Goal: Task Accomplishment & Management: Manage account settings

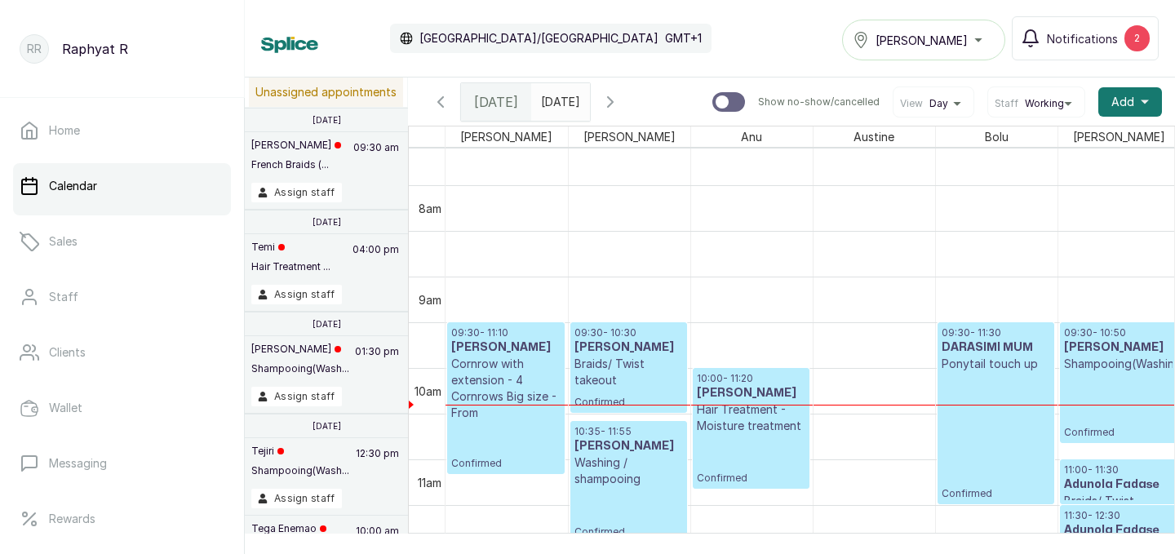
scroll to position [684, 0]
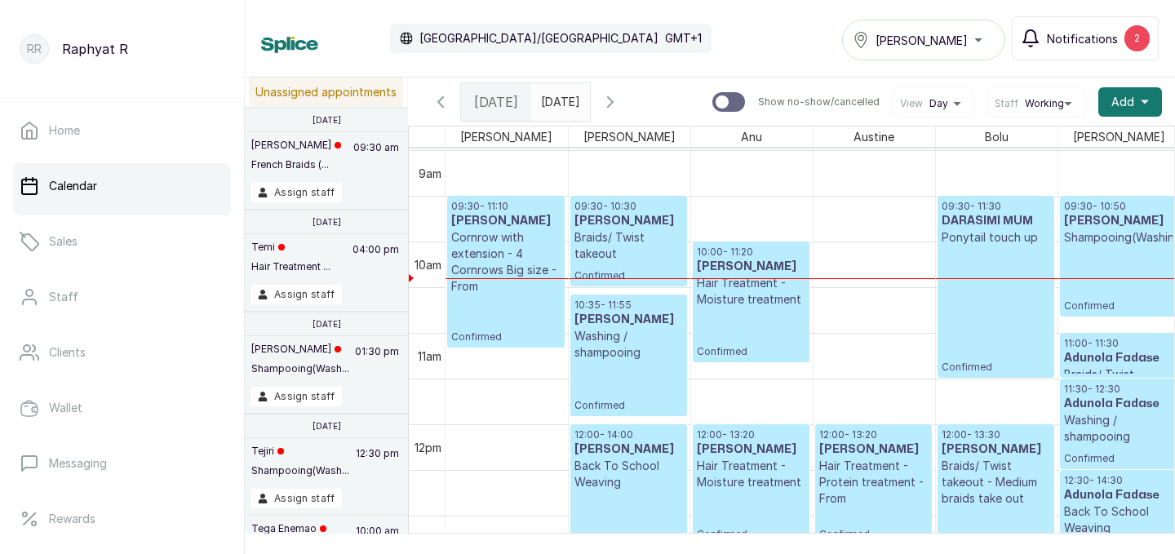
click at [1130, 38] on div "2" at bounding box center [1137, 38] width 25 height 26
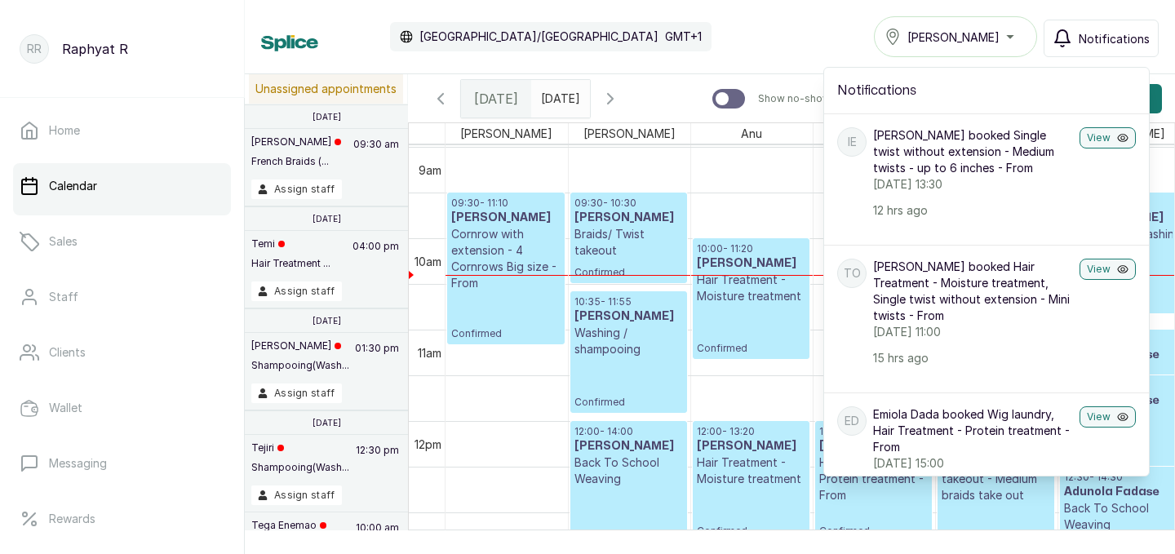
click at [822, 23] on div "Calendar Africa/Lagos GMT+1 Tasala Lekki Notifications Notifications IE Ifeoma …" at bounding box center [710, 36] width 898 height 41
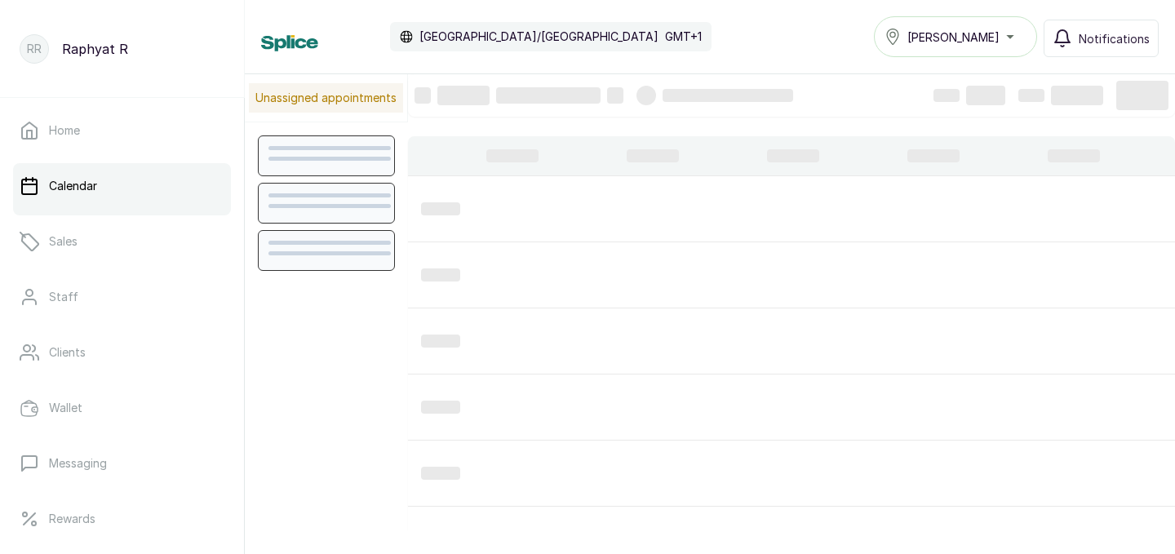
scroll to position [549, 0]
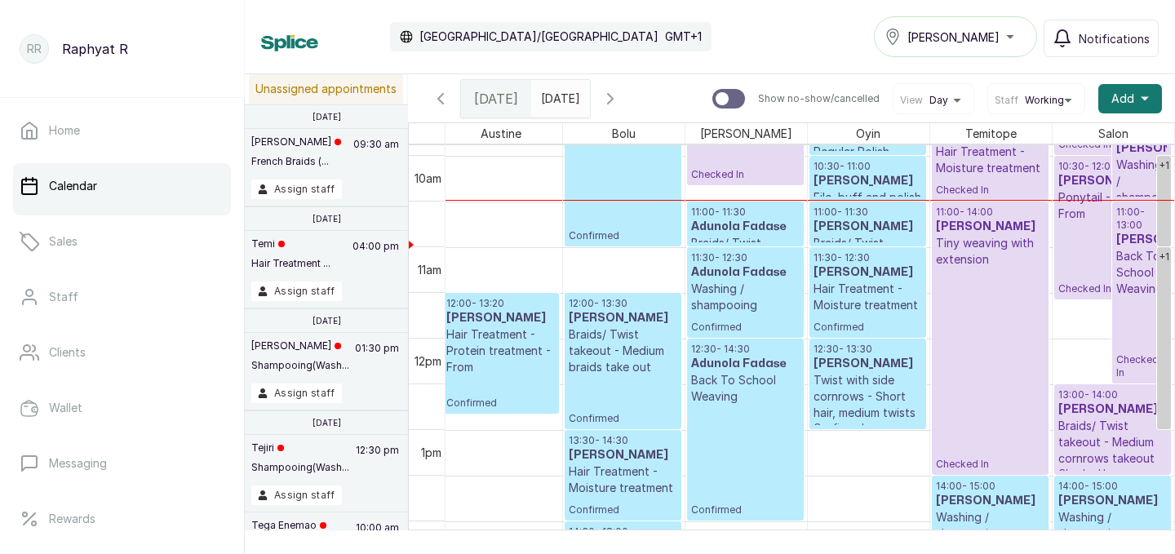
scroll to position [978, 0]
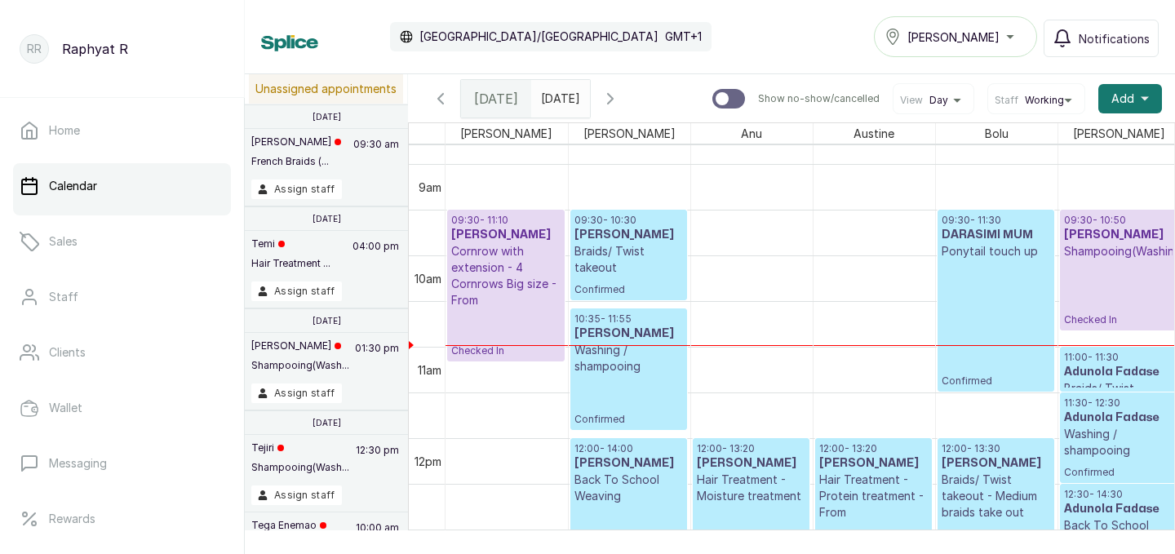
click at [1015, 38] on div "Tasala Lekki" at bounding box center [956, 37] width 142 height 20
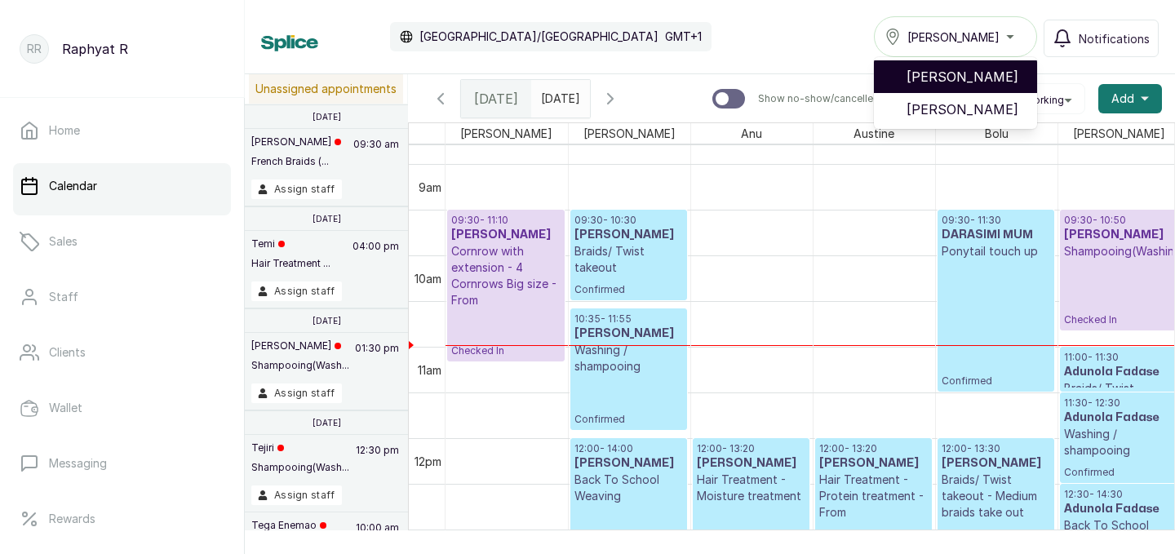
click at [1007, 69] on span "[PERSON_NAME]" at bounding box center [966, 77] width 118 height 20
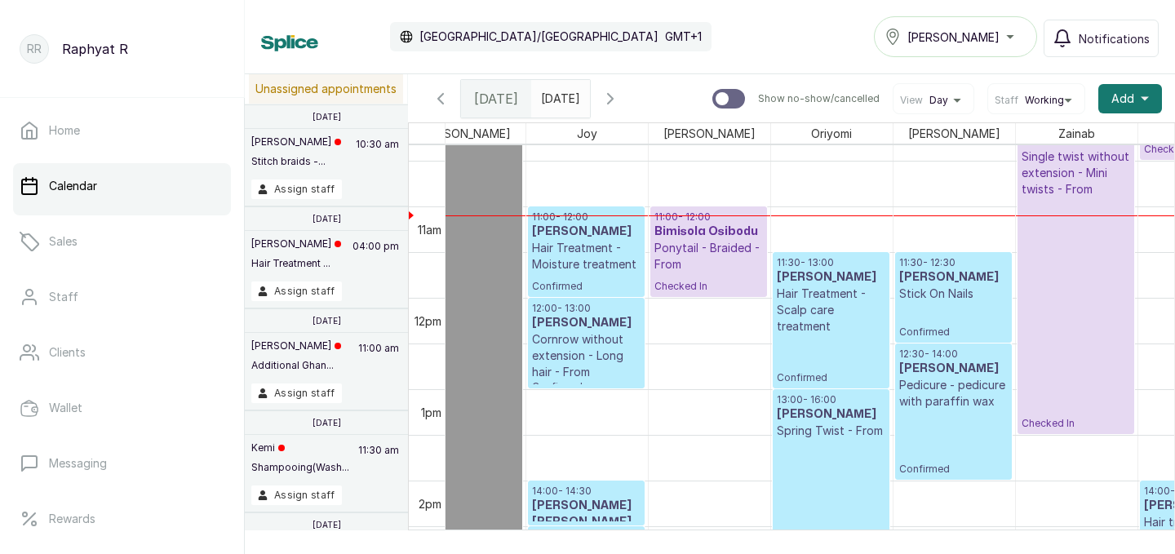
scroll to position [0, 127]
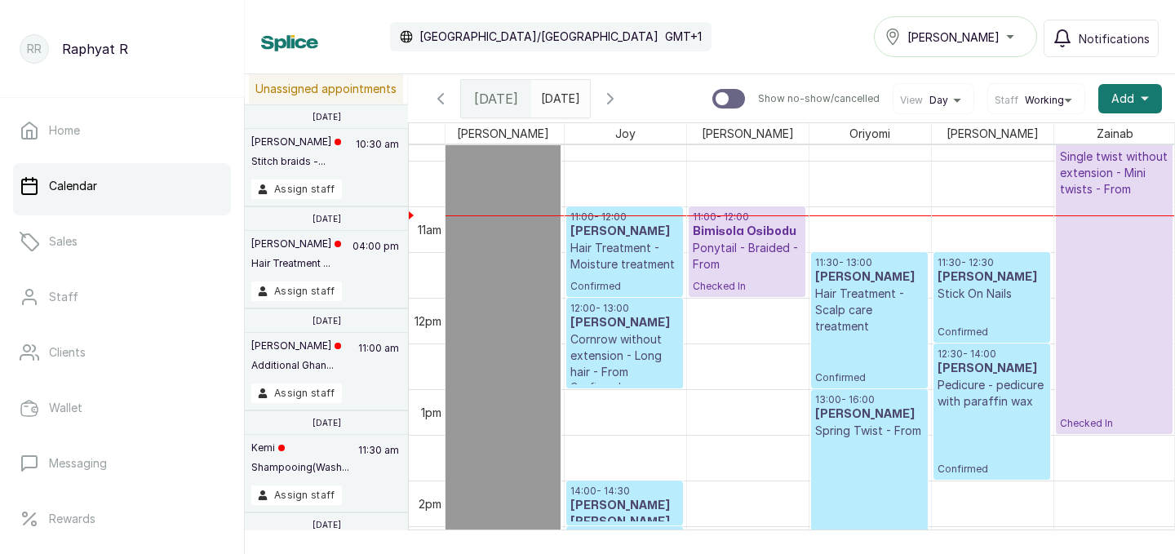
click at [631, 267] on p "Hair Treatment - Moisture treatment" at bounding box center [625, 256] width 109 height 33
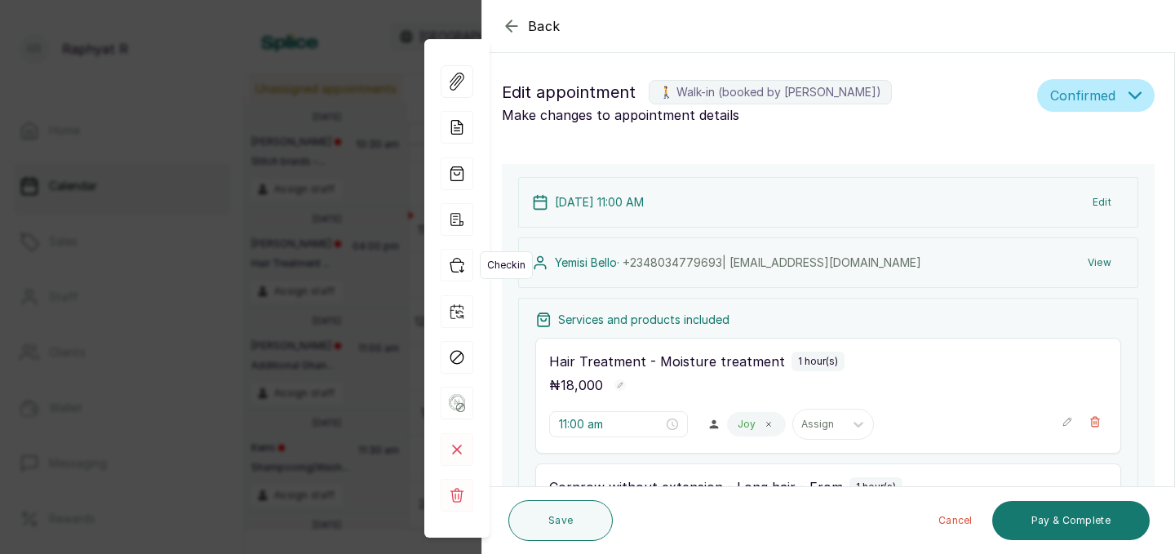
click at [461, 264] on icon "button" at bounding box center [457, 265] width 33 height 33
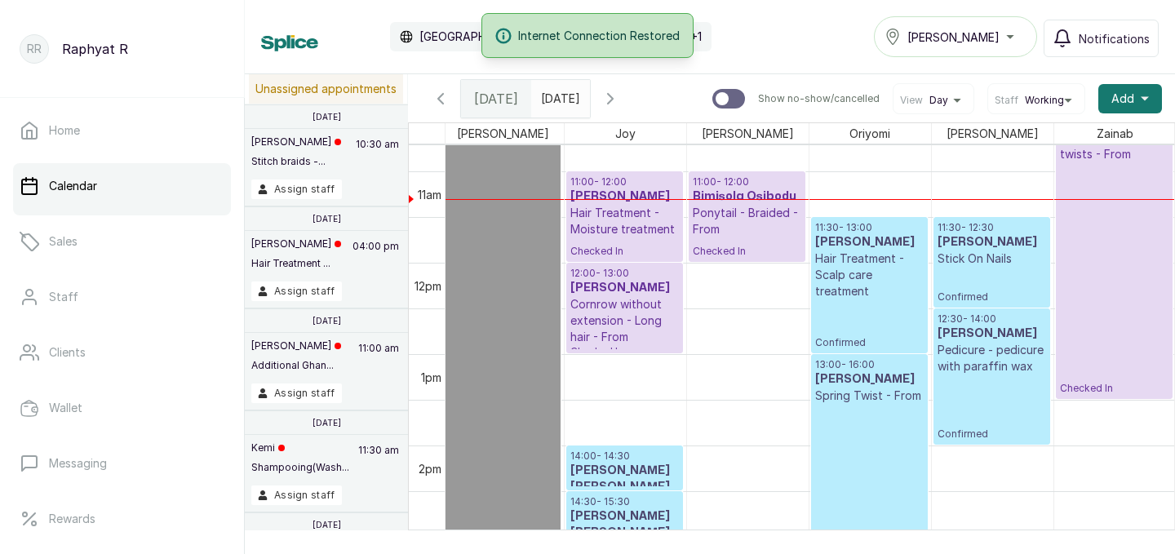
scroll to position [976, 0]
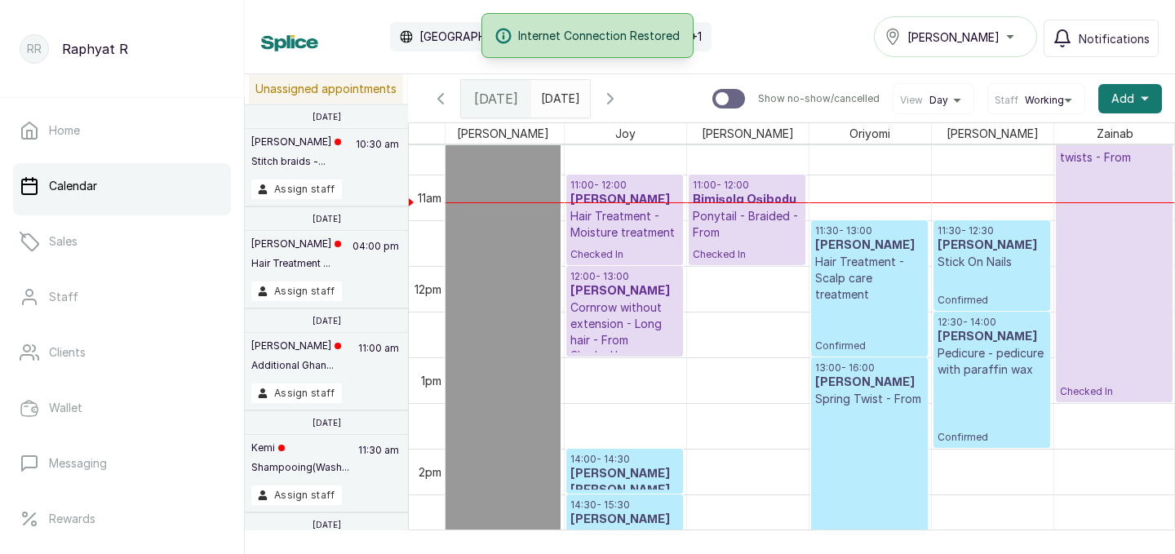
click at [887, 255] on p "Hair Treatment - Scalp care treatment" at bounding box center [869, 278] width 109 height 49
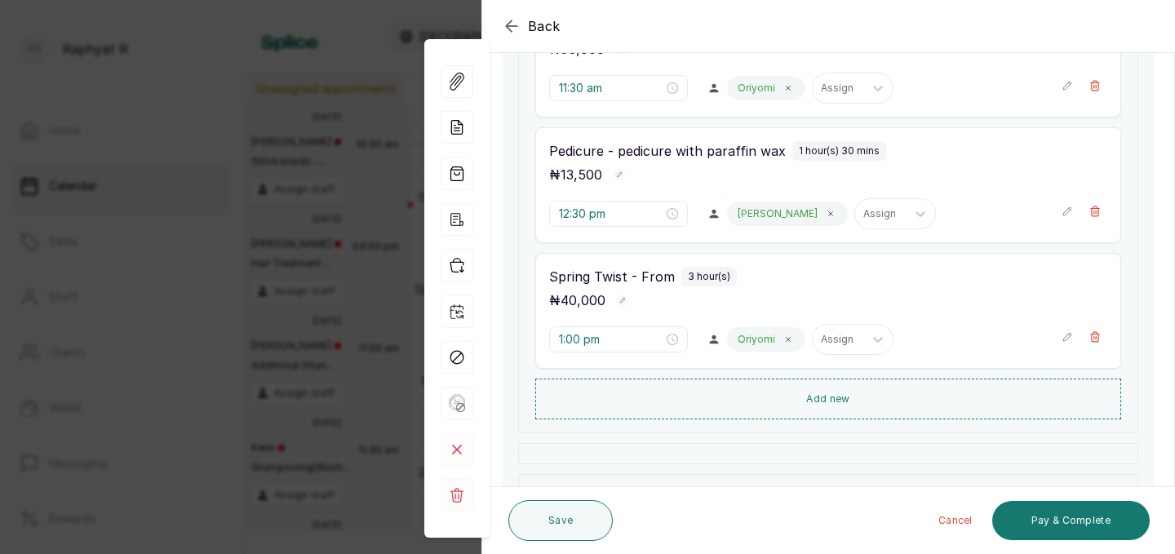
scroll to position [466, 0]
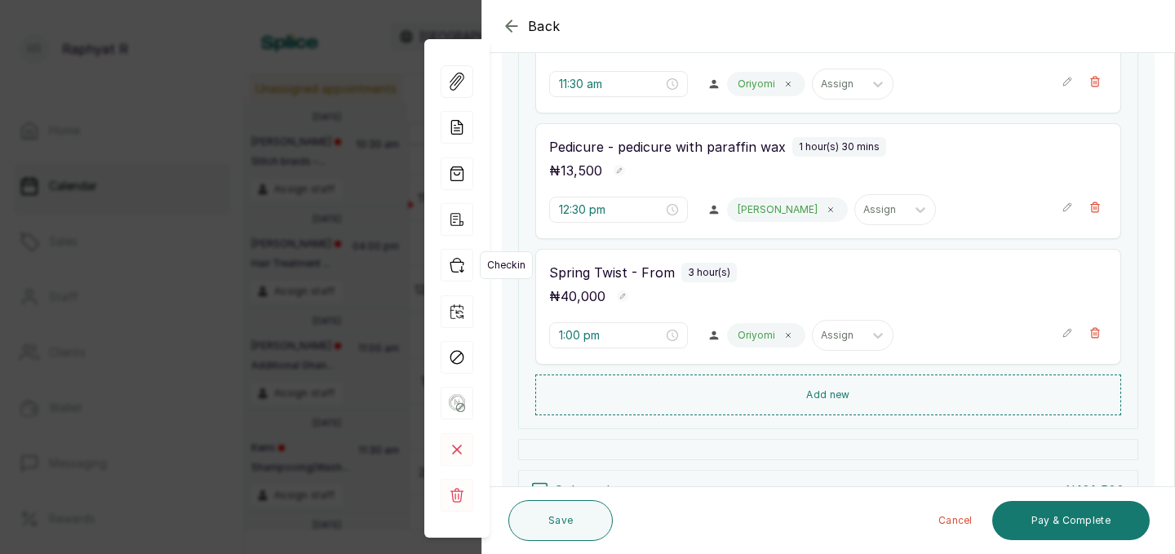
click at [457, 267] on icon "button" at bounding box center [457, 265] width 33 height 33
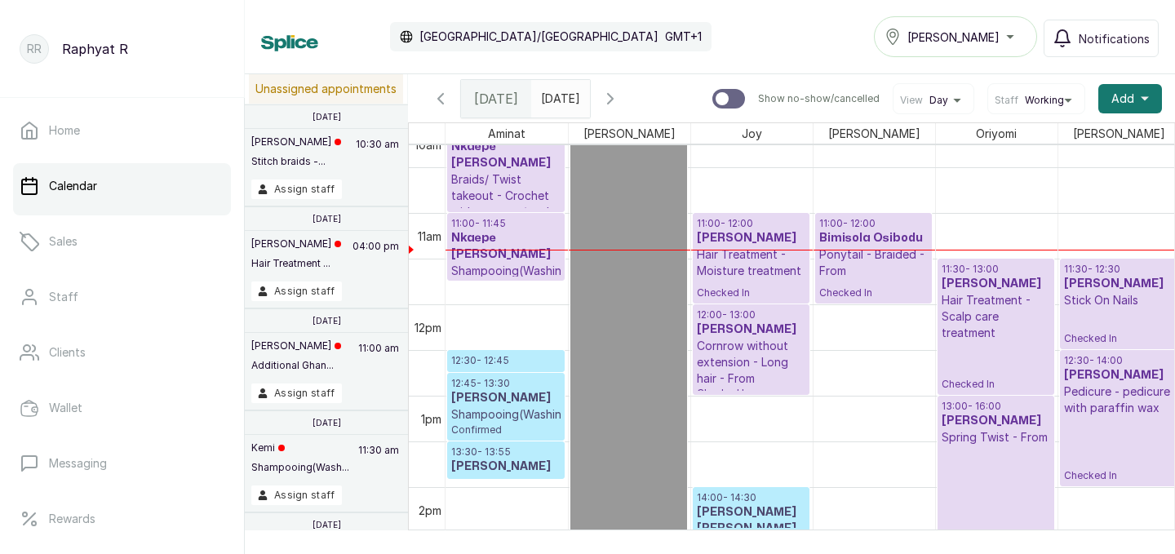
scroll to position [966, 0]
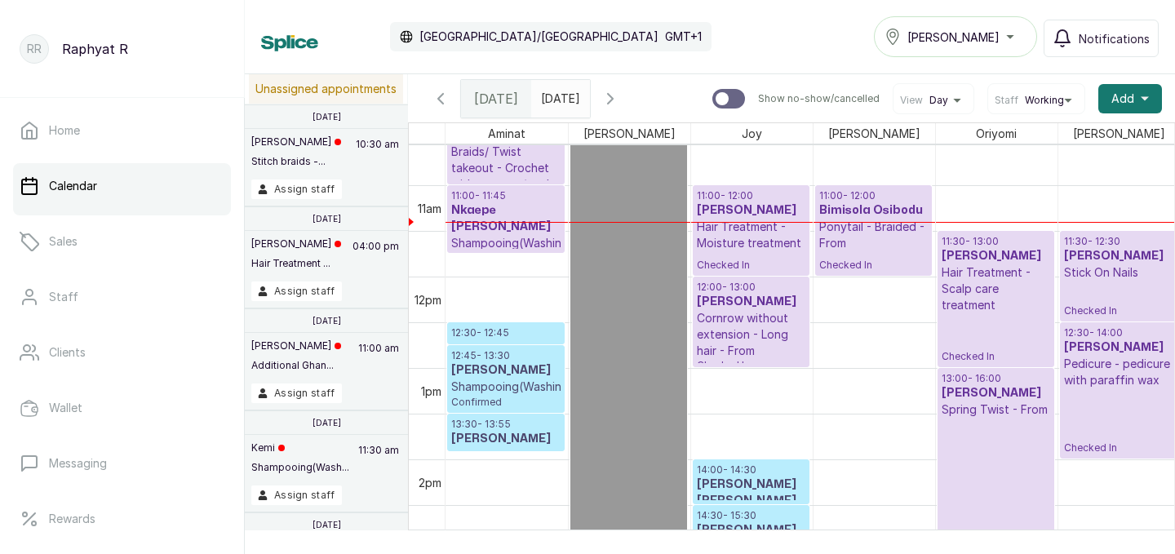
click at [1032, 297] on p "Hair Treatment - Scalp care treatment" at bounding box center [996, 288] width 109 height 49
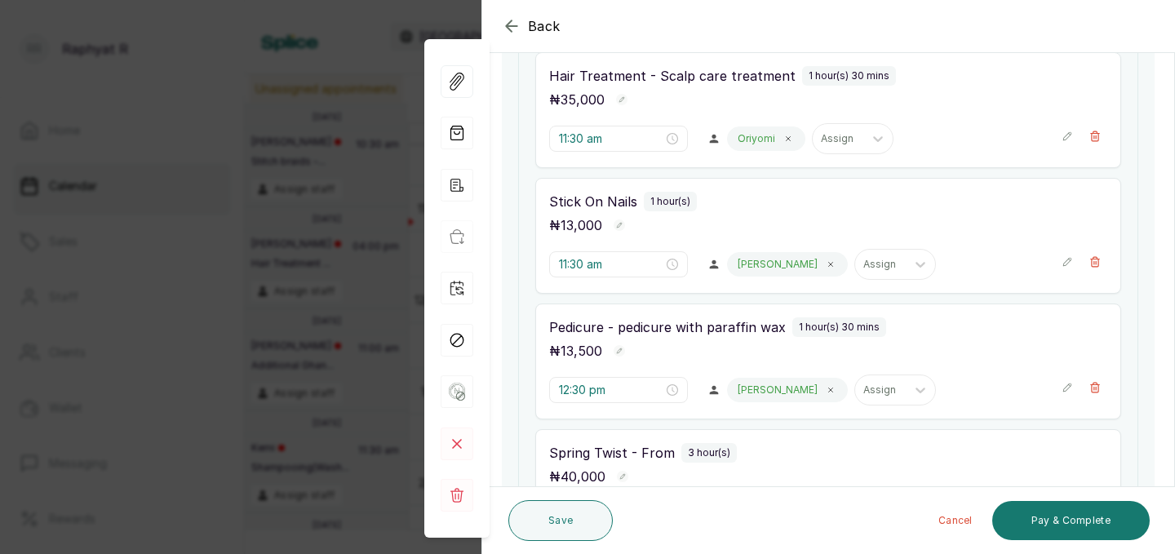
scroll to position [283, 0]
click at [1062, 393] on icon "button" at bounding box center [1067, 389] width 11 height 11
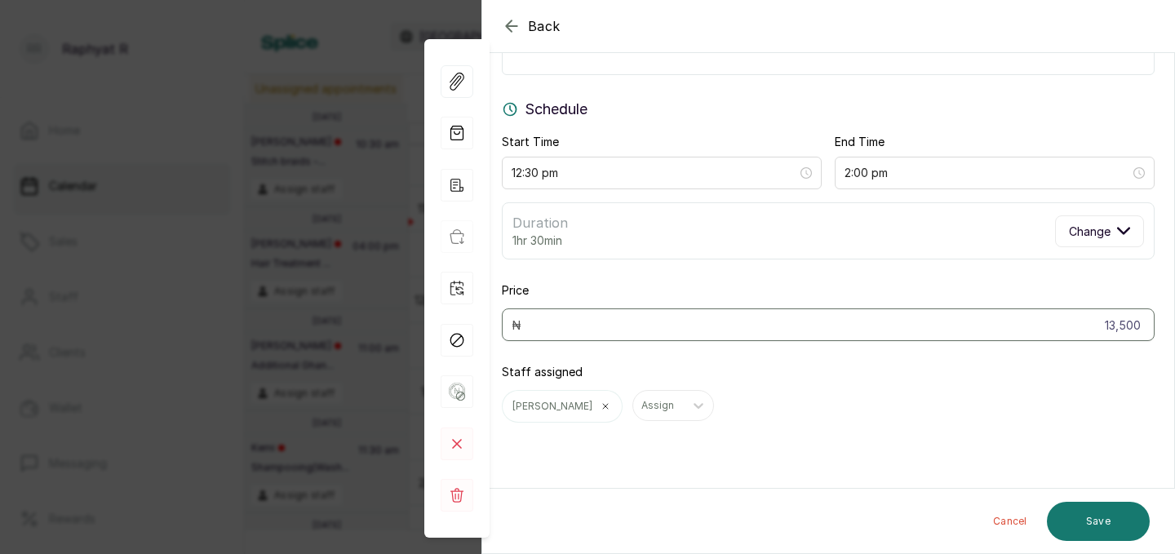
scroll to position [119, 0]
click at [515, 24] on icon "button" at bounding box center [512, 26] width 20 height 20
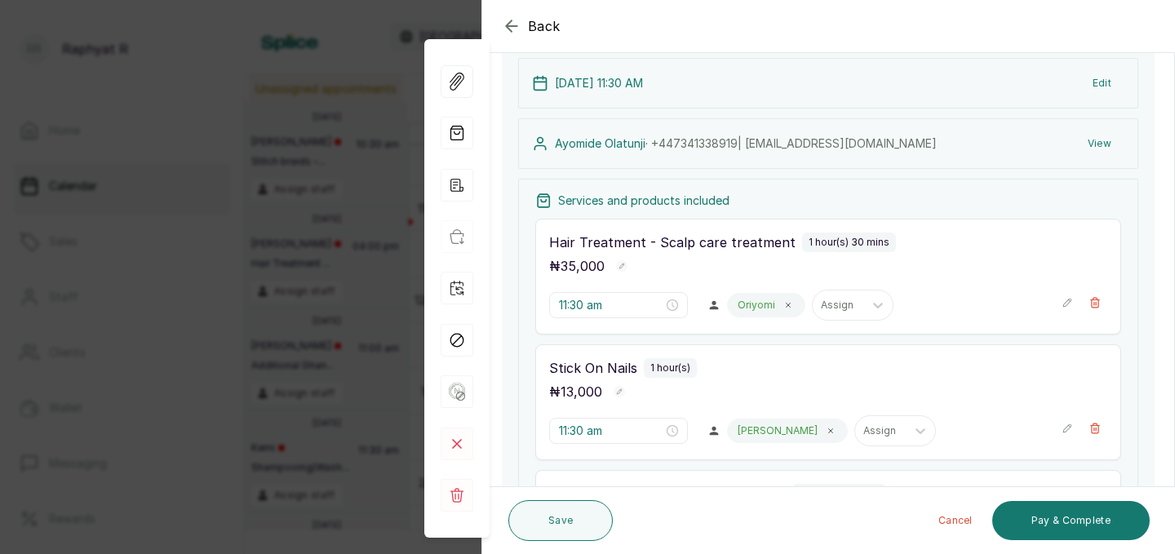
click at [1060, 305] on div "11:30 am Oriyomi Assign" at bounding box center [828, 305] width 558 height 31
click at [1064, 305] on icon "button" at bounding box center [1067, 302] width 11 height 11
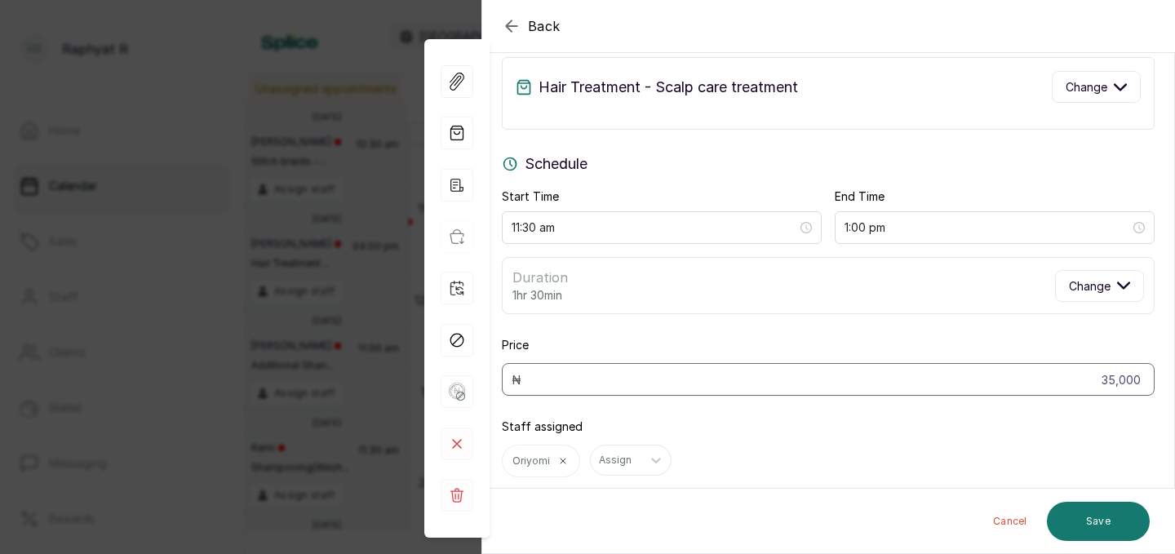
scroll to position [0, 0]
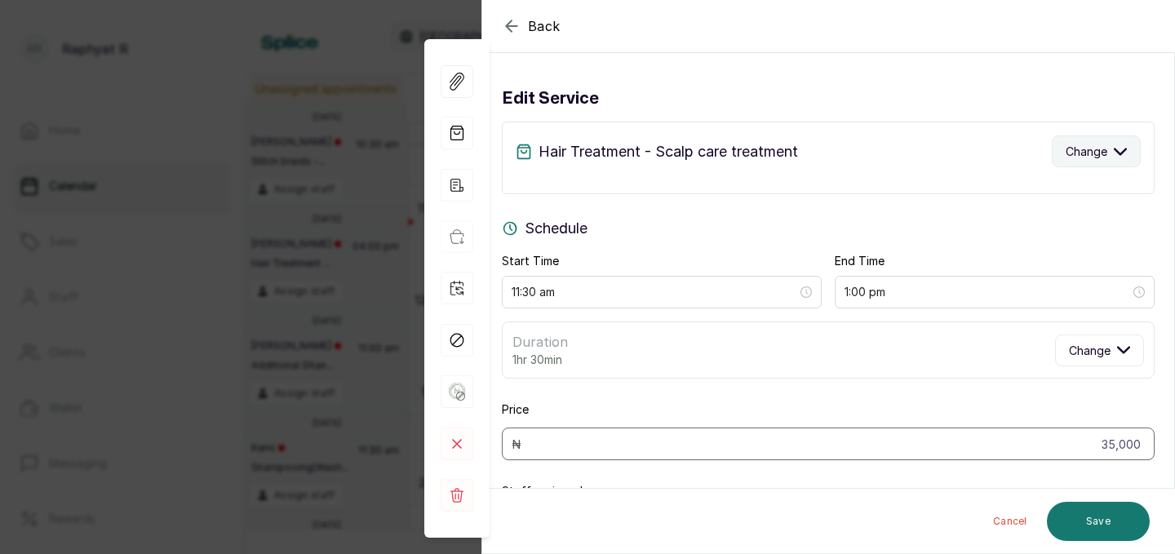
click at [1124, 151] on icon "button" at bounding box center [1120, 152] width 11 height 6
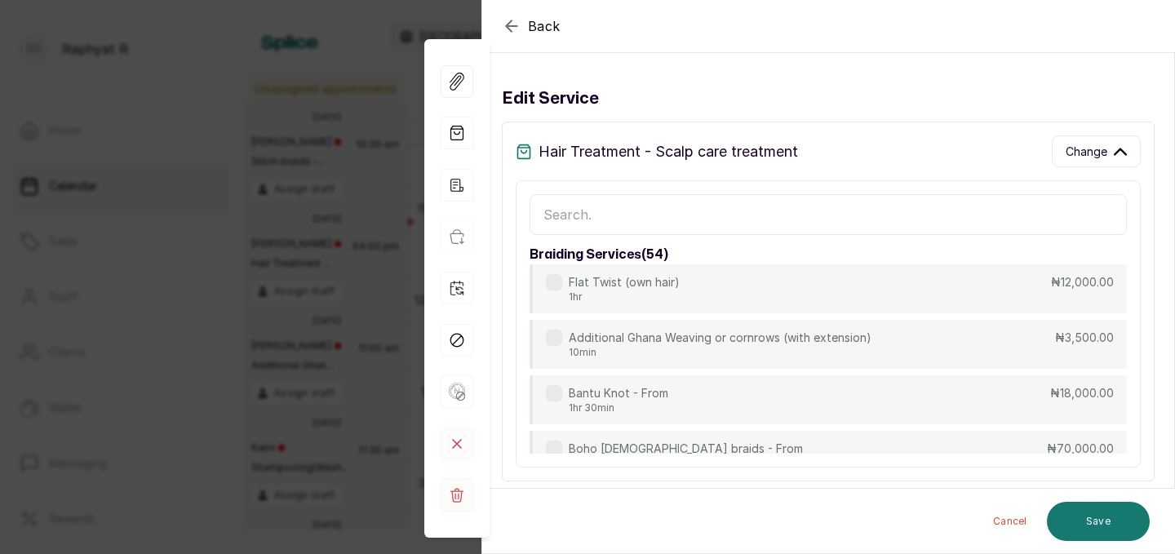
click at [557, 203] on input "text" at bounding box center [828, 214] width 597 height 41
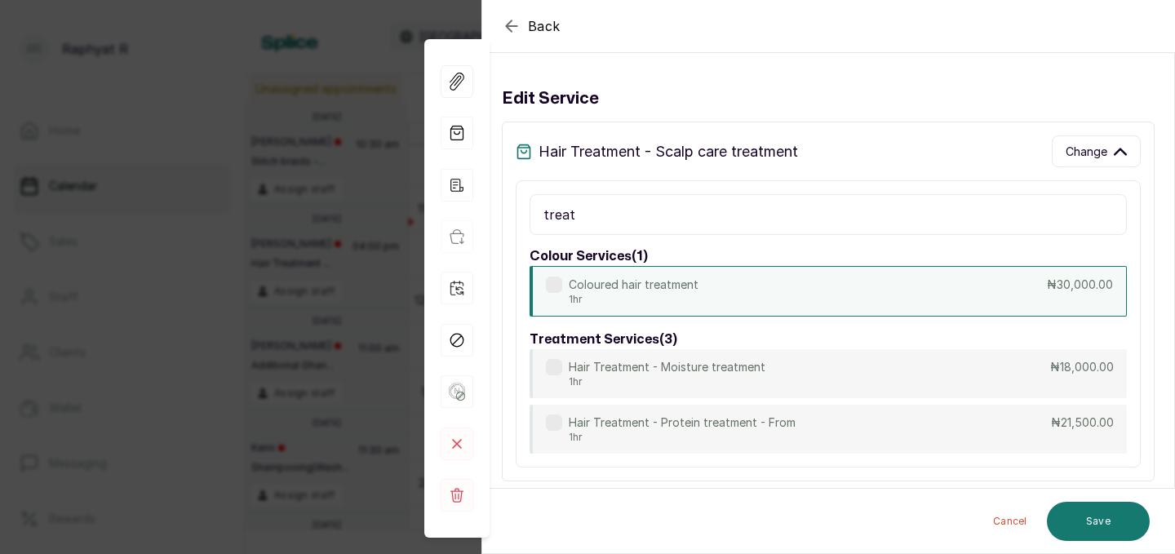
scroll to position [86, 0]
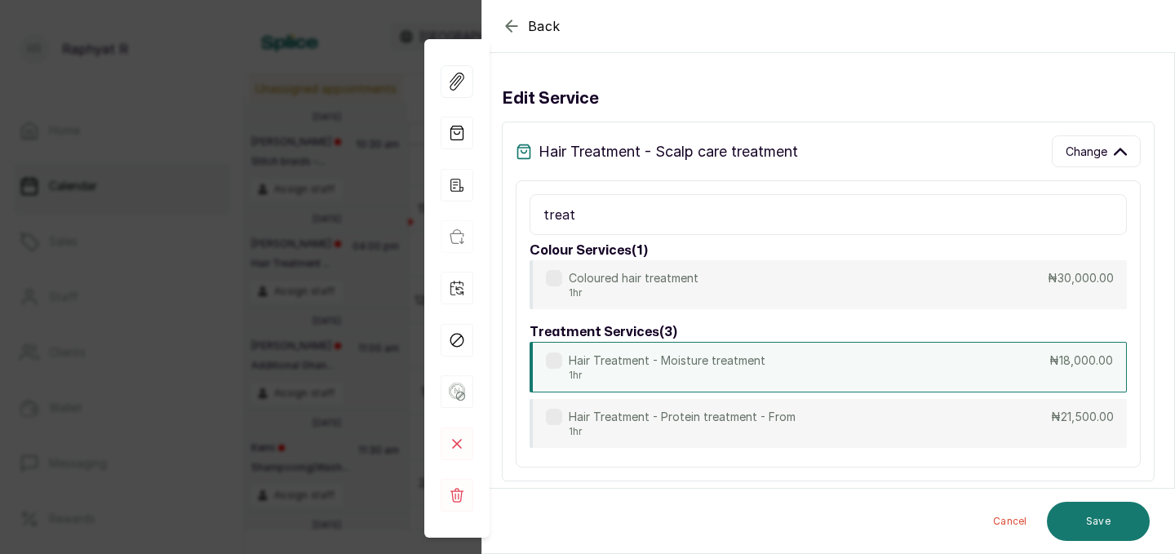
type input "treat"
click at [776, 362] on div "Hair Treatment - Moisture treatment 1hr ₦18,000.00" at bounding box center [828, 367] width 597 height 51
type input "12:30 pm"
type input "18,000"
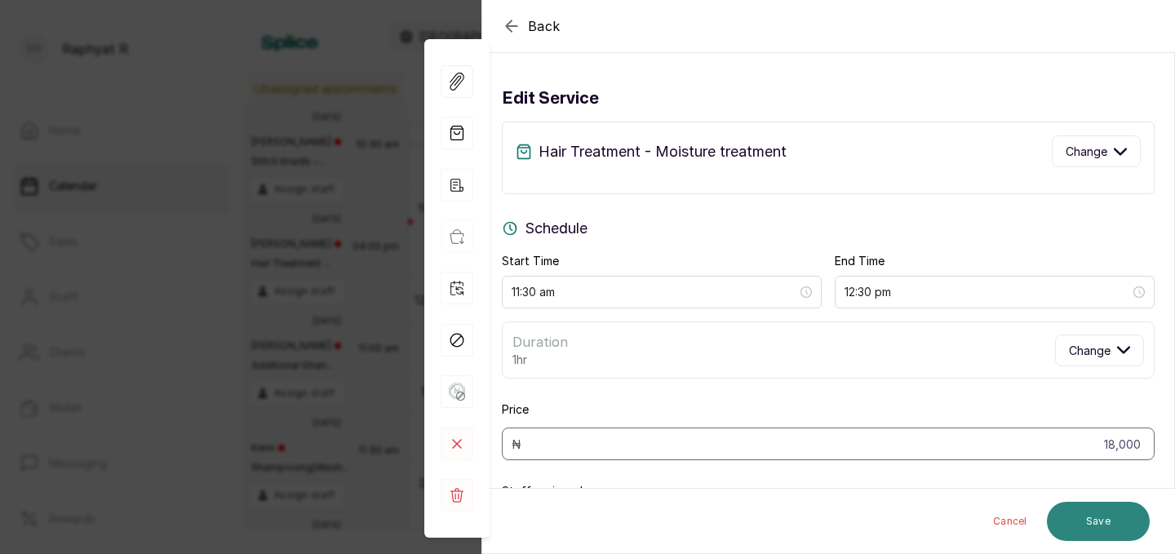
click at [1108, 517] on button "Save" at bounding box center [1098, 521] width 103 height 39
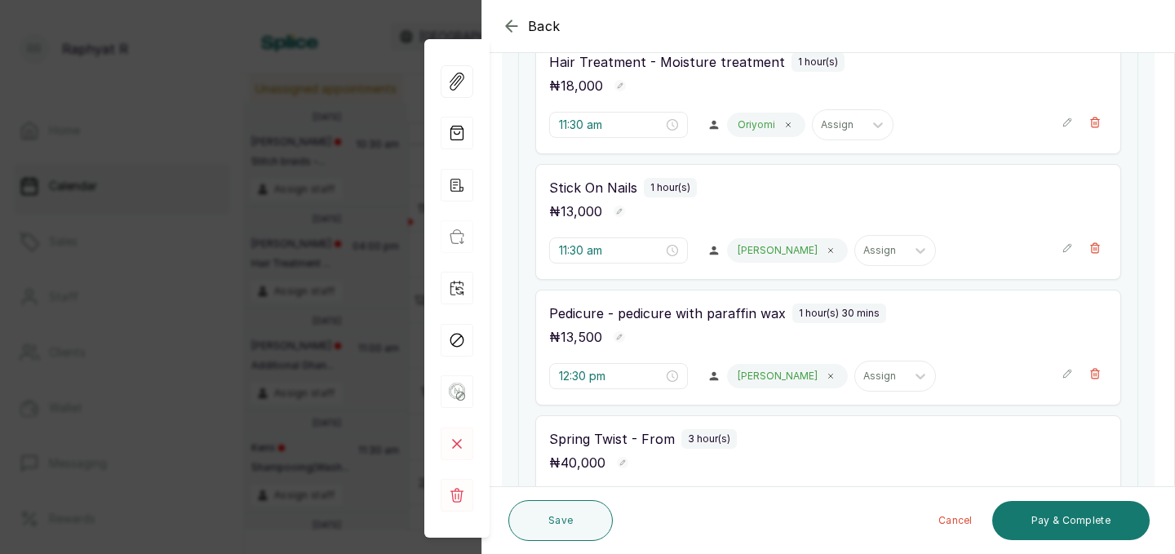
scroll to position [293, 0]
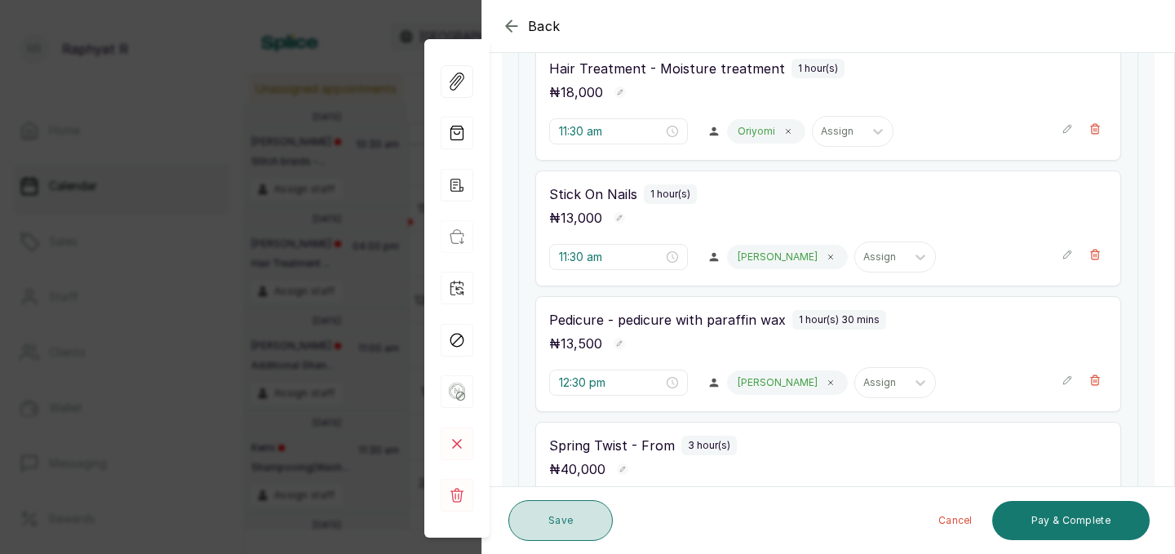
click at [569, 522] on button "Save" at bounding box center [561, 520] width 104 height 41
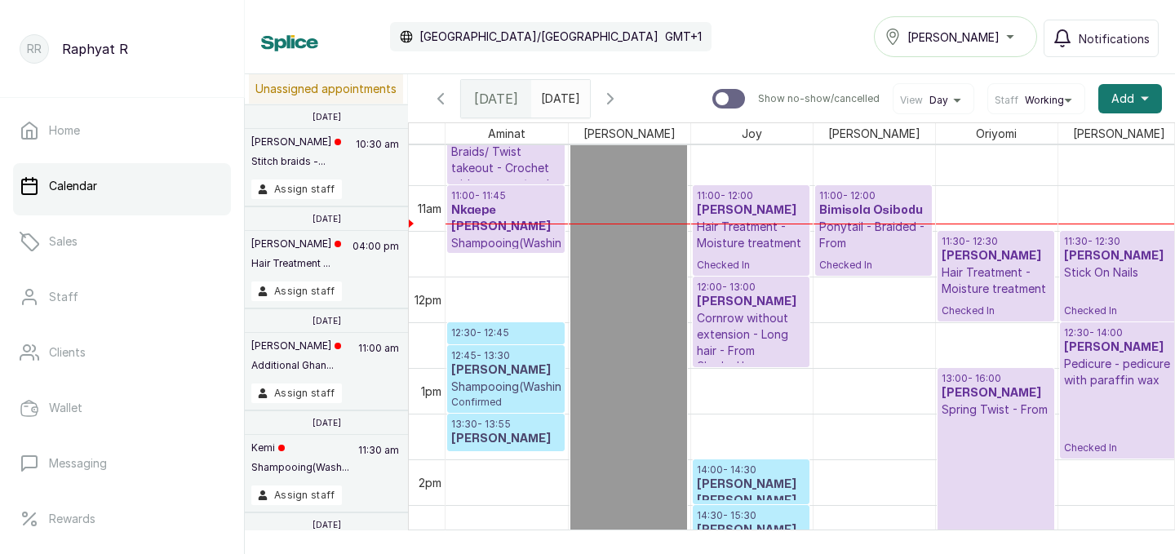
click at [996, 402] on p "Spring Twist - From" at bounding box center [996, 410] width 109 height 16
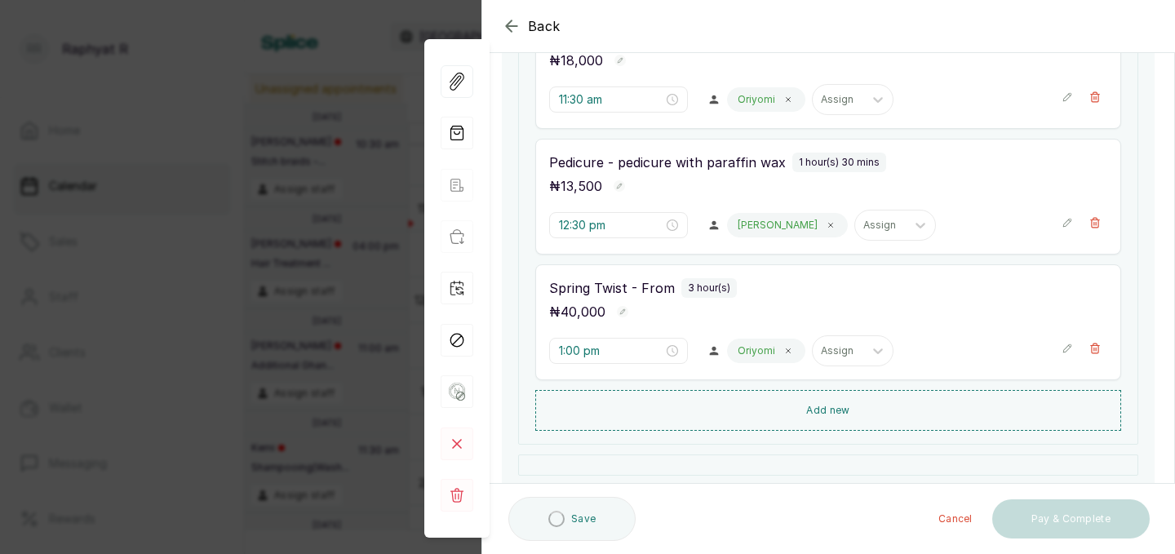
scroll to position [458, 0]
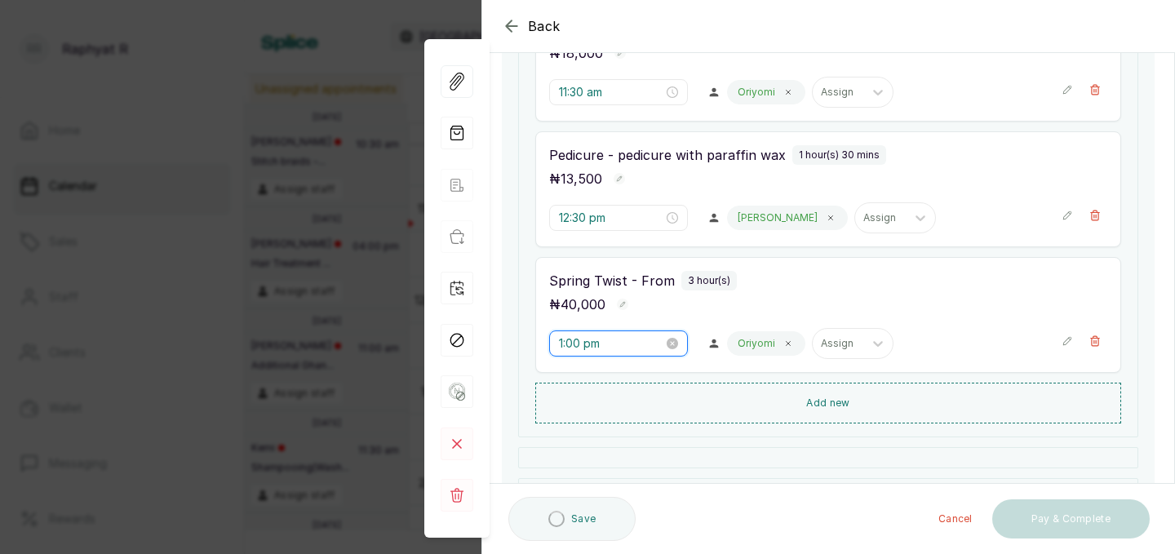
click at [602, 343] on input "1:00 pm" at bounding box center [611, 344] width 104 height 18
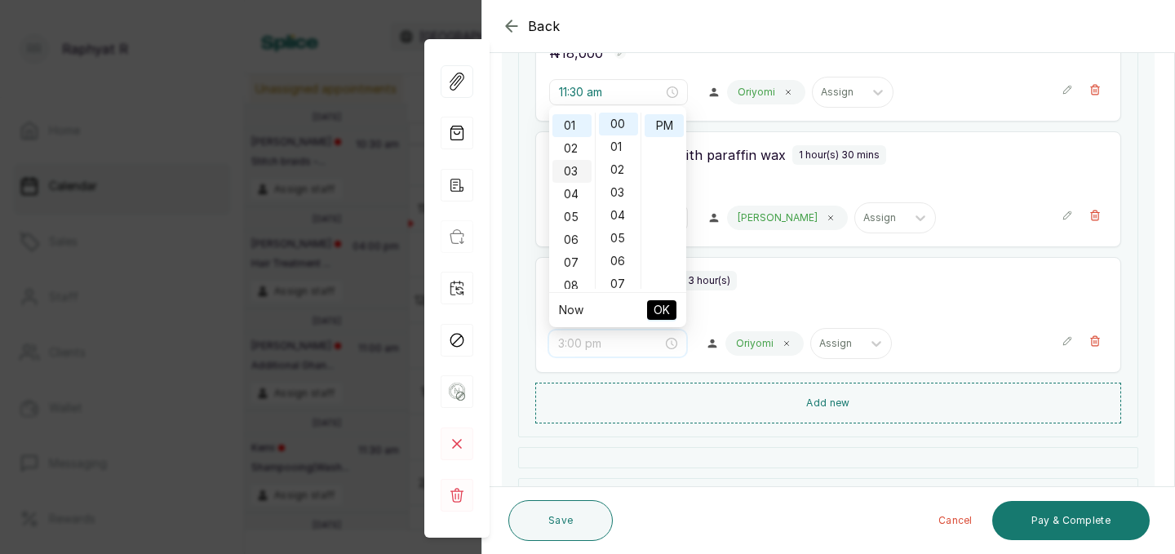
scroll to position [0, 0]
click at [566, 122] on div "12" at bounding box center [572, 124] width 39 height 23
type input "12:30 pm"
click at [620, 122] on div "30" at bounding box center [618, 129] width 39 height 23
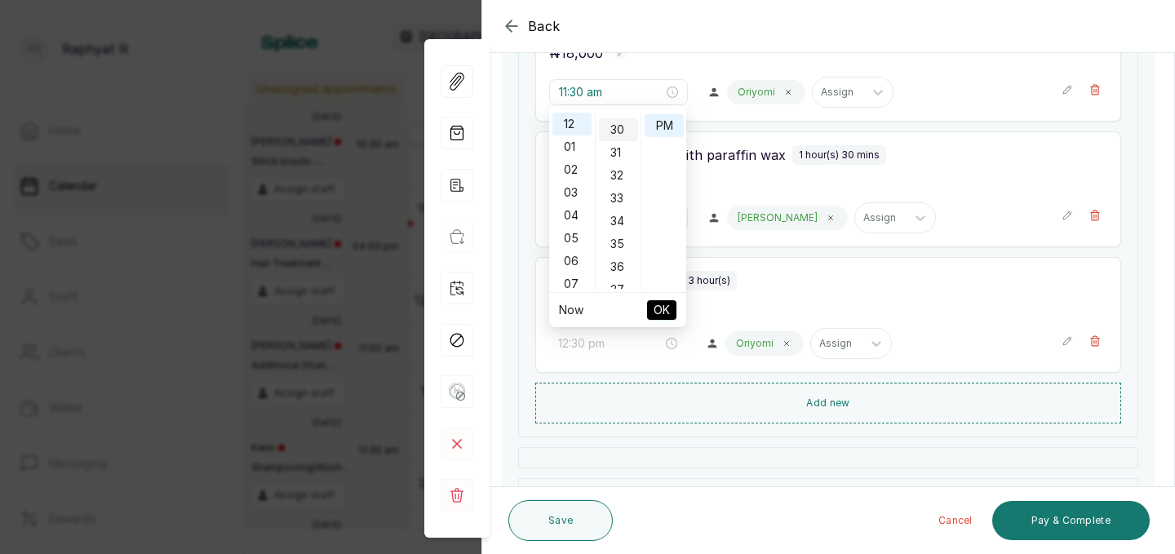
scroll to position [684, 0]
click at [664, 302] on span "OK" at bounding box center [662, 310] width 16 height 31
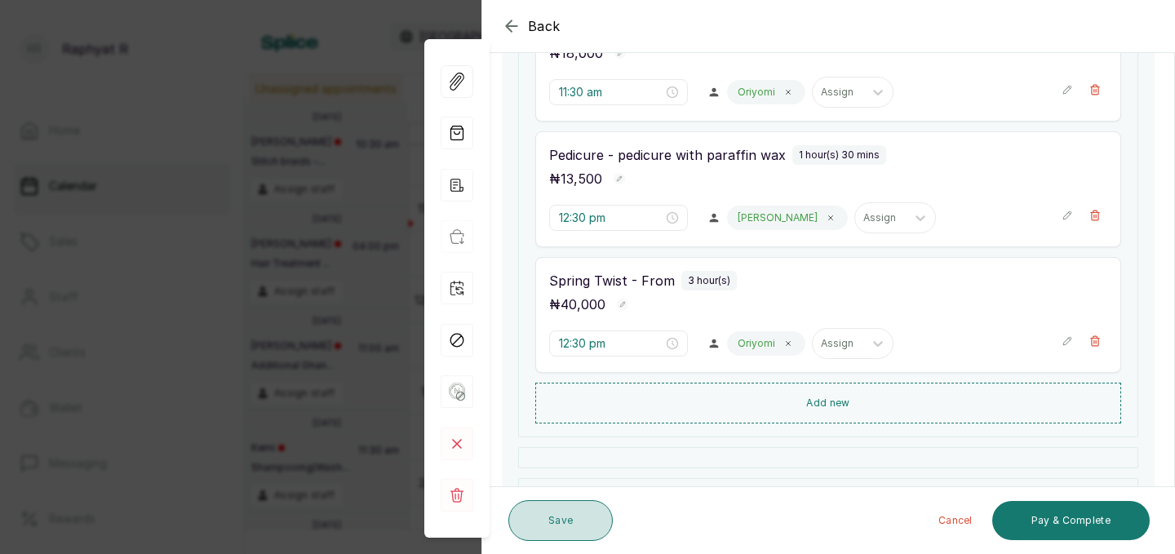
click at [580, 517] on button "Save" at bounding box center [561, 520] width 104 height 41
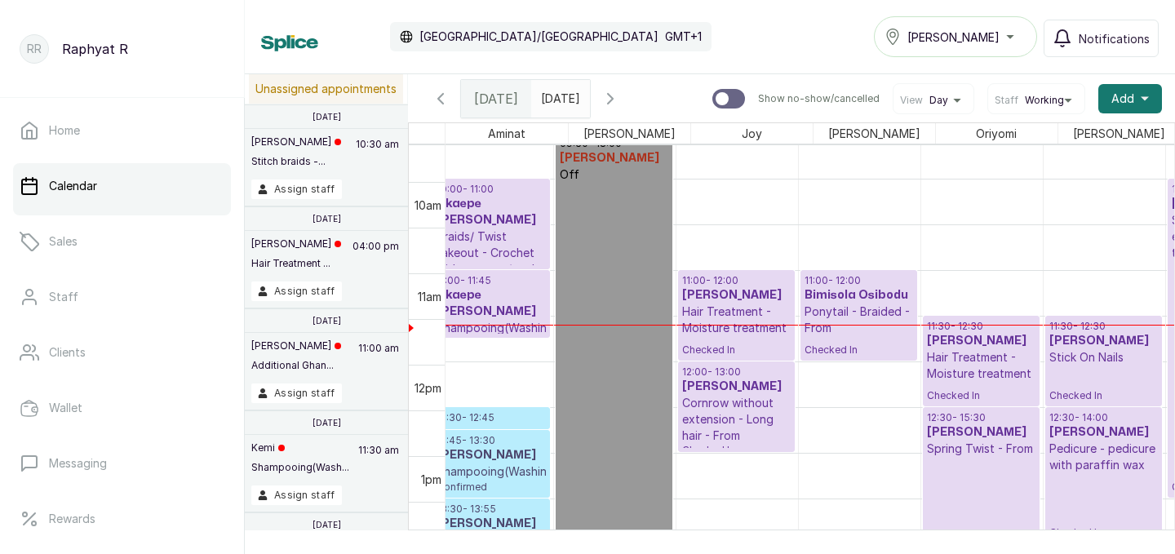
scroll to position [0, 15]
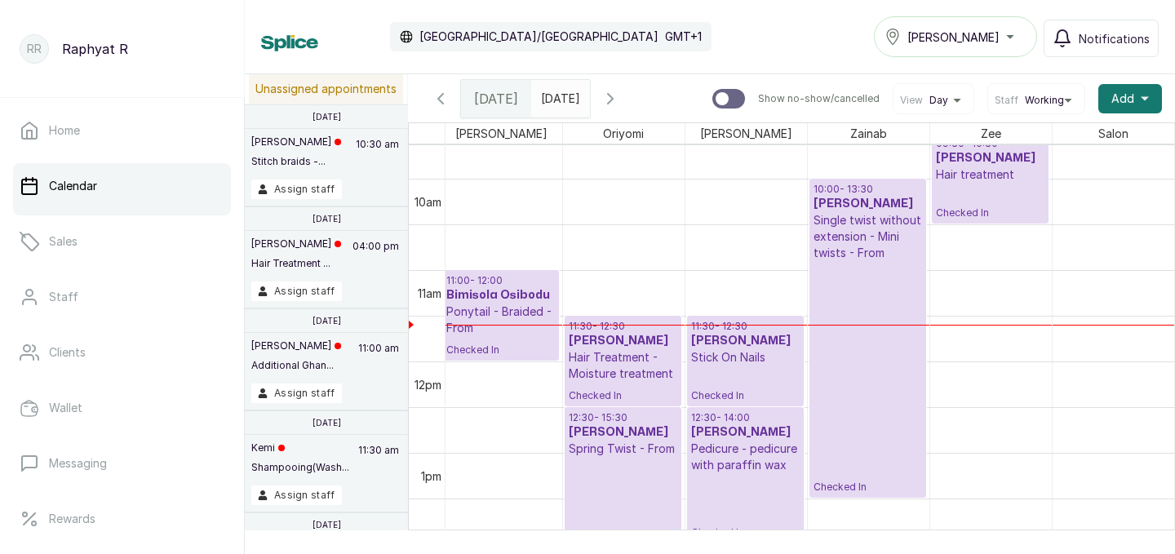
click at [1003, 167] on p "Hair treatment" at bounding box center [990, 175] width 109 height 16
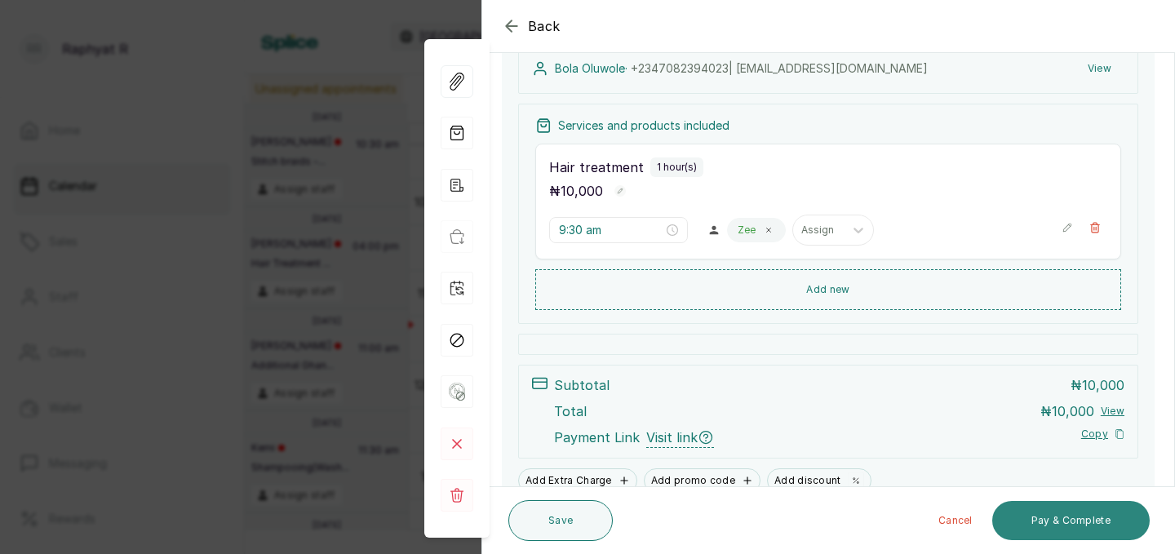
click at [1061, 519] on button "Pay & Complete" at bounding box center [1072, 520] width 158 height 39
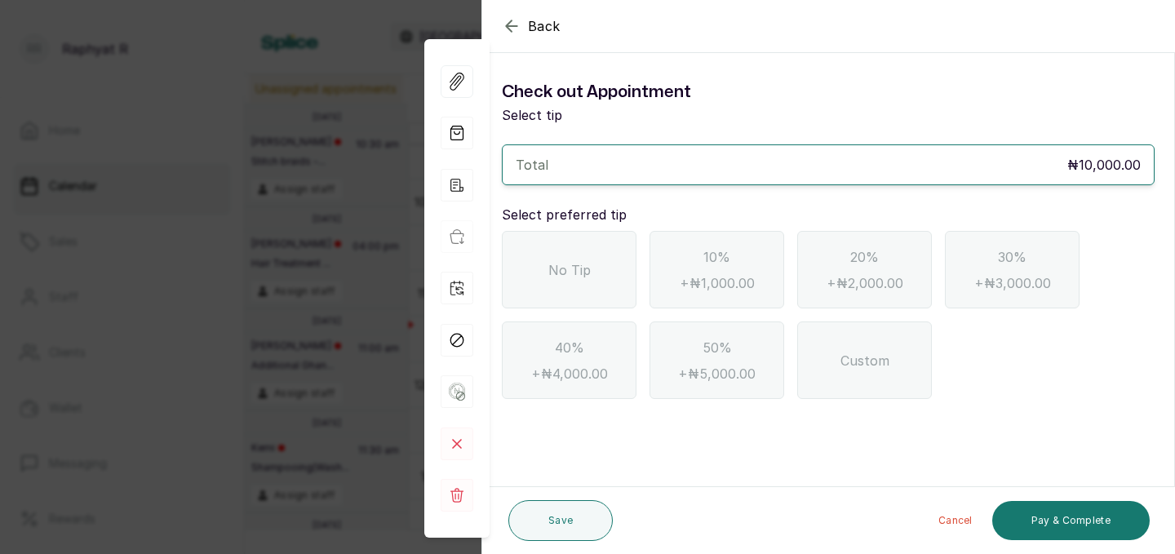
click at [583, 285] on div "No Tip" at bounding box center [569, 270] width 135 height 78
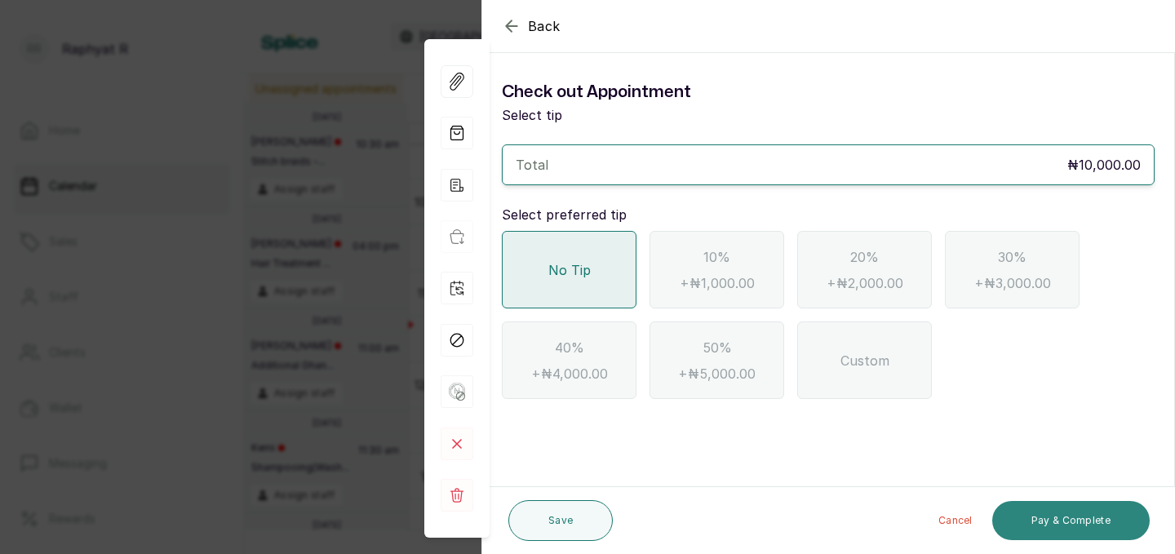
click at [1037, 510] on button "Pay & Complete" at bounding box center [1072, 520] width 158 height 39
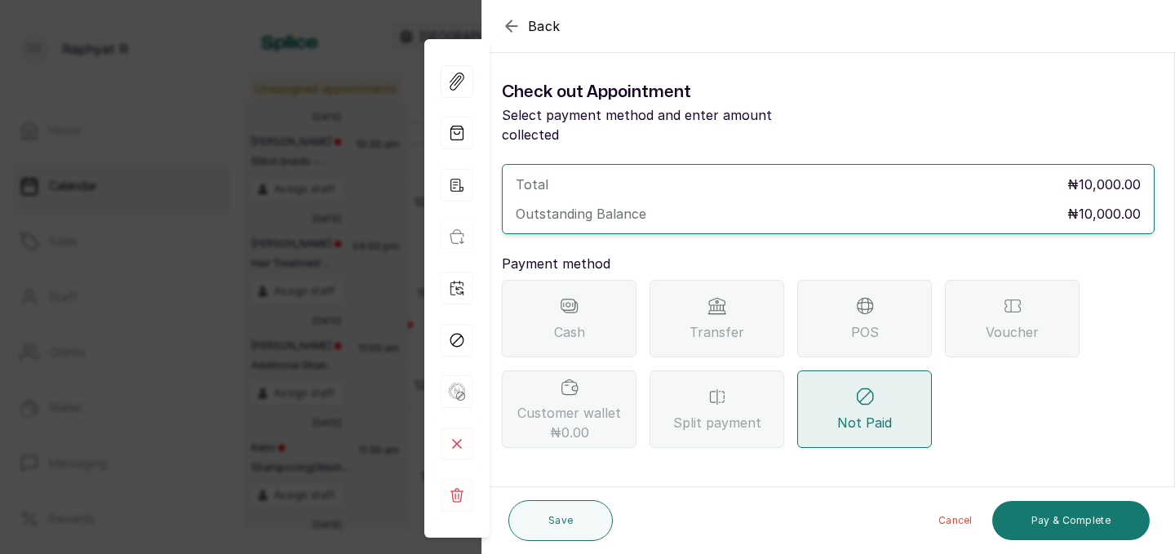
click at [862, 296] on icon at bounding box center [865, 306] width 20 height 20
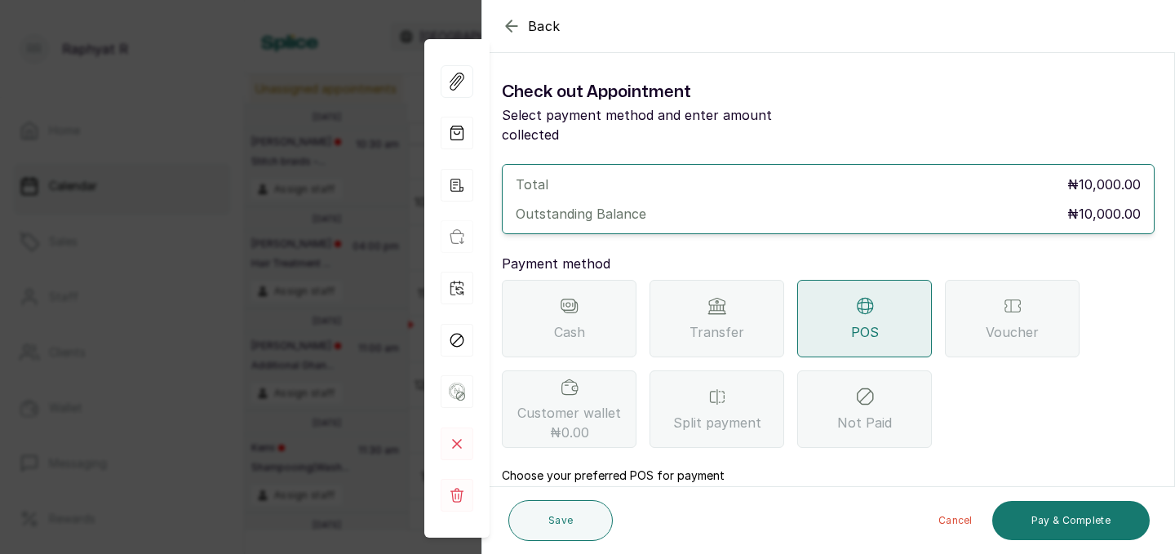
click at [714, 296] on icon at bounding box center [718, 306] width 20 height 20
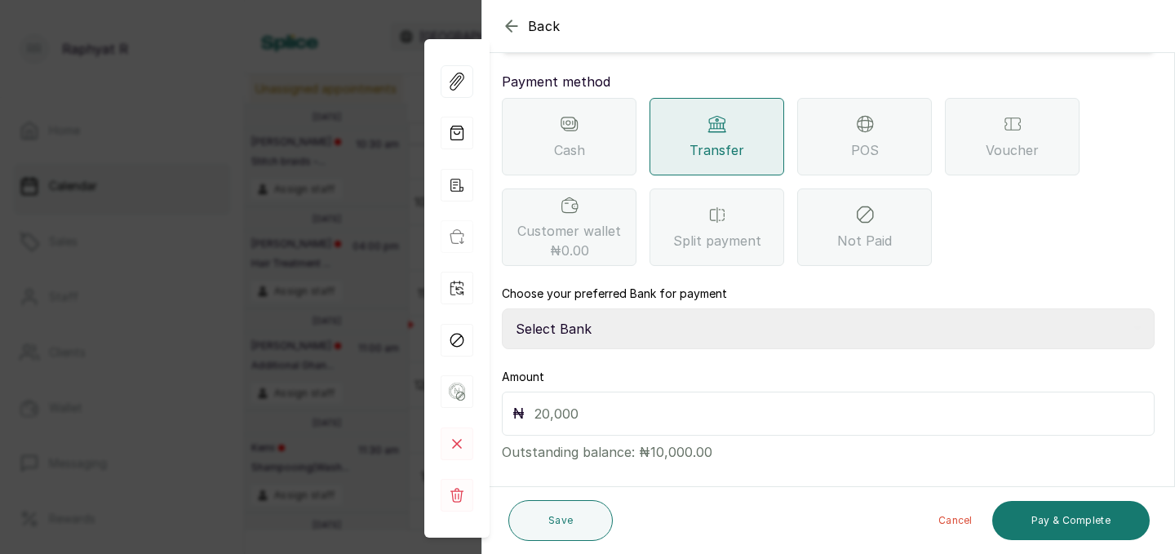
click at [550, 309] on select "Select Bank TRACTION(TRACTION) Providus Bank TASALAHQ HAIR AND BEAUTY Guaranty …" at bounding box center [828, 329] width 653 height 41
select select "d2e8ea74-1b1f-42b2-81f9-dacd6e382dd2"
click at [554, 402] on input "text" at bounding box center [840, 413] width 610 height 23
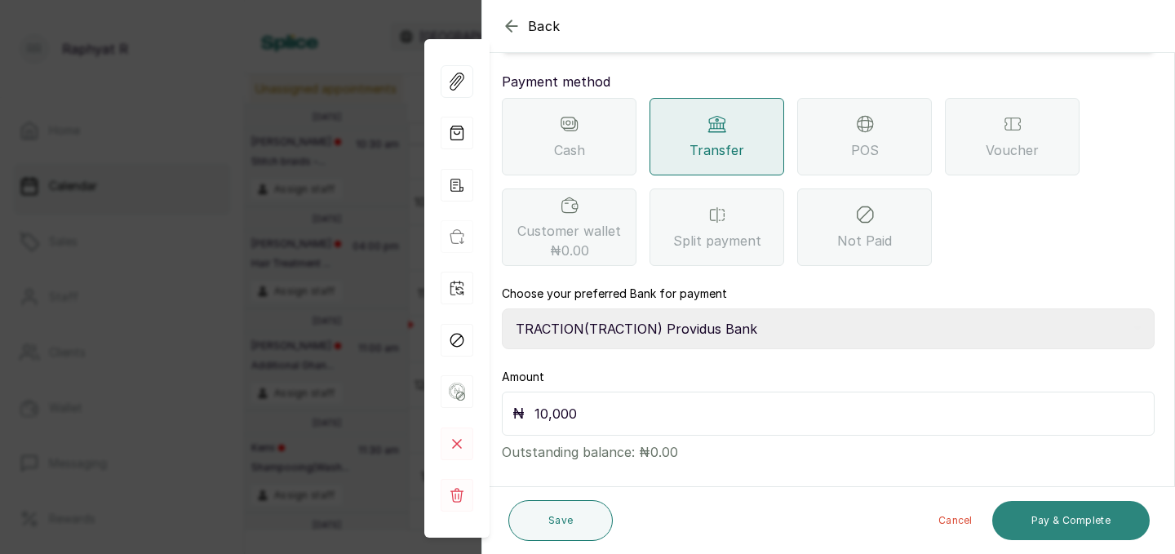
type input "10,000"
click at [1079, 524] on button "Pay & Complete" at bounding box center [1072, 520] width 158 height 39
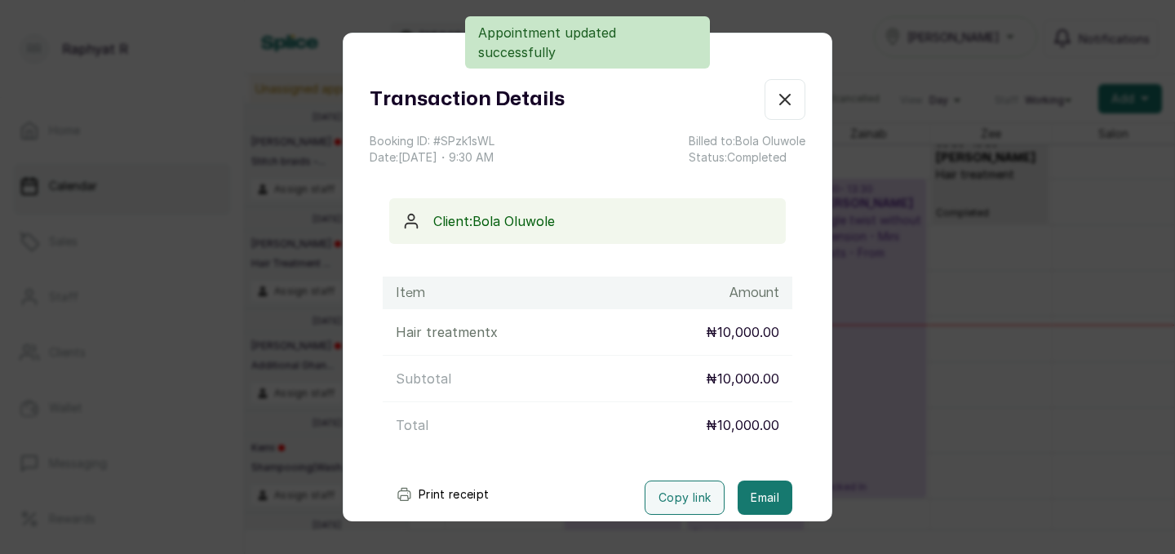
click at [784, 97] on icon "button" at bounding box center [785, 100] width 20 height 20
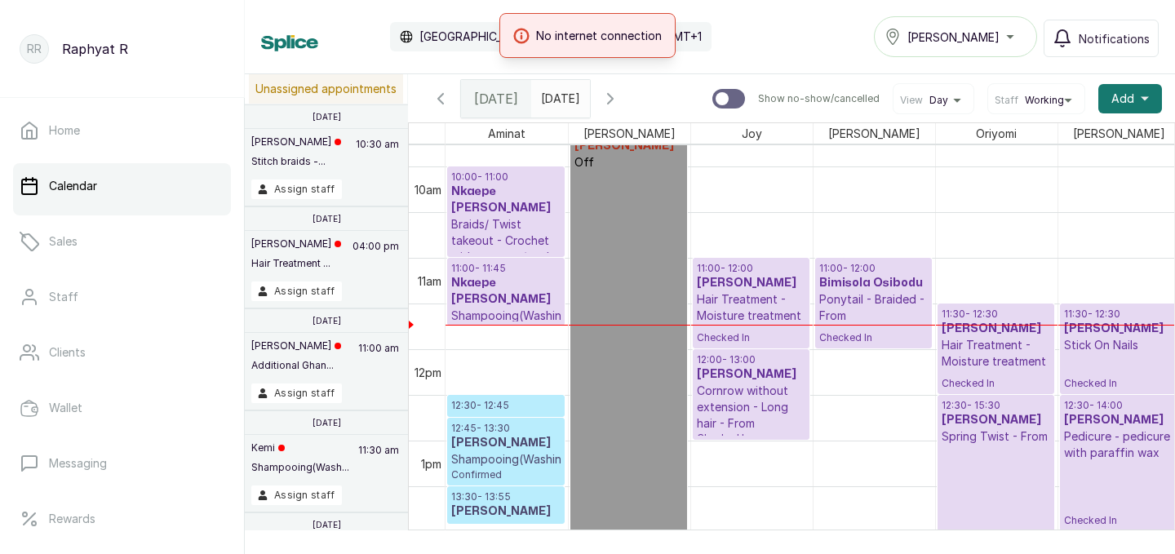
scroll to position [904, 0]
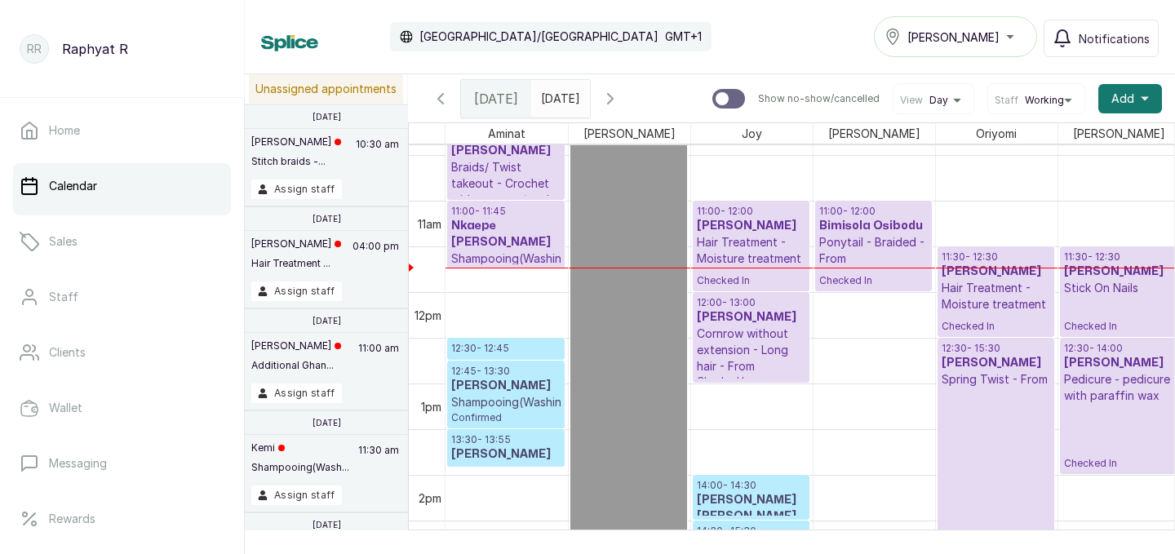
click at [988, 349] on p "12:30 - 15:30" at bounding box center [996, 348] width 109 height 13
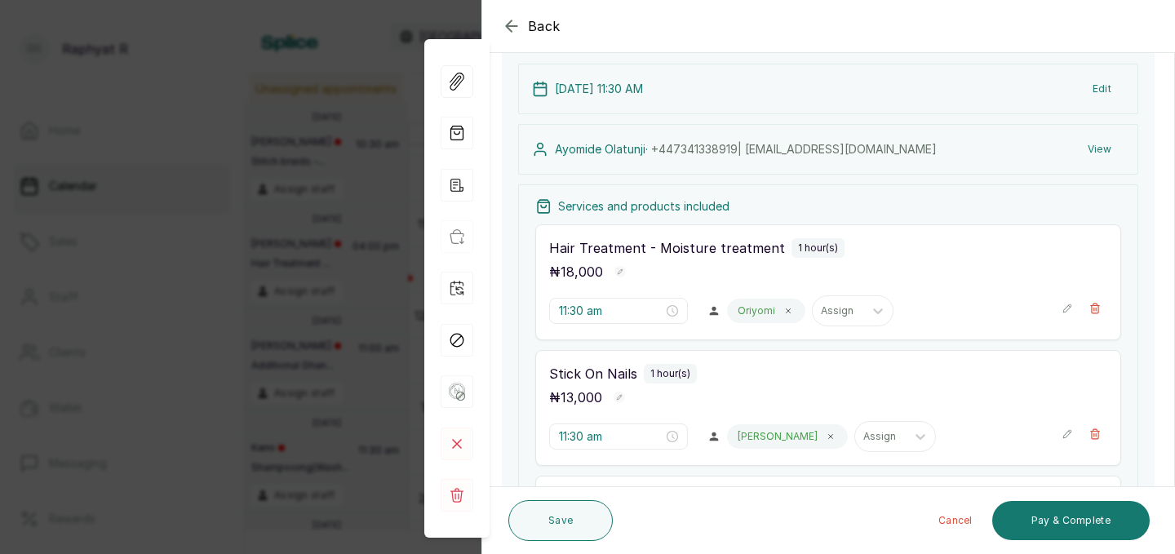
scroll to position [100, 0]
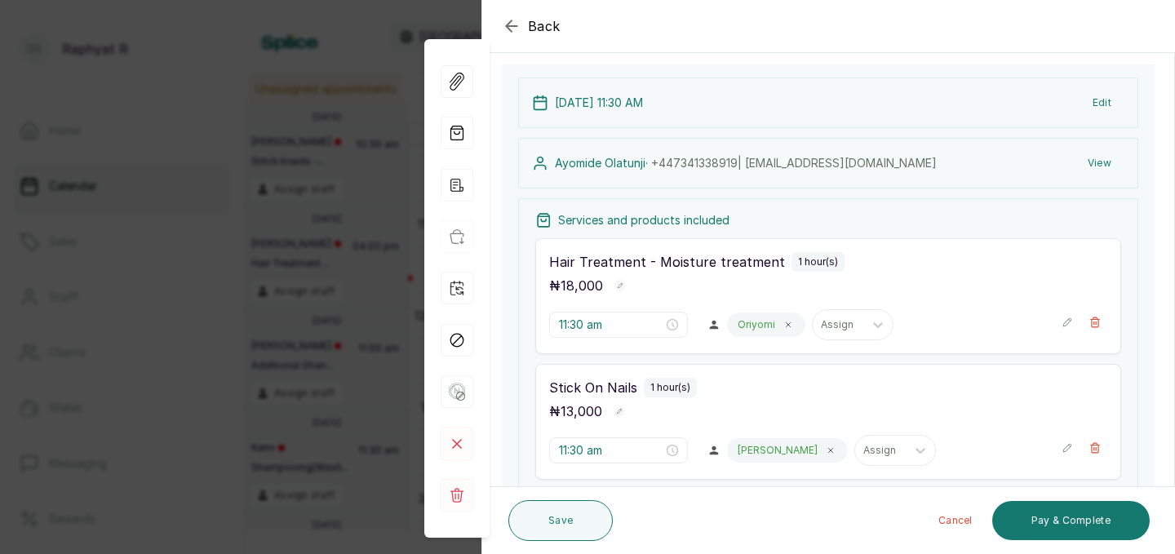
click at [510, 29] on icon "button" at bounding box center [512, 26] width 20 height 20
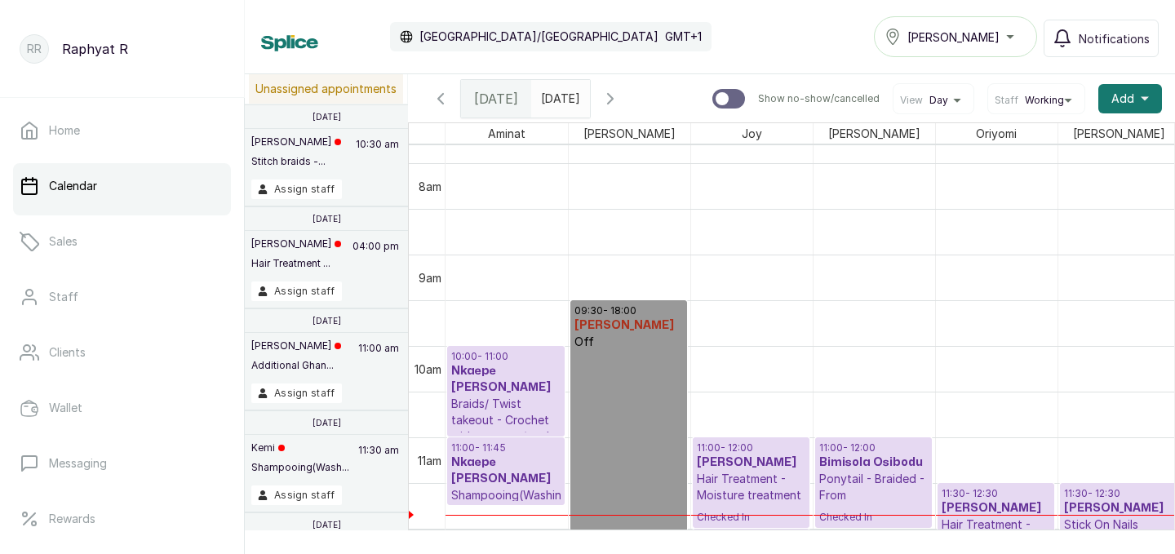
scroll to position [753, 0]
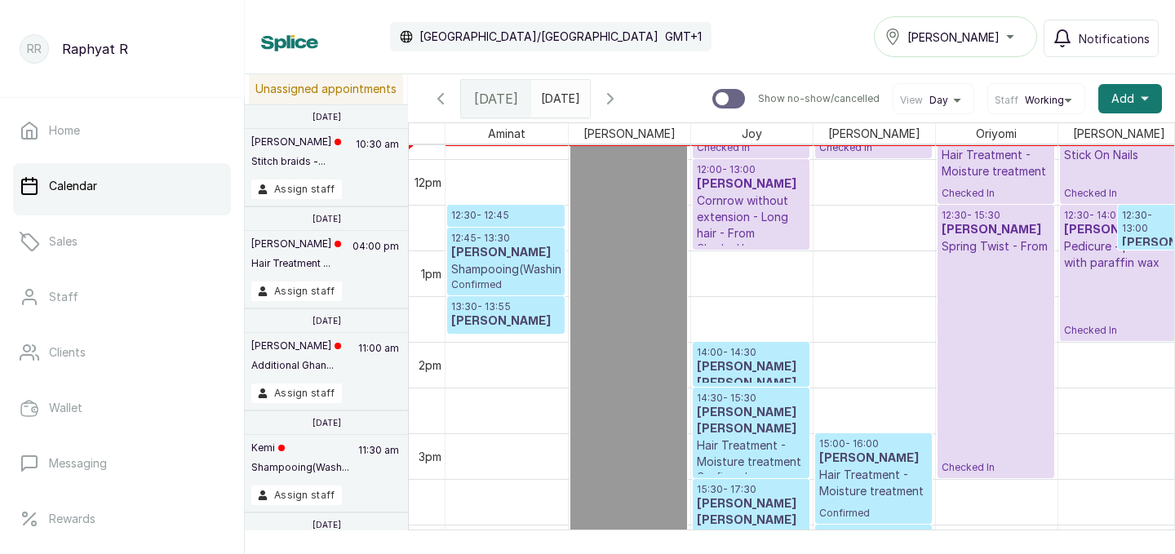
click at [1148, 224] on p "12:30 - 13:00" at bounding box center [1147, 222] width 51 height 26
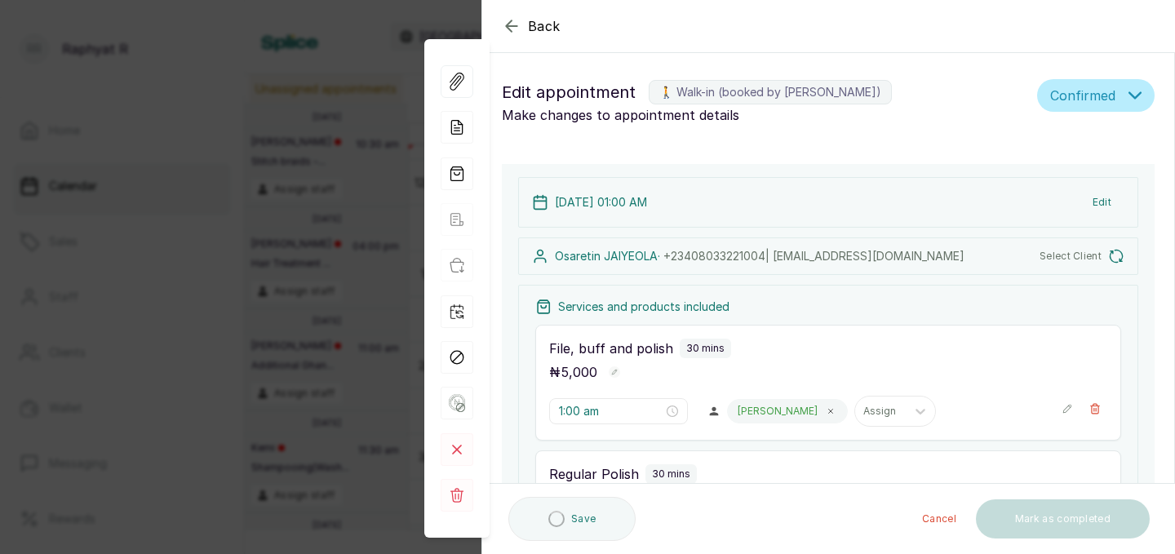
type input "1:00 am"
type input "12:30 pm"
type input "1:00 pm"
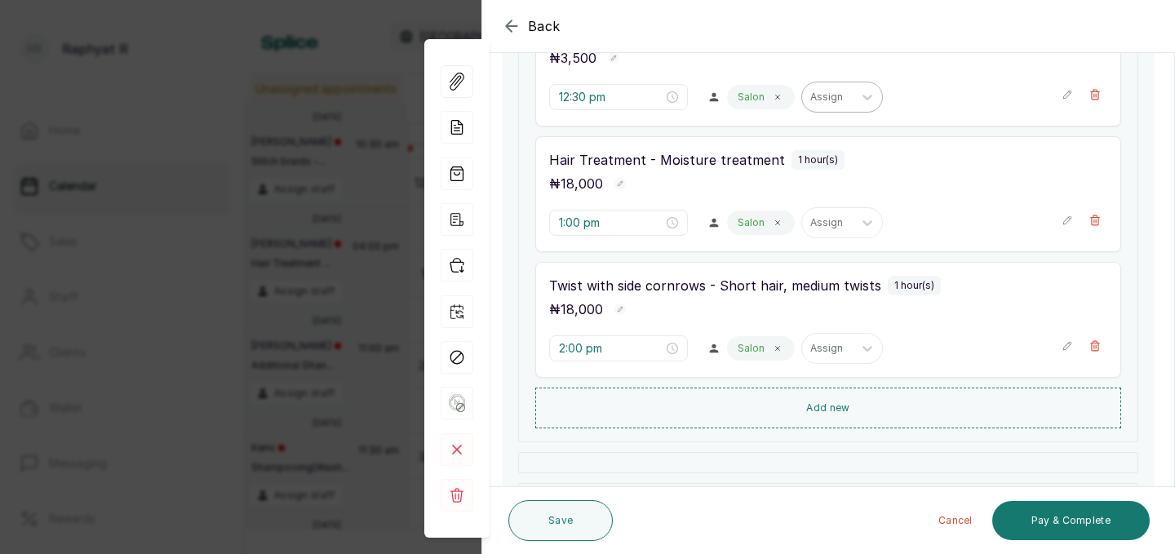
scroll to position [533, 0]
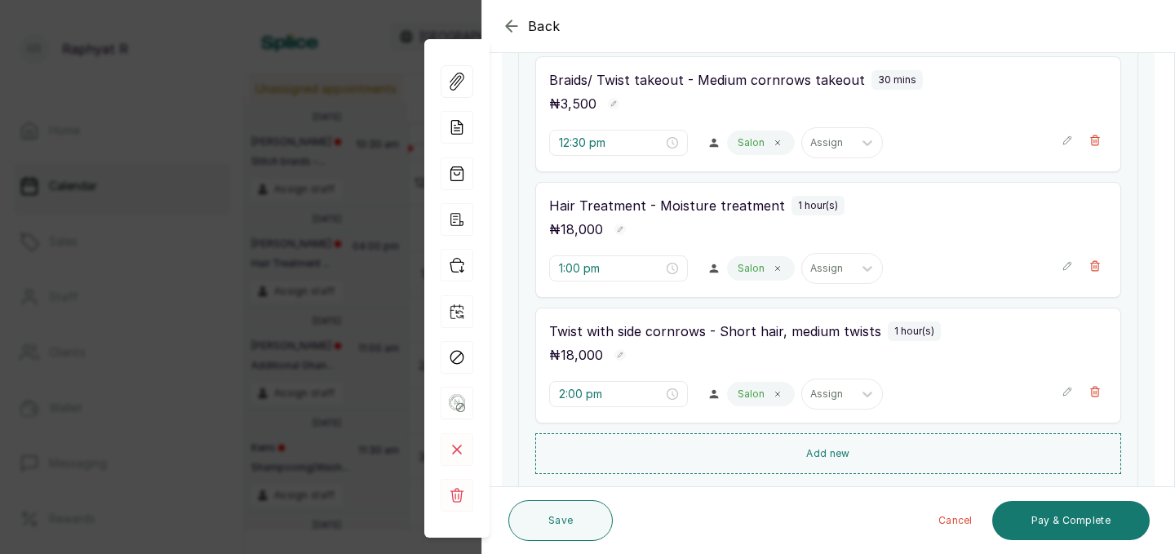
click at [513, 23] on icon "button" at bounding box center [512, 26] width 20 height 20
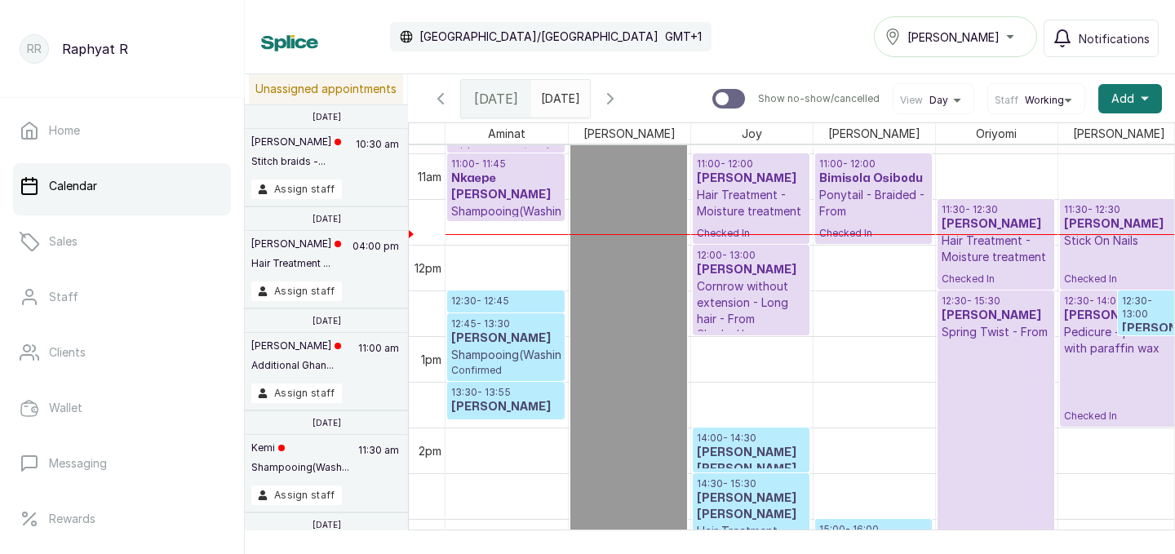
scroll to position [1001, 0]
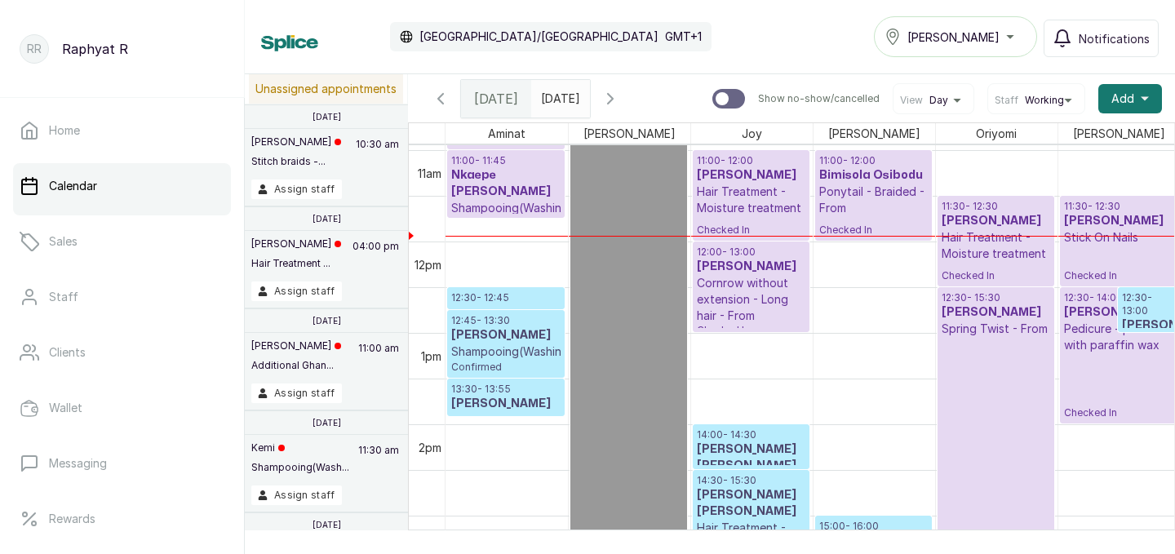
click at [1144, 300] on p "12:30 - 13:00" at bounding box center [1147, 304] width 51 height 26
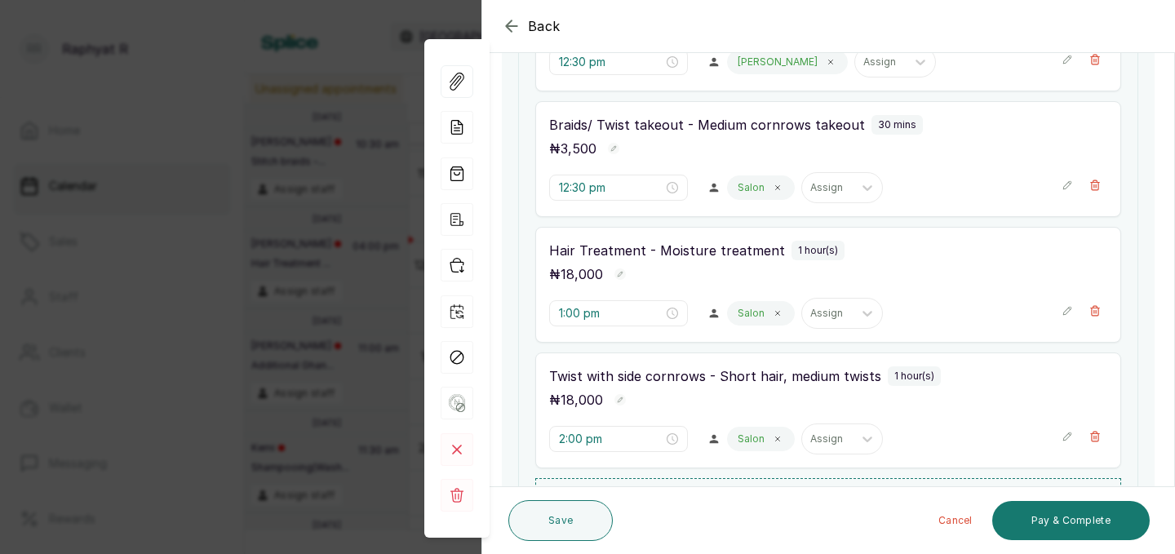
scroll to position [495, 0]
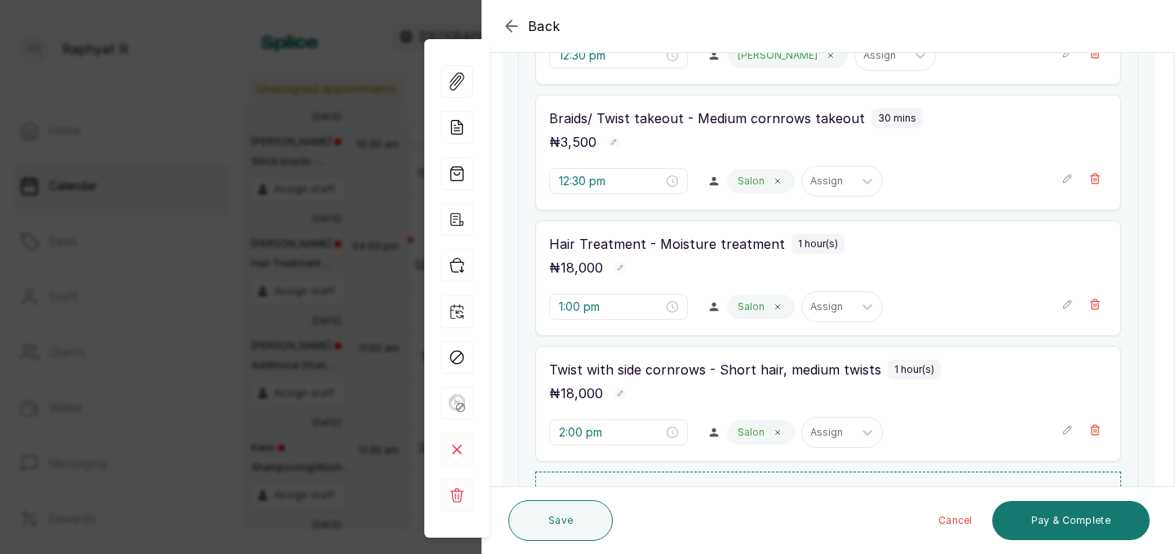
click at [520, 25] on icon "button" at bounding box center [512, 26] width 20 height 20
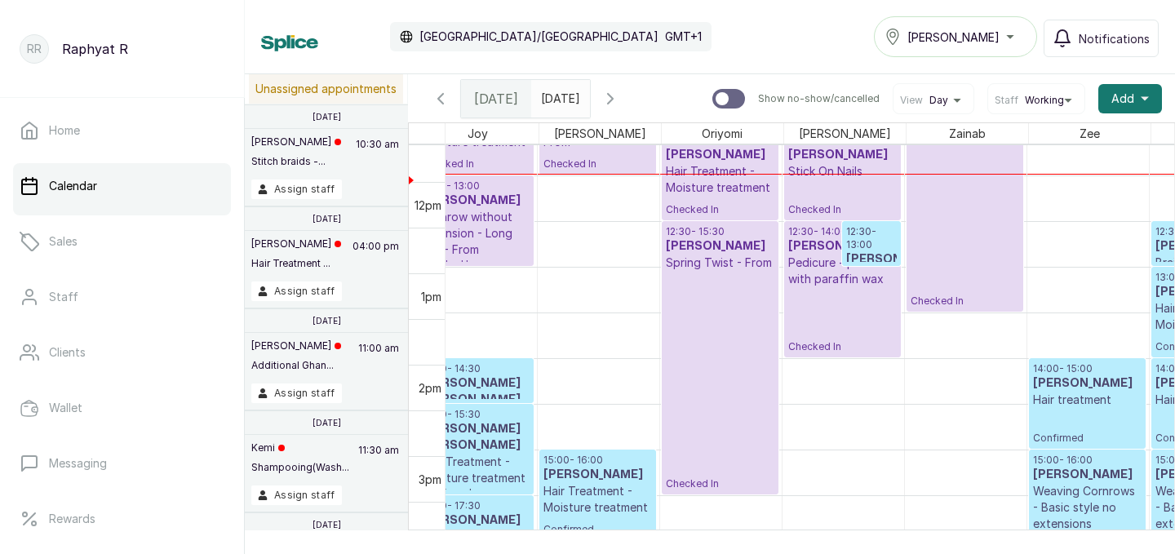
scroll to position [1047, 0]
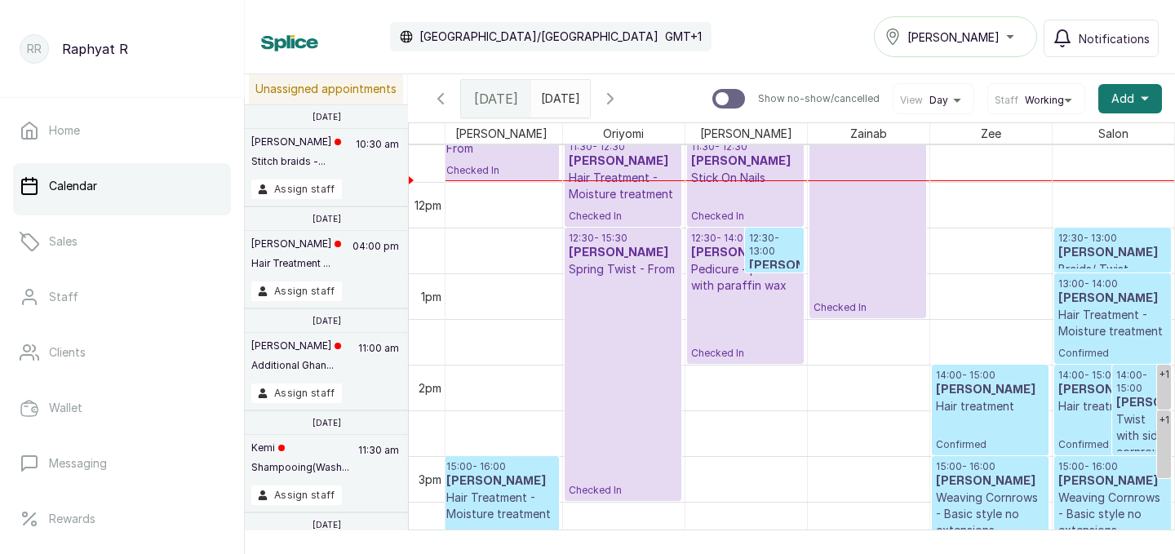
click at [781, 247] on p "12:30 - 13:00" at bounding box center [774, 245] width 51 height 26
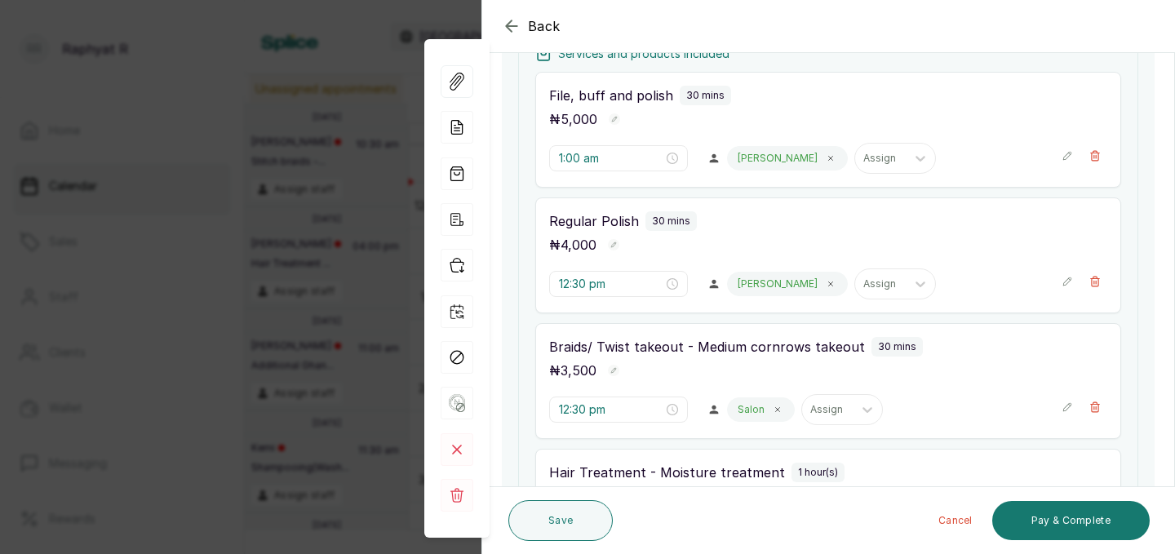
click at [504, 18] on icon "button" at bounding box center [512, 26] width 20 height 20
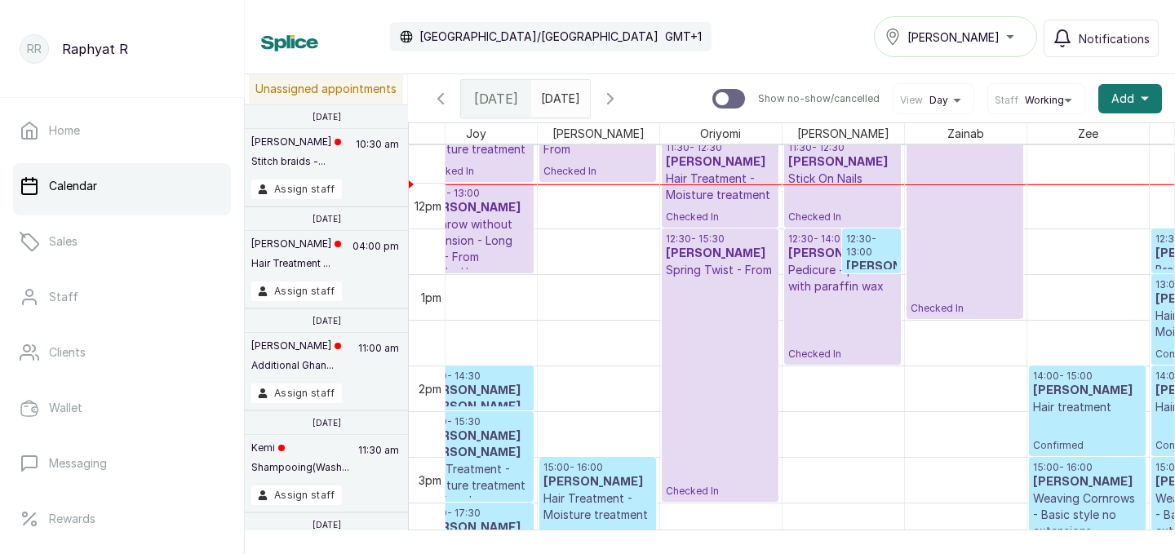
click at [867, 261] on h3 "[PERSON_NAME]" at bounding box center [871, 267] width 51 height 16
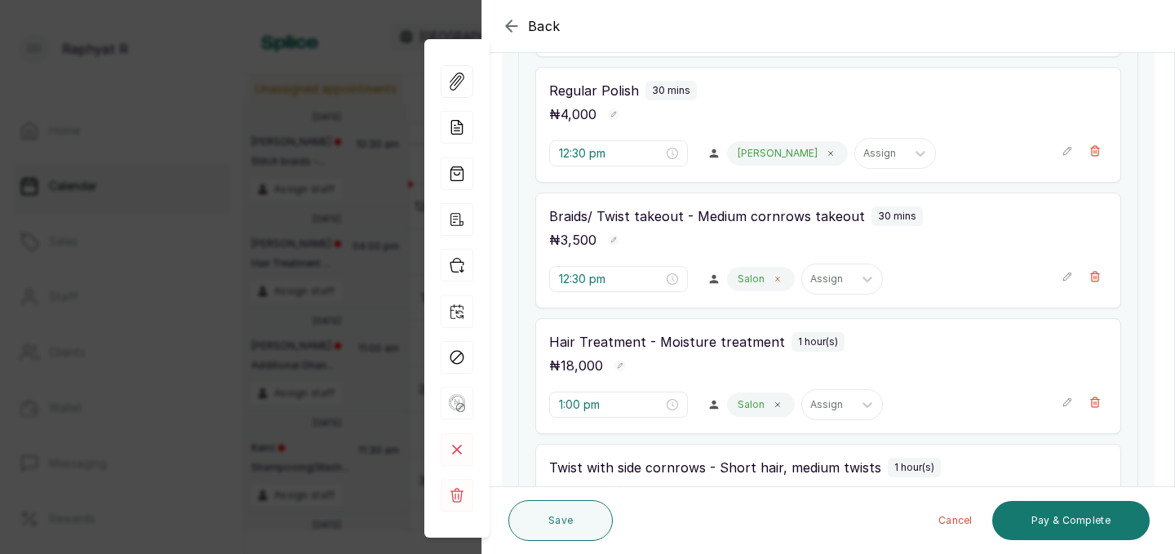
click at [771, 282] on span at bounding box center [777, 279] width 13 height 13
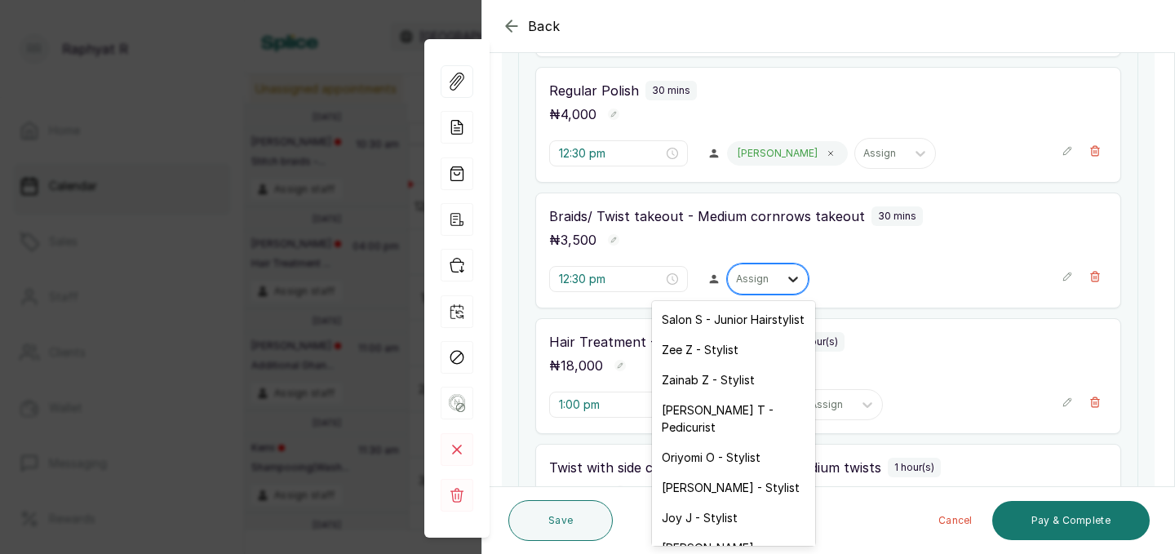
click at [785, 277] on icon at bounding box center [793, 279] width 16 height 16
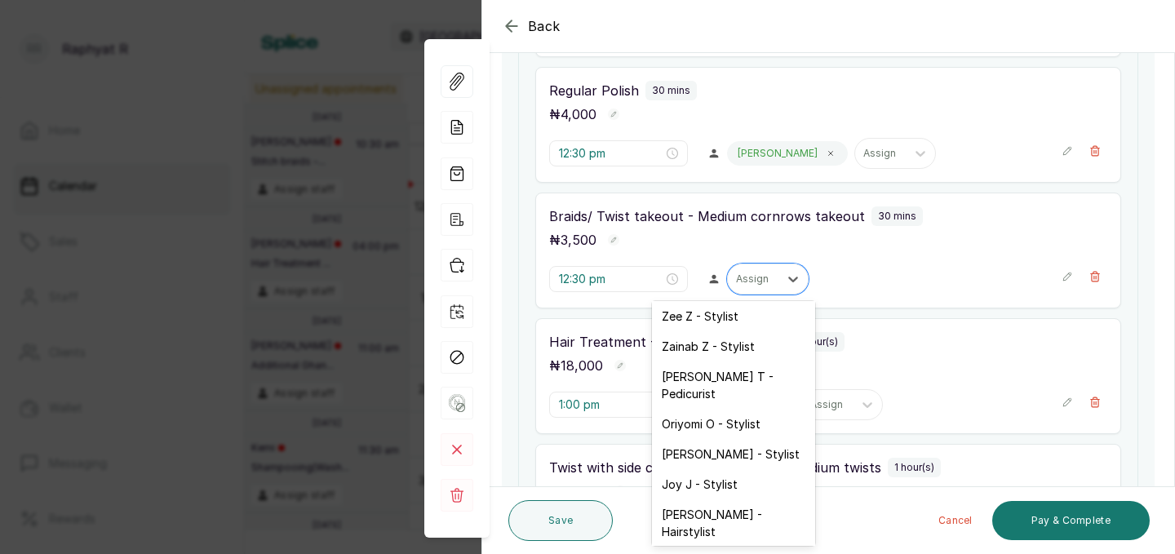
click at [740, 547] on div "Aminat A - Stylist" at bounding box center [733, 562] width 163 height 30
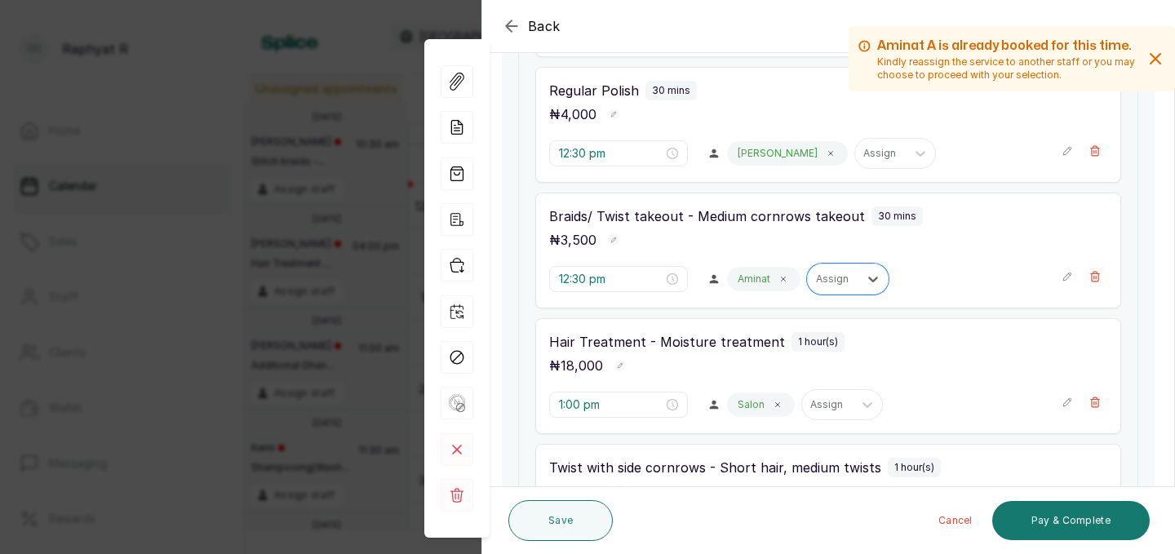
scroll to position [518, 0]
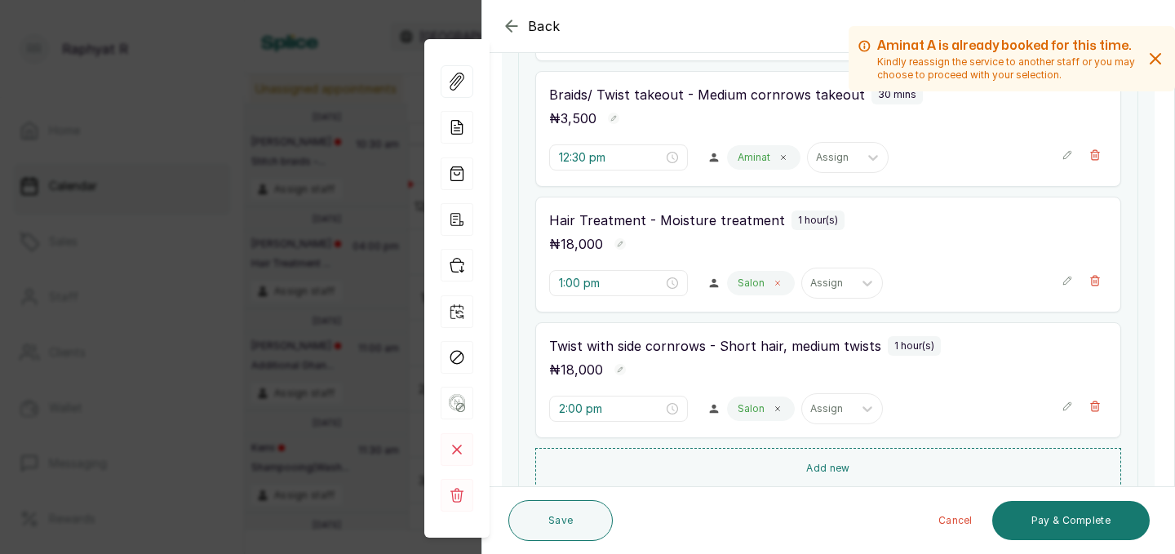
click at [771, 287] on span at bounding box center [777, 283] width 13 height 13
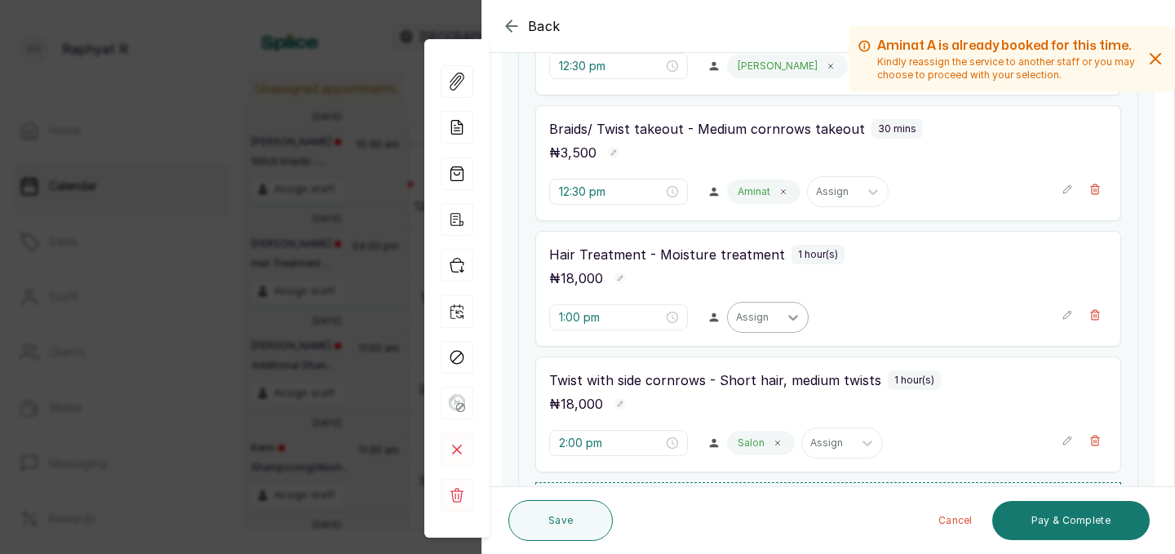
scroll to position [486, 0]
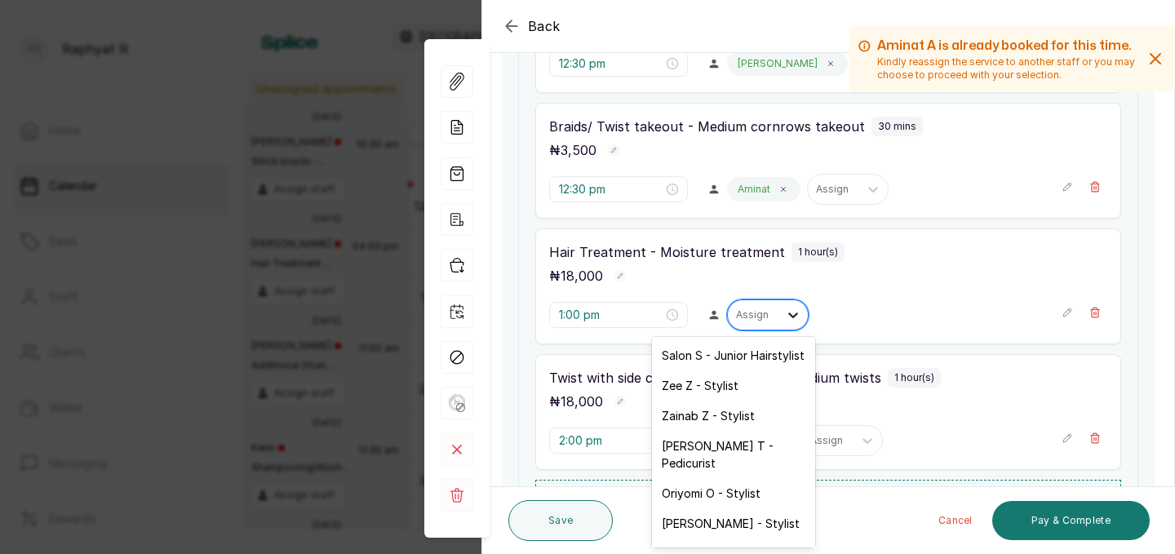
click at [785, 316] on icon at bounding box center [793, 315] width 16 height 16
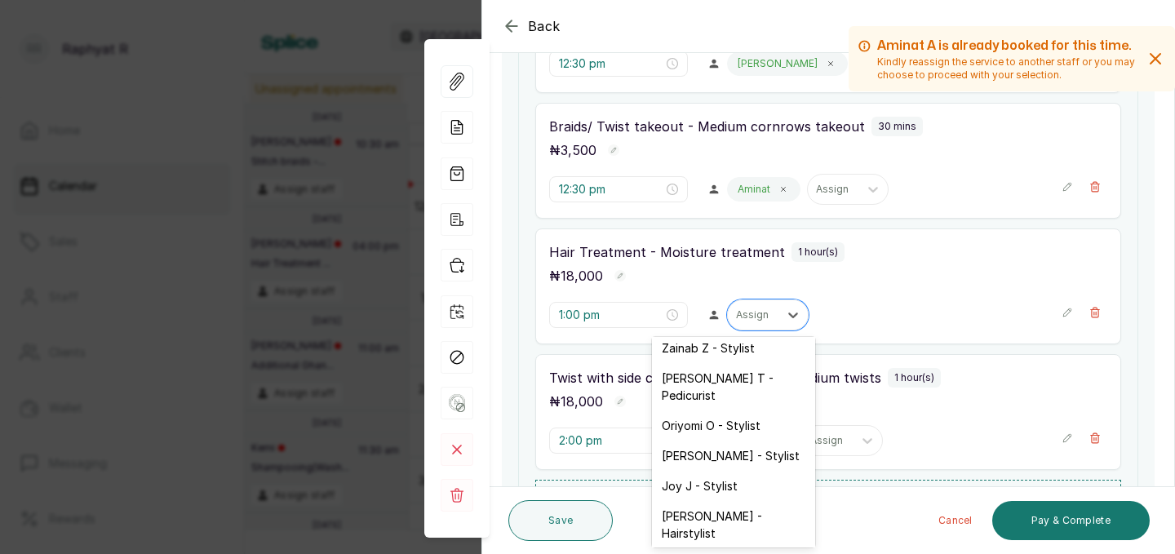
click at [717, 549] on div "Aminat A - Stylist" at bounding box center [733, 564] width 163 height 30
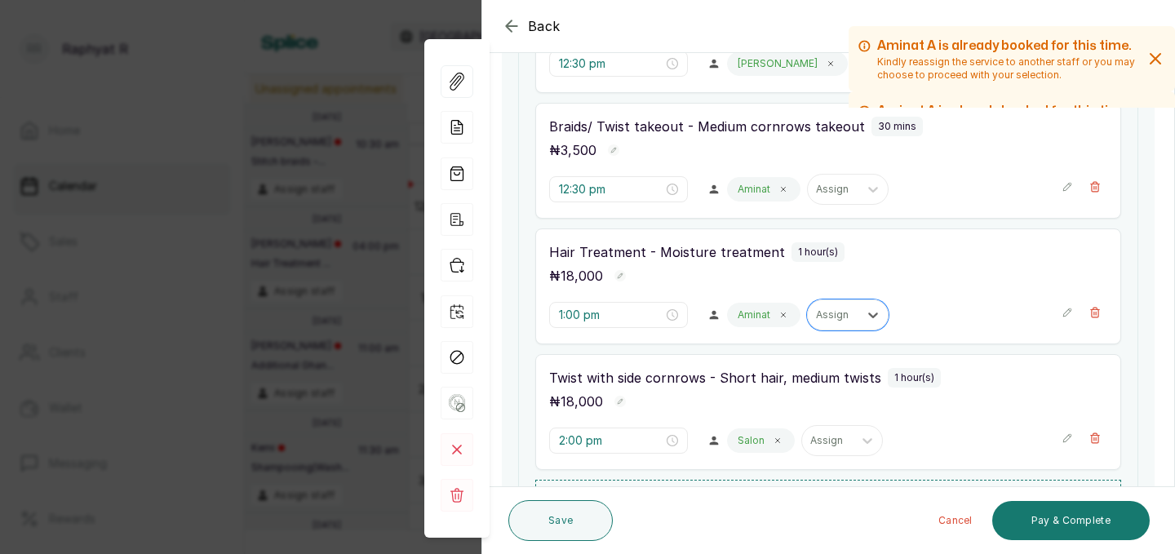
scroll to position [638, 0]
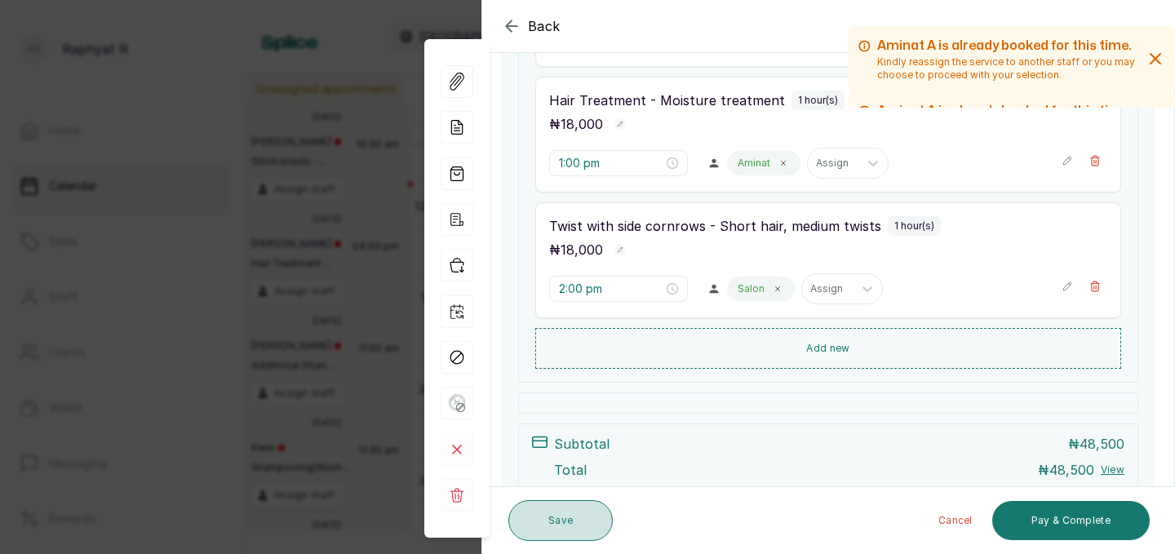
click at [574, 513] on button "Save" at bounding box center [561, 520] width 104 height 41
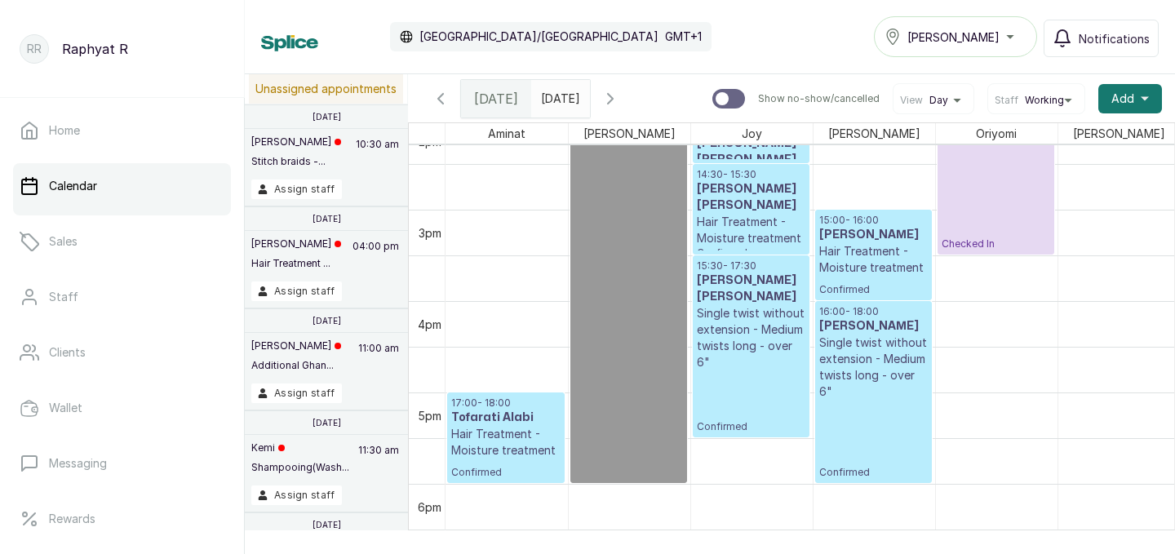
scroll to position [1339, 0]
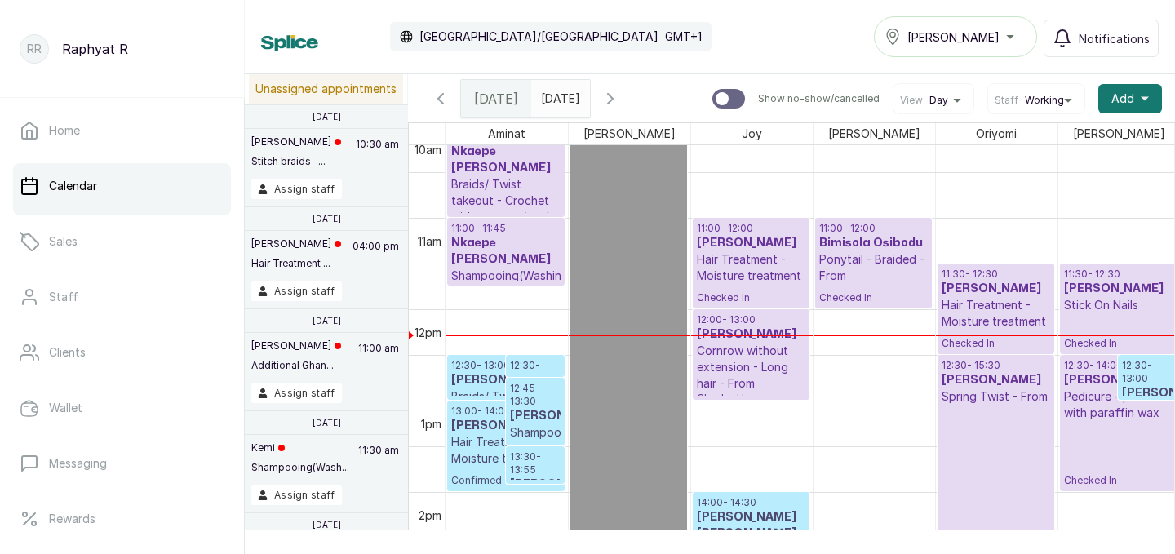
click at [513, 184] on p "Braids/ Twist takeout - Crochet with cornrow/med twist" at bounding box center [505, 208] width 109 height 65
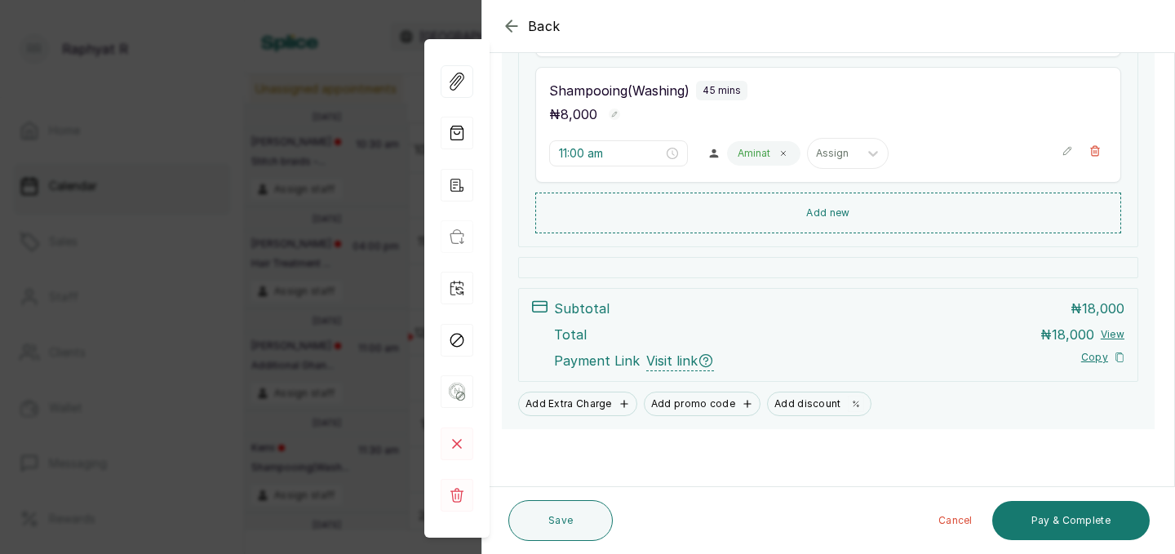
scroll to position [397, 0]
click at [1065, 513] on button "Pay & Complete" at bounding box center [1072, 520] width 158 height 39
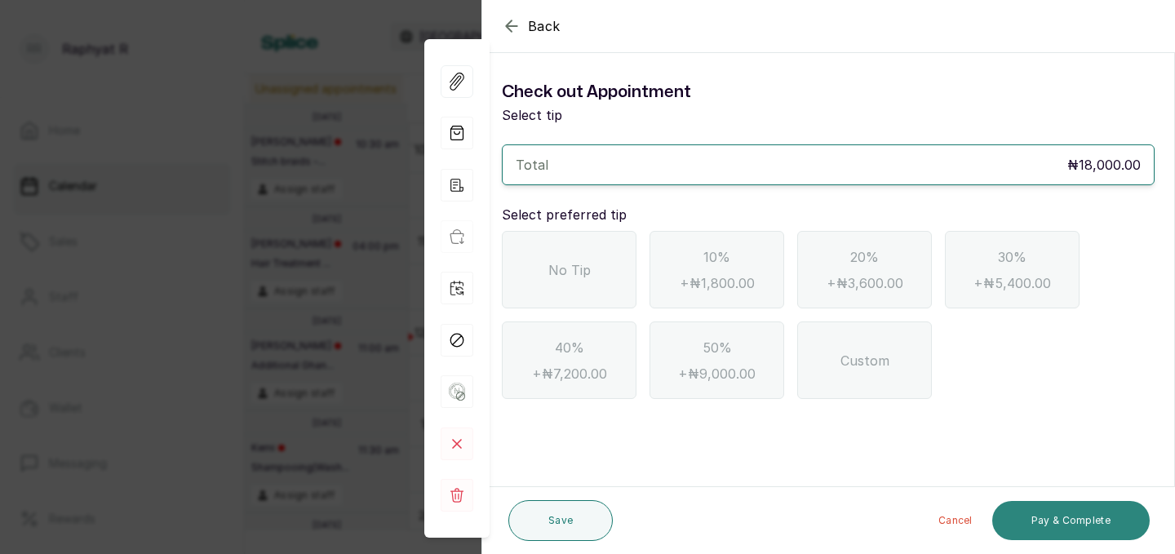
scroll to position [0, 0]
click at [589, 269] on span "No Tip" at bounding box center [570, 270] width 42 height 20
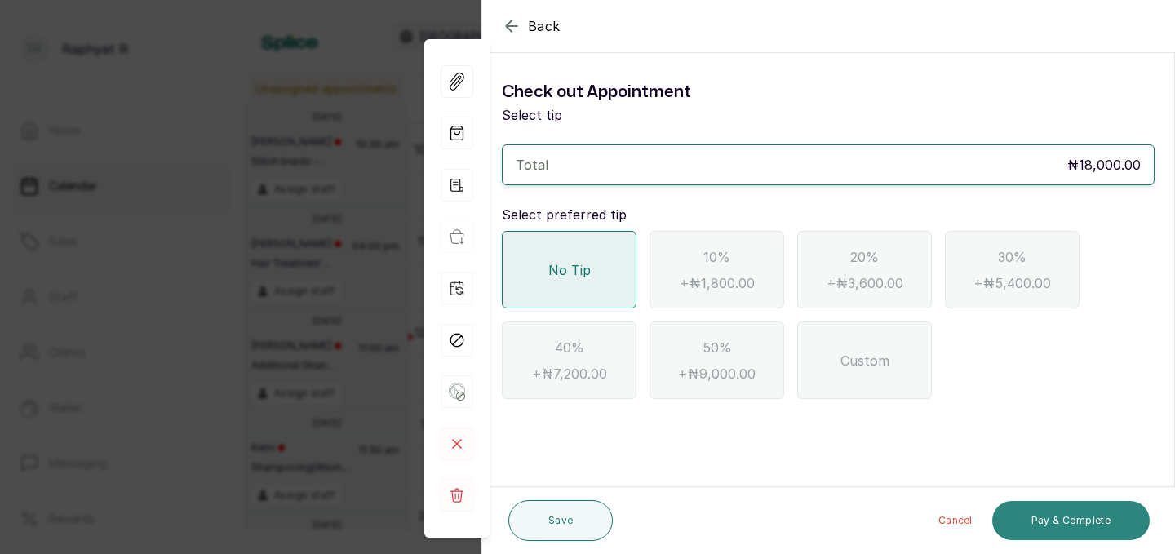
click at [1078, 513] on button "Pay & Complete" at bounding box center [1072, 520] width 158 height 39
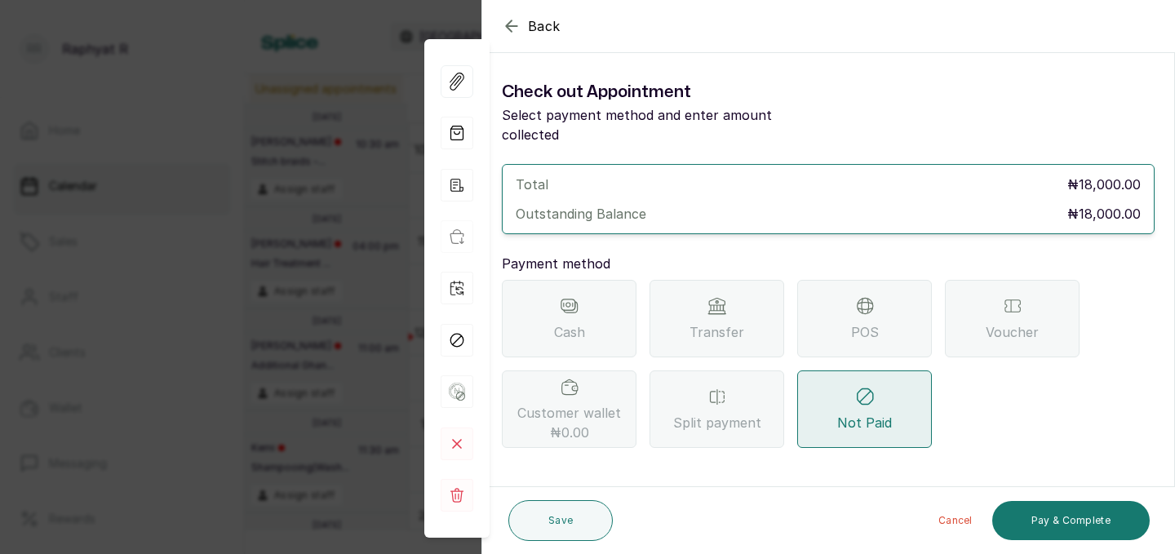
click at [864, 322] on span "POS" at bounding box center [865, 332] width 28 height 20
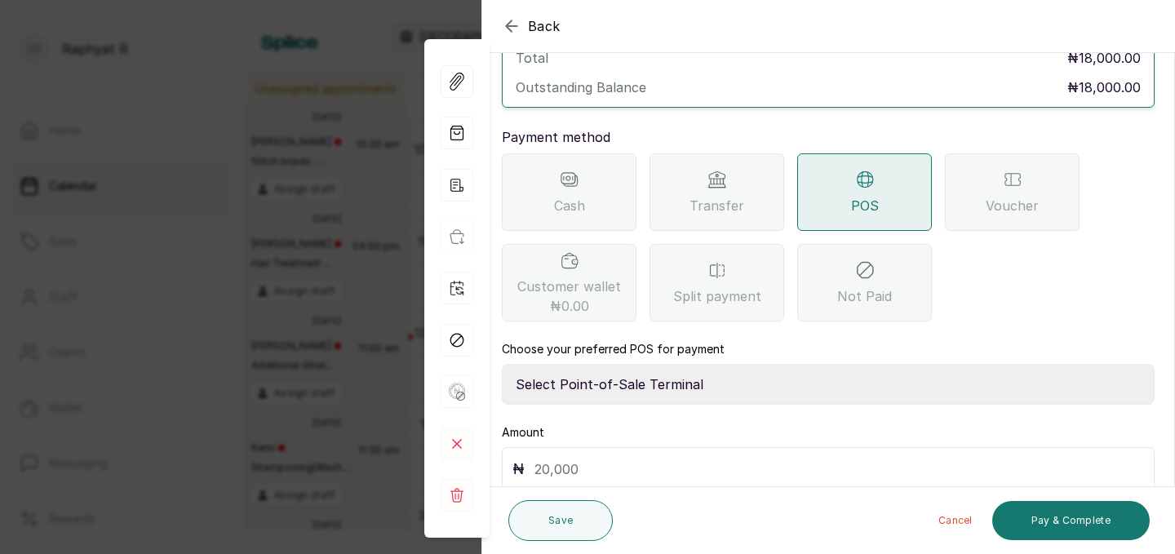
scroll to position [182, 0]
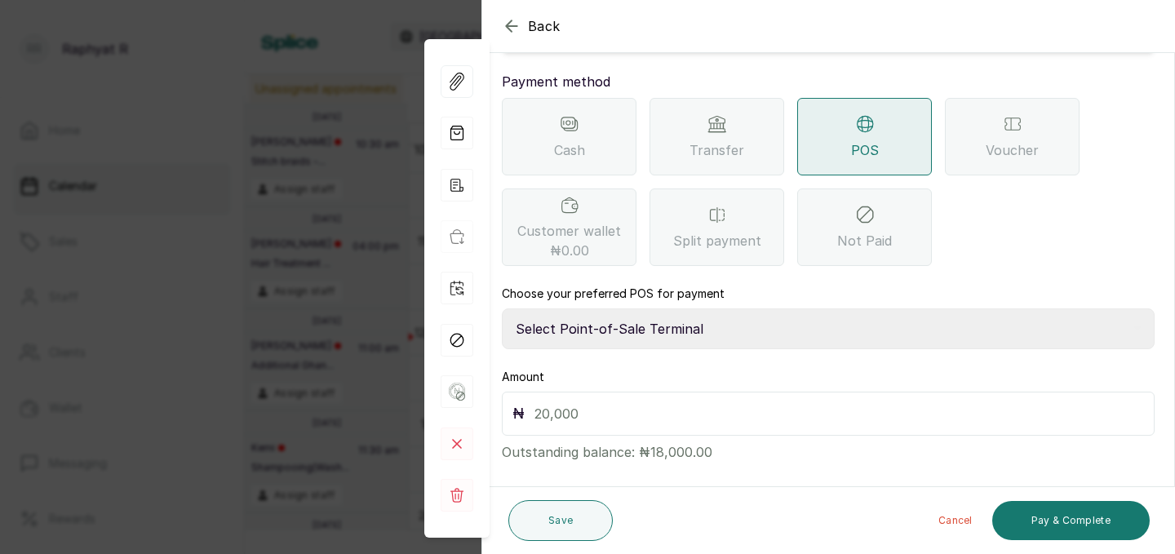
click at [583, 309] on select "Select Point-of-Sale Terminal Traction Providus Bank" at bounding box center [828, 329] width 653 height 41
select select "b1594abb-eea2-48ba-bf5f-ff0754569b84"
click at [540, 402] on input "text" at bounding box center [840, 413] width 610 height 23
type input "18,000"
click at [1083, 521] on button "Pay & Complete" at bounding box center [1072, 520] width 158 height 39
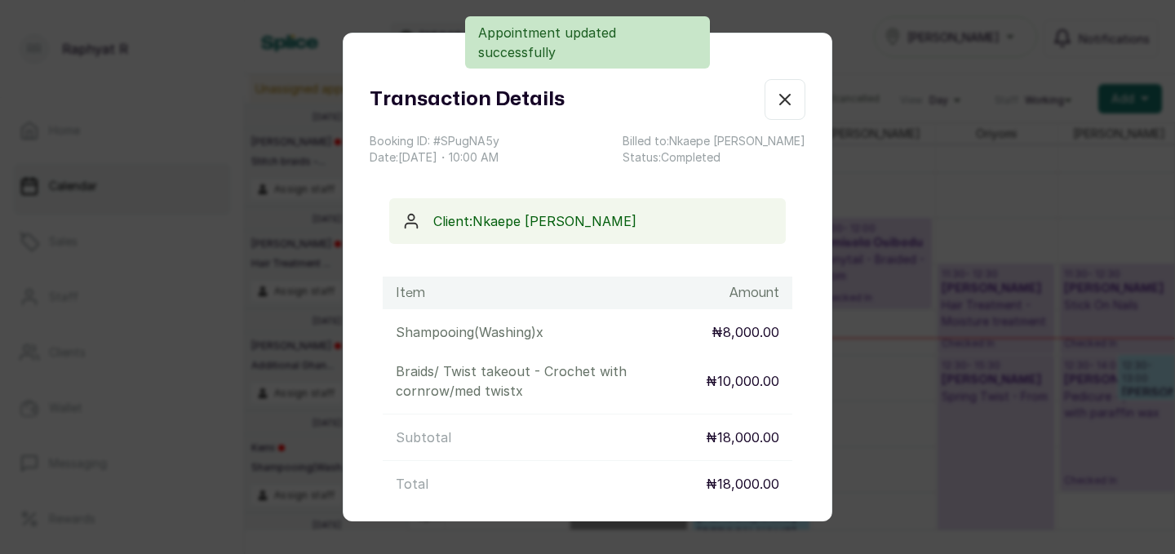
click at [785, 100] on icon "button" at bounding box center [785, 100] width 10 height 10
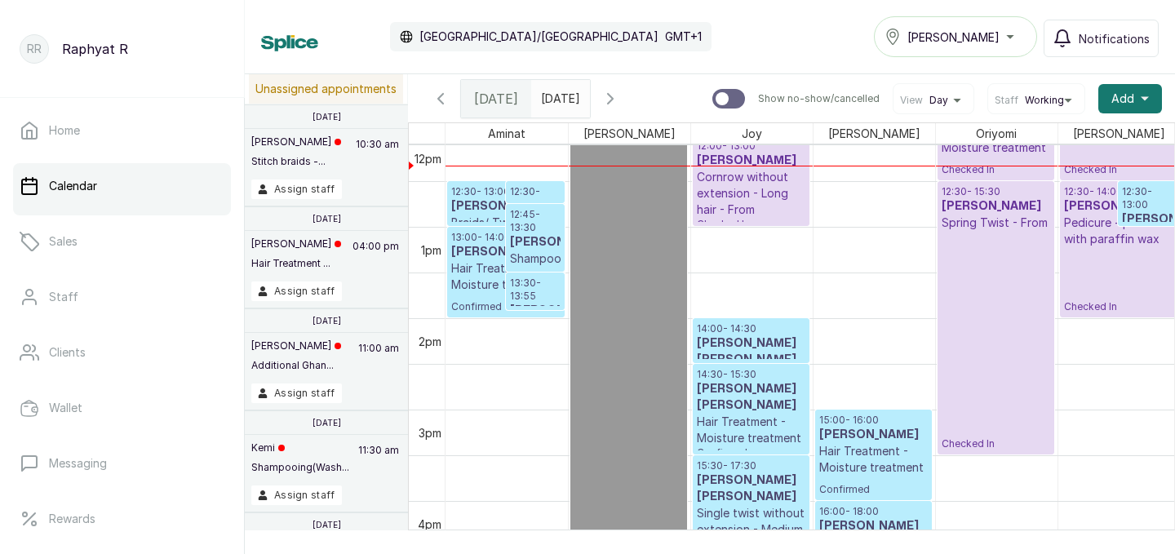
scroll to position [1131, 0]
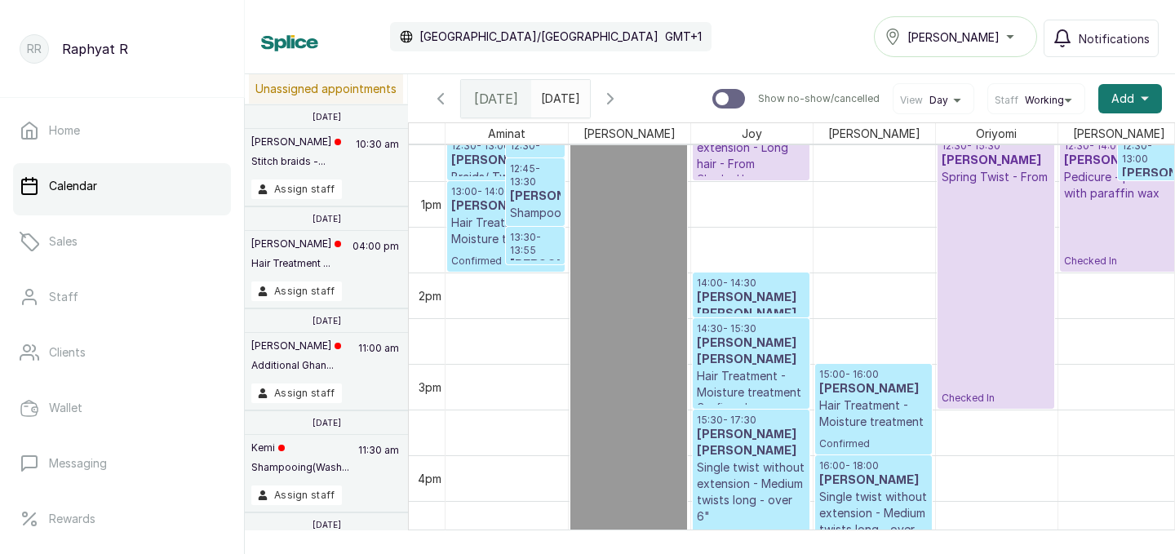
click at [474, 207] on h3 "[PERSON_NAME]" at bounding box center [505, 206] width 109 height 16
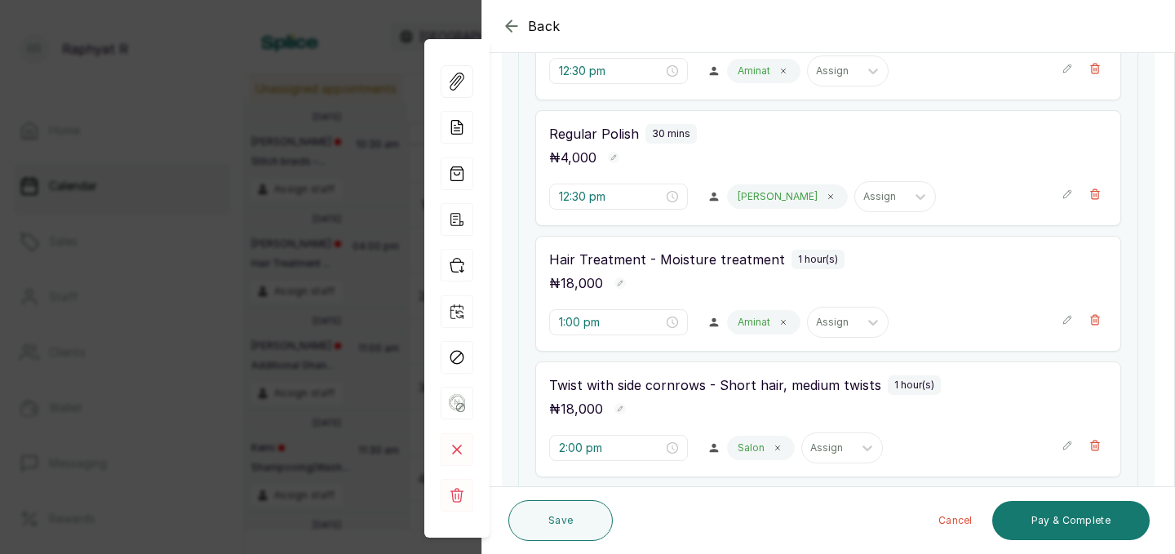
scroll to position [497, 0]
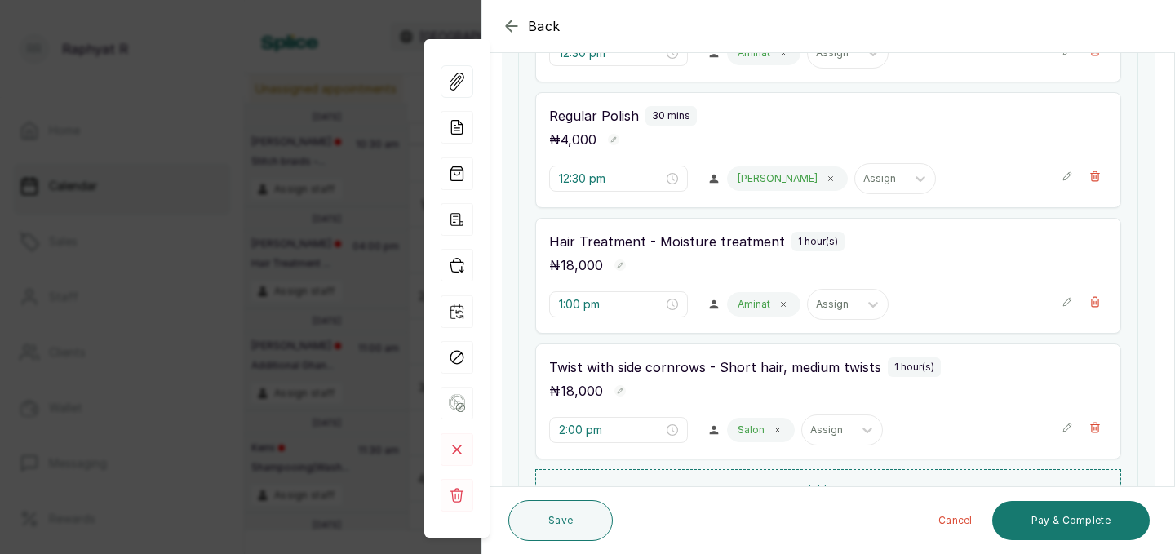
click at [514, 26] on icon "button" at bounding box center [511, 25] width 11 height 11
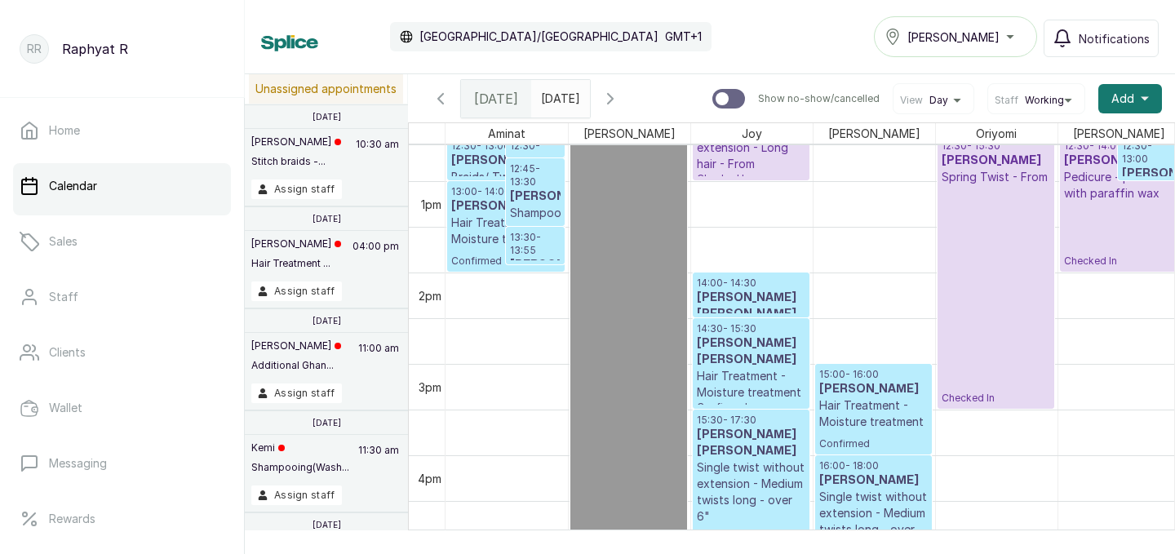
click at [533, 193] on h3 "[PERSON_NAME]" at bounding box center [535, 197] width 51 height 16
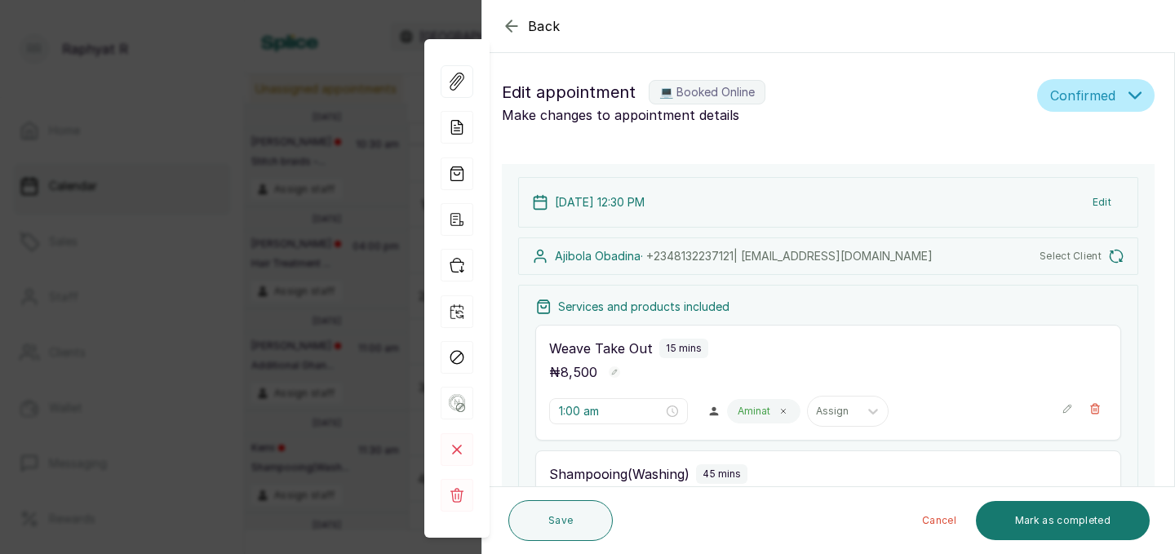
type input "12:30 pm"
type input "12:45 pm"
type input "1:30 pm"
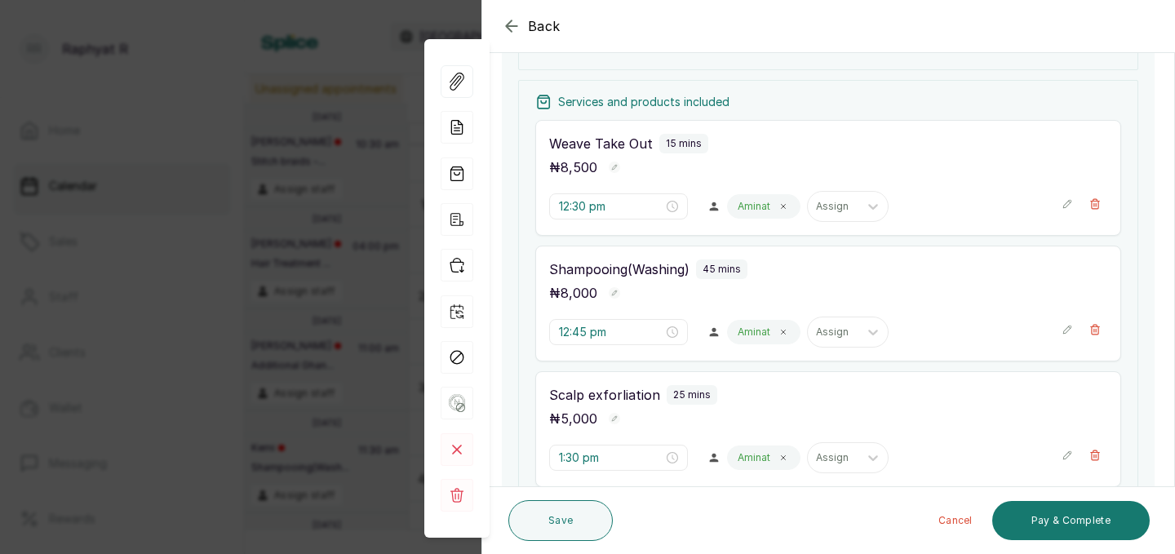
scroll to position [226, 0]
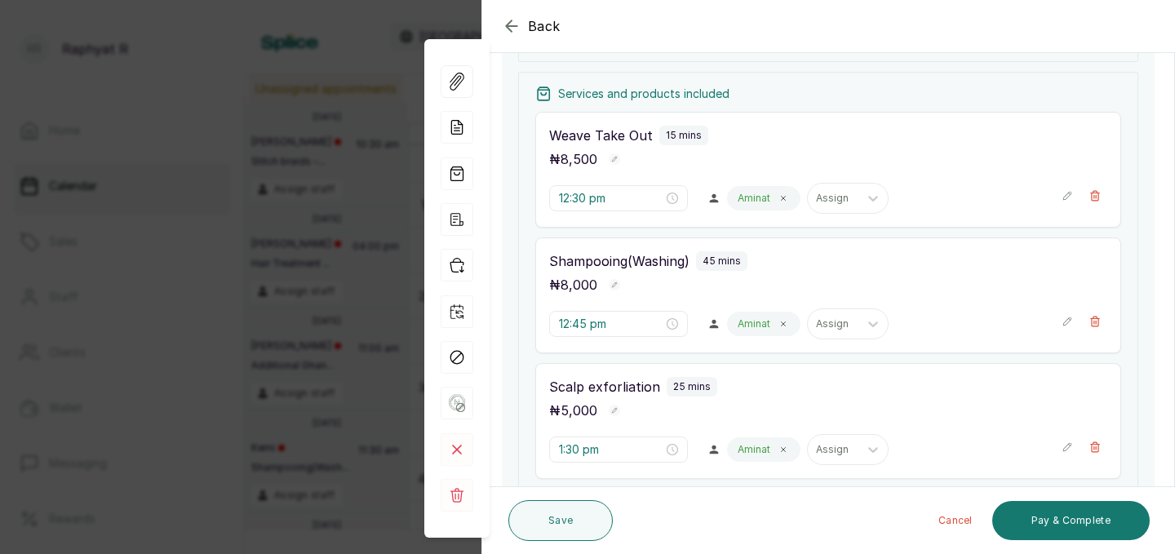
click at [510, 20] on icon "button" at bounding box center [512, 26] width 20 height 20
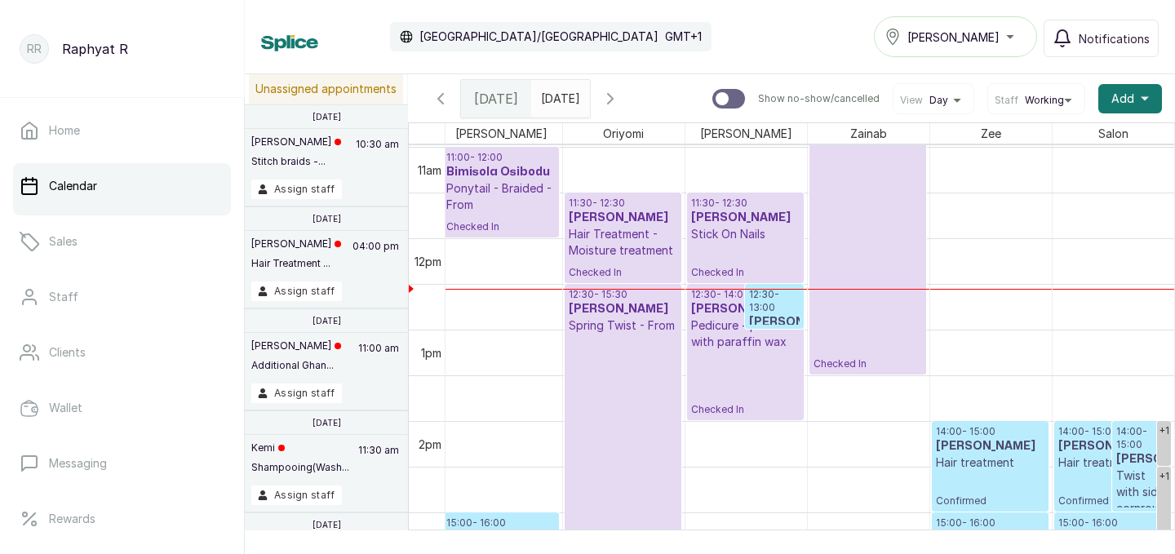
scroll to position [936, 373]
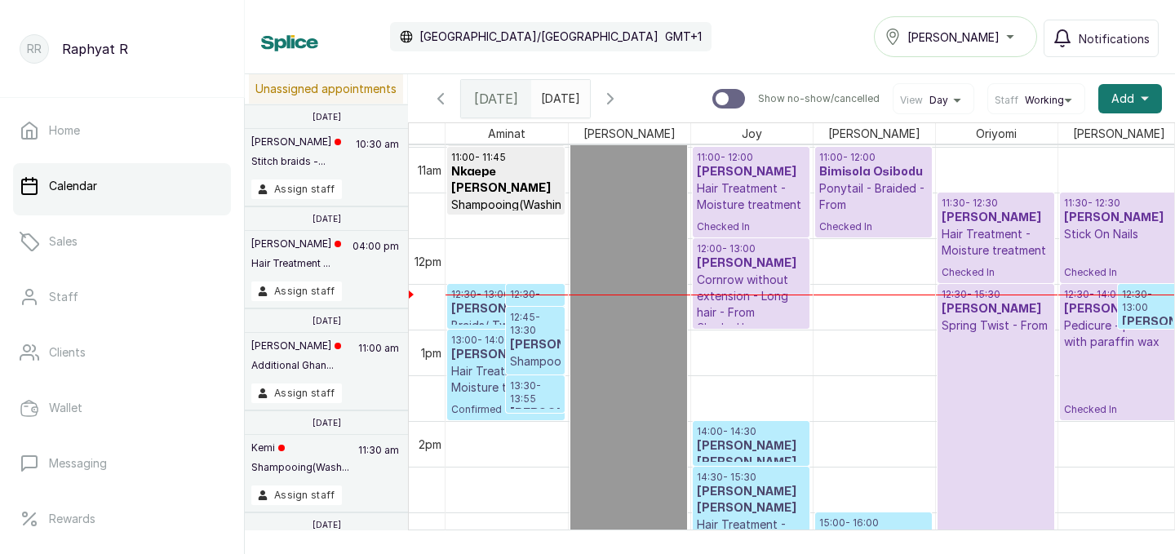
click at [553, 316] on p "12:45 - 13:30" at bounding box center [535, 324] width 51 height 26
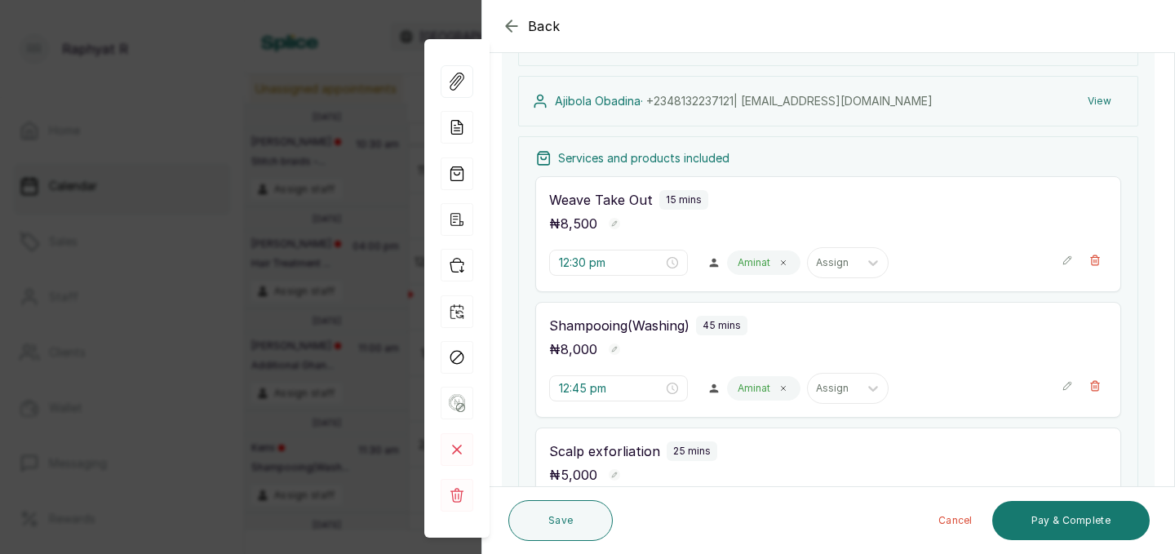
scroll to position [141, 0]
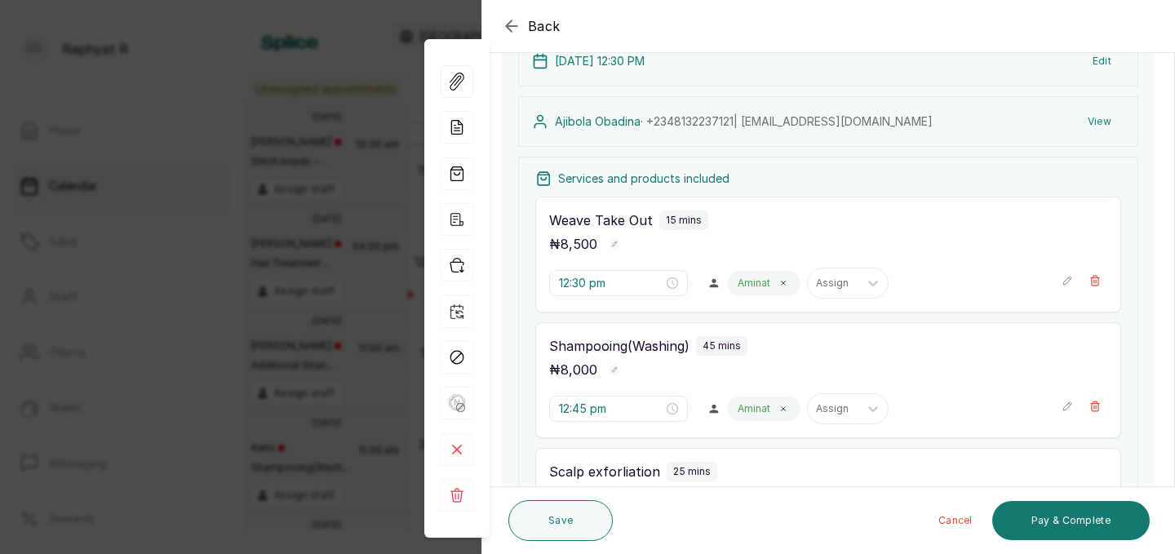
click at [505, 21] on icon "button" at bounding box center [512, 26] width 20 height 20
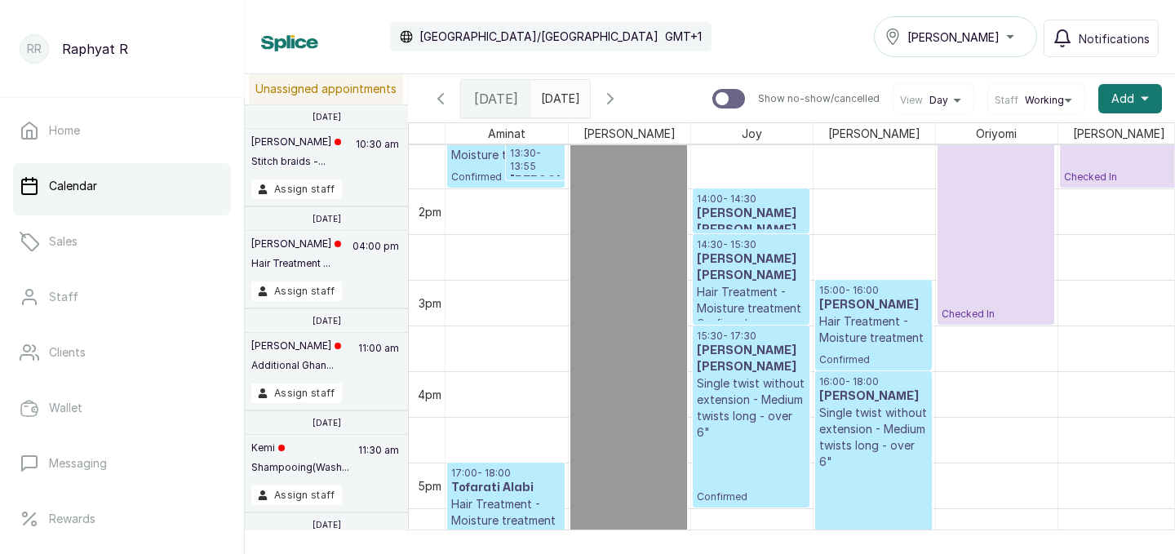
scroll to position [1228, 0]
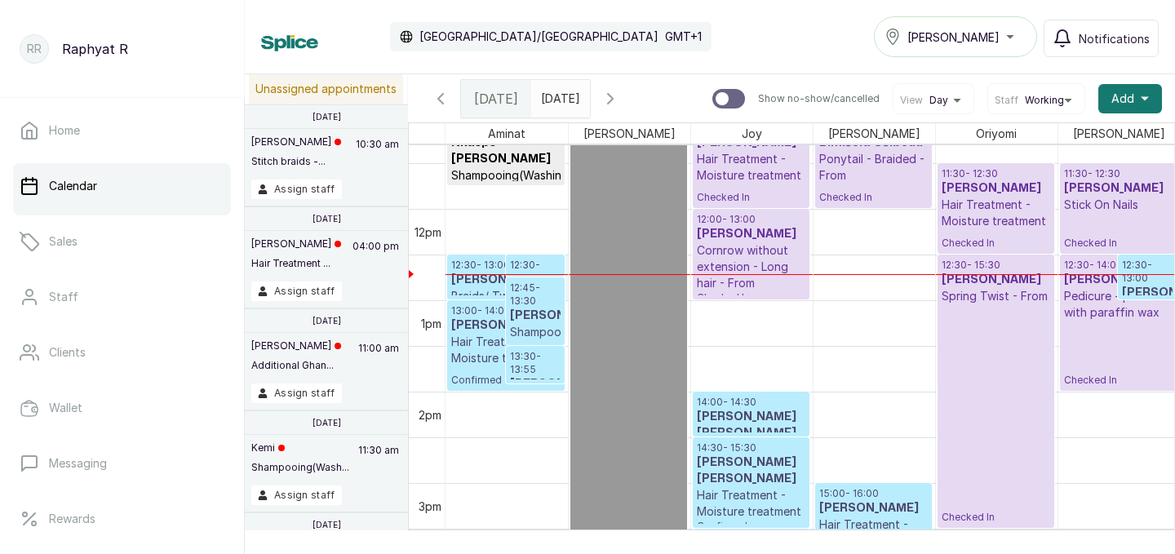
click at [484, 274] on div at bounding box center [507, 274] width 122 height 1
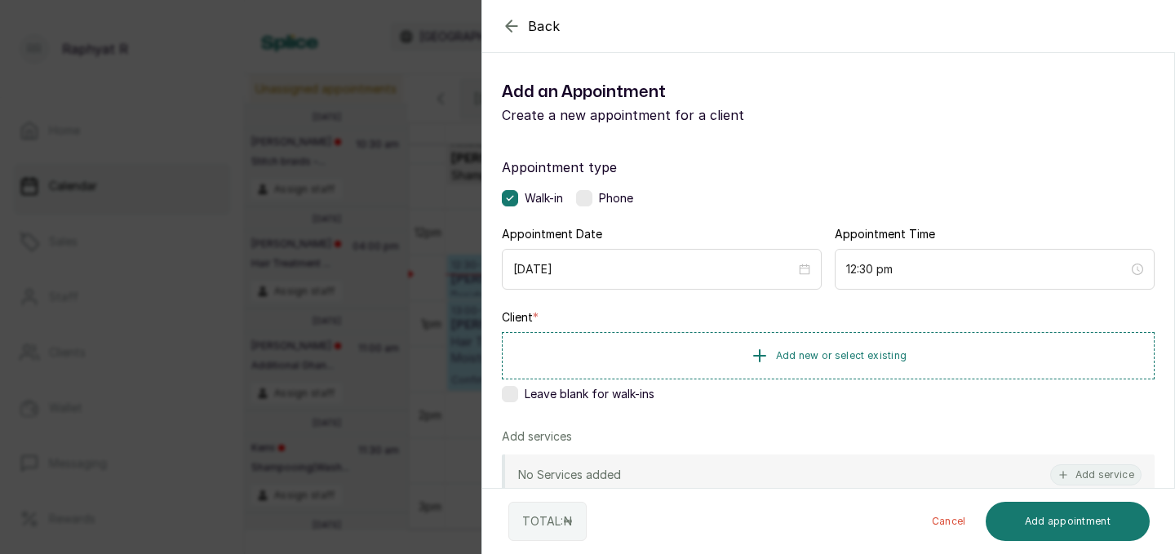
click at [504, 25] on icon "button" at bounding box center [512, 26] width 20 height 20
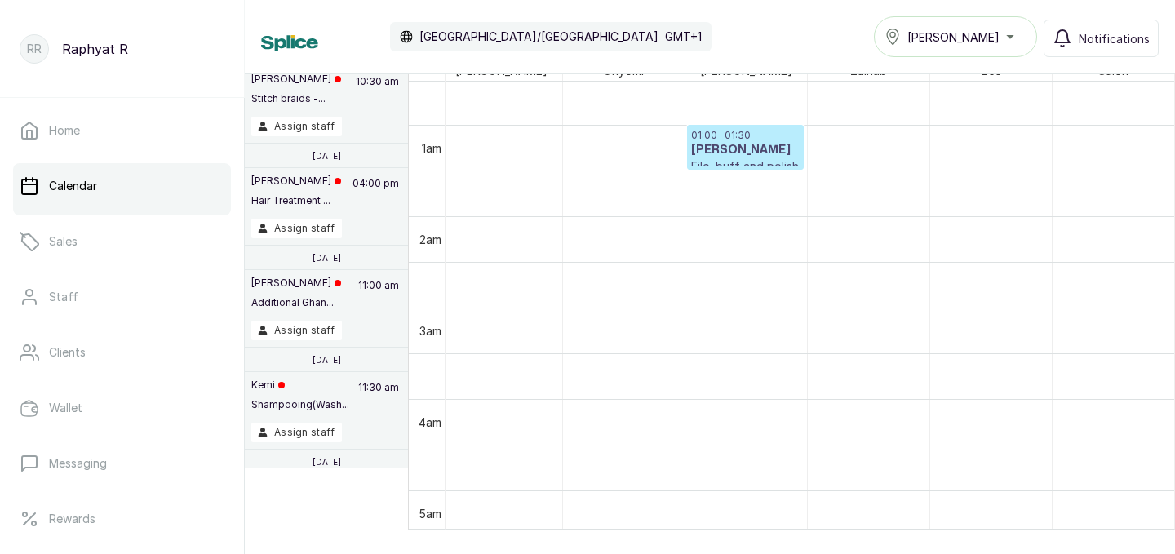
click at [775, 145] on h3 "[PERSON_NAME]" at bounding box center [745, 150] width 109 height 16
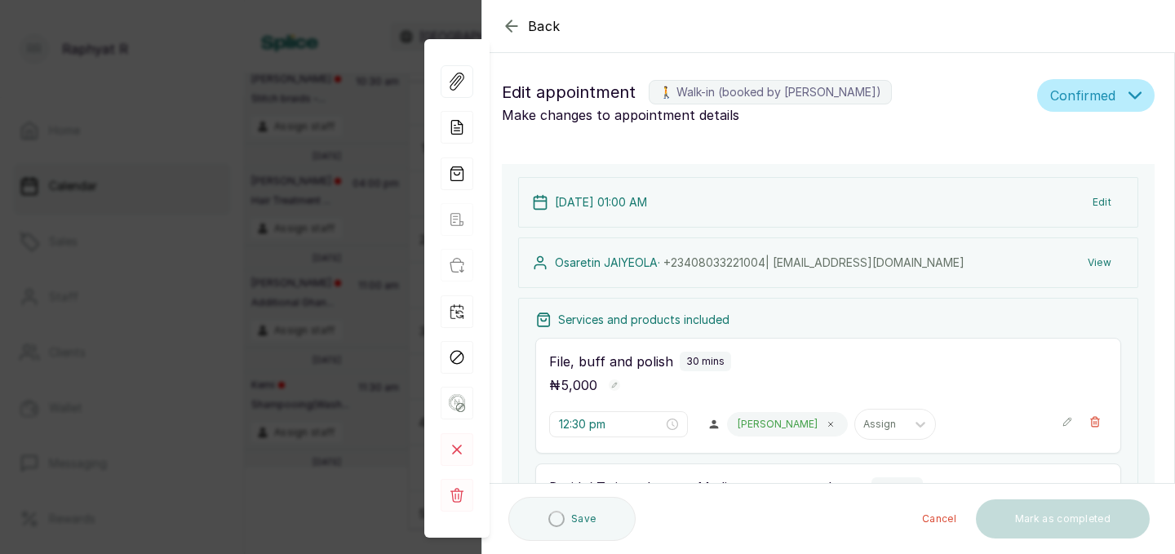
type input "1:00 am"
type input "12:30 pm"
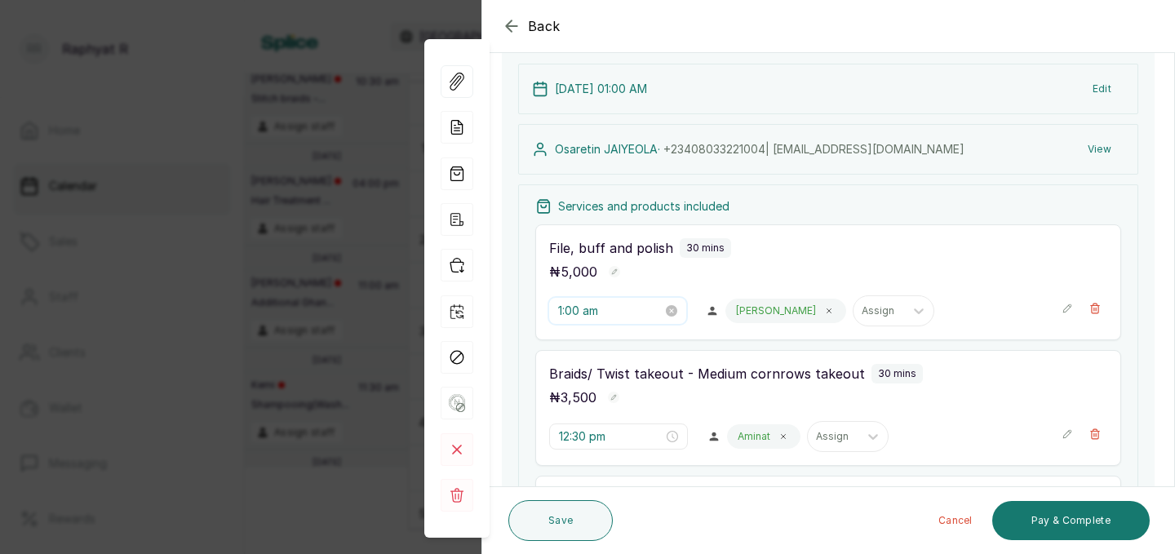
click at [597, 310] on input "1:00 am" at bounding box center [610, 311] width 104 height 18
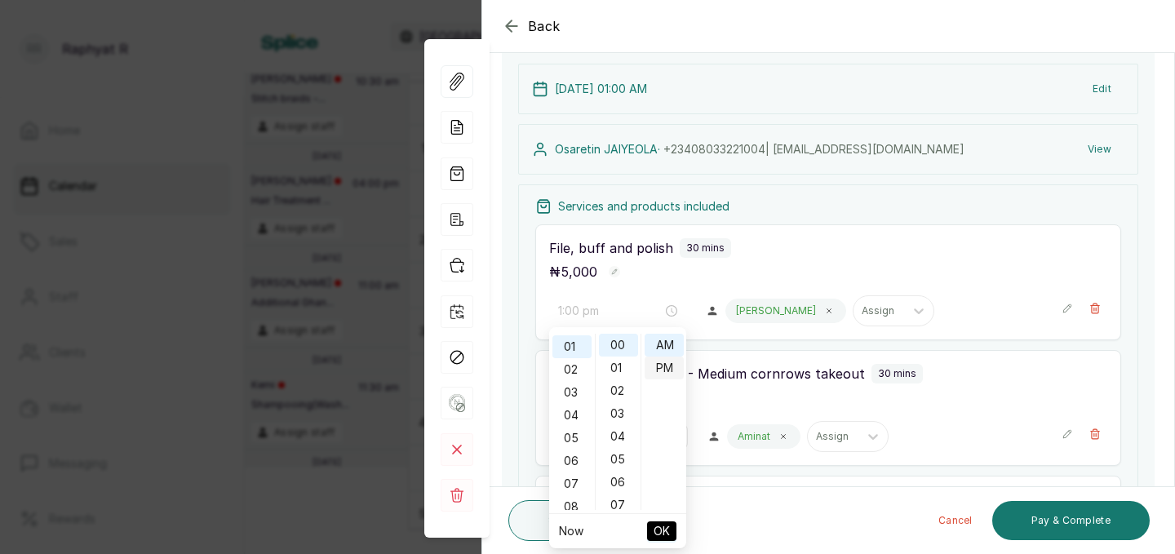
click at [659, 363] on div "PM" at bounding box center [664, 368] width 39 height 23
click at [660, 535] on span "OK" at bounding box center [662, 531] width 16 height 31
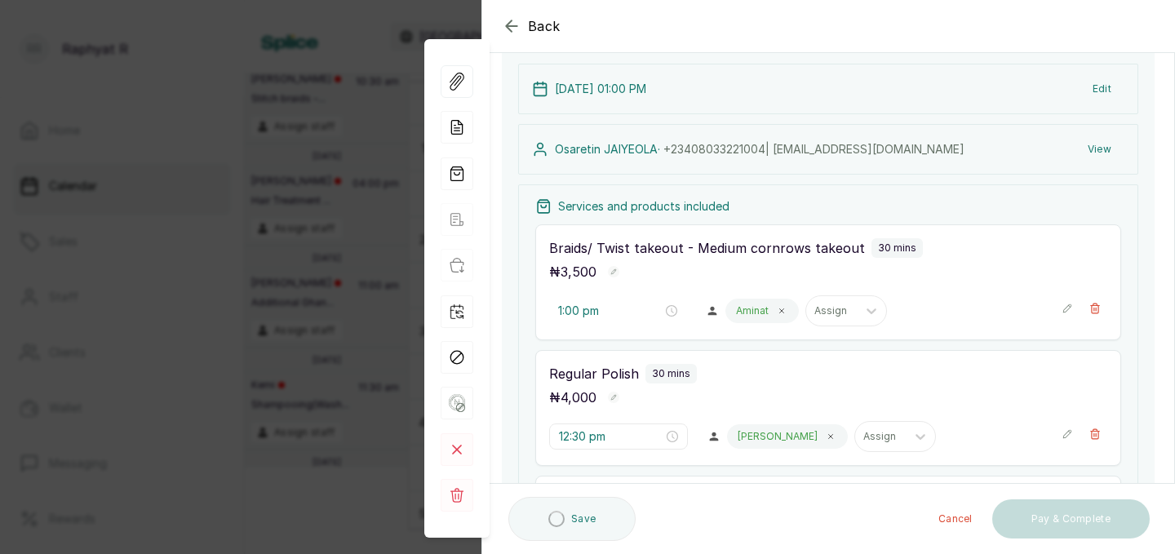
type input "12:30 pm"
type input "1:00 pm"
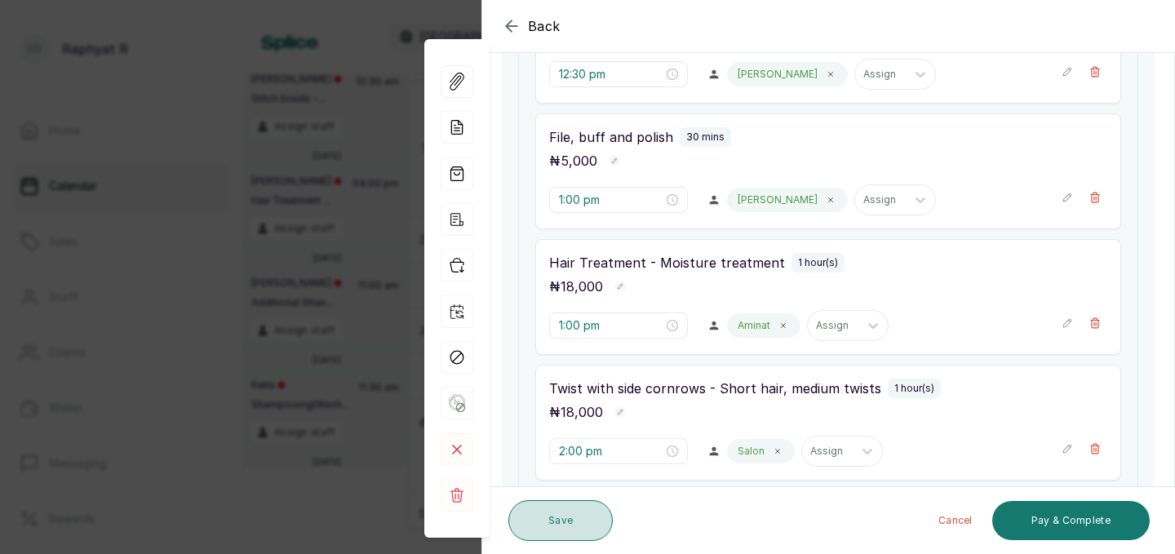
click at [566, 518] on button "Save" at bounding box center [561, 520] width 104 height 41
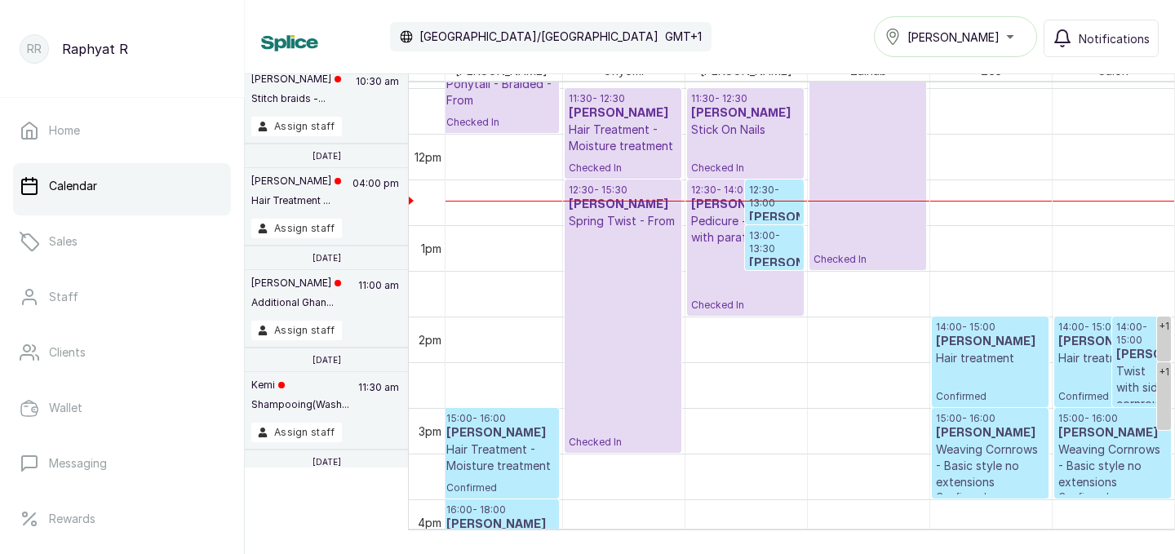
click at [1138, 363] on h3 "[PERSON_NAME]" at bounding box center [1142, 355] width 51 height 16
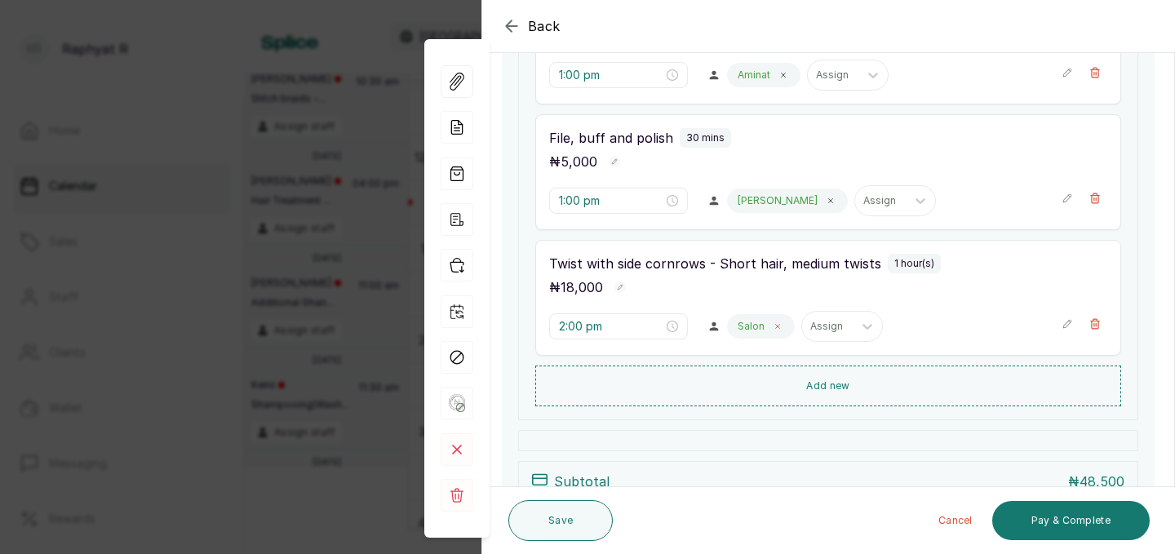
click at [771, 331] on span at bounding box center [777, 326] width 13 height 13
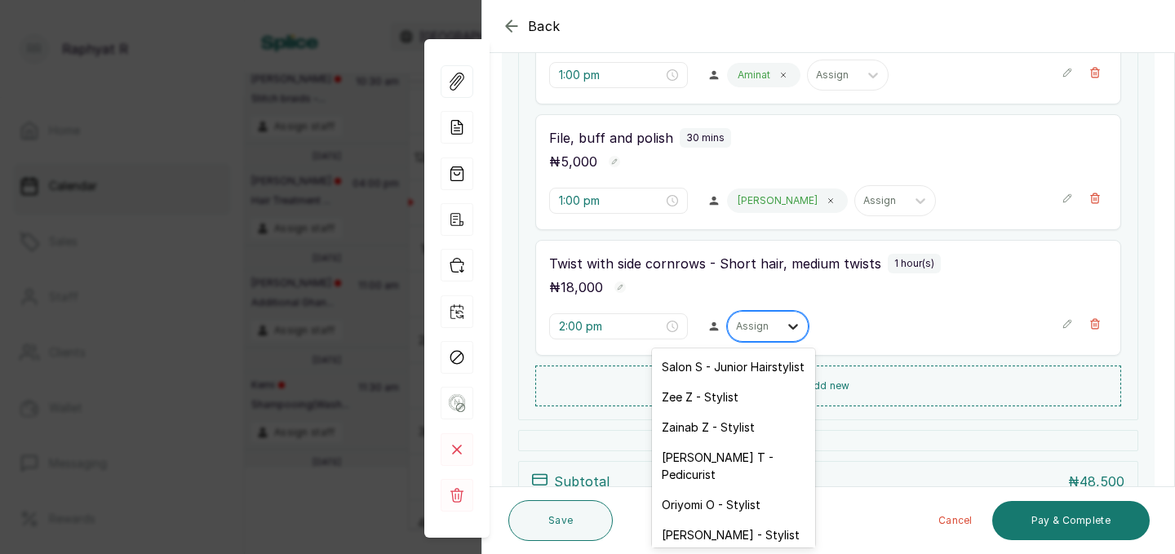
click at [785, 328] on icon at bounding box center [793, 326] width 16 height 16
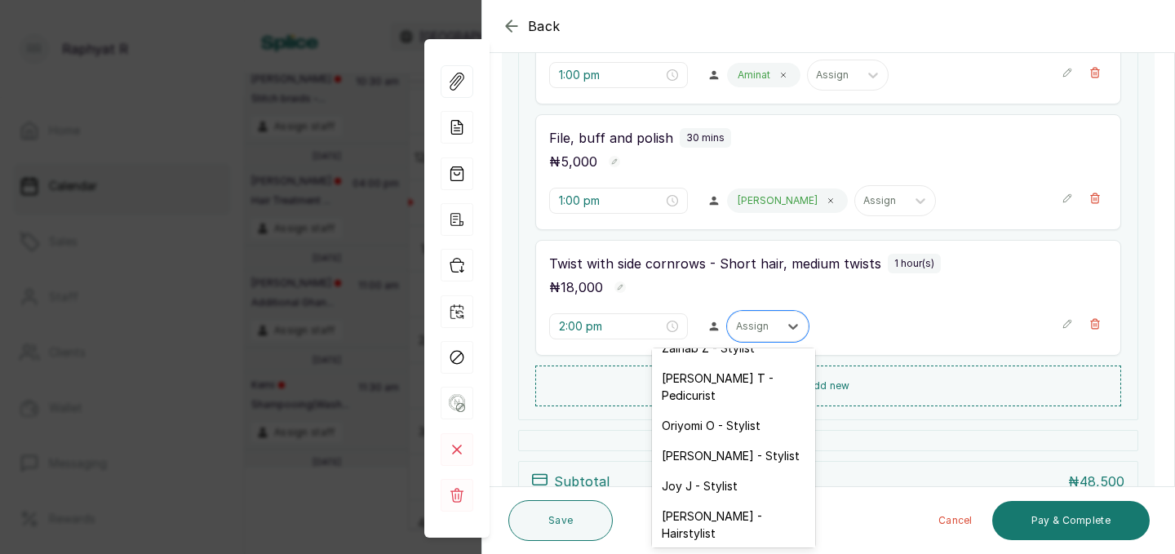
click at [724, 549] on div "Aminat A - Stylist" at bounding box center [733, 564] width 163 height 30
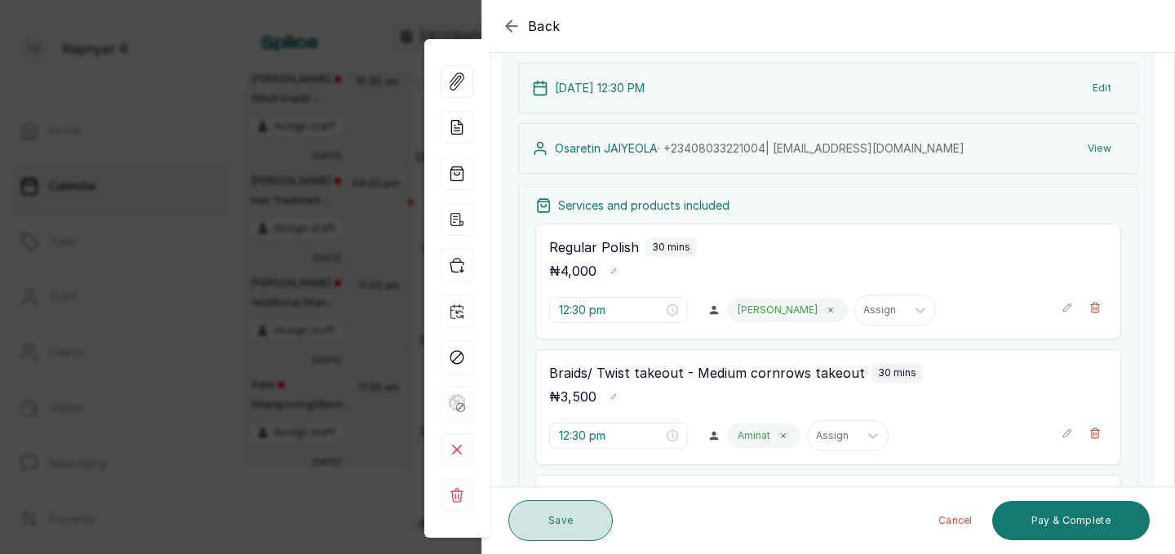
click at [567, 521] on button "Save" at bounding box center [561, 520] width 104 height 41
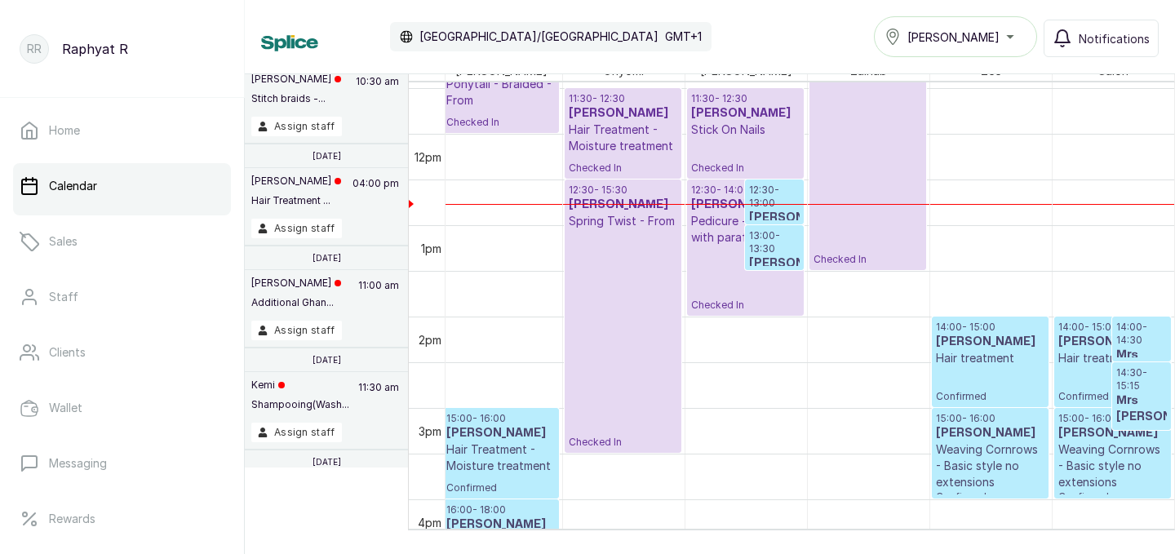
click at [1138, 351] on h3 "Mrs [PERSON_NAME]" at bounding box center [1142, 363] width 51 height 33
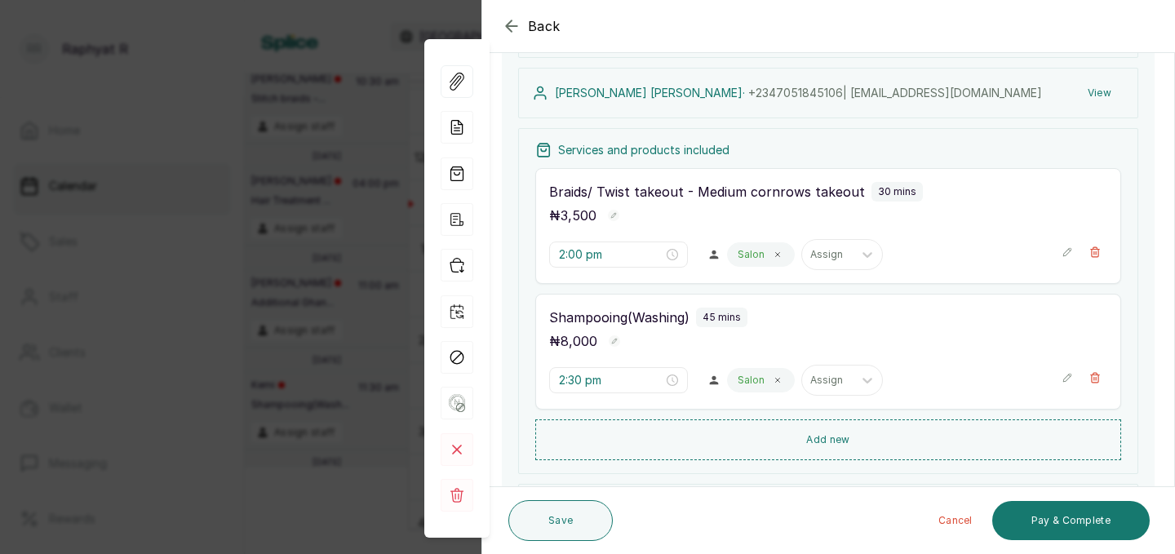
scroll to position [164, 0]
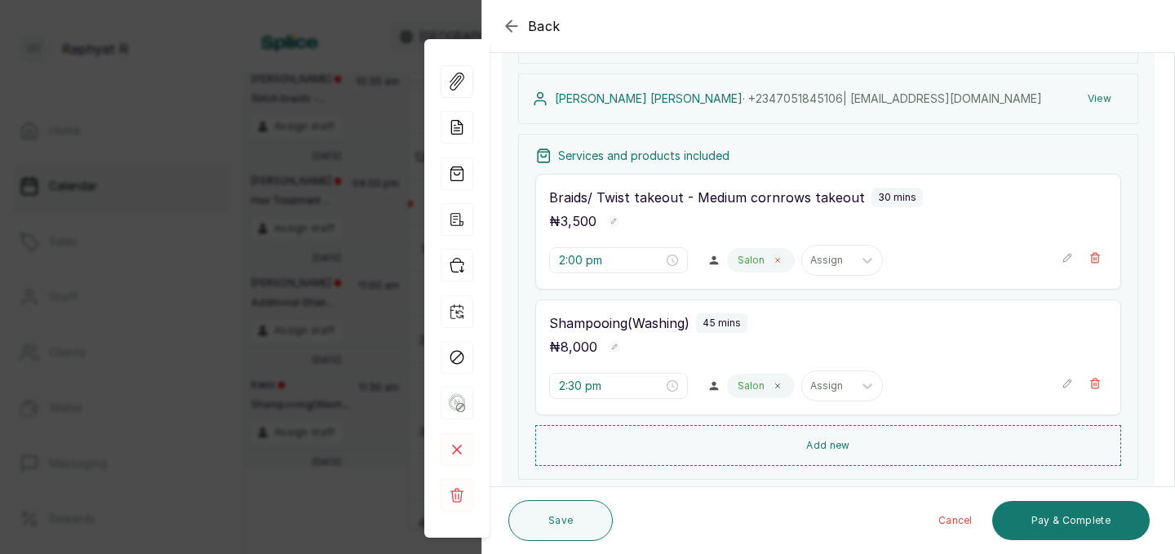
click at [771, 255] on span at bounding box center [777, 260] width 13 height 13
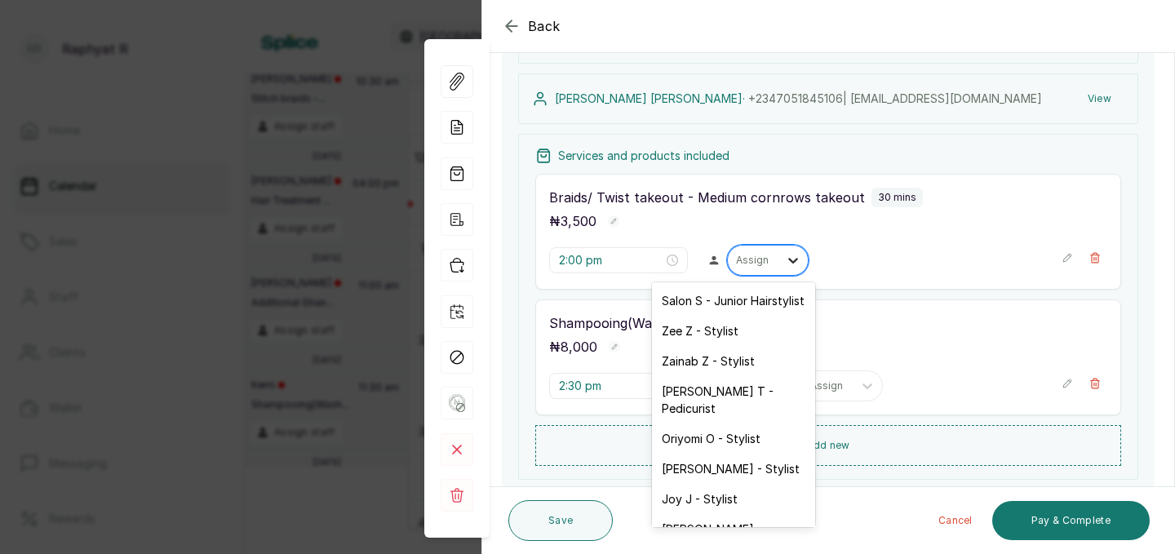
click at [785, 261] on icon at bounding box center [793, 260] width 16 height 16
click at [748, 424] on div "Oriyomi O - Stylist" at bounding box center [733, 439] width 163 height 30
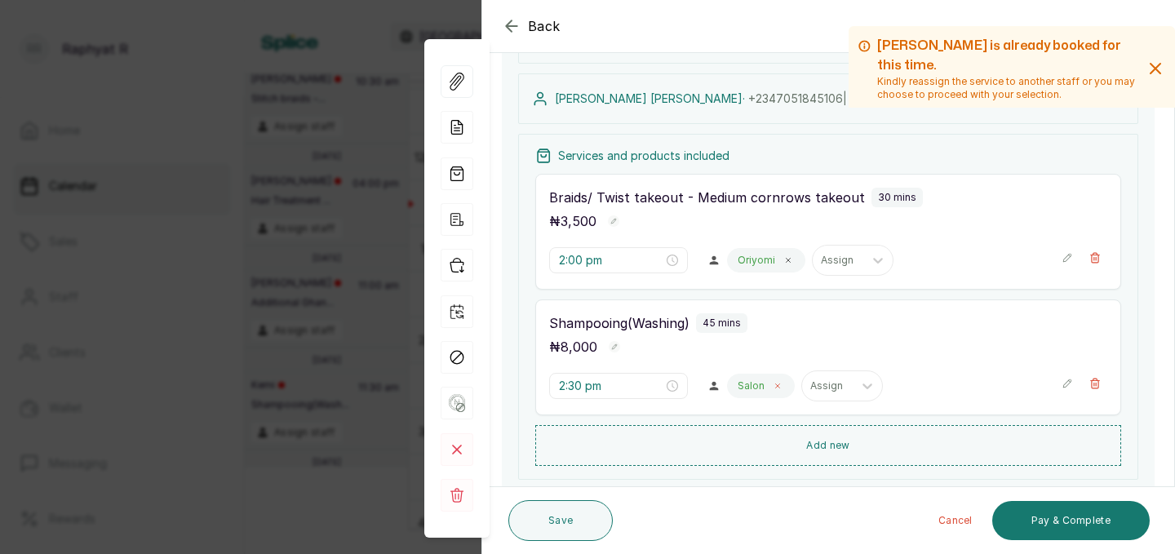
click at [771, 390] on span at bounding box center [777, 386] width 13 height 13
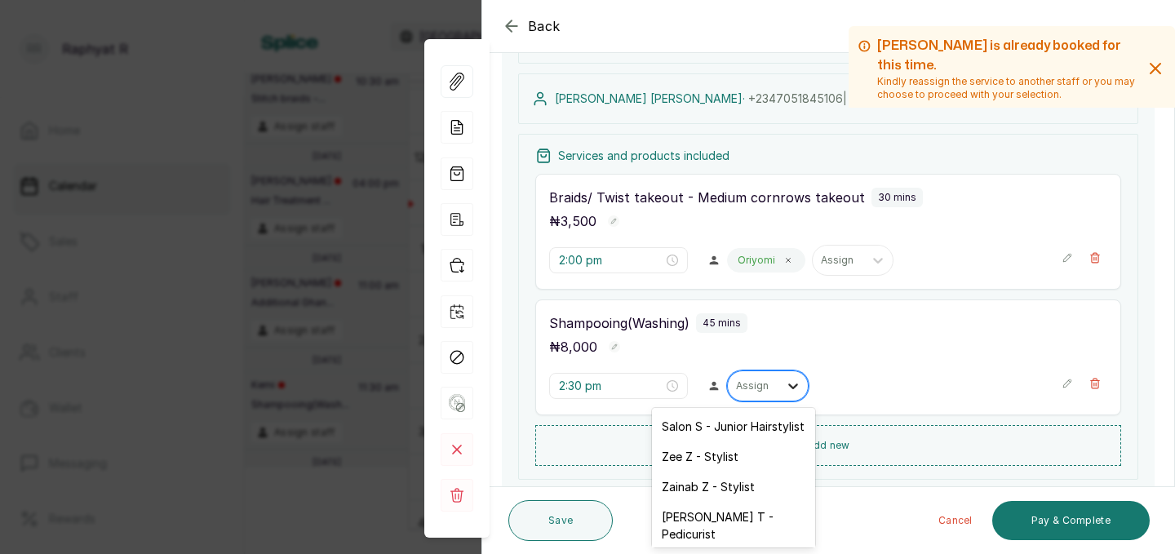
click at [788, 385] on icon at bounding box center [793, 387] width 10 height 6
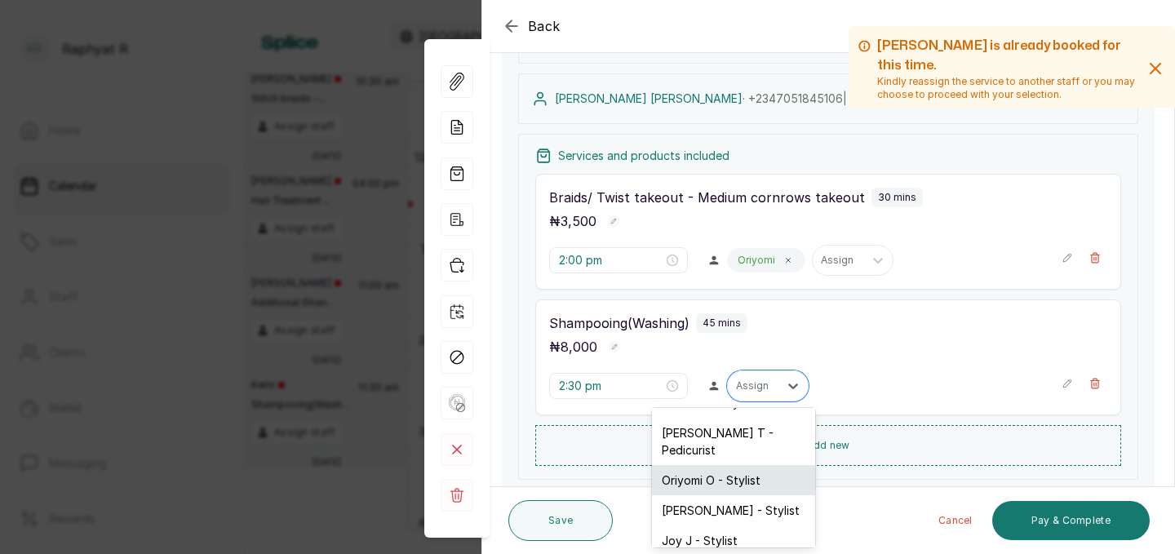
scroll to position [79, 0]
click at [748, 474] on div "Oriyomi O - Stylist" at bounding box center [733, 485] width 163 height 30
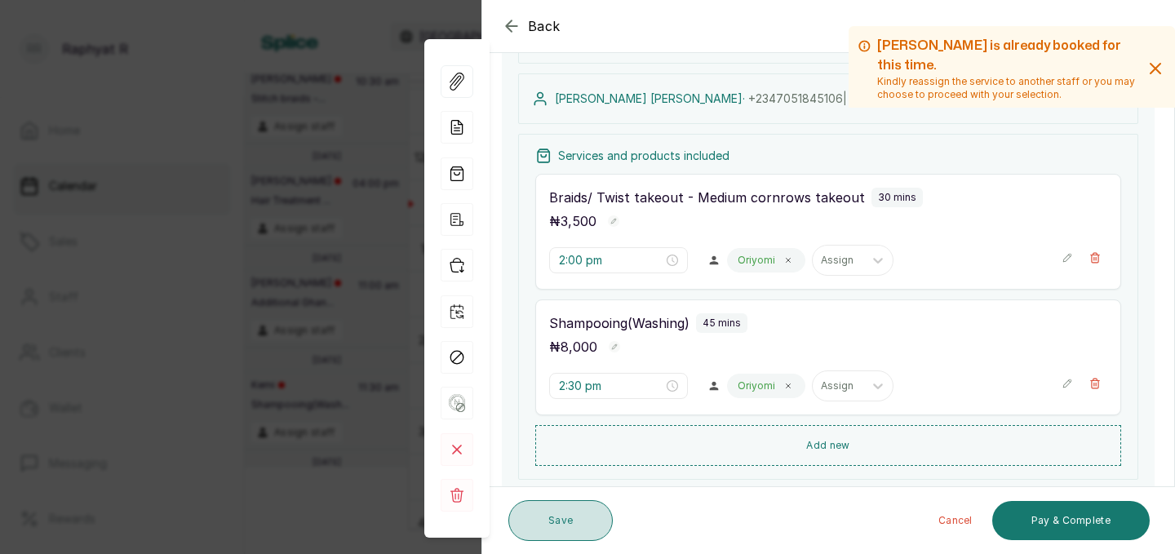
click at [571, 517] on button "Save" at bounding box center [561, 520] width 104 height 41
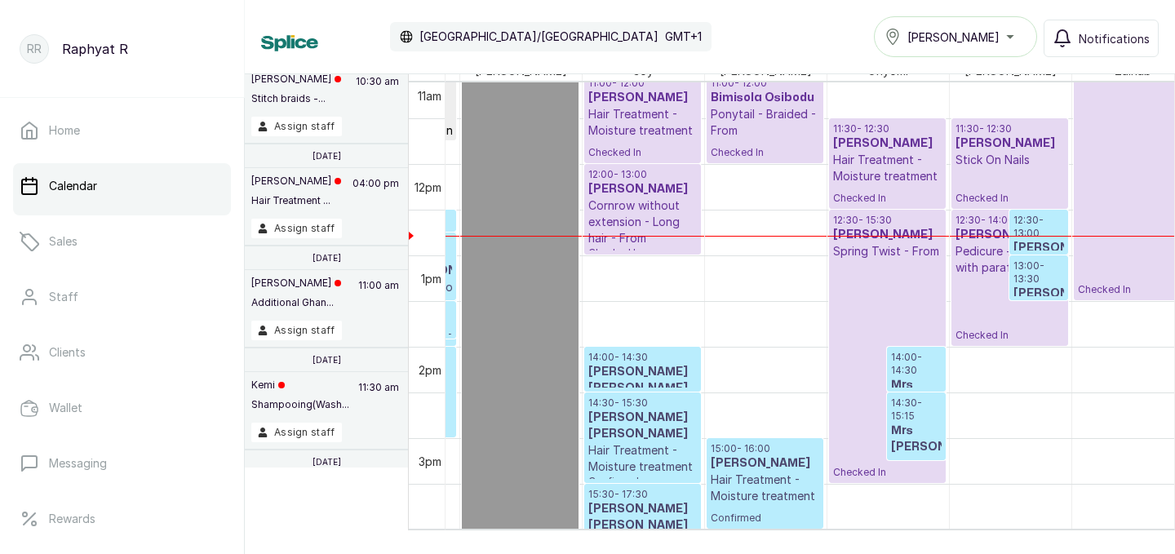
scroll to position [0, 0]
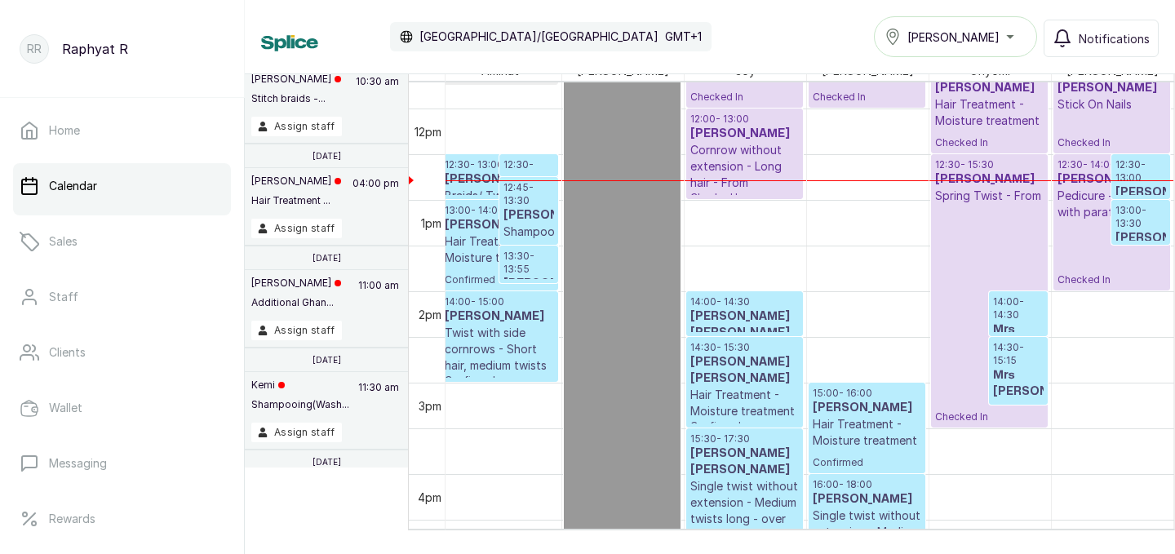
click at [526, 208] on h3 "[PERSON_NAME]" at bounding box center [529, 215] width 51 height 16
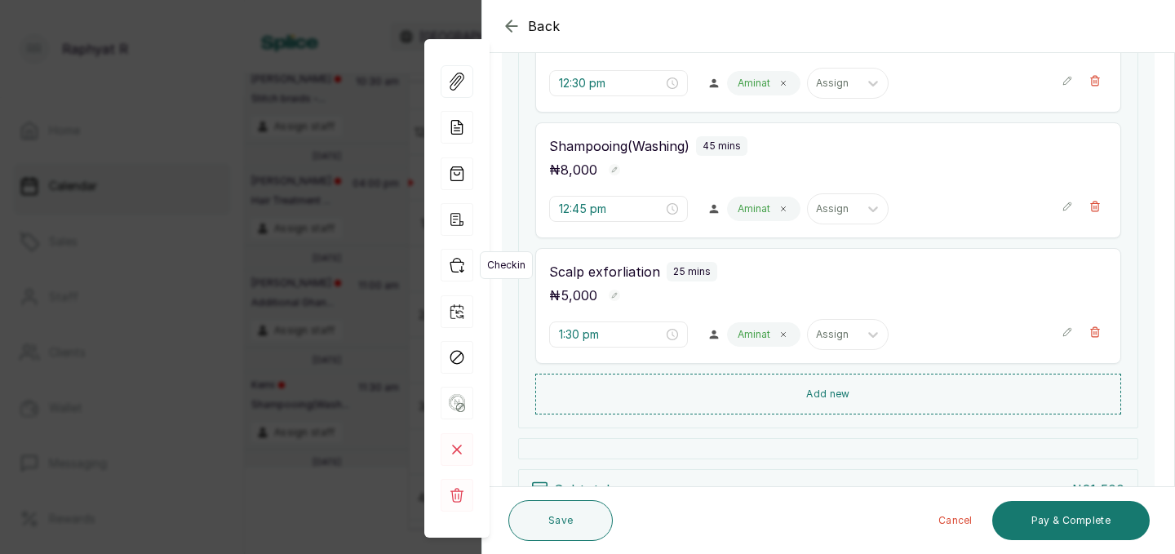
click at [457, 268] on icon "button" at bounding box center [457, 265] width 33 height 33
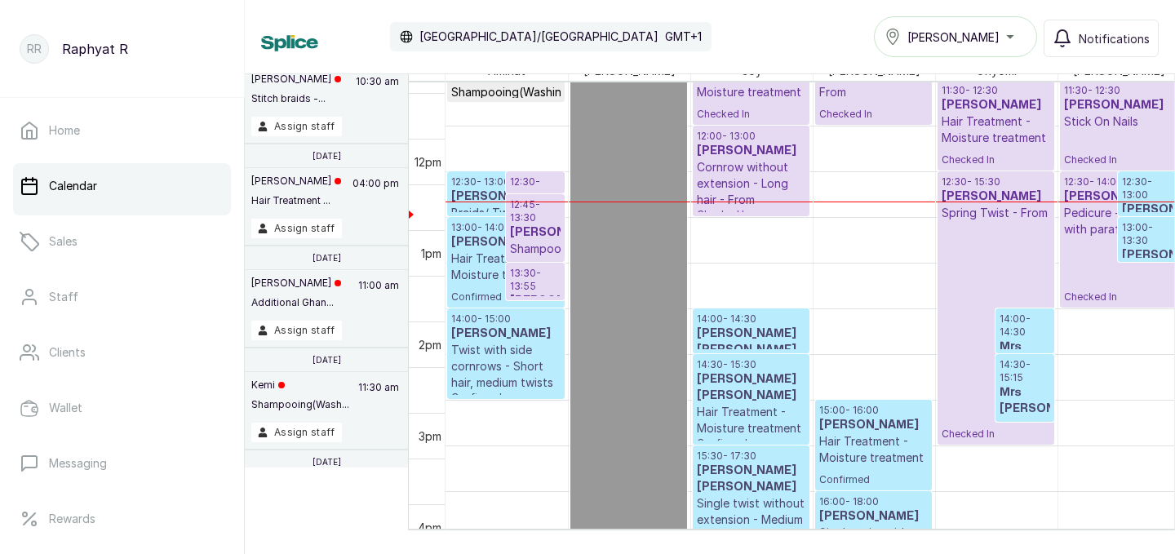
scroll to position [1054, 0]
click at [1011, 329] on p "14:00 - 14:30" at bounding box center [1025, 326] width 51 height 26
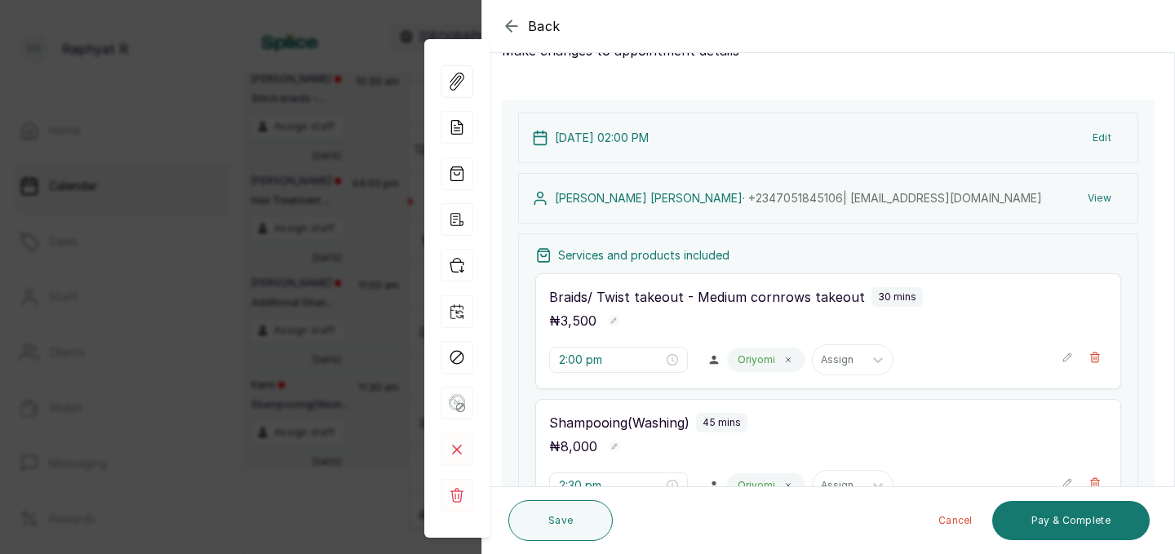
scroll to position [86, 0]
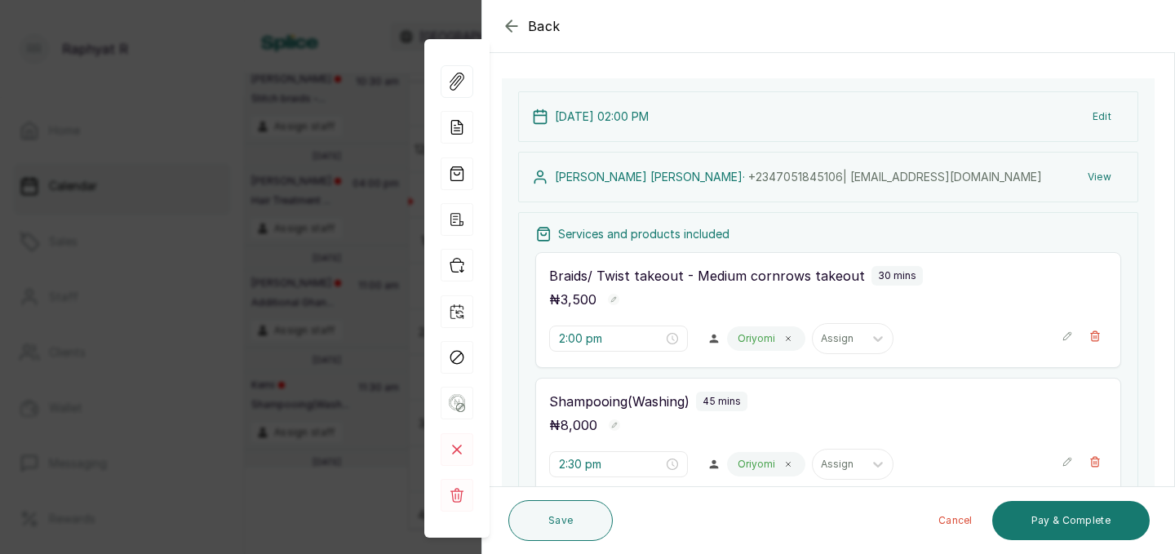
click at [507, 27] on icon "button" at bounding box center [511, 25] width 11 height 11
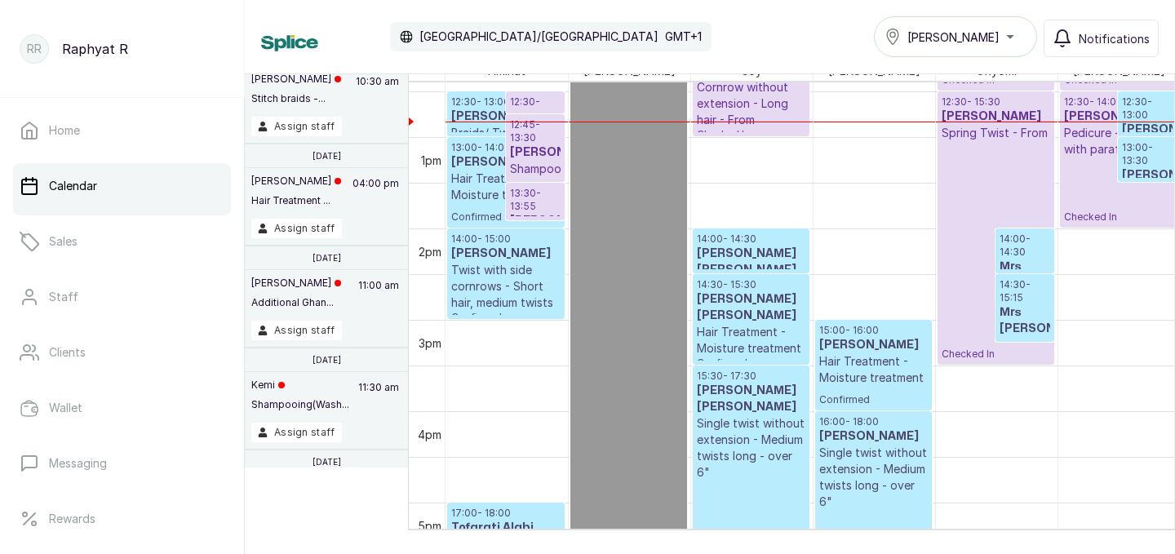
scroll to position [1140, 0]
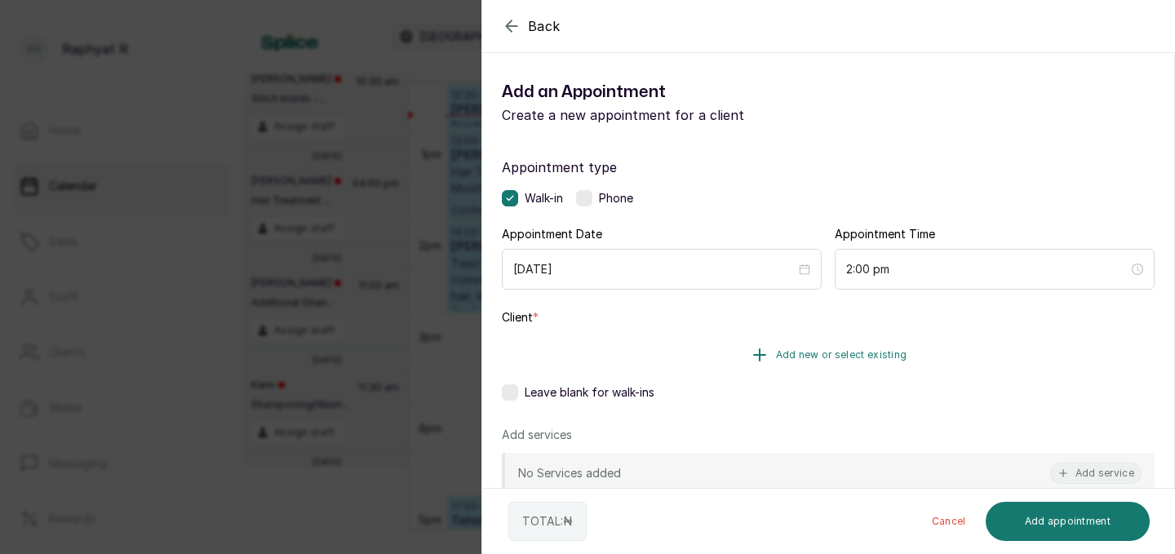
click at [803, 353] on span "Add new or select existing" at bounding box center [841, 355] width 131 height 13
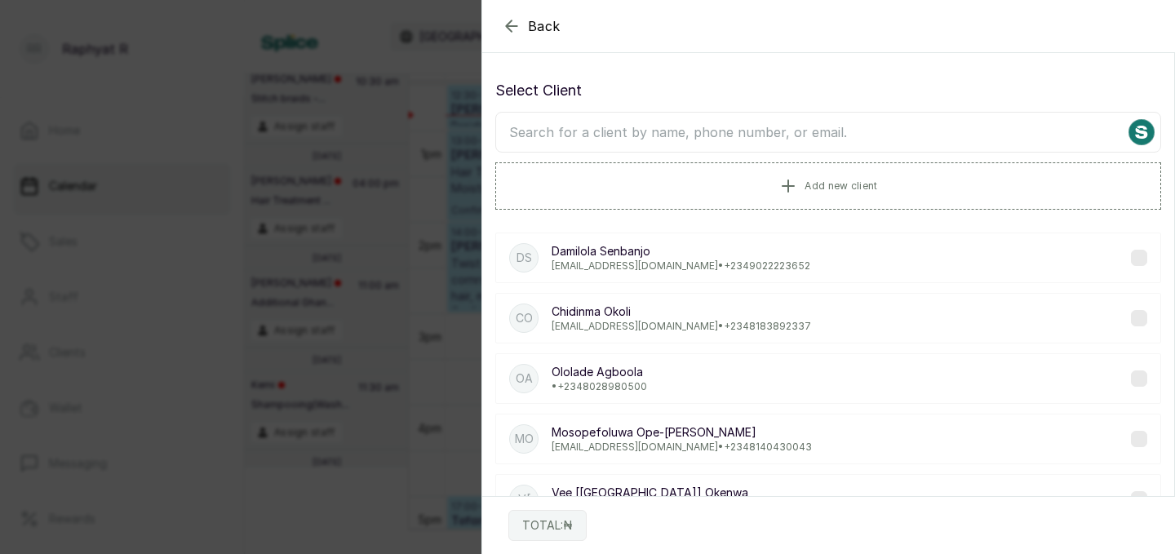
click at [549, 131] on input "text" at bounding box center [828, 132] width 666 height 41
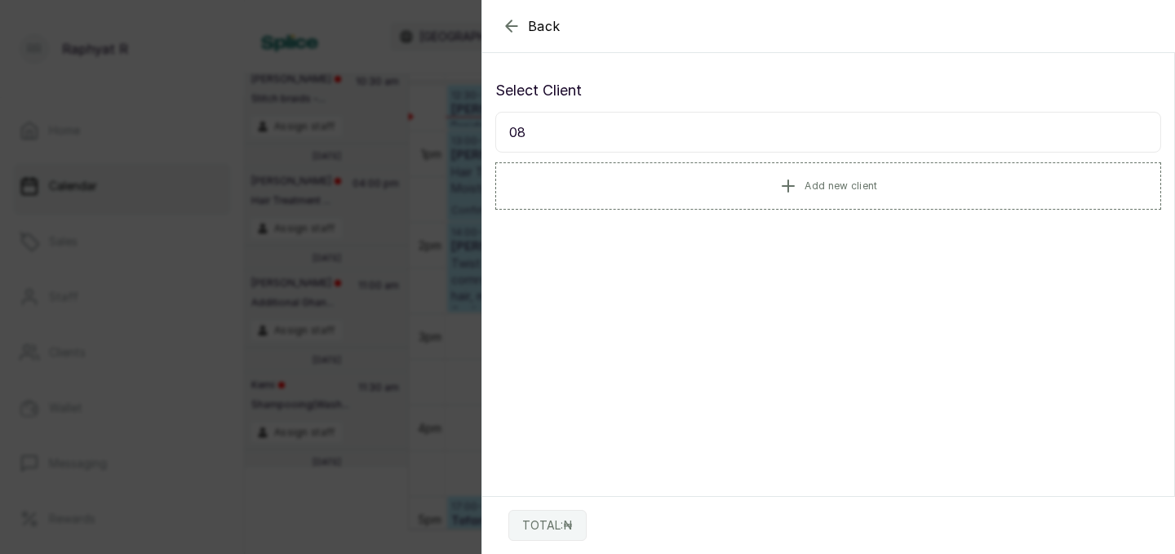
type input "0"
click at [513, 27] on icon "button" at bounding box center [512, 26] width 20 height 20
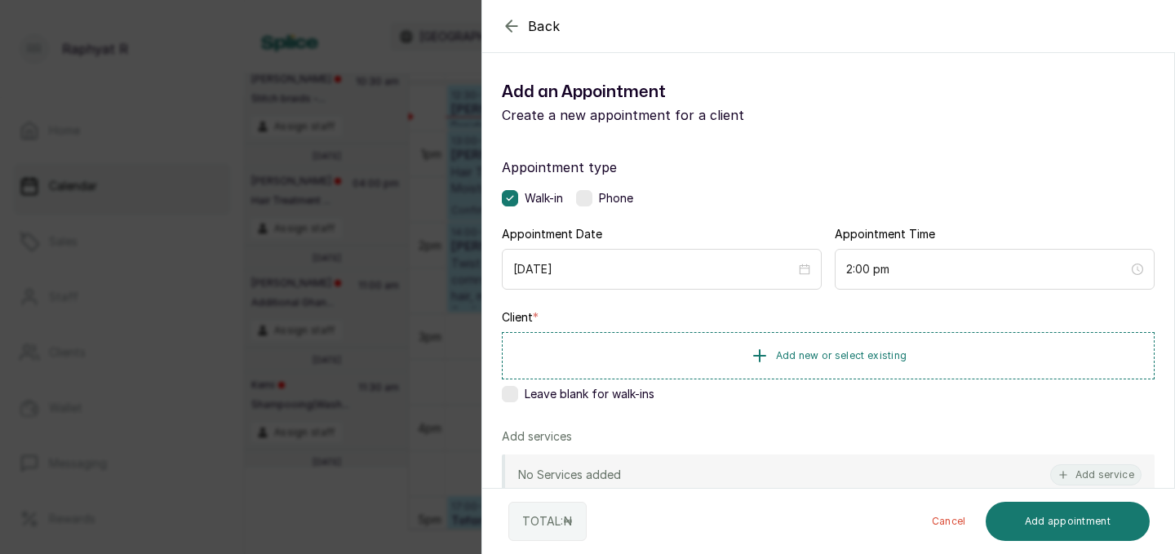
click at [504, 26] on icon "button" at bounding box center [512, 26] width 20 height 20
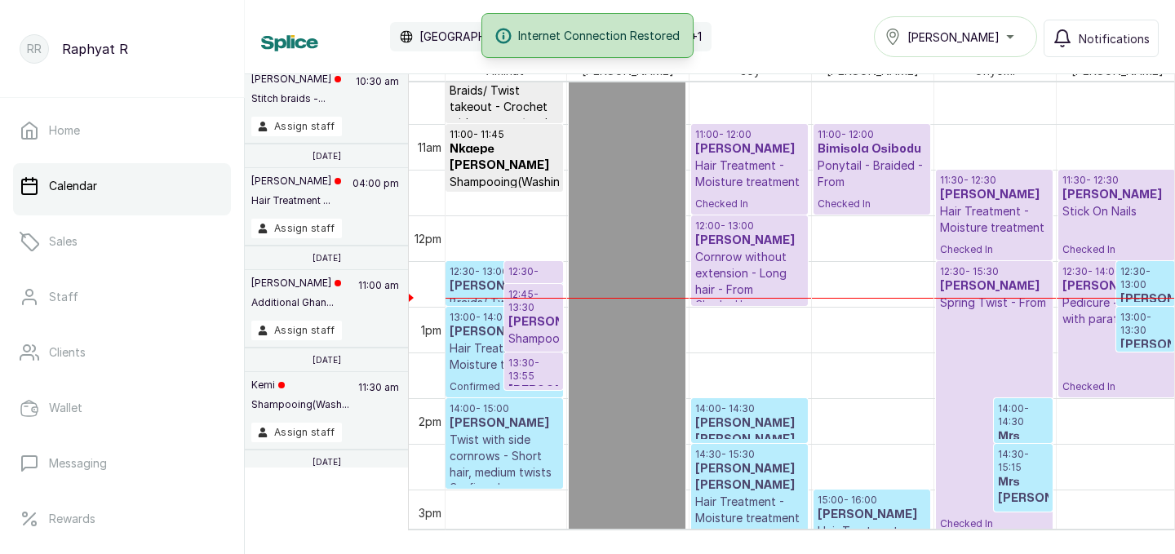
scroll to position [949, 0]
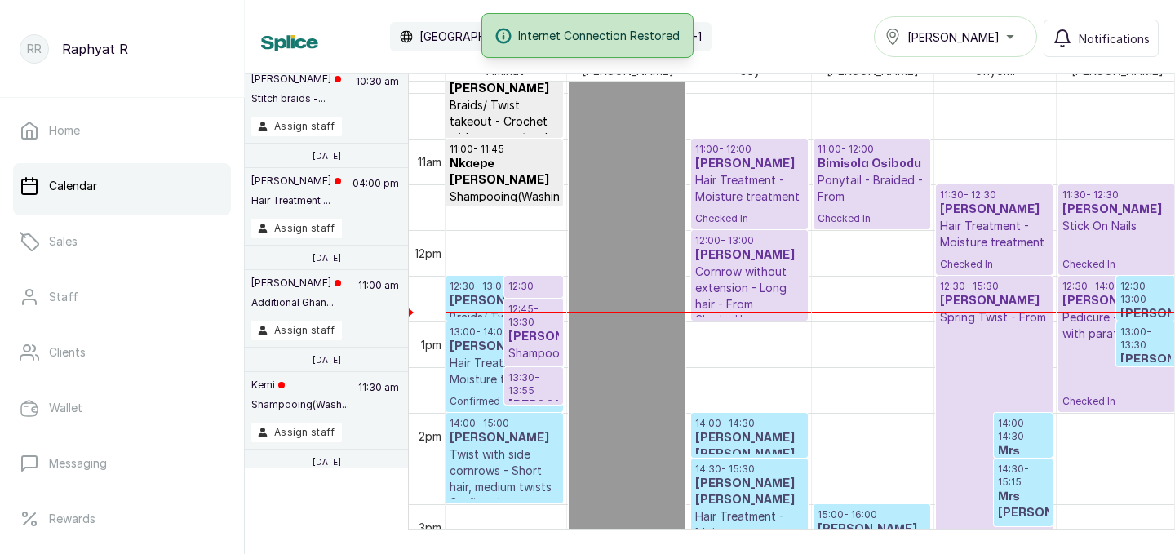
click at [1100, 229] on p "Stick On Nails" at bounding box center [1117, 226] width 109 height 16
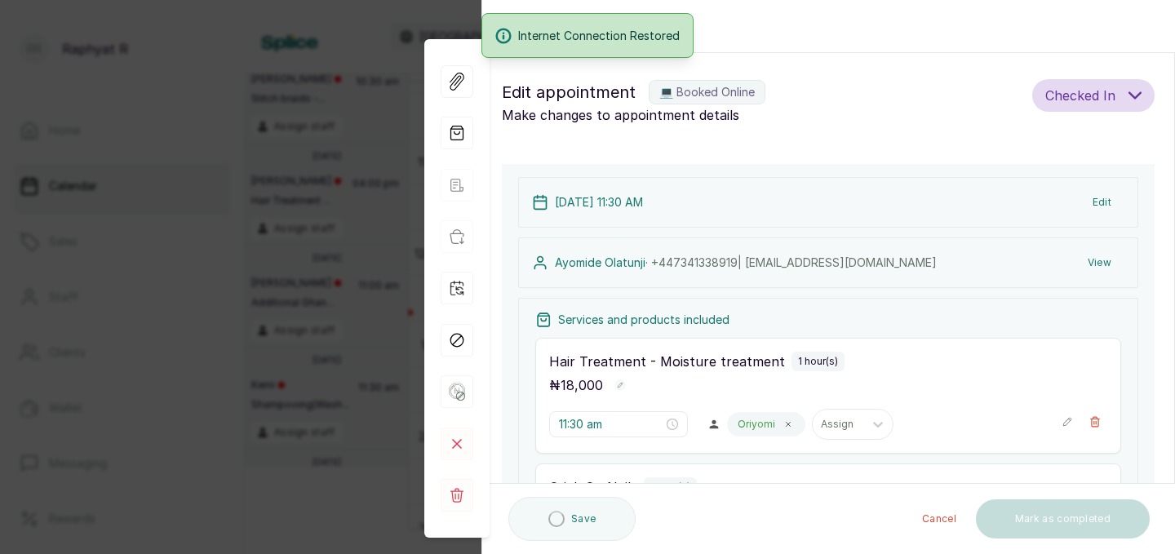
type input "11:30 am"
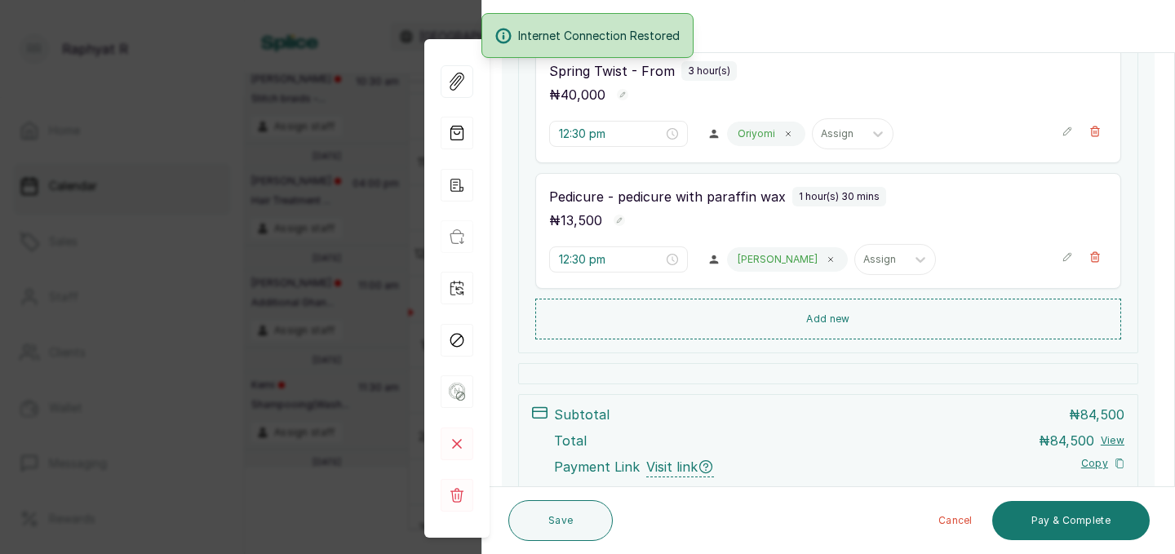
scroll to position [547, 0]
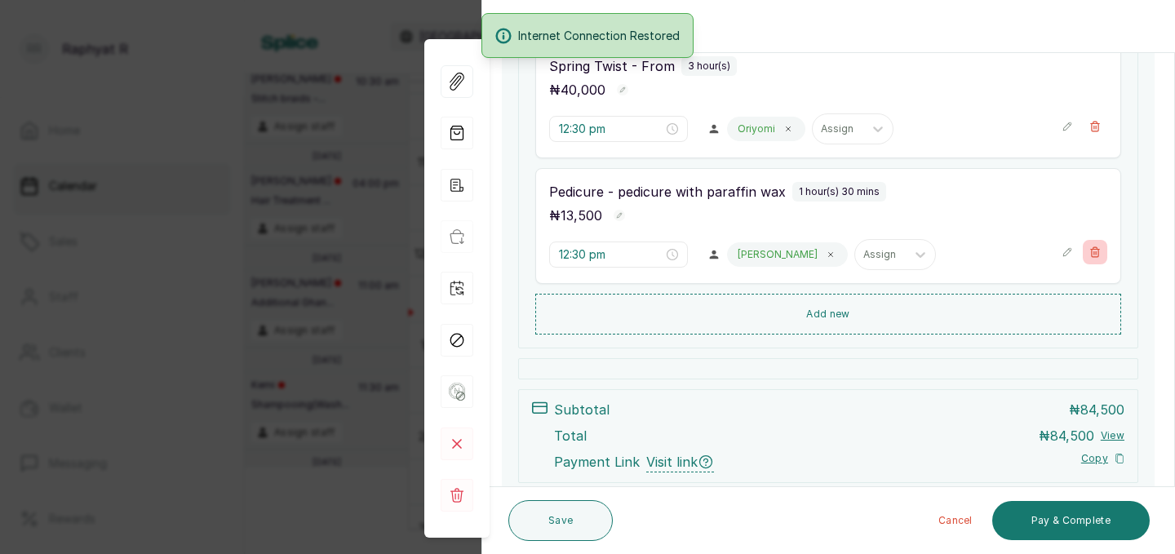
click at [1096, 252] on icon "button" at bounding box center [1095, 252] width 9 height 10
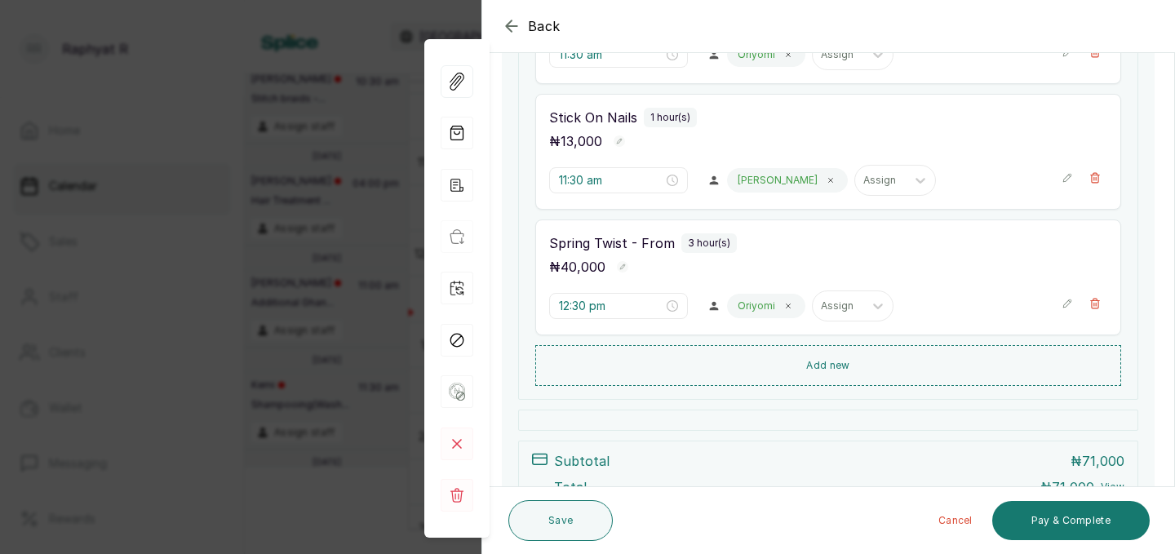
scroll to position [368, 0]
click at [1102, 311] on button "Show no-show/cancelled" at bounding box center [1095, 305] width 24 height 24
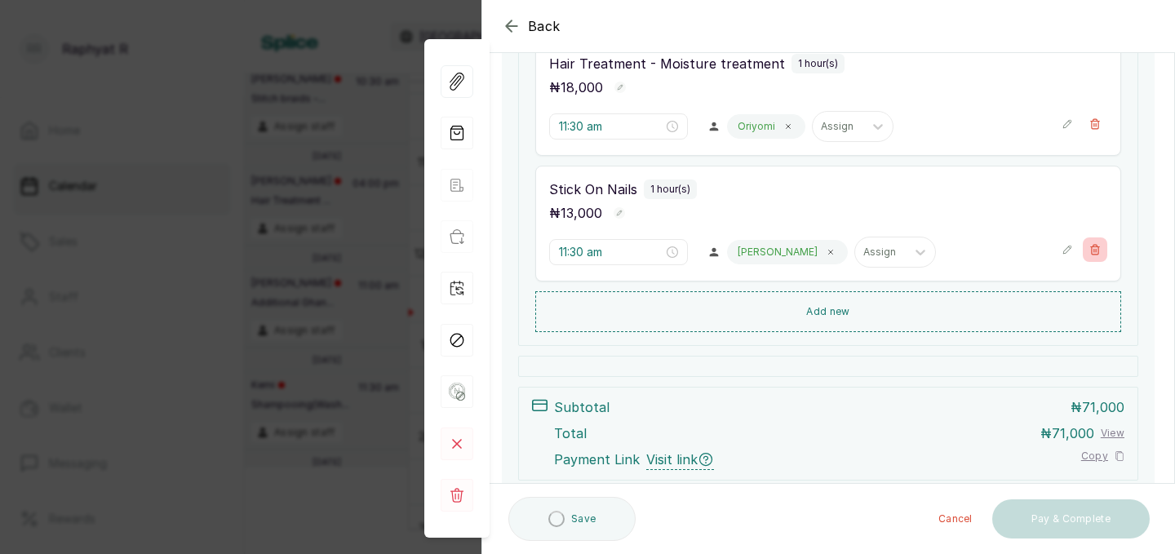
click at [1098, 252] on icon "button" at bounding box center [1095, 249] width 11 height 11
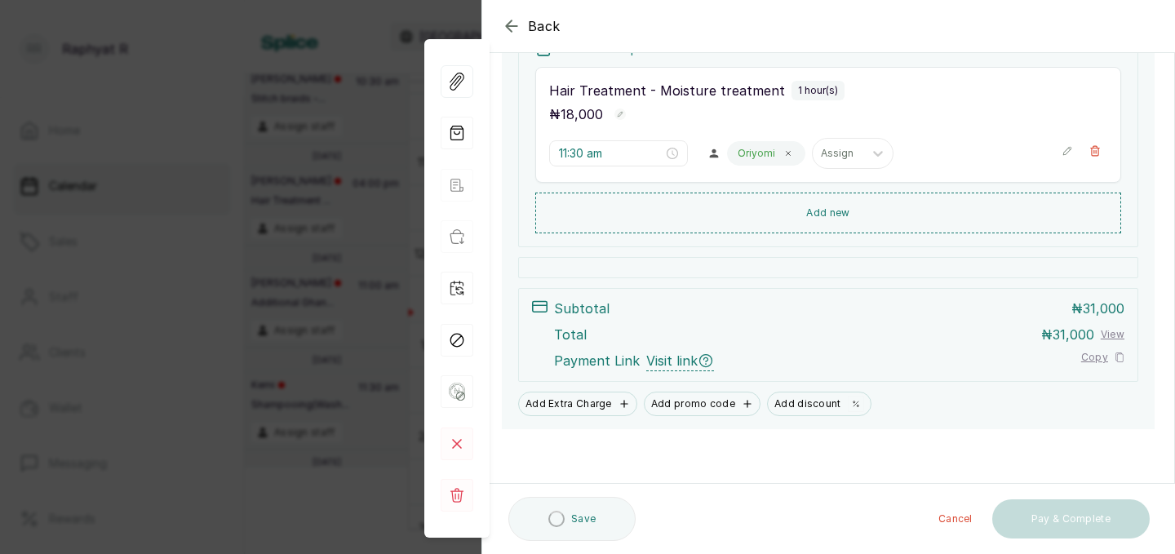
scroll to position [271, 0]
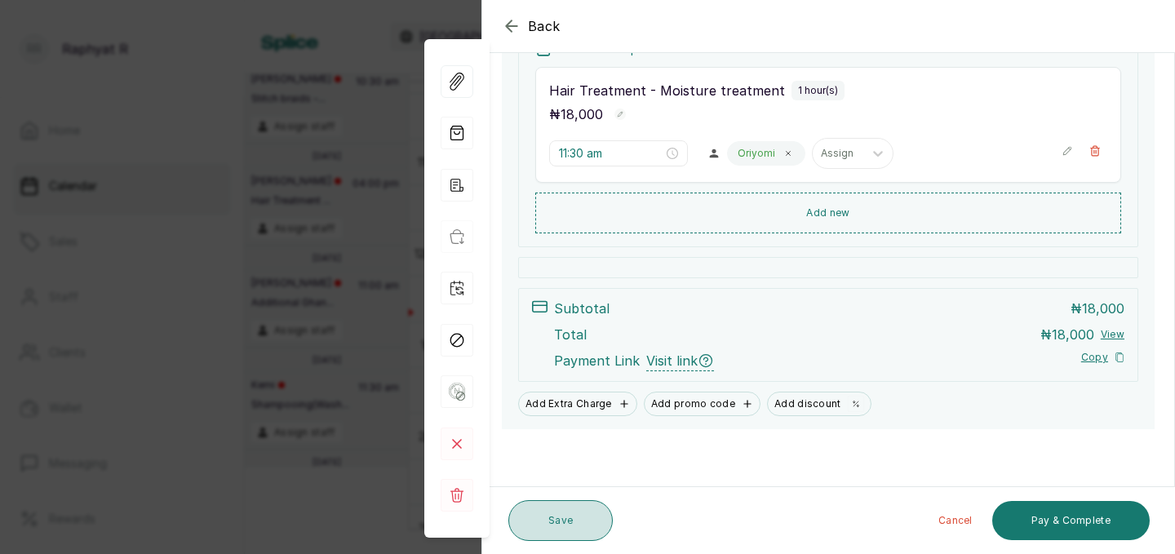
click at [552, 522] on button "Save" at bounding box center [561, 520] width 104 height 41
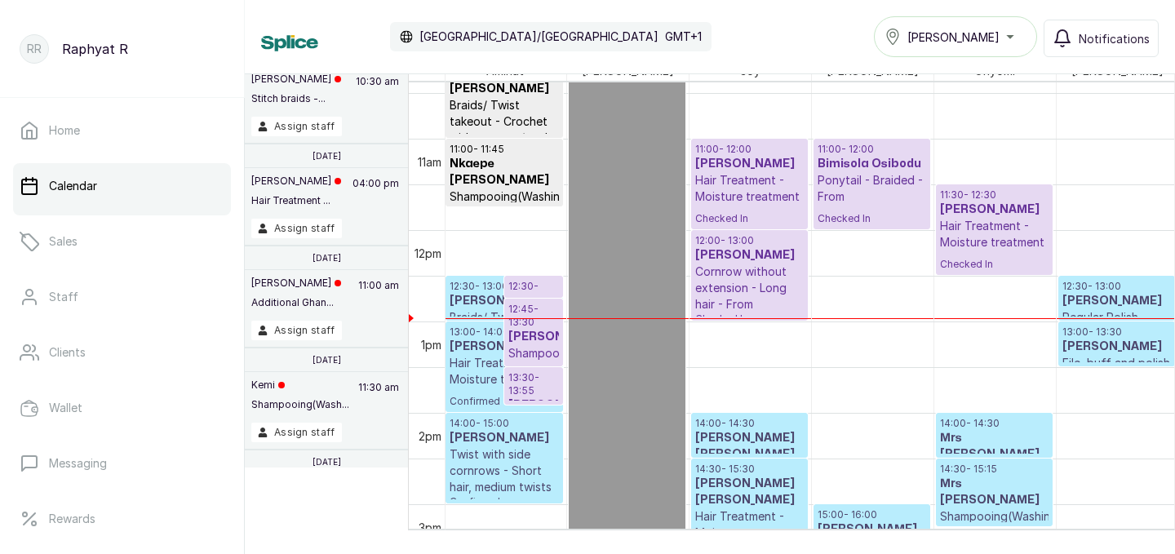
click at [1117, 300] on h3 "[PERSON_NAME]" at bounding box center [1117, 301] width 109 height 16
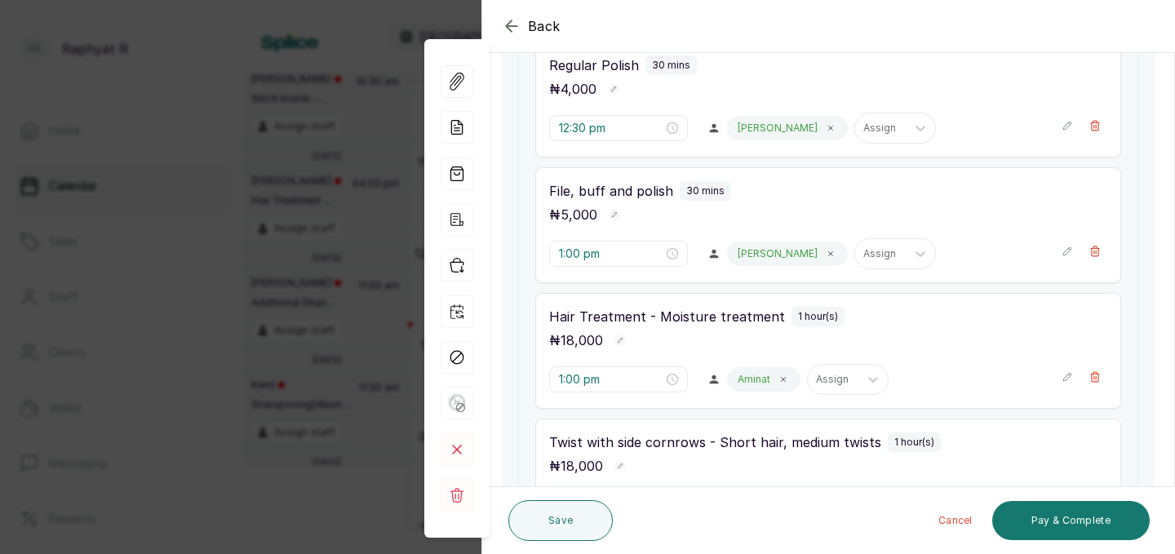
scroll to position [420, 0]
click at [455, 251] on icon "button" at bounding box center [457, 265] width 33 height 33
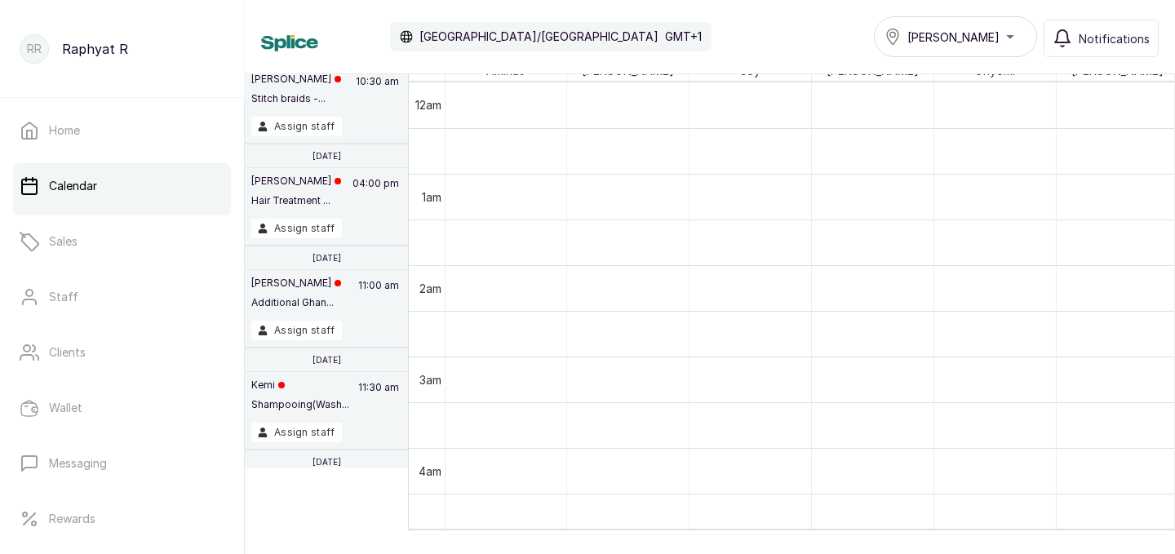
scroll to position [0, 0]
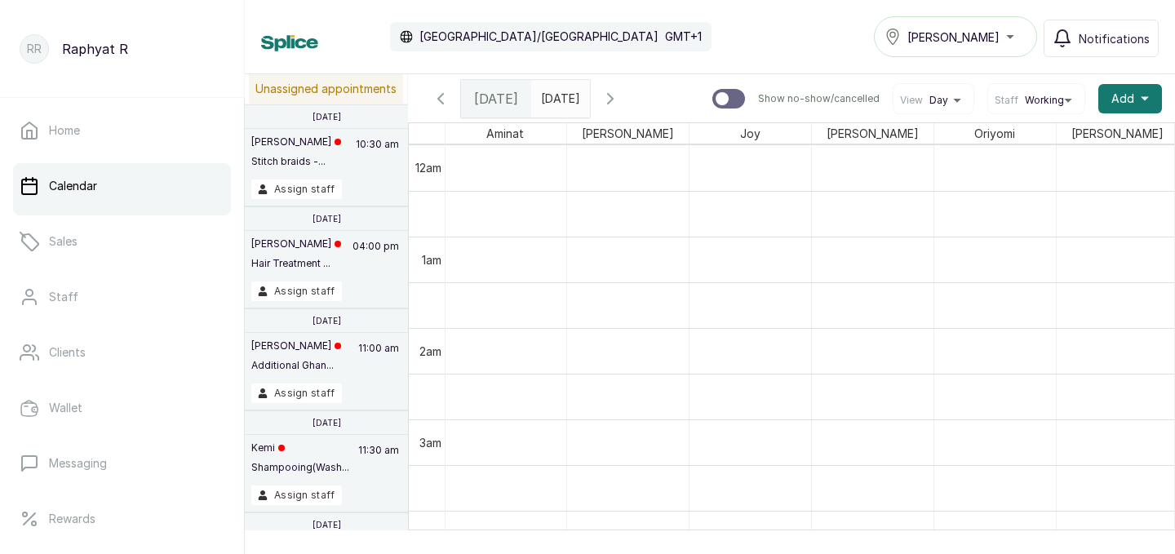
click at [579, 99] on icon "calender simple" at bounding box center [574, 94] width 10 height 11
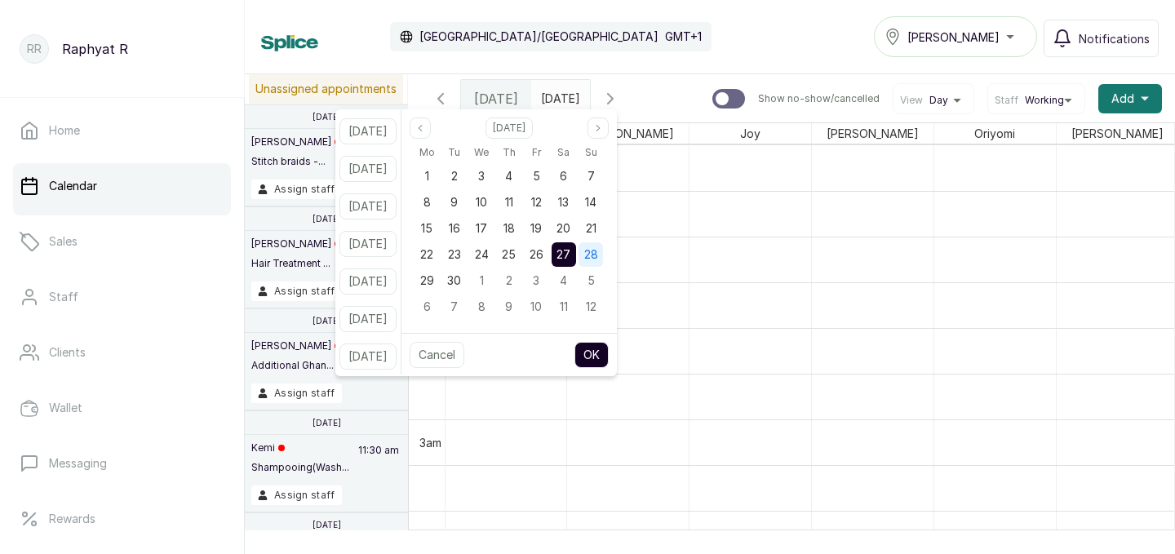
click at [598, 254] on span "28" at bounding box center [591, 254] width 14 height 14
click at [609, 349] on button "OK" at bounding box center [592, 355] width 34 height 26
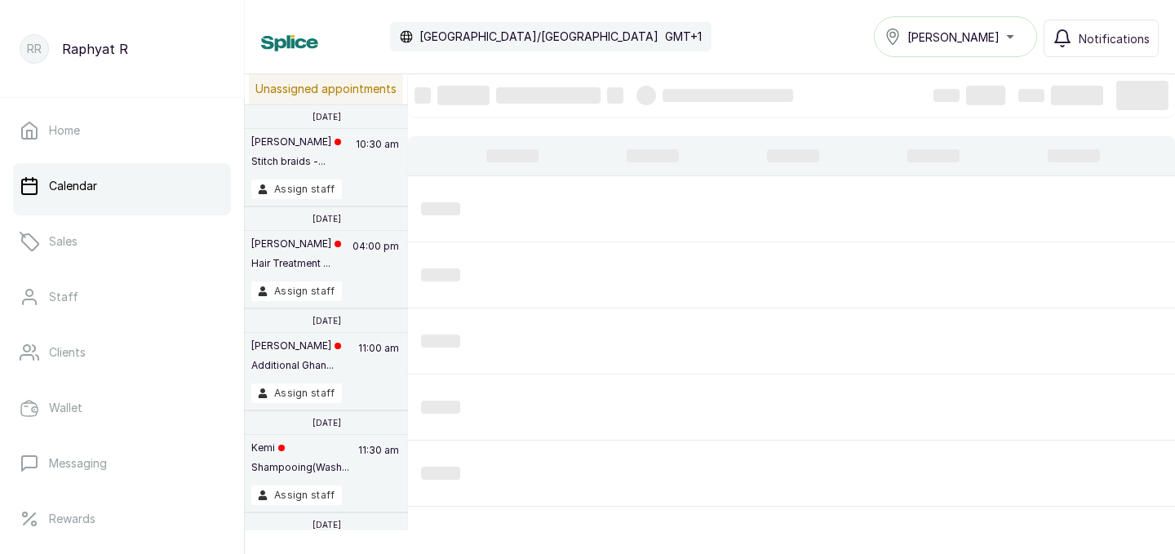
type input "28/09/2025"
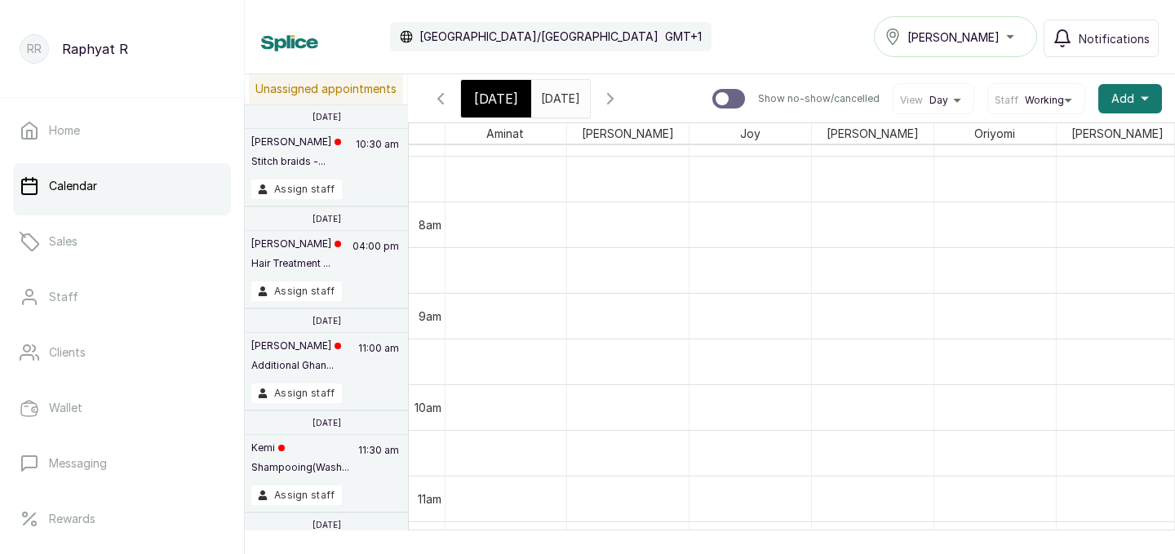
scroll to position [719, 2]
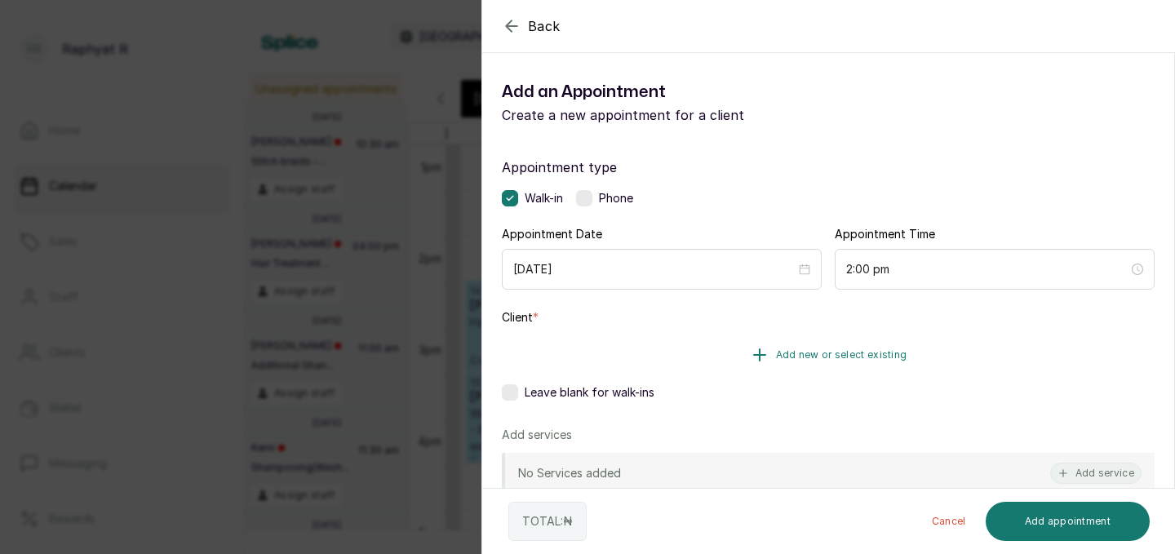
click at [824, 351] on span "Add new or select existing" at bounding box center [841, 355] width 131 height 13
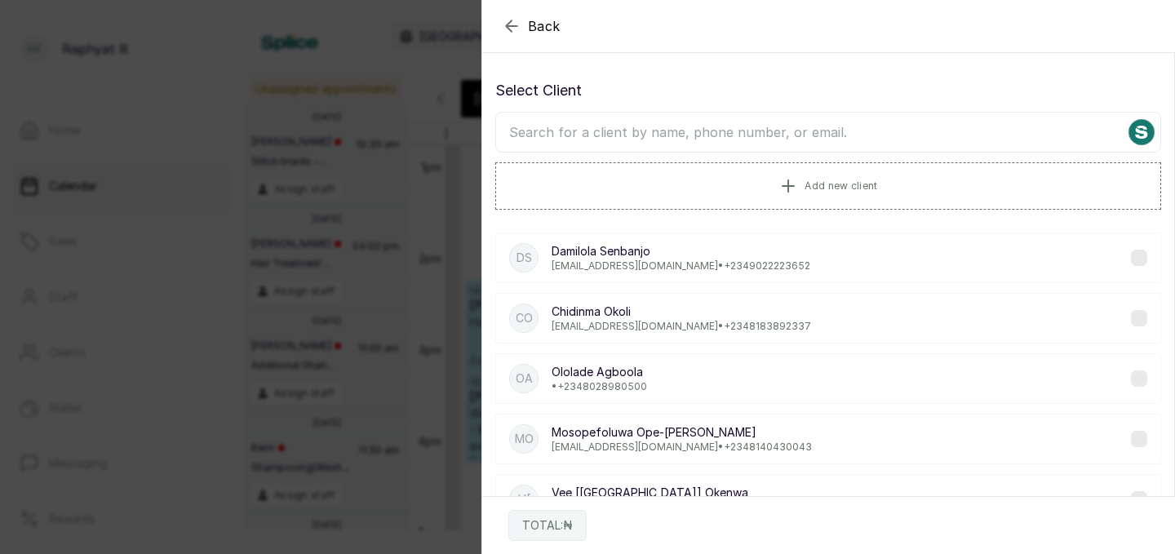
click at [531, 133] on input "text" at bounding box center [828, 132] width 666 height 41
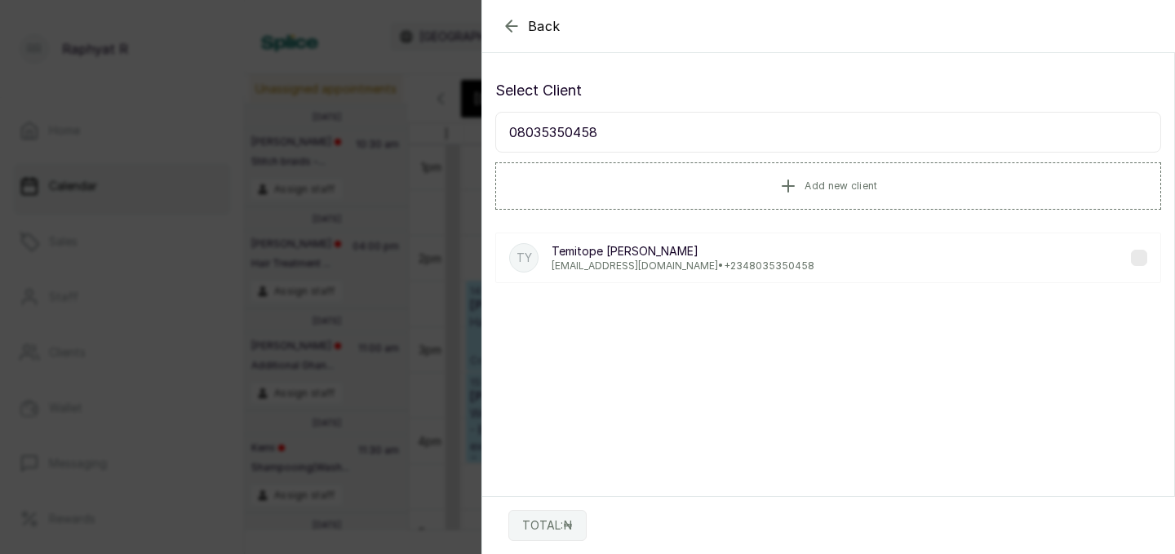
type input "08035350458"
click at [625, 249] on p "Temitope Yusuf" at bounding box center [683, 251] width 263 height 16
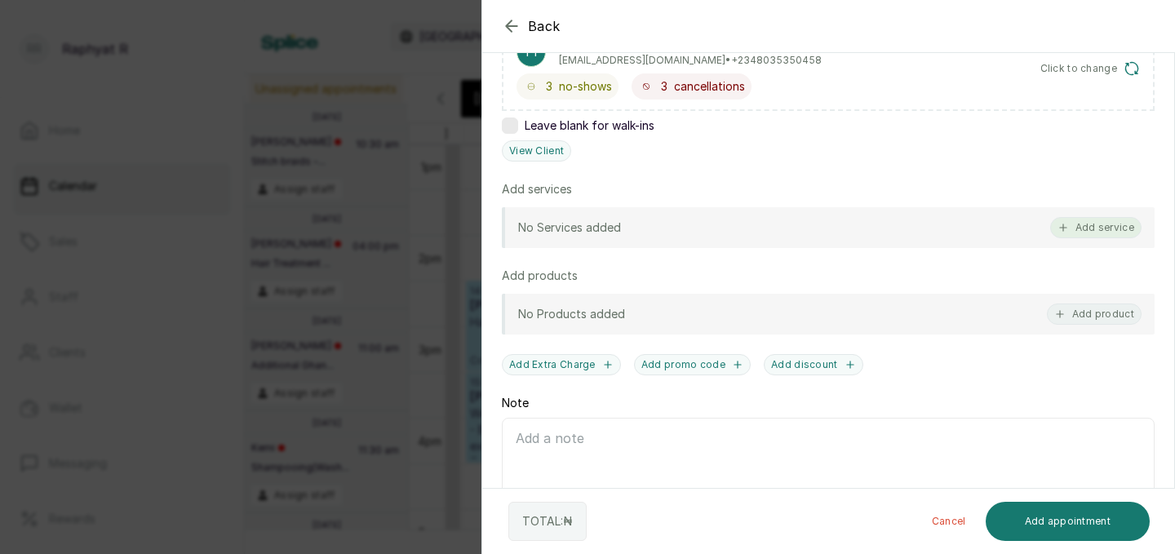
click at [1104, 222] on button "Add service" at bounding box center [1096, 227] width 91 height 21
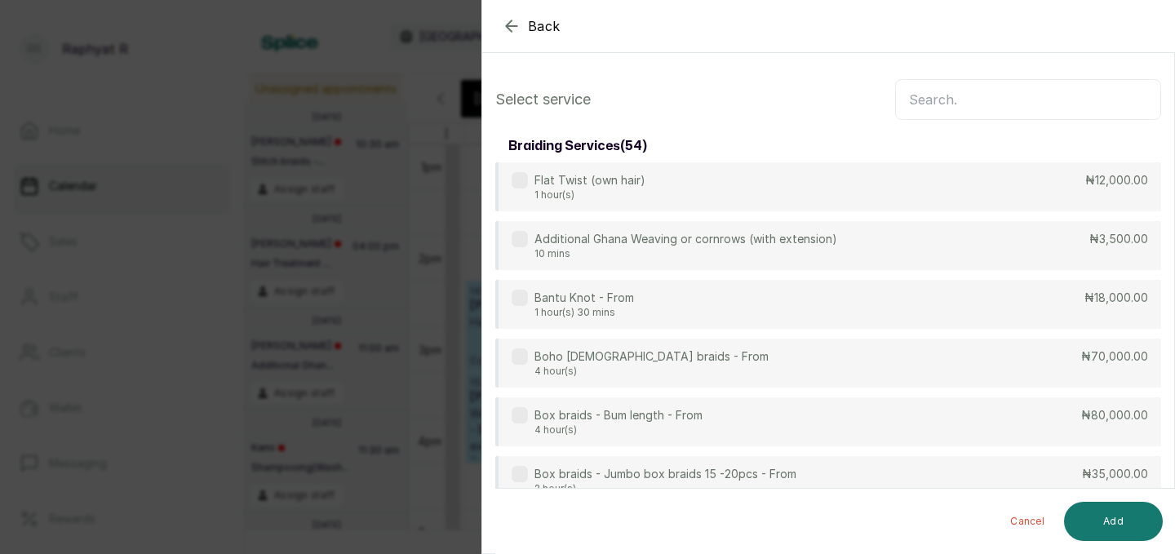
click at [918, 104] on input "text" at bounding box center [1028, 99] width 266 height 41
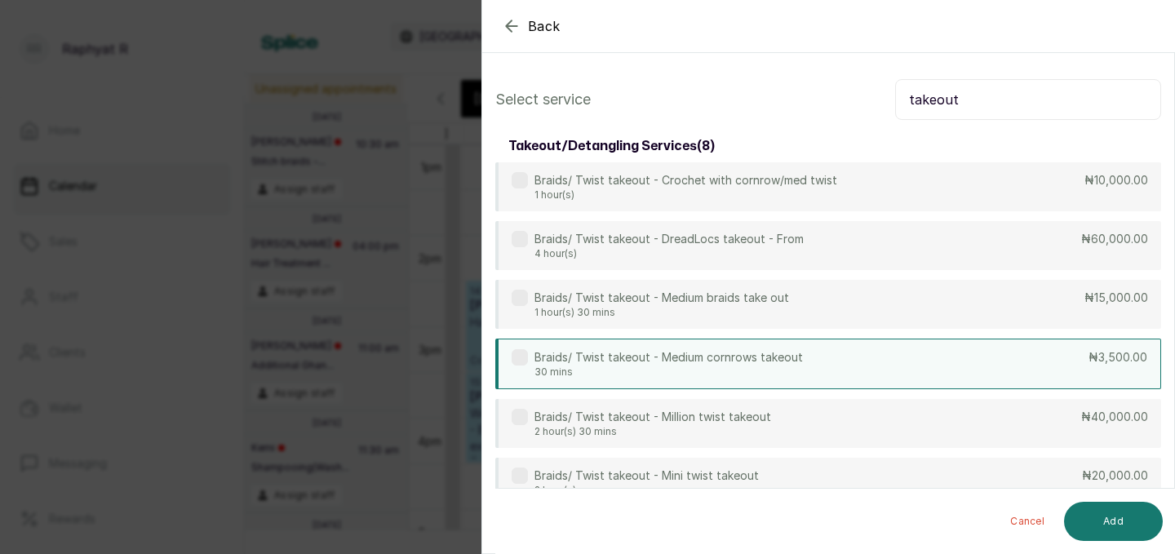
click at [1019, 362] on div "Braids/ Twist takeout - Medium cornrows takeout 30 mins ₦3,500.00" at bounding box center [828, 364] width 666 height 51
drag, startPoint x: 964, startPoint y: 102, endPoint x: 964, endPoint y: 91, distance: 10.6
click at [964, 101] on input "takeout" at bounding box center [1028, 99] width 266 height 41
type input "t"
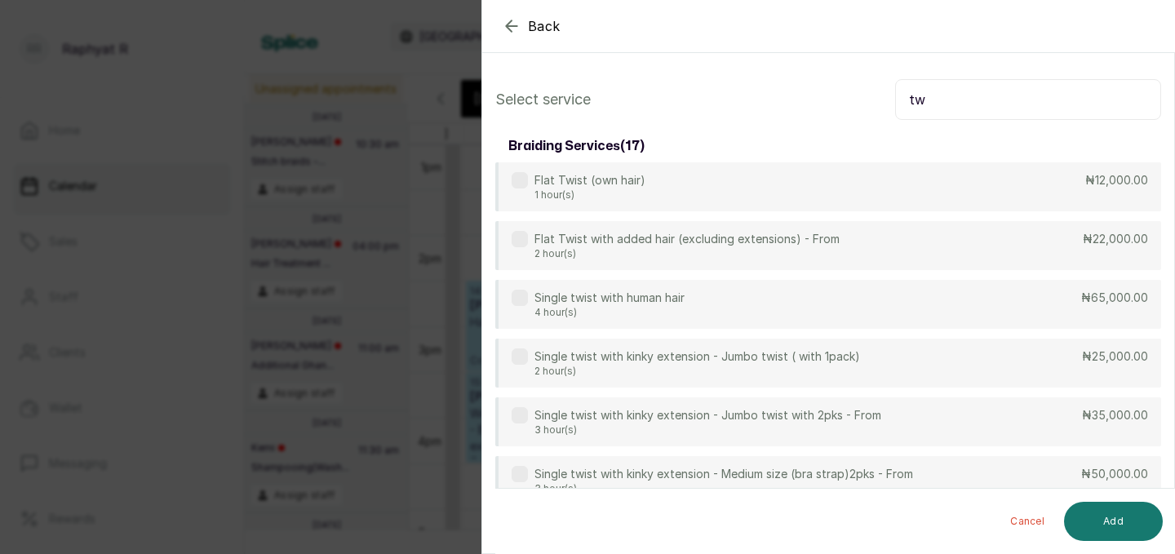
type input "t"
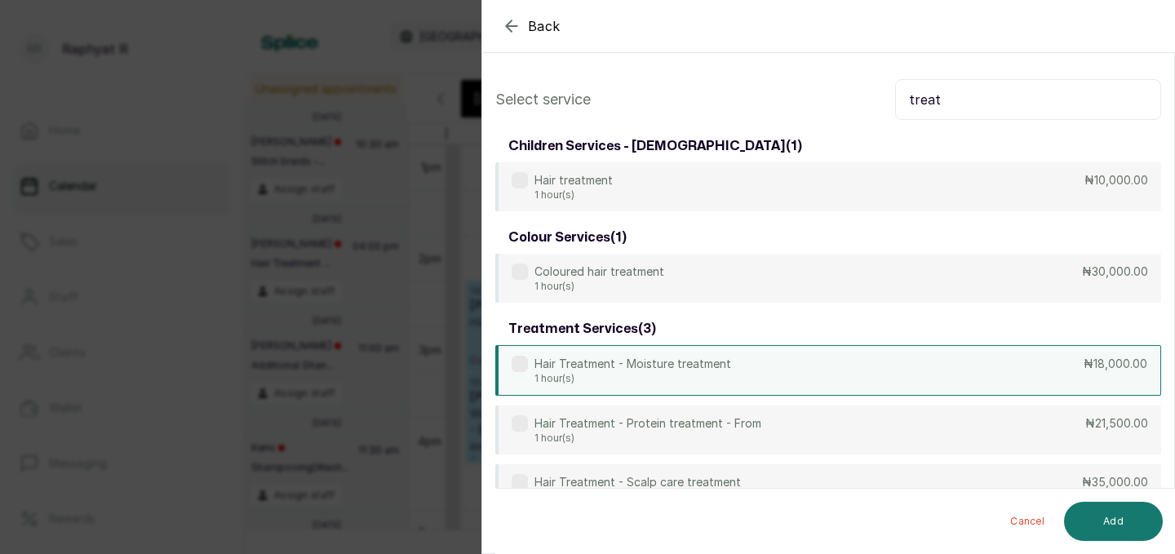
type input "treat"
click at [899, 364] on div "Hair Treatment - Moisture treatment 1 hour(s) ₦18,000.00" at bounding box center [828, 370] width 666 height 51
click at [1130, 512] on button "Add" at bounding box center [1113, 521] width 99 height 39
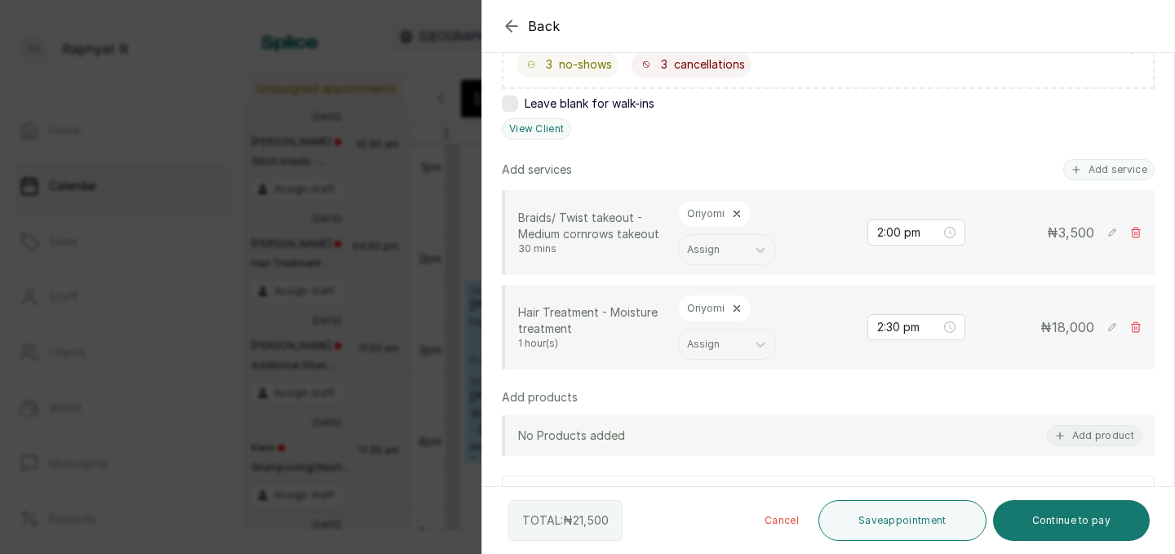
scroll to position [335, 0]
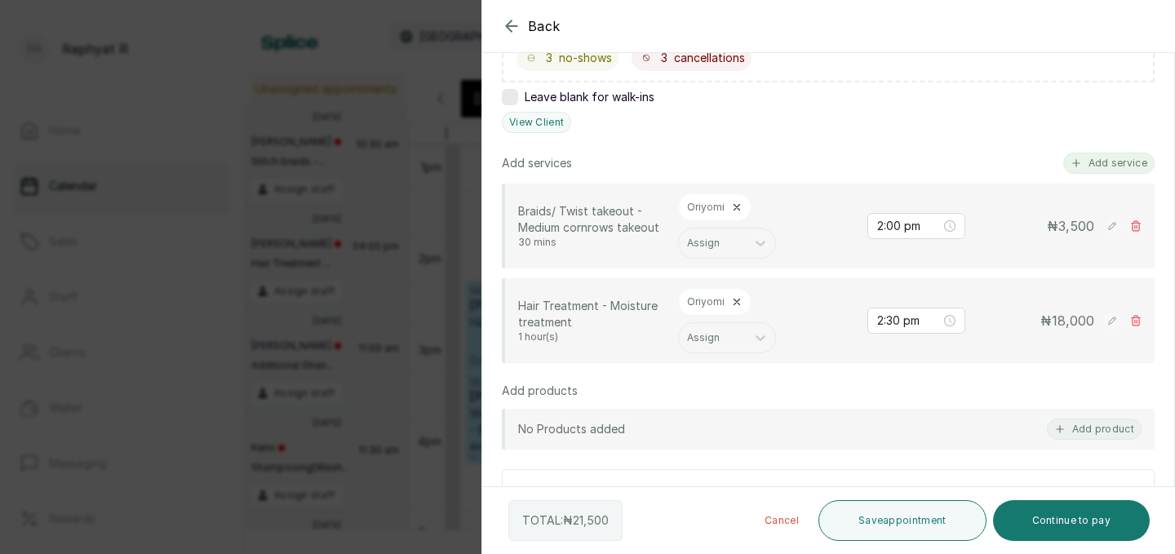
click at [1104, 166] on button "Add service" at bounding box center [1109, 163] width 91 height 21
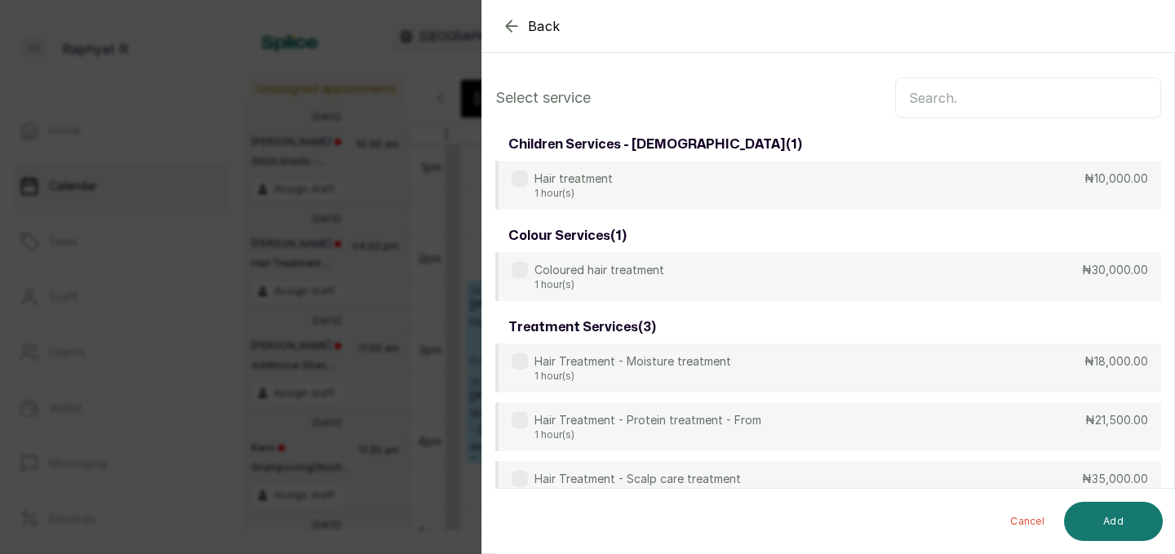
scroll to position [0, 0]
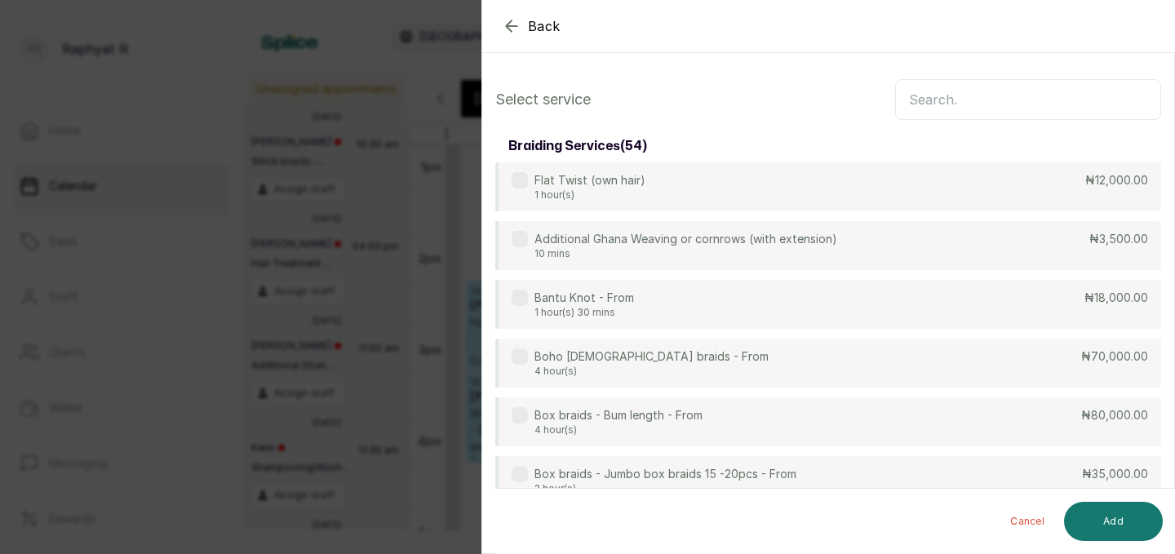
click at [926, 97] on input "text" at bounding box center [1028, 99] width 266 height 41
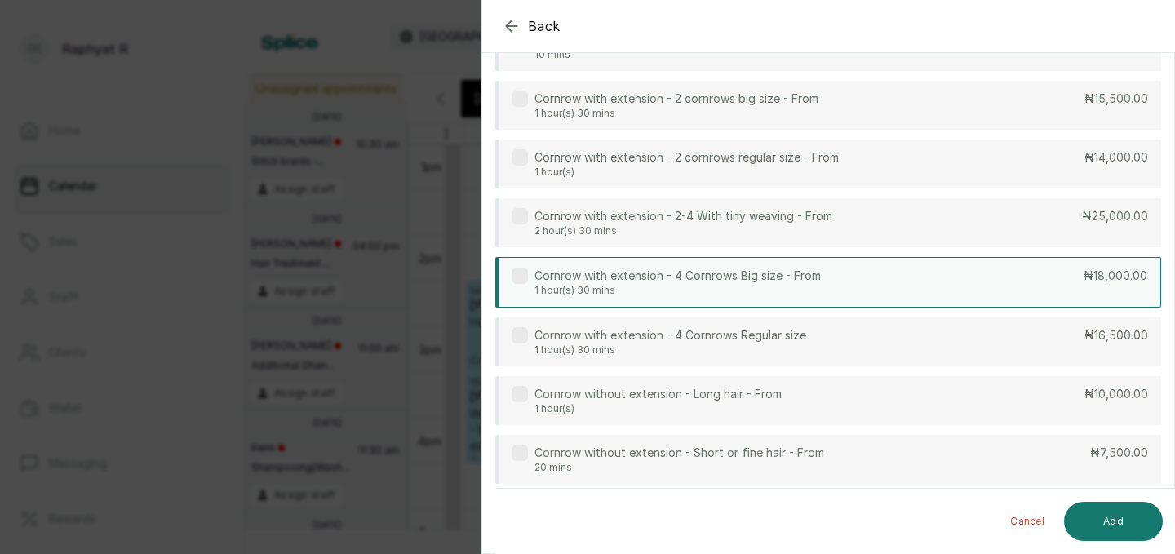
scroll to position [144, 0]
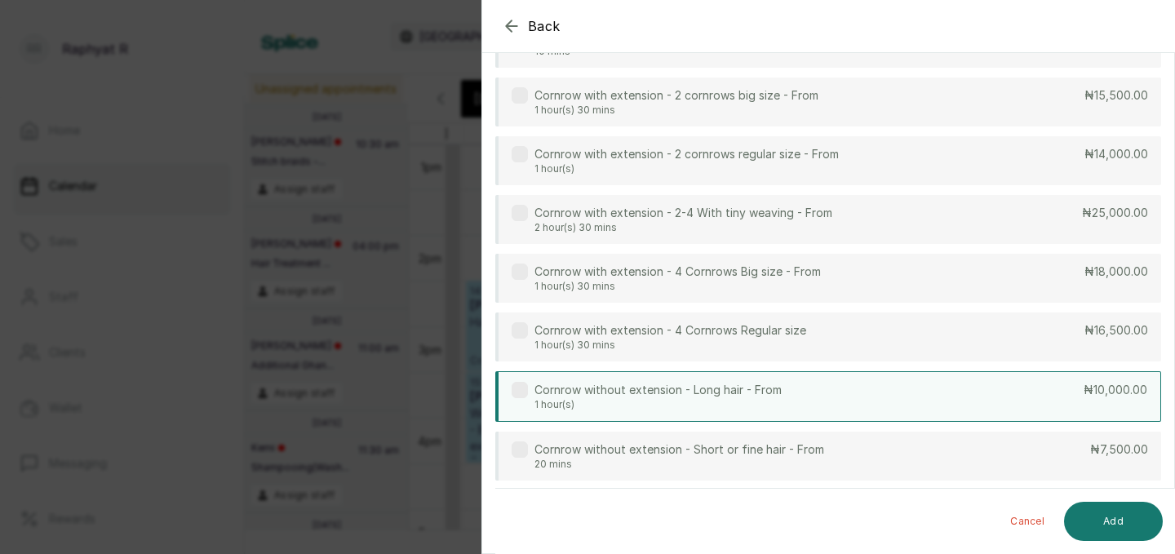
type input "corn"
click at [944, 383] on div "Cornrow without extension - Long hair - From 1 hour(s) ₦10,000.00" at bounding box center [828, 396] width 666 height 51
click at [1126, 517] on button "Add" at bounding box center [1113, 521] width 99 height 39
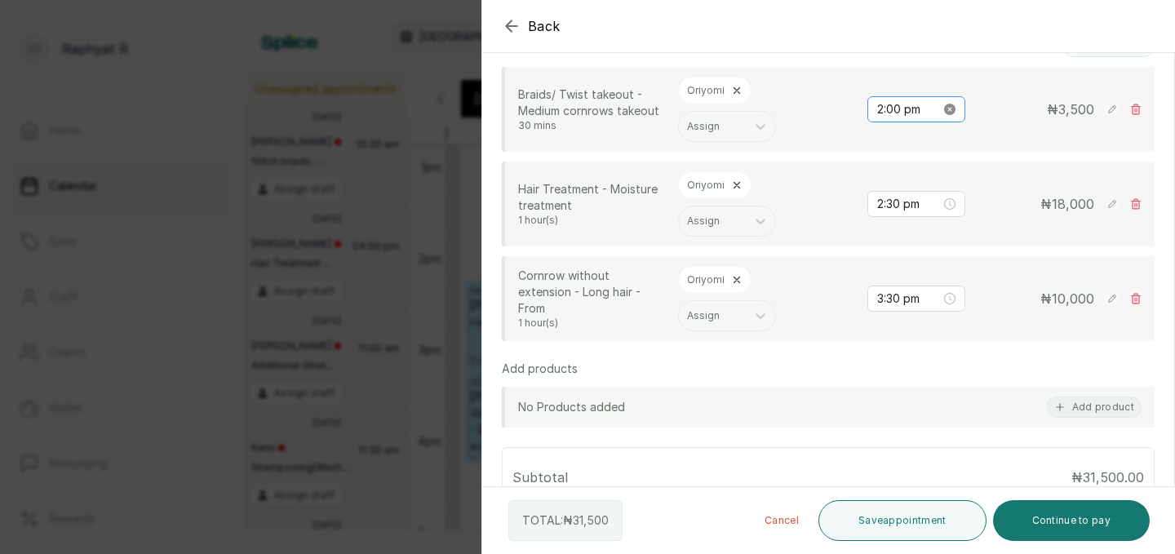
scroll to position [461, 0]
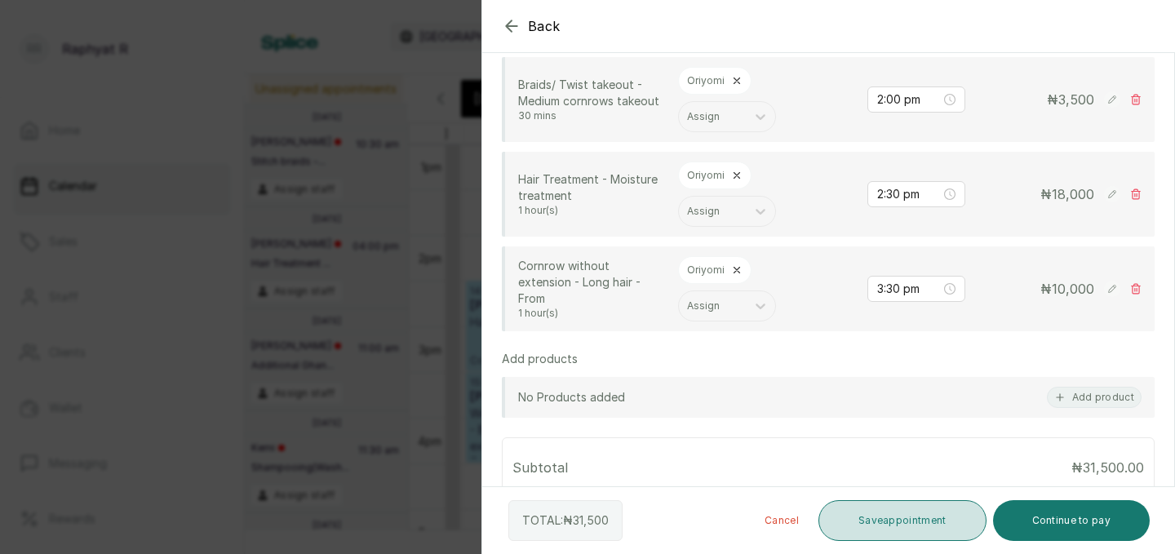
click at [902, 513] on button "Save appointment" at bounding box center [903, 520] width 168 height 41
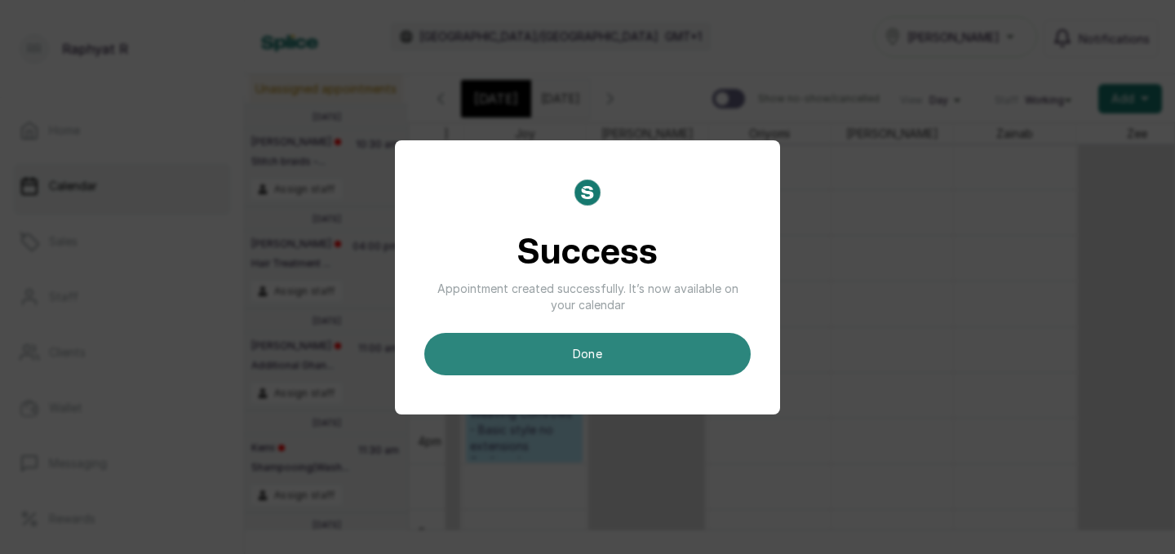
click at [634, 353] on button "done" at bounding box center [587, 354] width 326 height 42
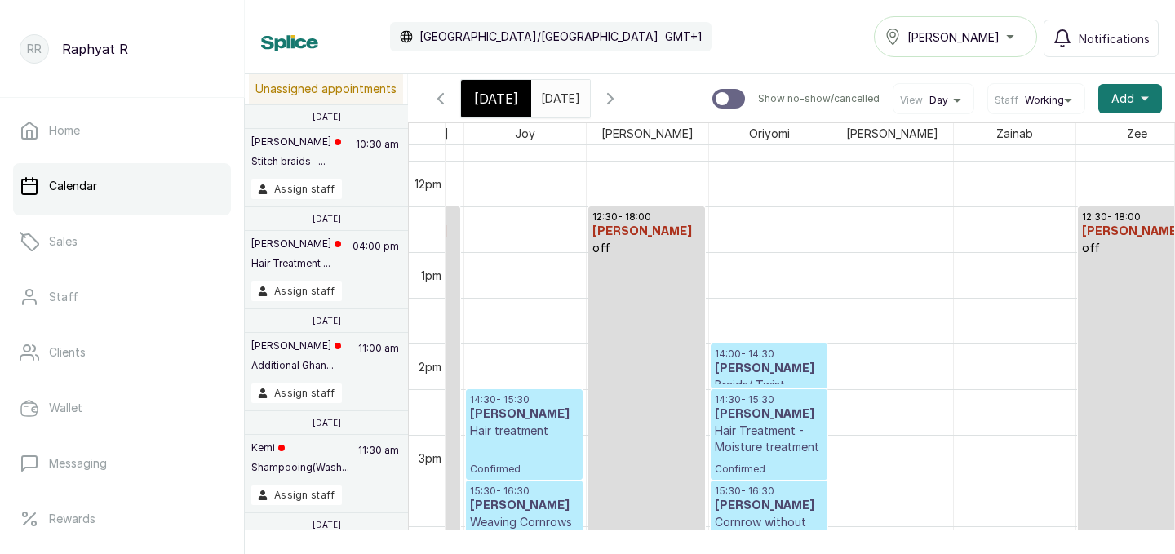
scroll to position [1145, 0]
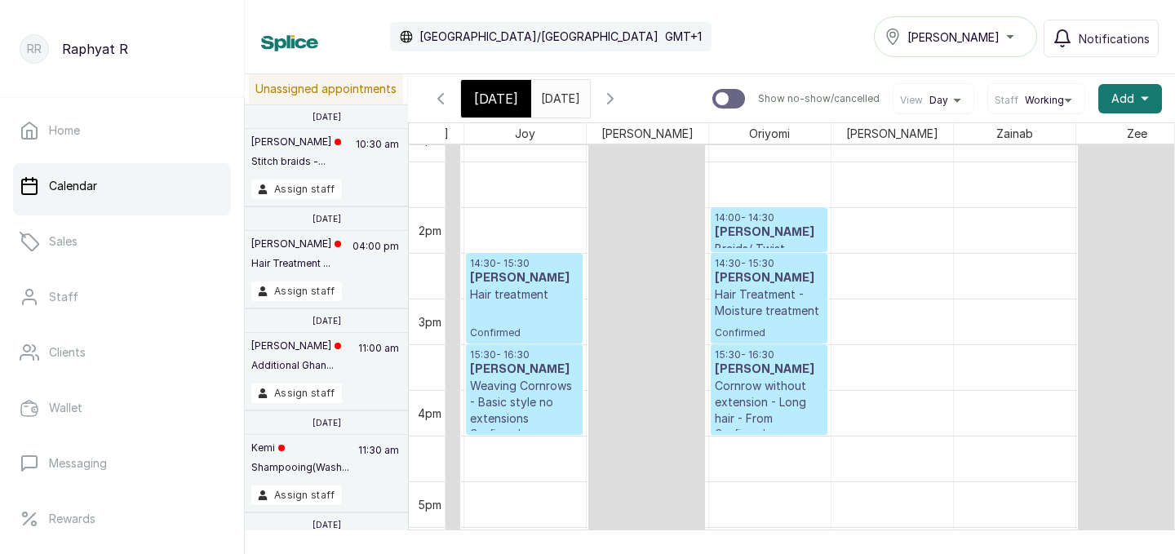
click at [471, 96] on div "[DATE]" at bounding box center [496, 99] width 70 height 38
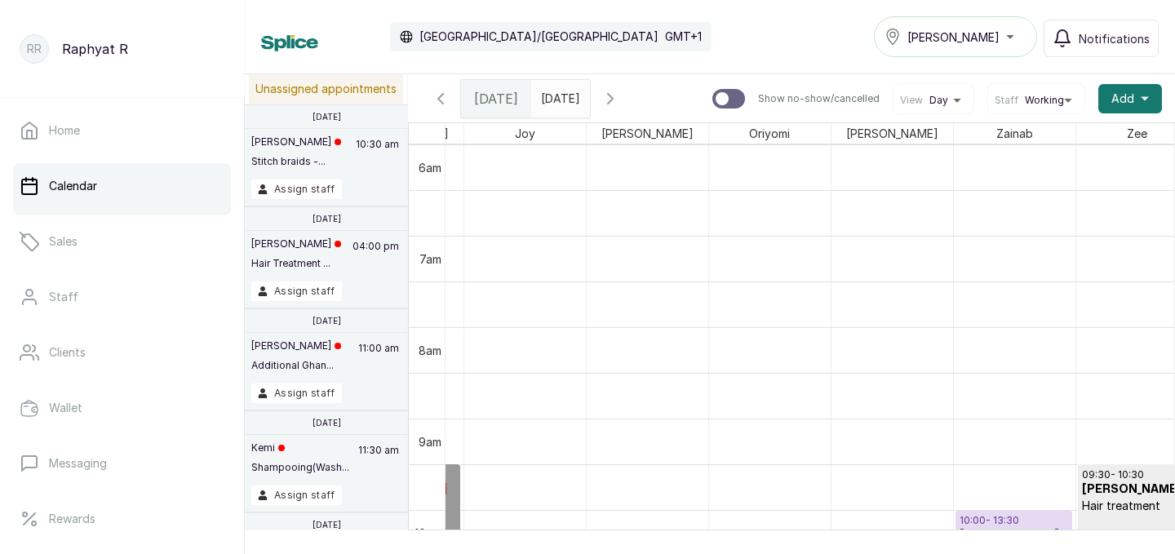
scroll to position [682, 227]
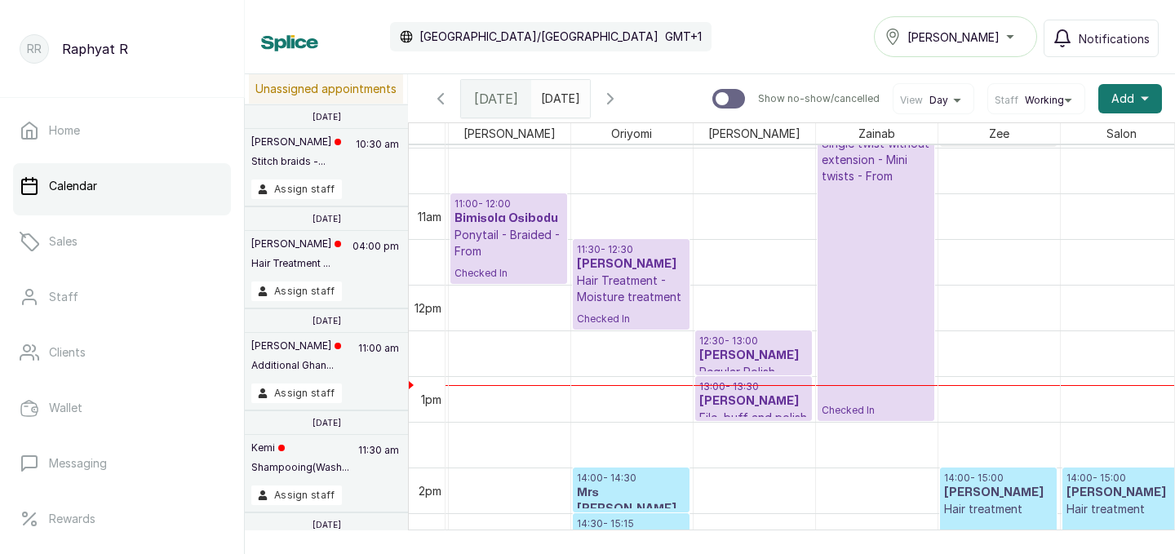
click at [898, 205] on p "Checked In" at bounding box center [876, 300] width 109 height 233
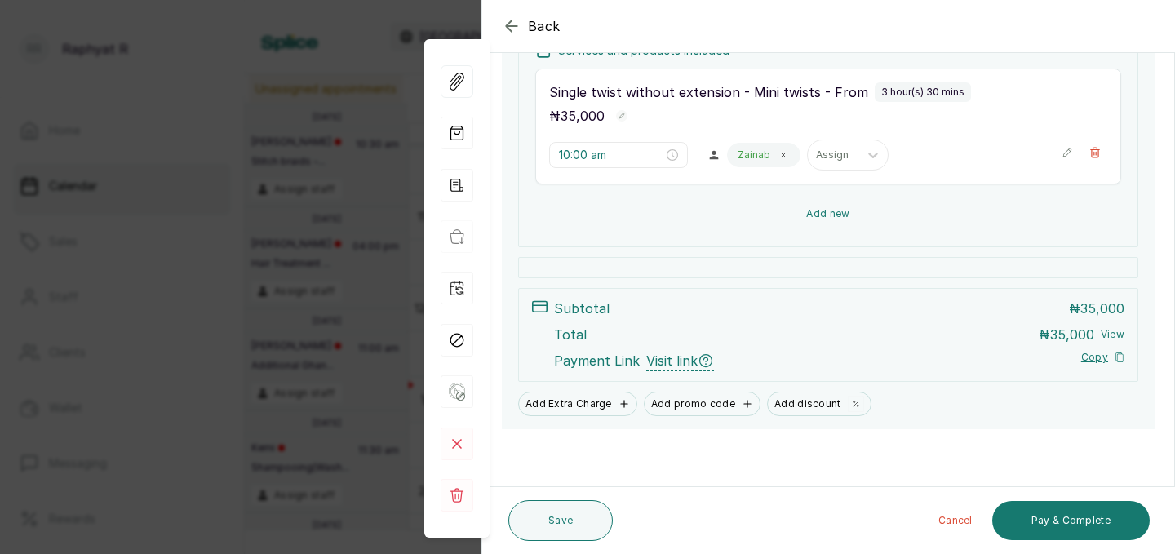
click at [841, 216] on button "Add new" at bounding box center [828, 213] width 586 height 39
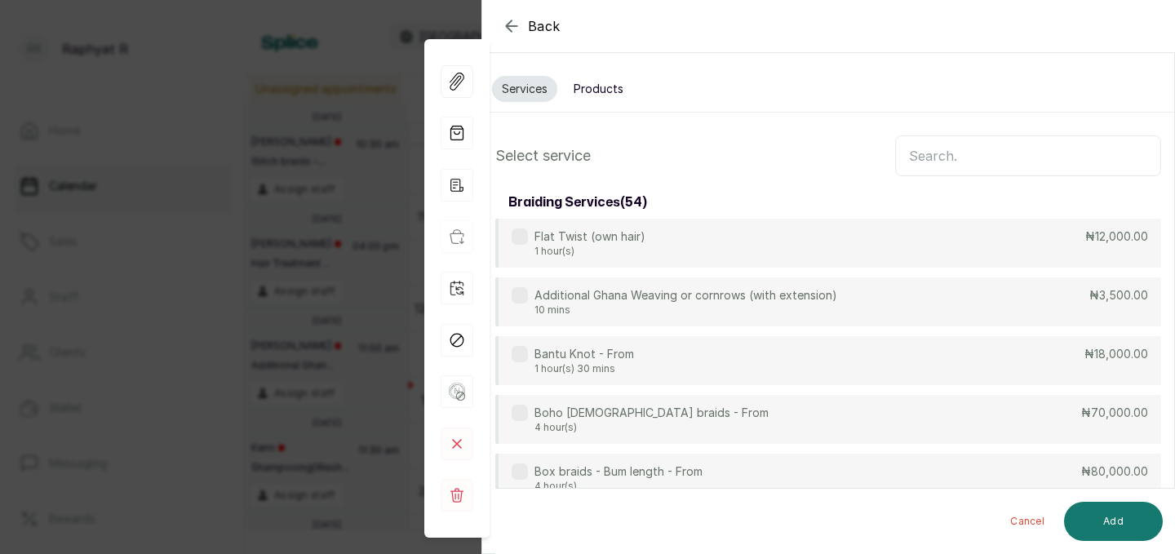
click at [915, 156] on input "text" at bounding box center [1028, 155] width 266 height 41
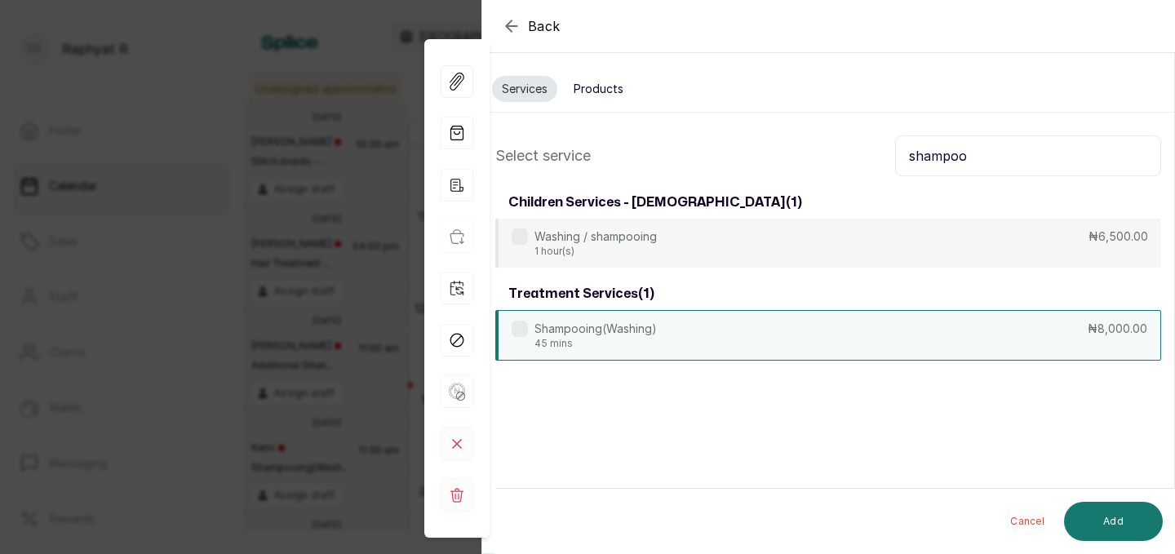
type input "shampoo"
click at [903, 338] on div "Shampooing(Washing) 45 mins ₦8,000.00" at bounding box center [828, 335] width 666 height 51
click at [1104, 510] on button "Add" at bounding box center [1113, 521] width 99 height 39
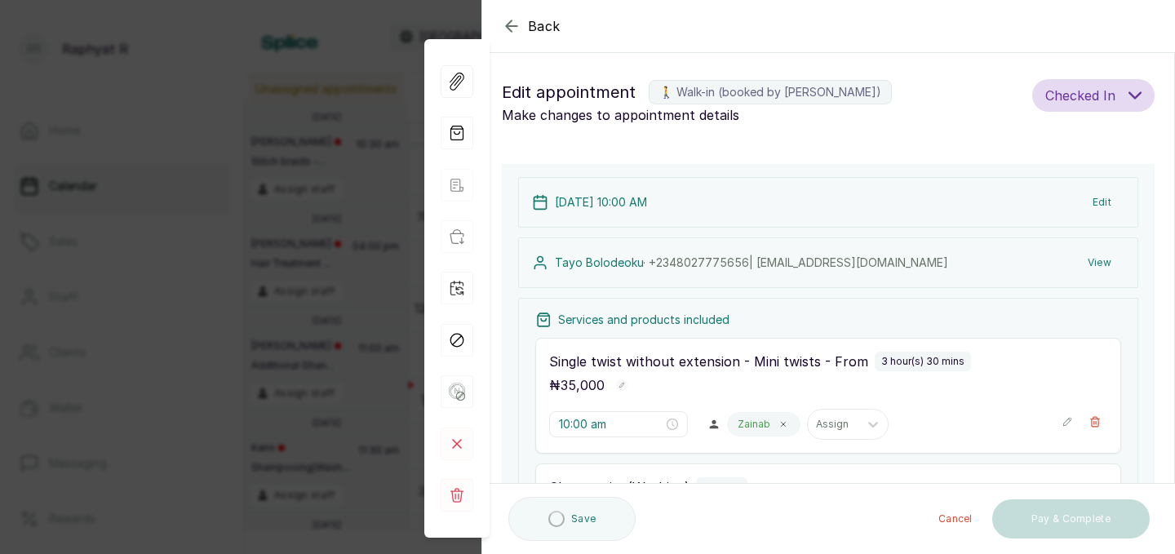
type input "1:30 pm"
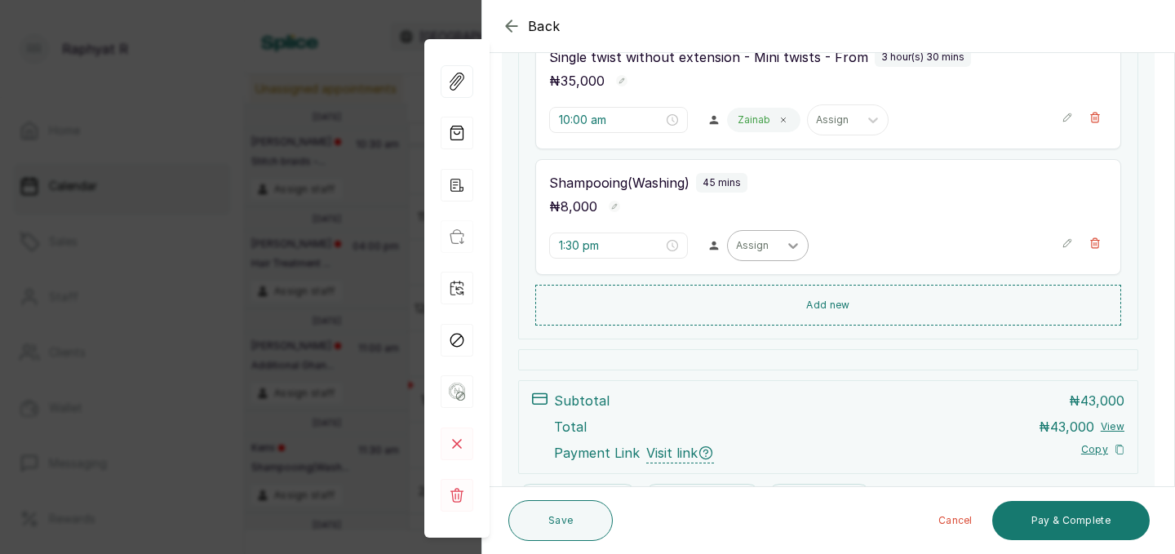
click at [788, 246] on icon at bounding box center [793, 246] width 10 height 6
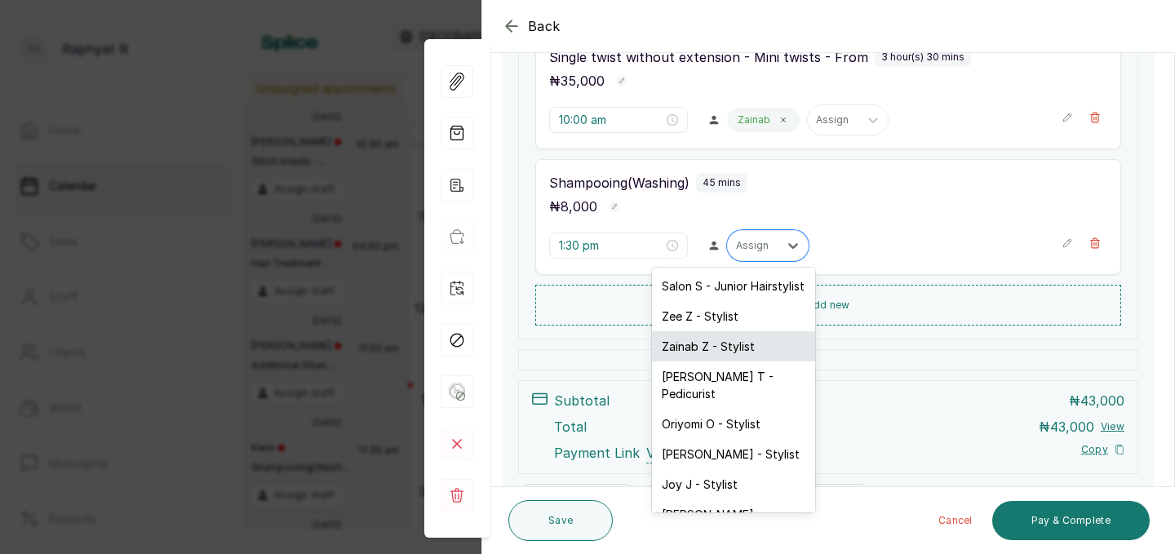
click at [758, 343] on div "Zainab Z - Stylist" at bounding box center [733, 346] width 163 height 30
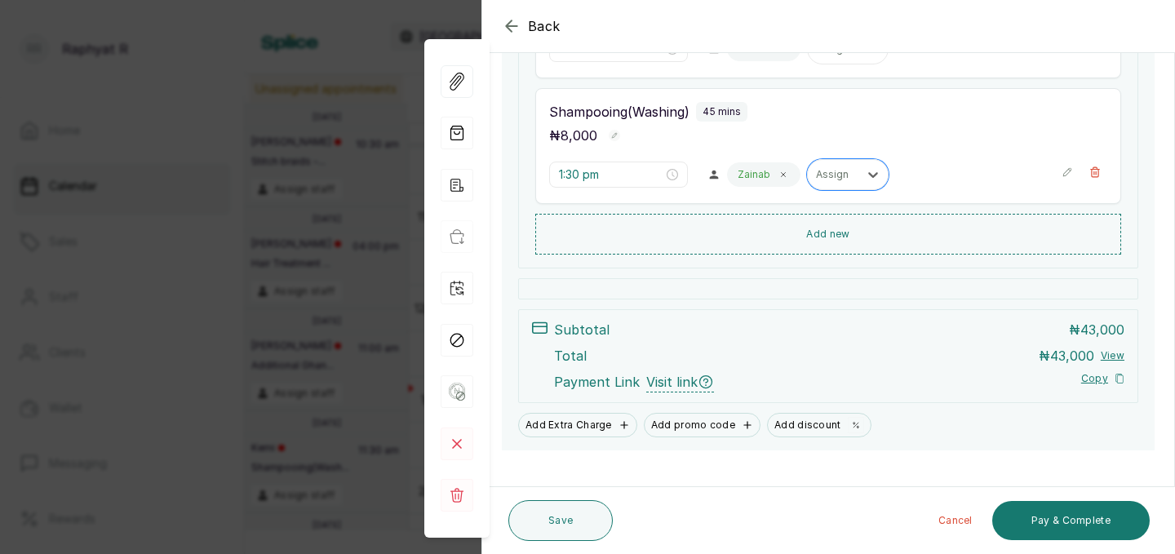
scroll to position [397, 0]
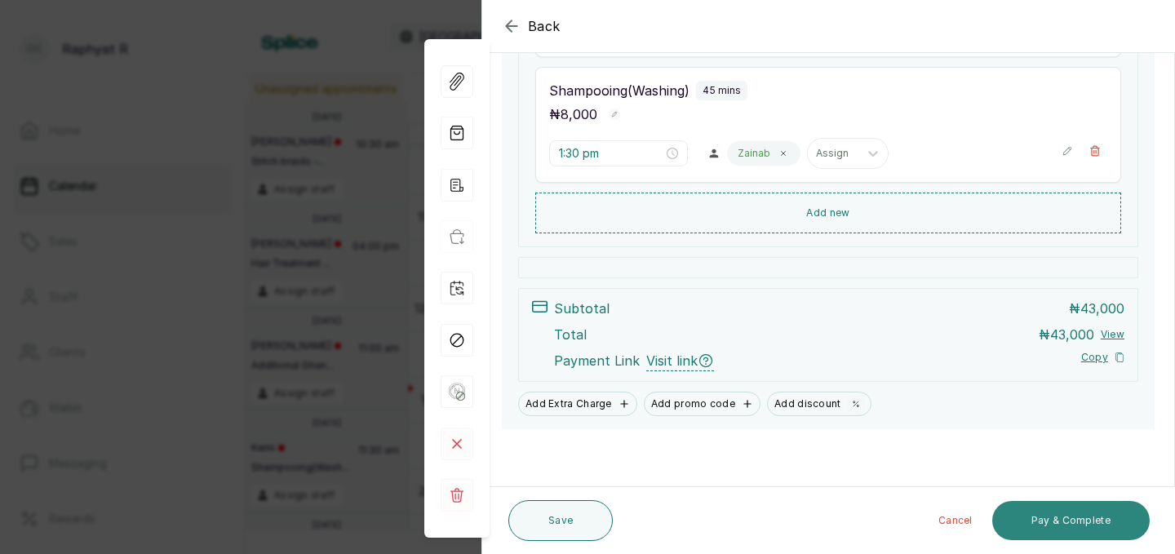
click at [1051, 515] on button "Pay & Complete" at bounding box center [1072, 520] width 158 height 39
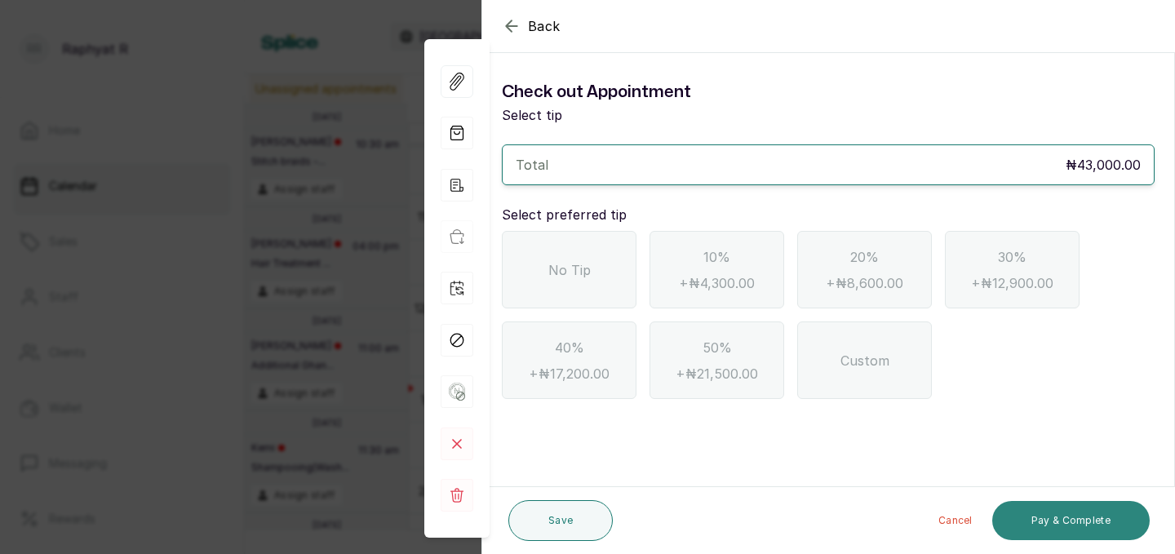
scroll to position [0, 0]
click at [571, 265] on span "No Tip" at bounding box center [570, 270] width 42 height 20
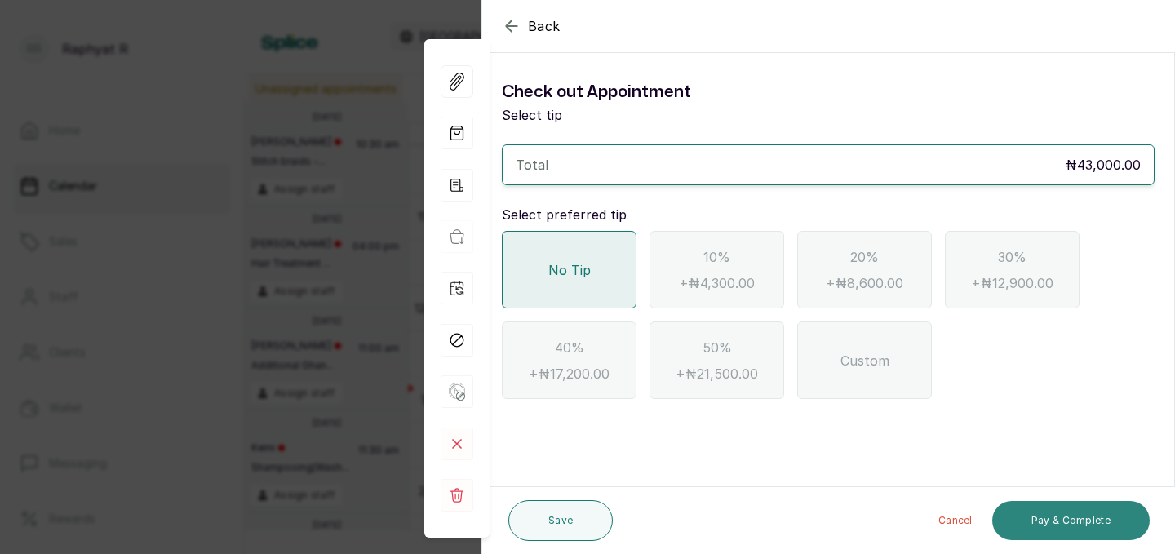
click at [1086, 512] on button "Pay & Complete" at bounding box center [1072, 520] width 158 height 39
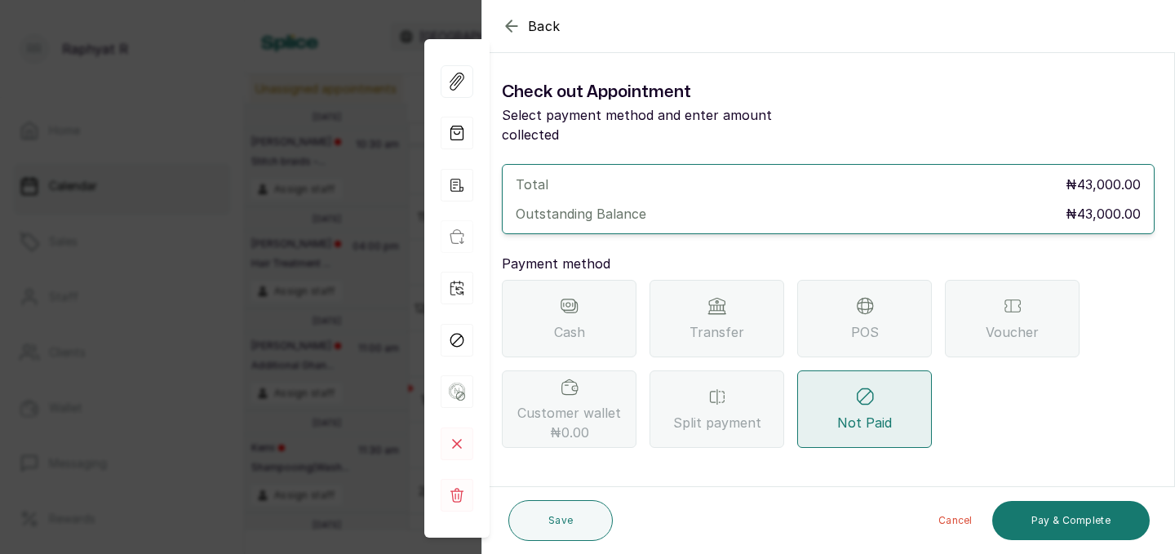
click at [899, 291] on div "POS" at bounding box center [864, 319] width 135 height 78
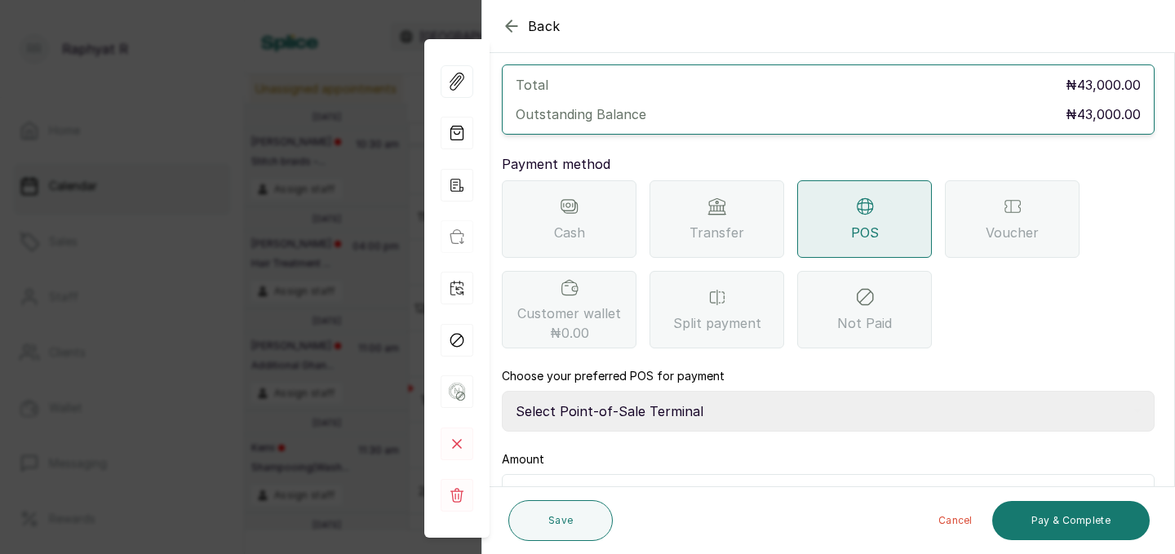
scroll to position [182, 0]
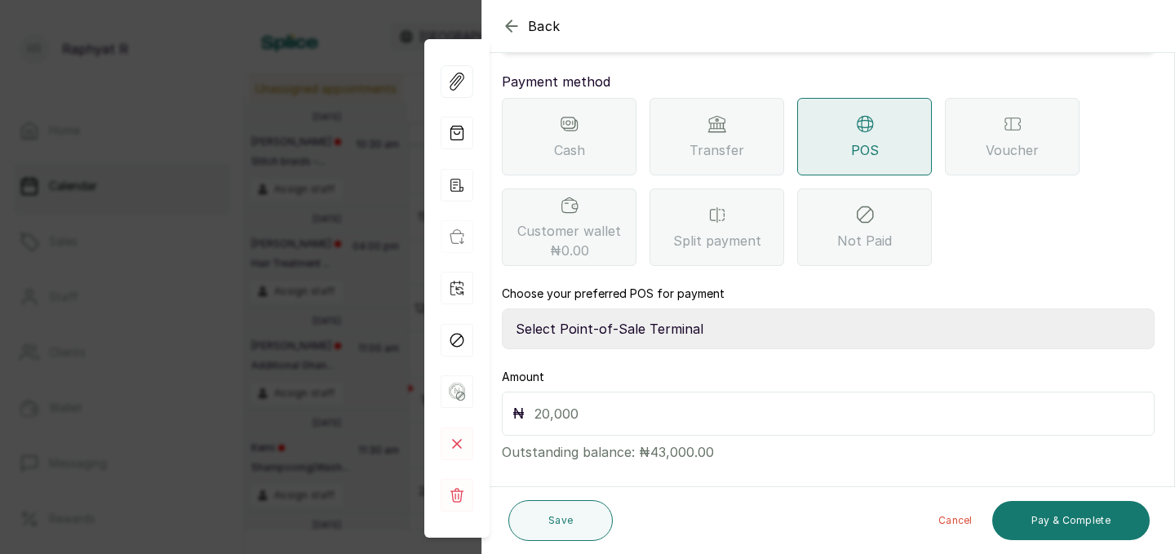
click at [602, 313] on select "Select Point-of-Sale Terminal Traction Providus Bank" at bounding box center [828, 329] width 653 height 41
select select "b1594abb-eea2-48ba-bf5f-ff0754569b84"
click at [544, 402] on input "text" at bounding box center [840, 413] width 610 height 23
type input "43,000"
click at [1086, 513] on button "Pay & Complete" at bounding box center [1072, 520] width 158 height 39
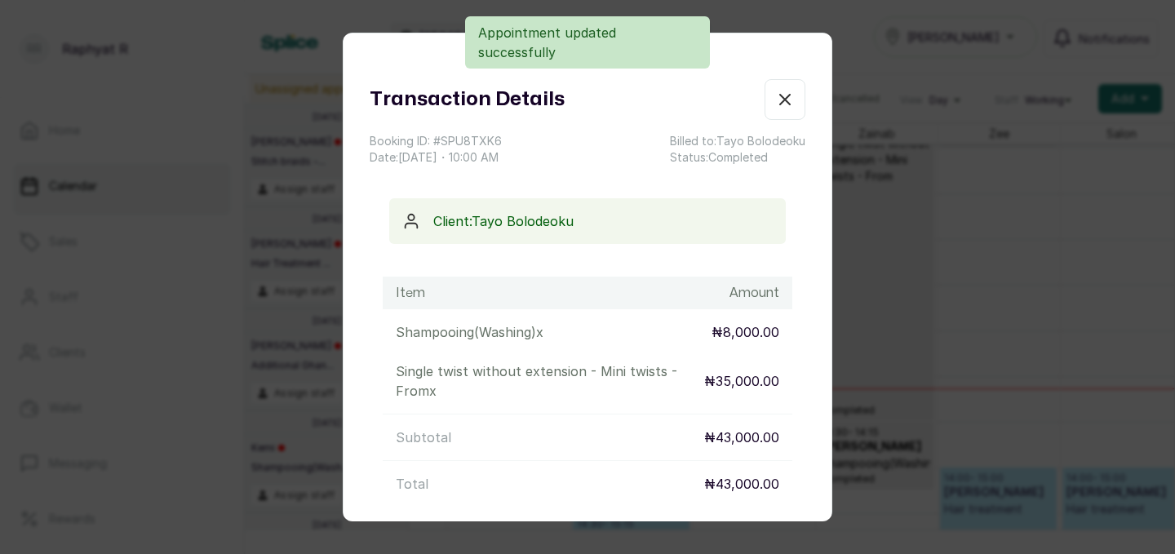
click at [790, 96] on icon "button" at bounding box center [785, 100] width 20 height 20
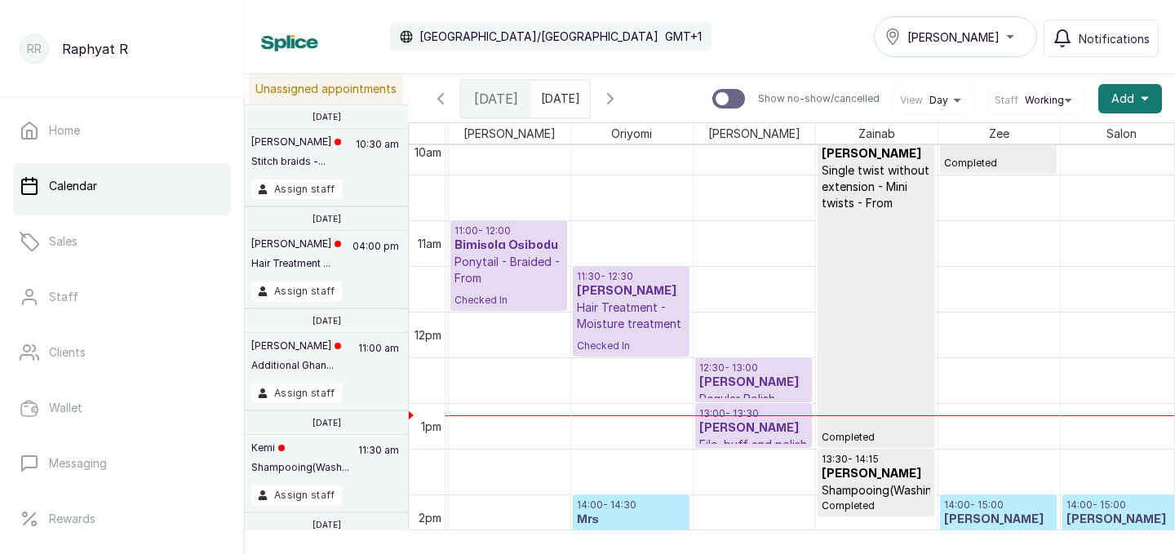
scroll to position [0, 278]
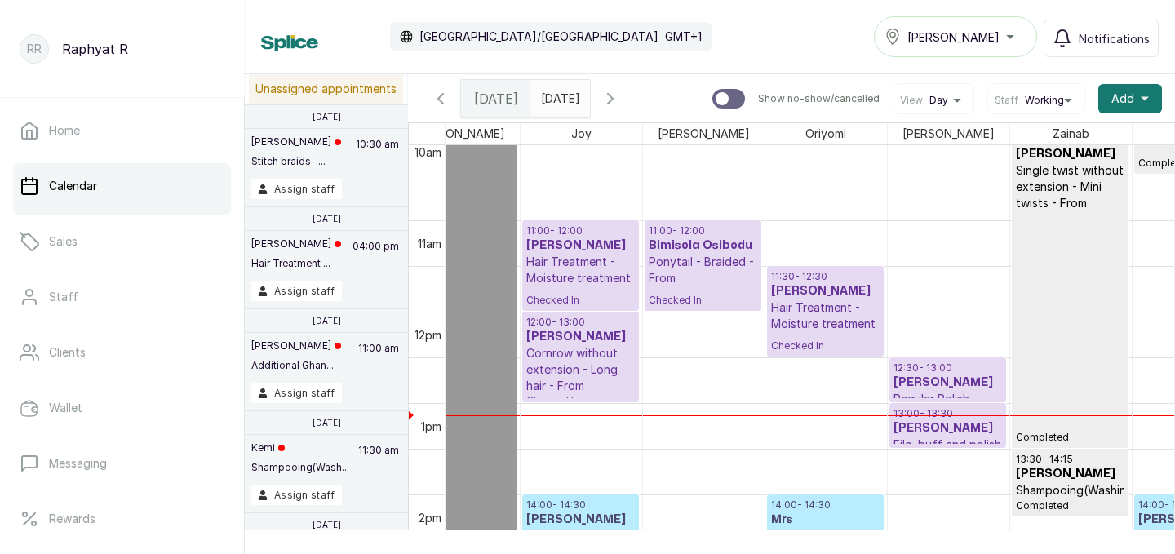
click at [590, 264] on p "Hair Treatment - Moisture treatment" at bounding box center [580, 270] width 109 height 33
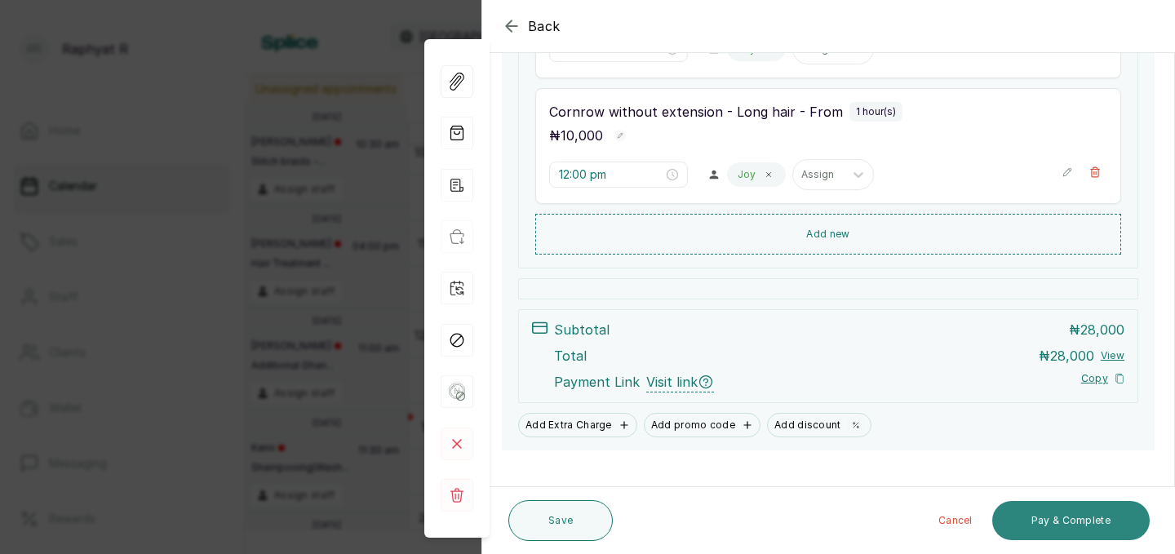
click at [1077, 510] on button "Pay & Complete" at bounding box center [1072, 520] width 158 height 39
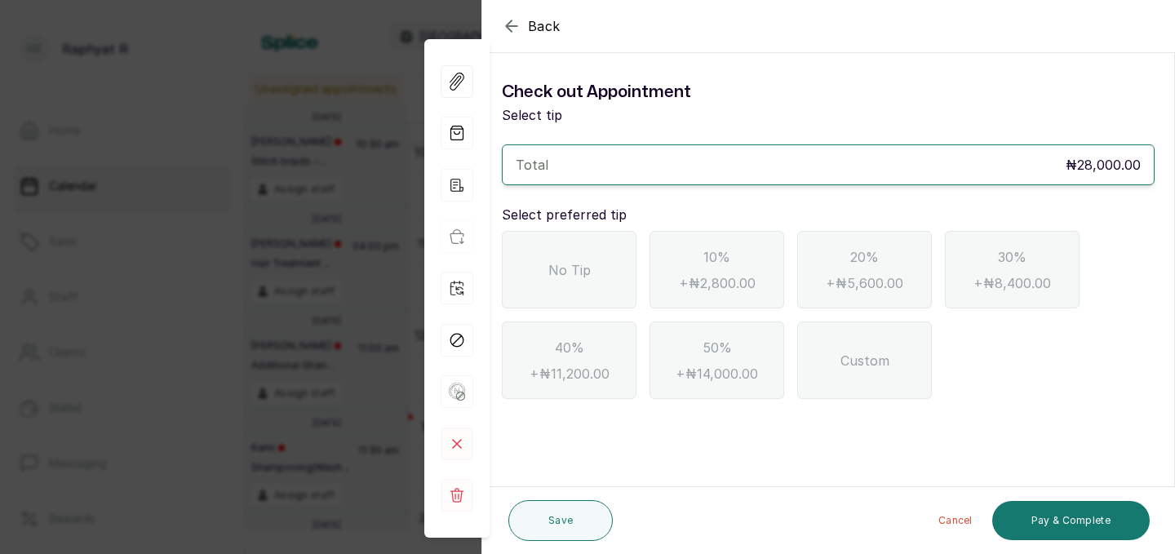
click at [592, 254] on div "No Tip" at bounding box center [569, 270] width 135 height 78
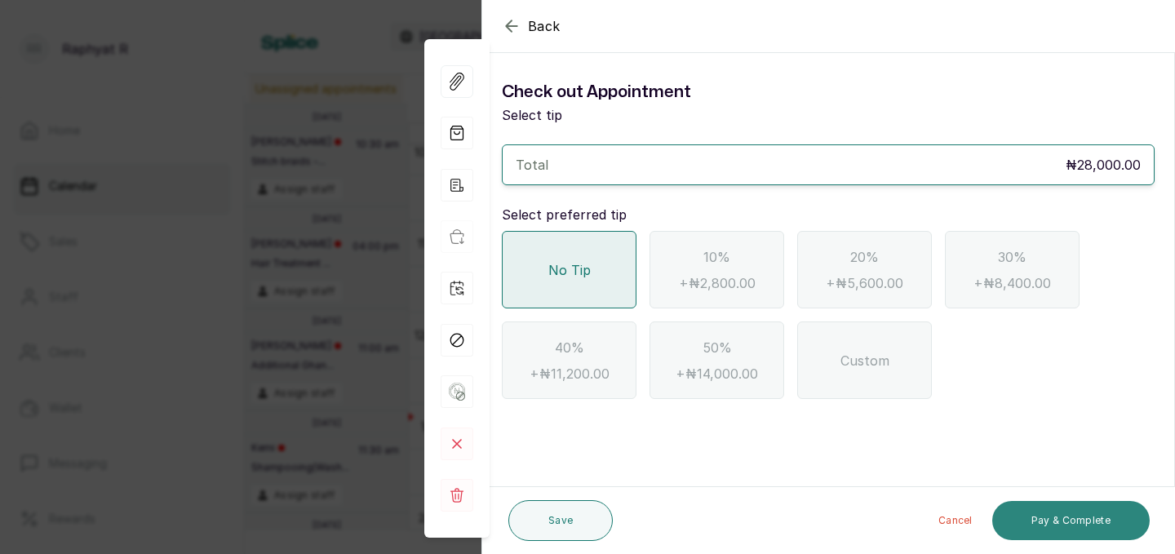
click at [1073, 517] on button "Pay & Complete" at bounding box center [1072, 520] width 158 height 39
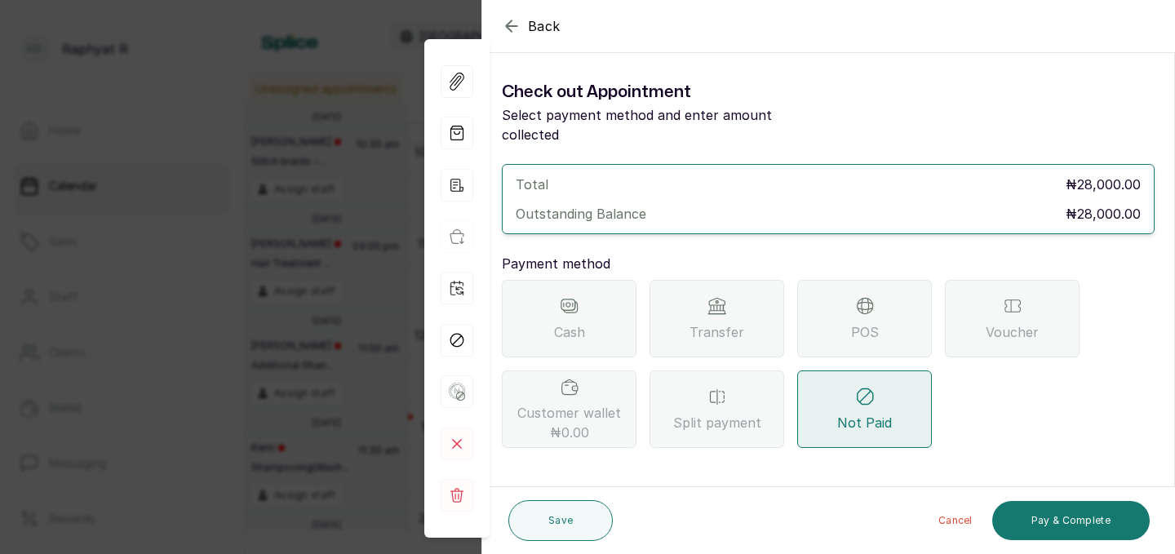
click at [883, 309] on div "POS" at bounding box center [864, 319] width 135 height 78
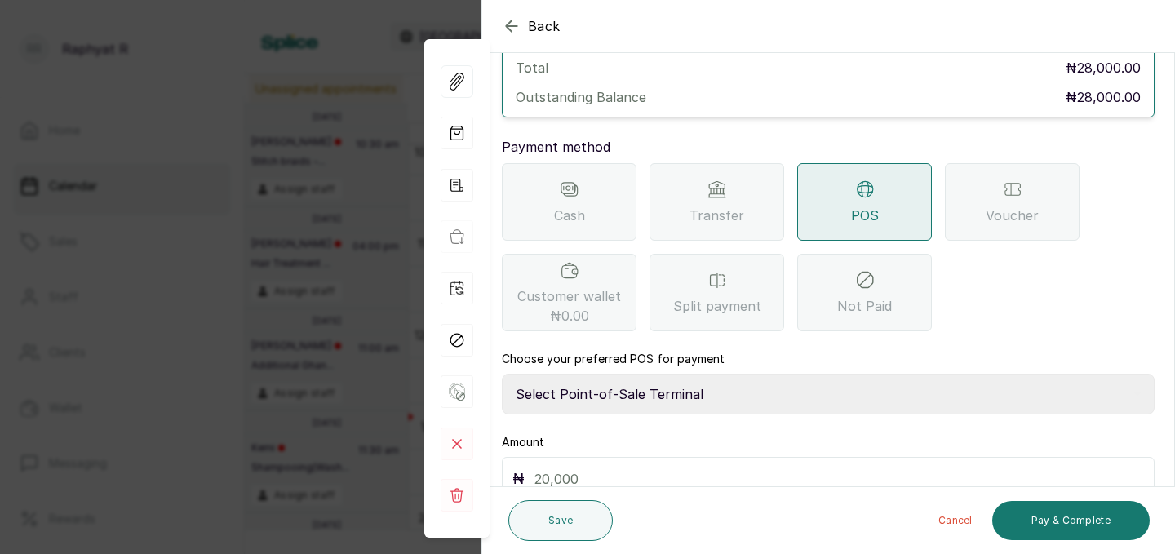
click at [633, 375] on select "Select Point-of-Sale Terminal Traction Providus Bank" at bounding box center [828, 394] width 653 height 41
select select "b1594abb-eea2-48ba-bf5f-ff0754569b84"
click at [547, 468] on input "text" at bounding box center [840, 479] width 610 height 23
type input "28,000"
click at [1064, 513] on button "Pay & Complete" at bounding box center [1072, 520] width 158 height 39
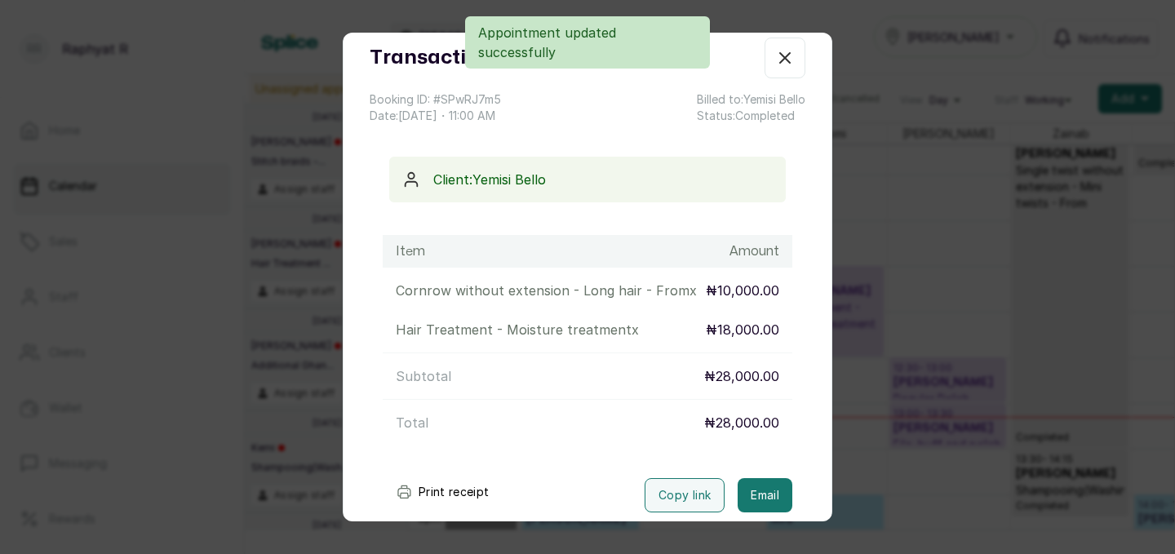
scroll to position [0, 0]
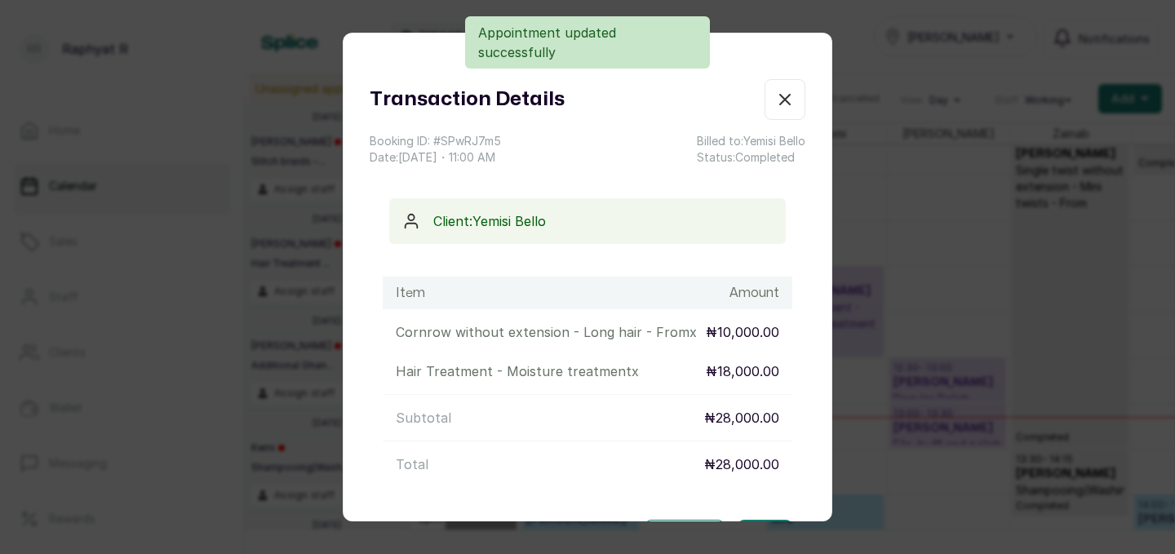
click at [792, 100] on icon "button" at bounding box center [785, 100] width 20 height 20
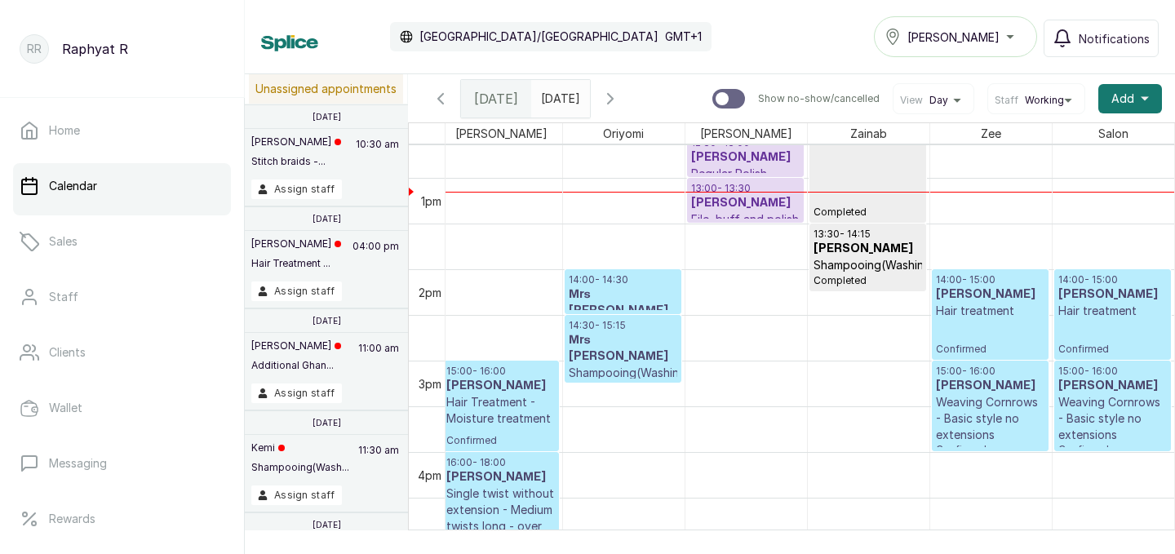
scroll to position [1267, 373]
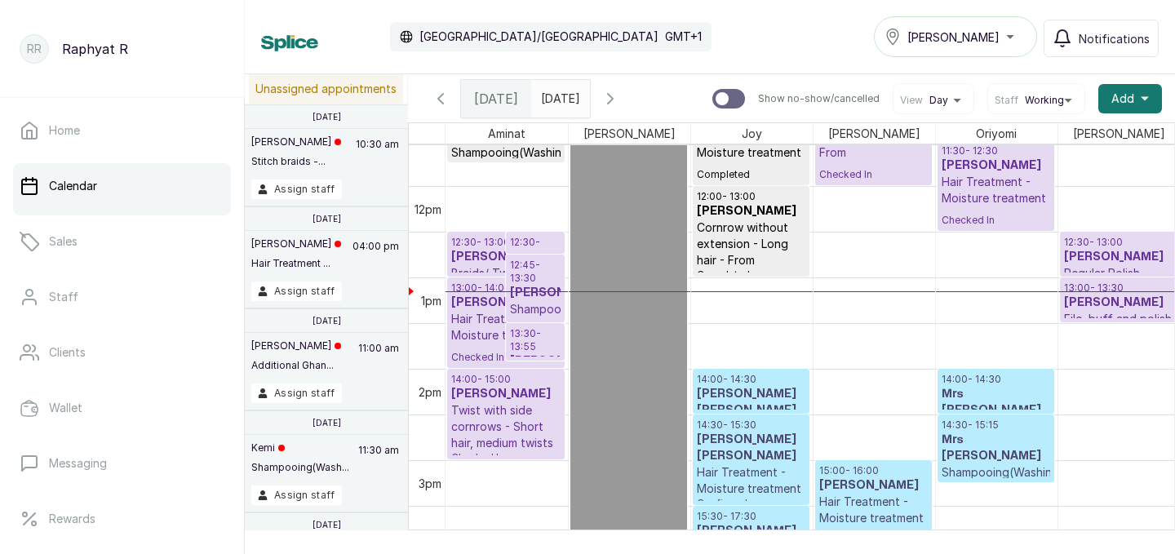
click at [541, 291] on div at bounding box center [507, 291] width 122 height 1
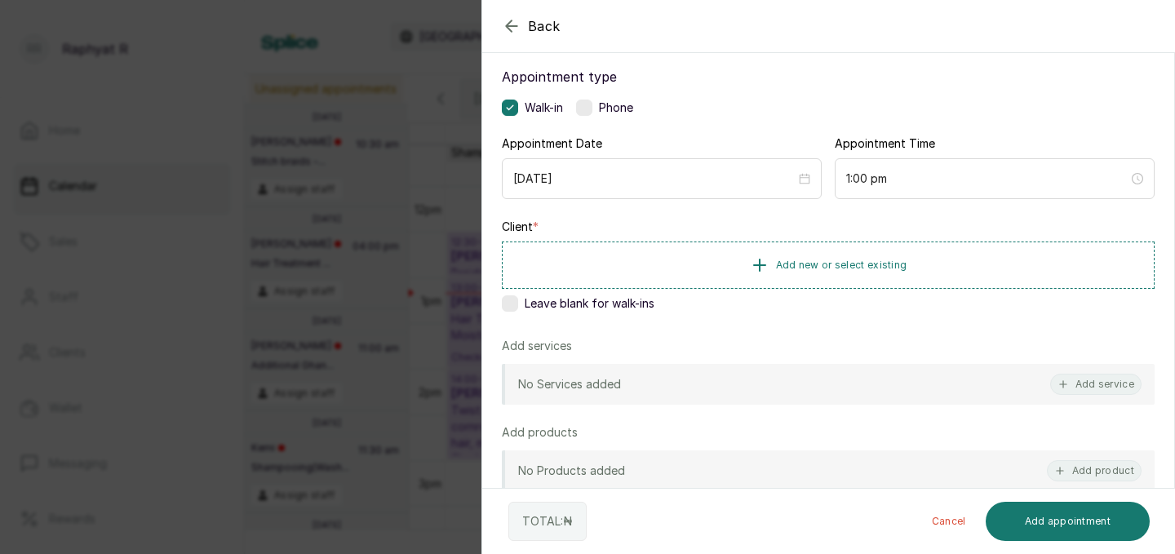
click at [508, 21] on icon "button" at bounding box center [512, 26] width 20 height 20
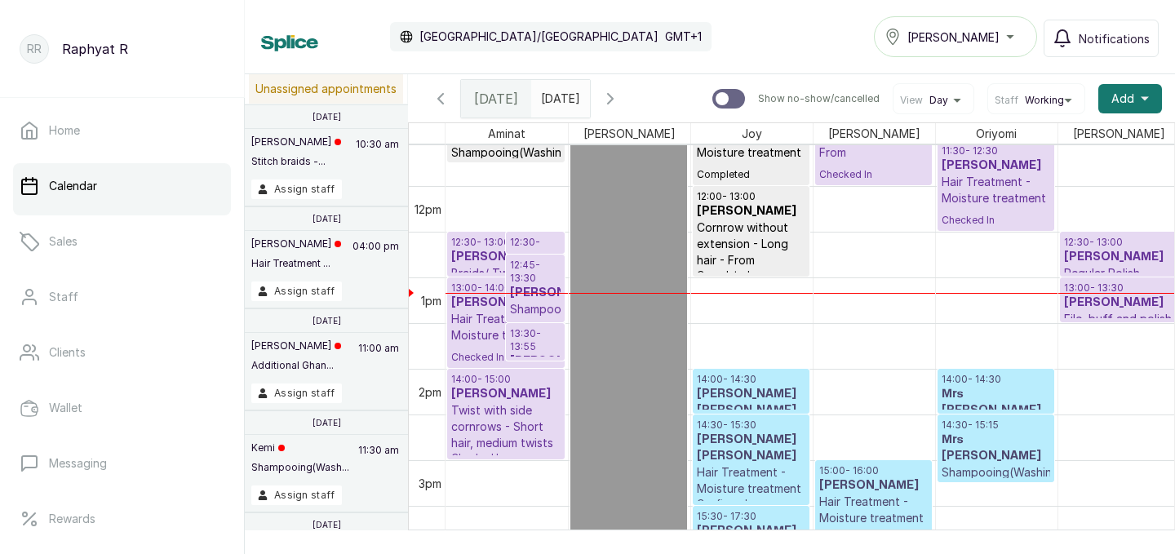
click at [525, 291] on h3 "[PERSON_NAME]" at bounding box center [535, 293] width 51 height 16
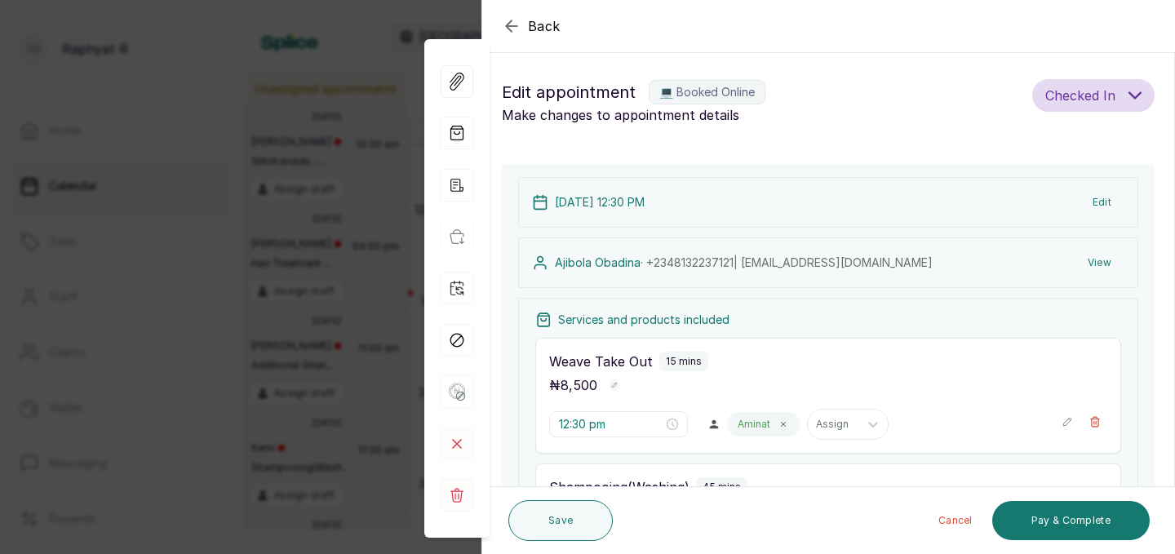
click at [507, 16] on icon "button" at bounding box center [512, 26] width 20 height 20
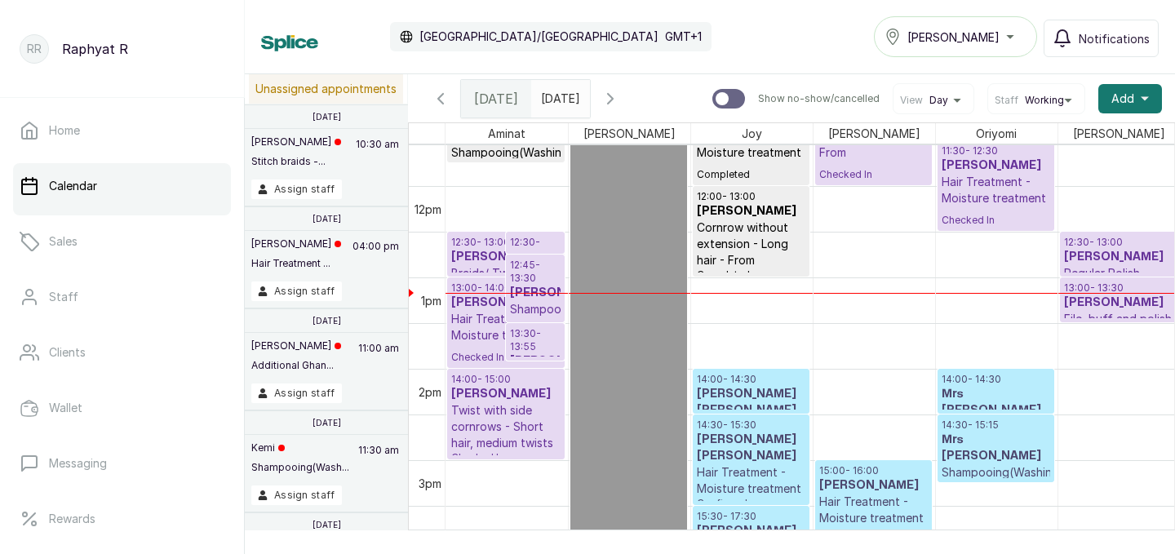
click at [547, 301] on h3 "[PERSON_NAME]" at bounding box center [535, 293] width 51 height 16
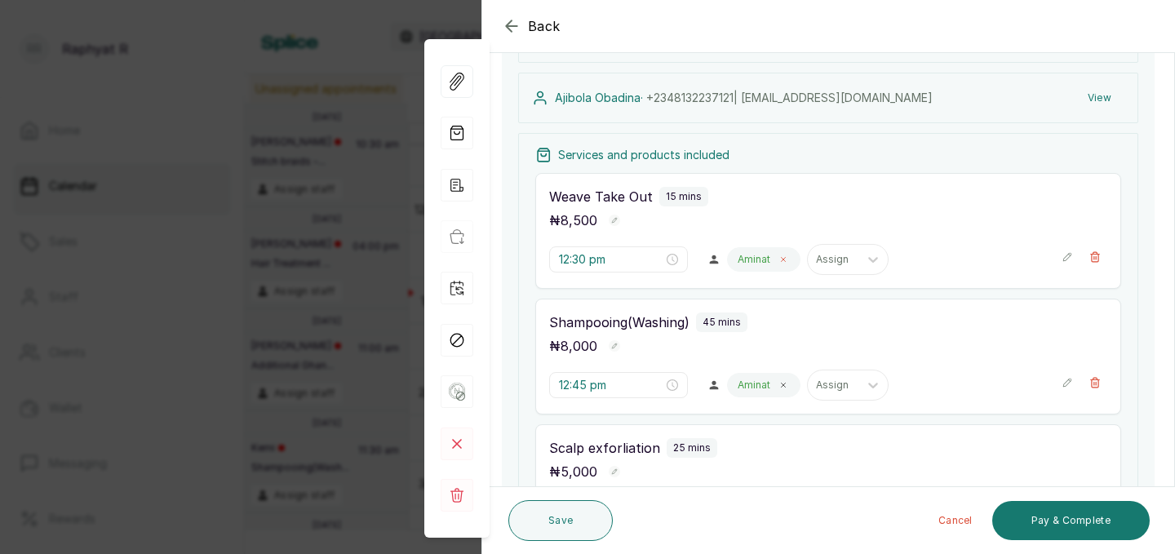
click at [777, 256] on span at bounding box center [783, 259] width 13 height 13
click at [785, 257] on icon at bounding box center [793, 259] width 16 height 16
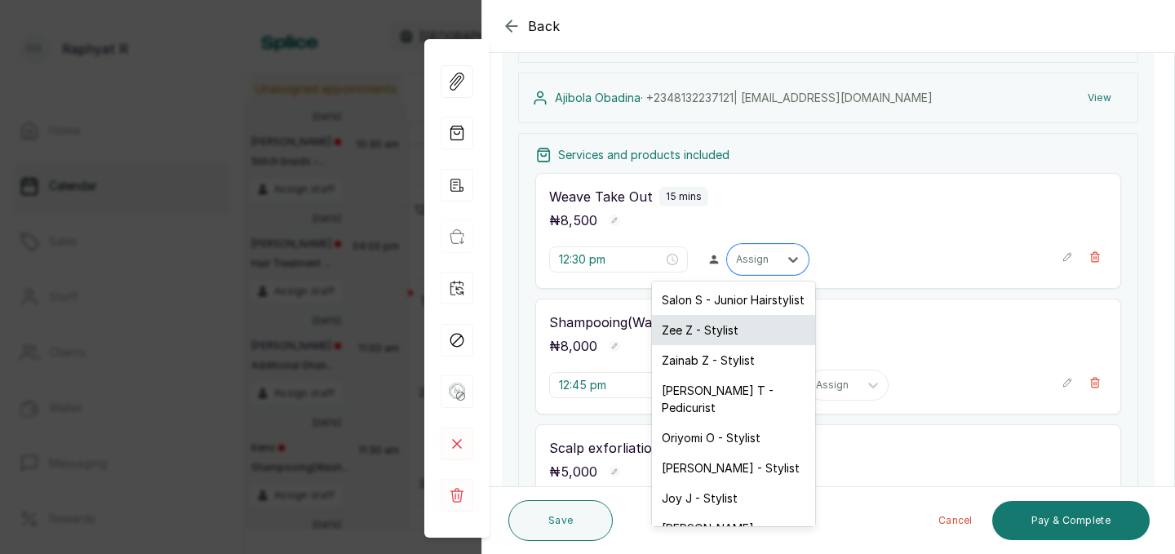
click at [746, 334] on div "Zee Z - Stylist" at bounding box center [733, 330] width 163 height 30
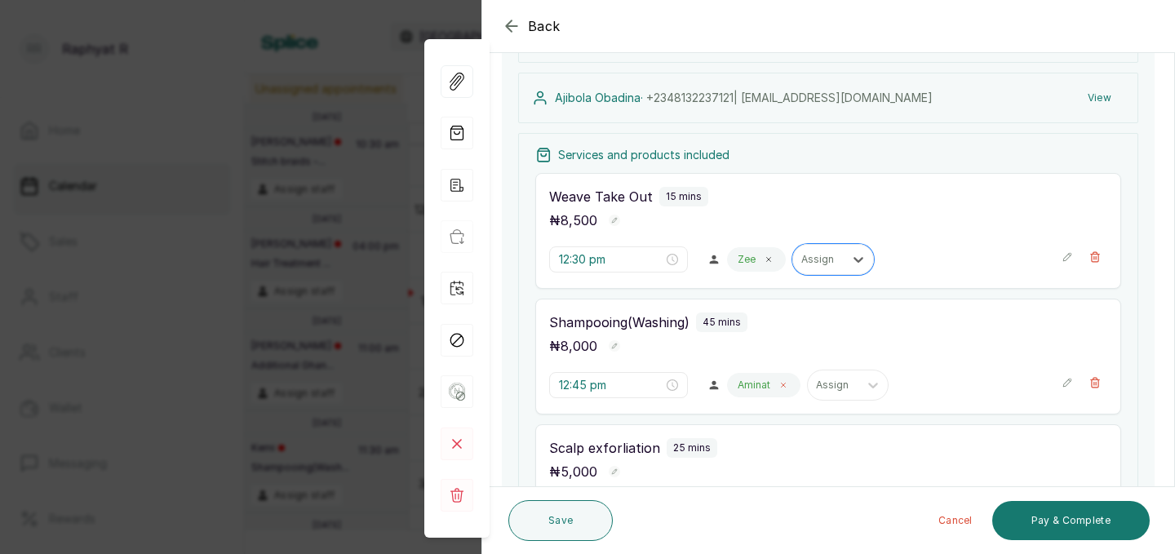
click at [777, 384] on span at bounding box center [783, 385] width 13 height 13
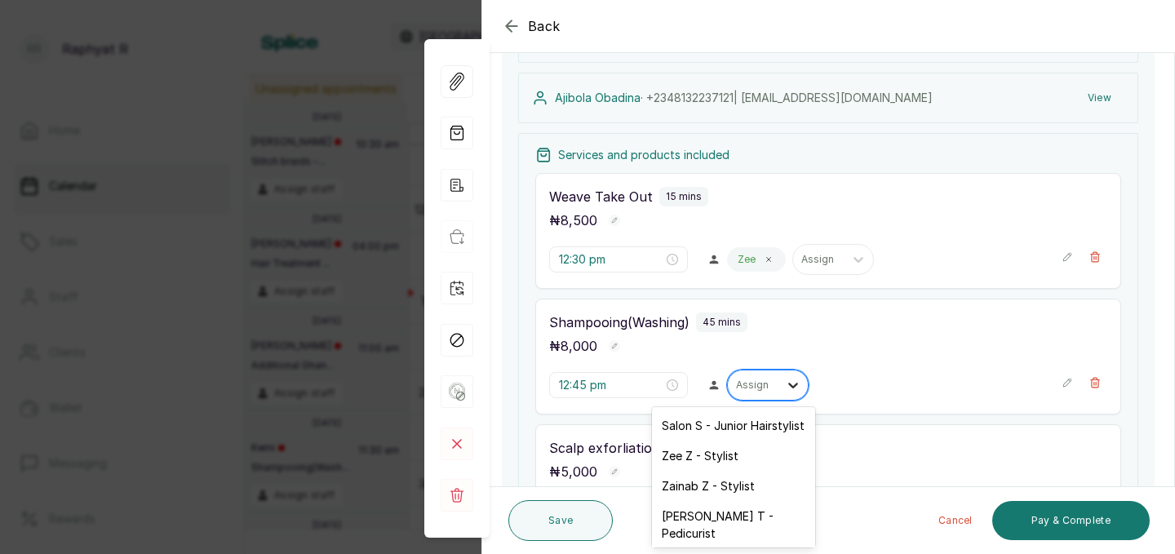
click at [788, 385] on icon at bounding box center [793, 386] width 10 height 6
click at [751, 450] on div "Zee Z - Stylist" at bounding box center [733, 456] width 163 height 30
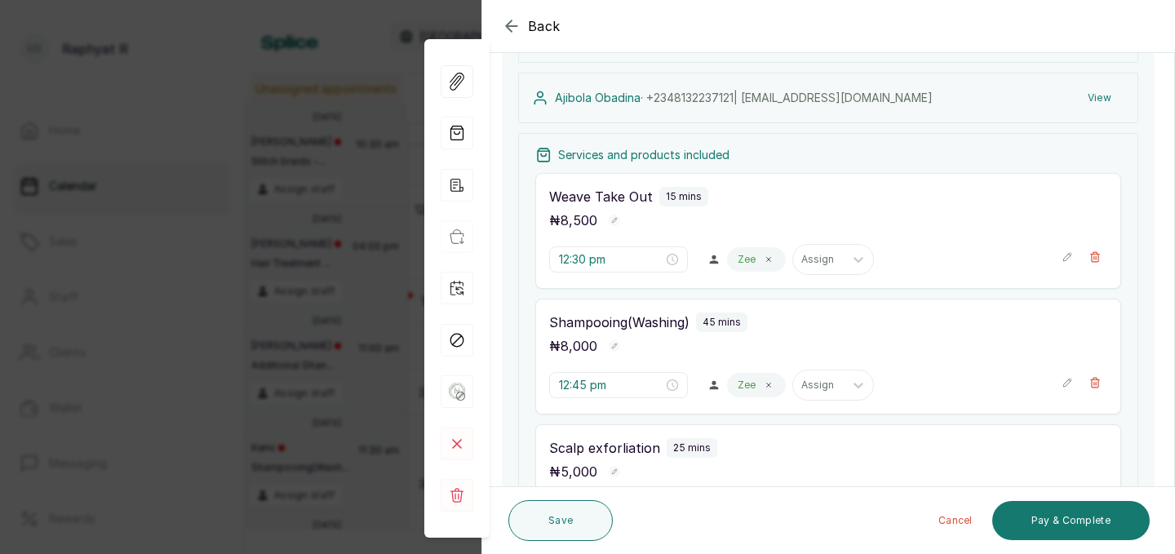
click at [509, 26] on icon "button" at bounding box center [511, 25] width 11 height 11
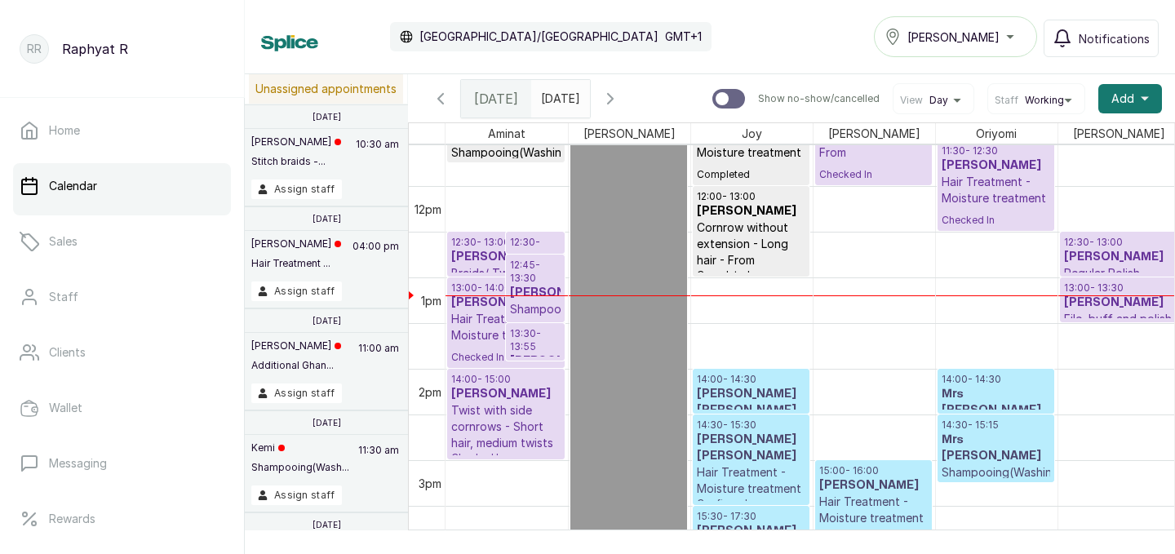
click at [526, 328] on p "13:30 - 13:55" at bounding box center [535, 340] width 51 height 26
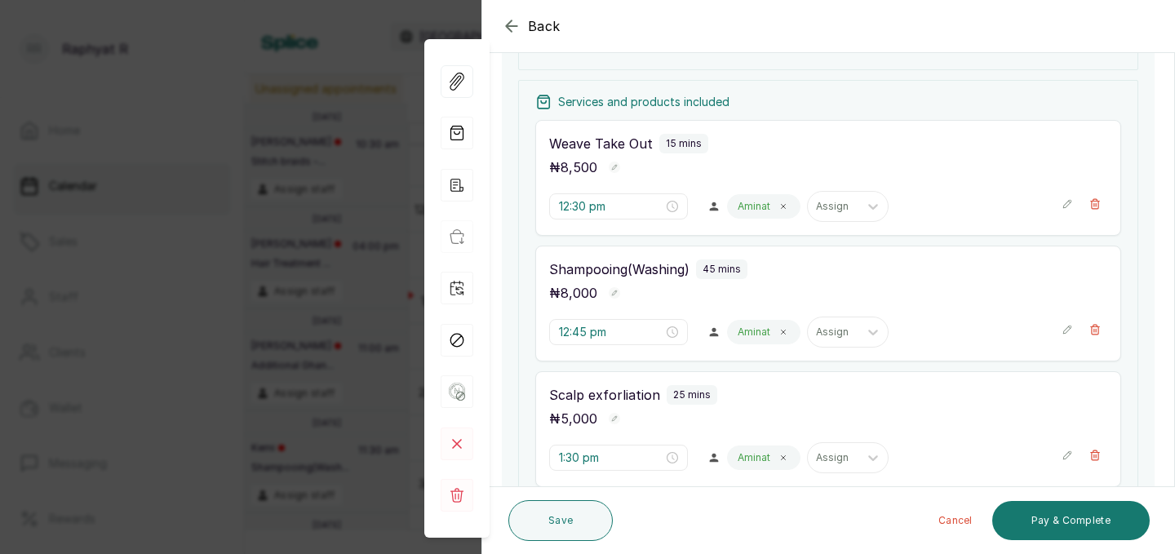
scroll to position [224, 0]
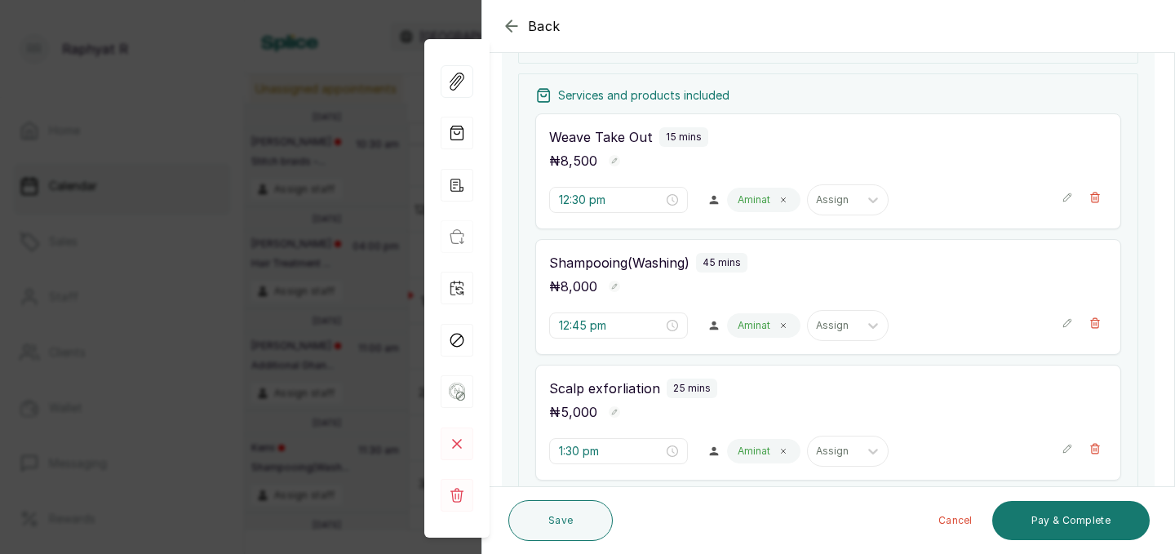
click at [508, 21] on icon "button" at bounding box center [512, 26] width 20 height 20
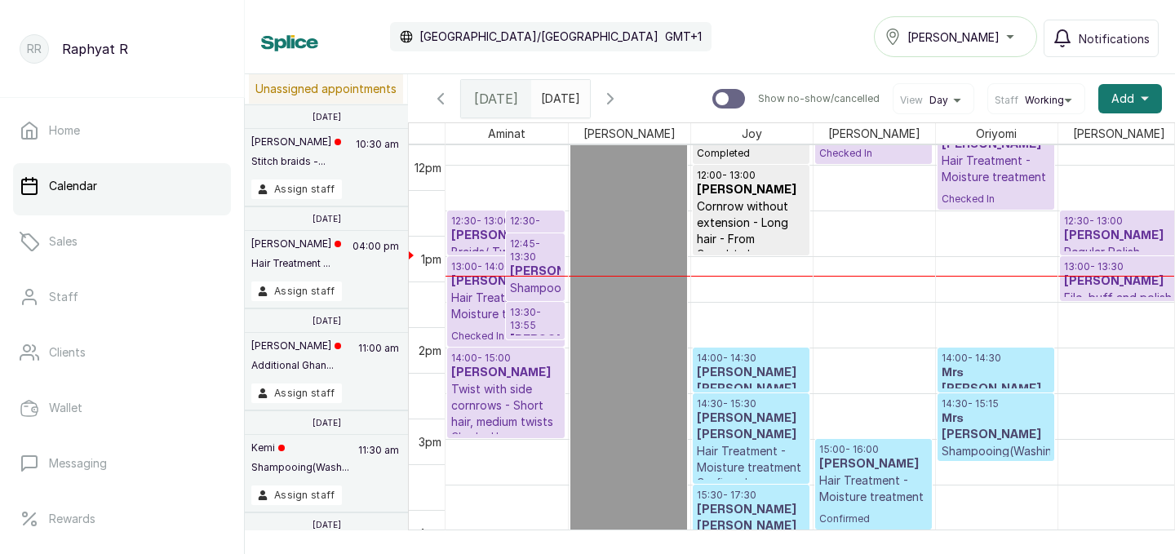
scroll to position [1077, 0]
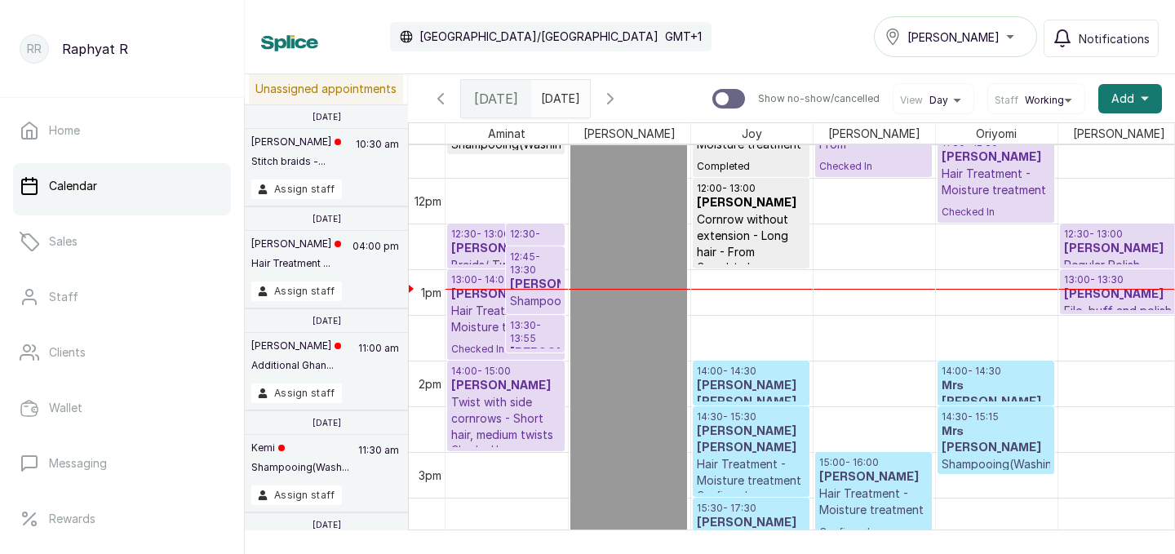
click at [526, 287] on h3 "[PERSON_NAME]" at bounding box center [535, 285] width 51 height 16
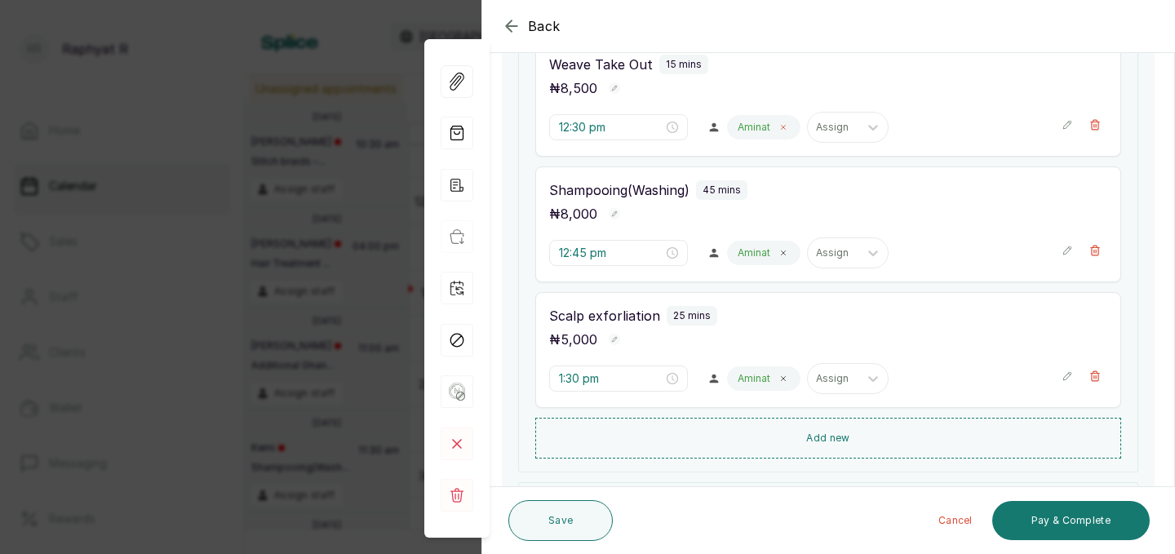
click at [780, 127] on icon at bounding box center [784, 127] width 8 height 8
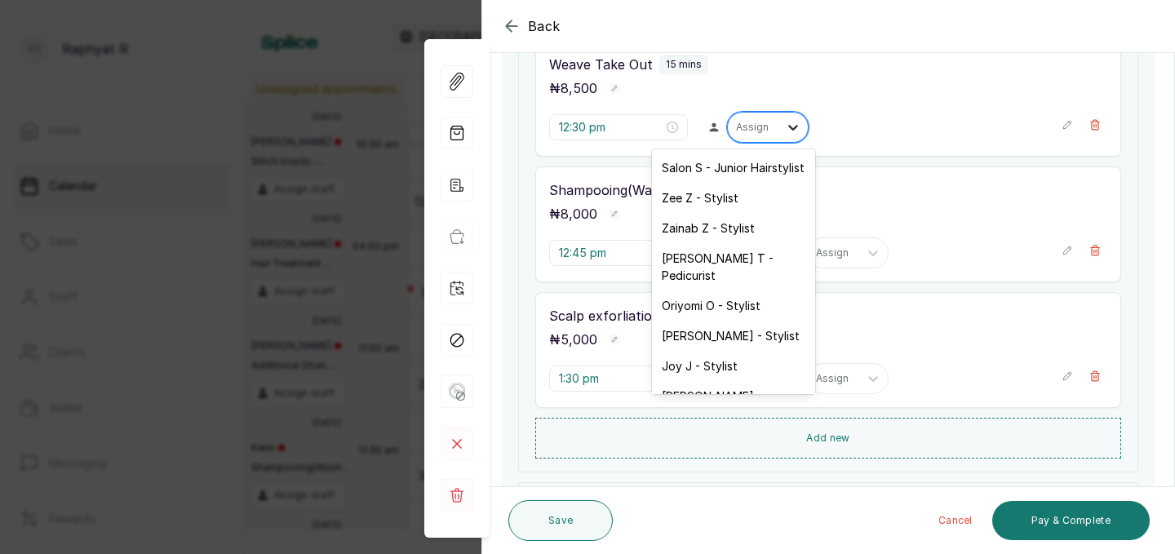
click at [788, 127] on icon at bounding box center [793, 128] width 10 height 6
click at [757, 169] on div "Salon S - Junior Hairstylist" at bounding box center [733, 168] width 163 height 30
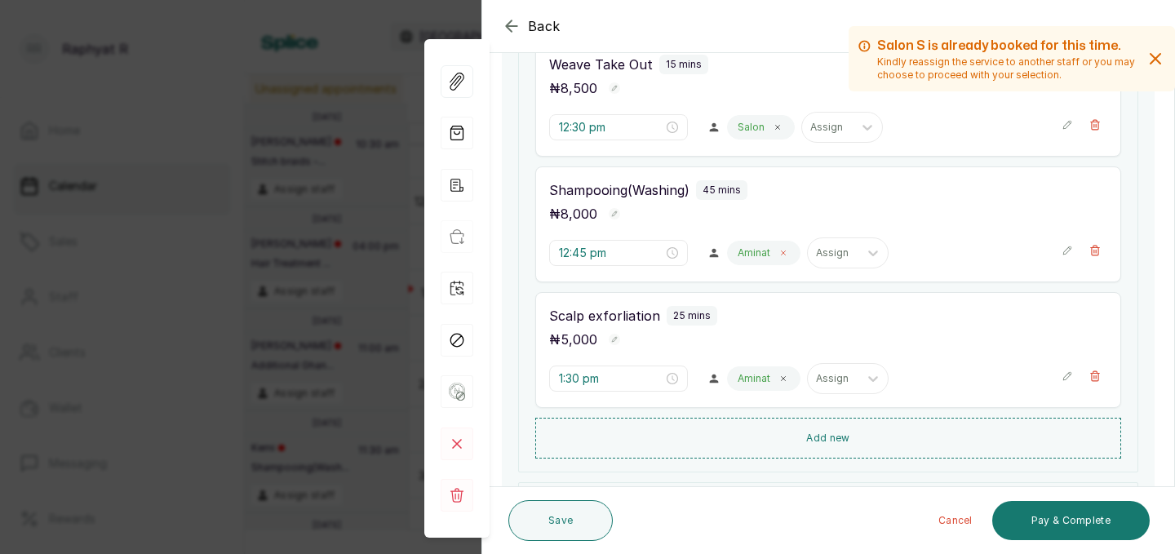
click at [780, 251] on icon at bounding box center [784, 253] width 8 height 8
click at [785, 251] on icon at bounding box center [793, 253] width 16 height 16
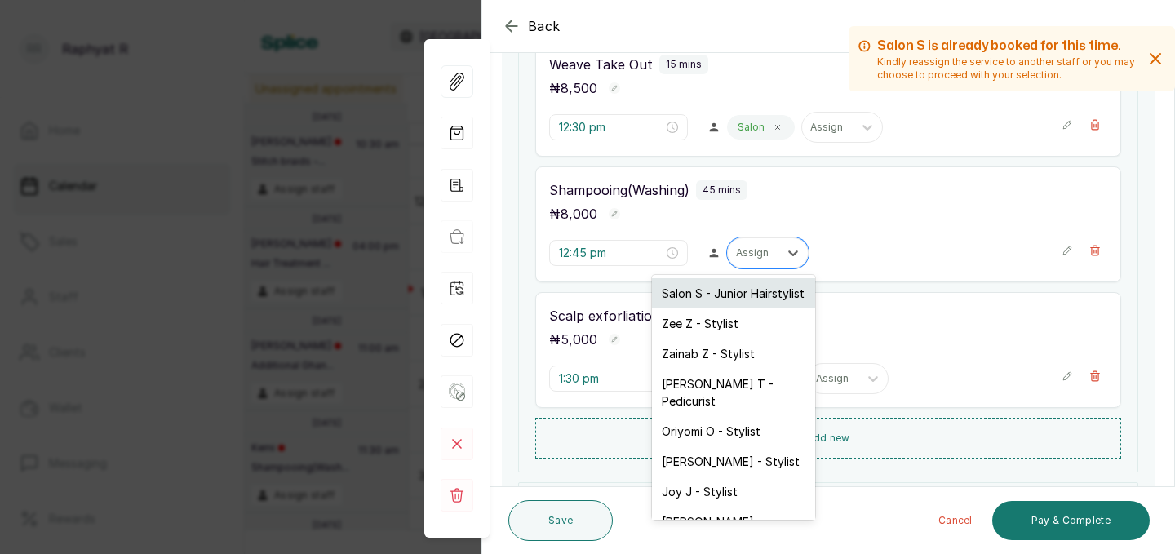
click at [757, 297] on div "Salon S - Junior Hairstylist" at bounding box center [733, 293] width 163 height 30
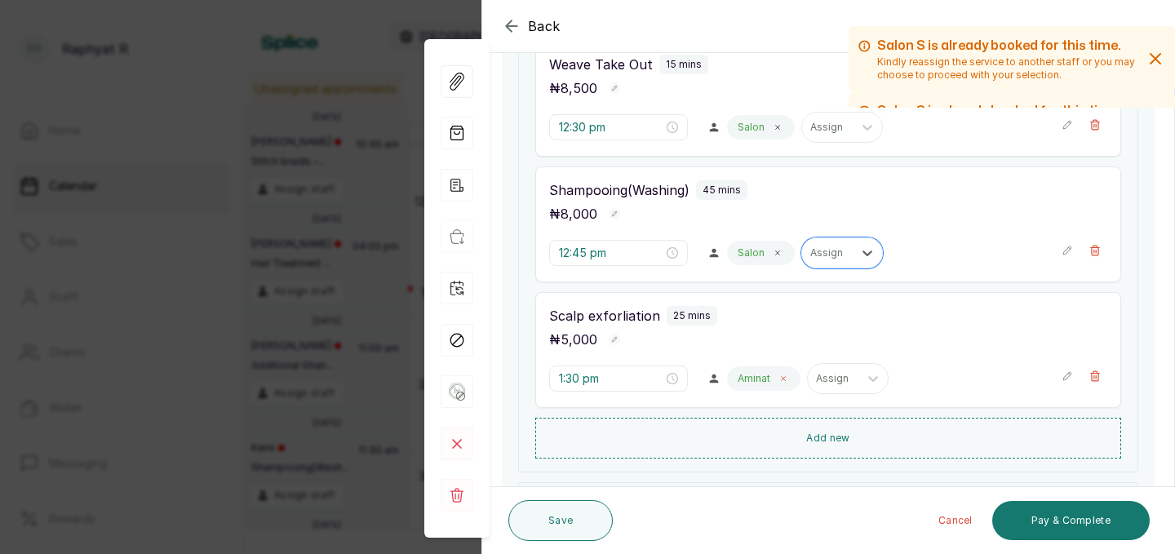
click at [780, 380] on icon at bounding box center [784, 379] width 8 height 8
click at [788, 379] on icon at bounding box center [793, 379] width 10 height 6
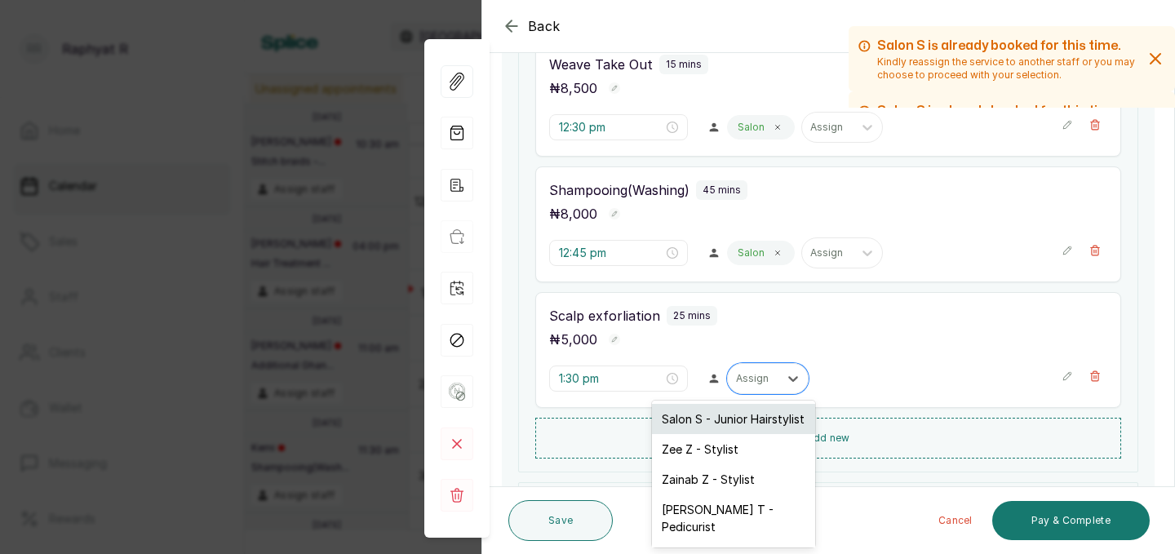
click at [744, 420] on div "Salon S - Junior Hairstylist" at bounding box center [733, 419] width 163 height 30
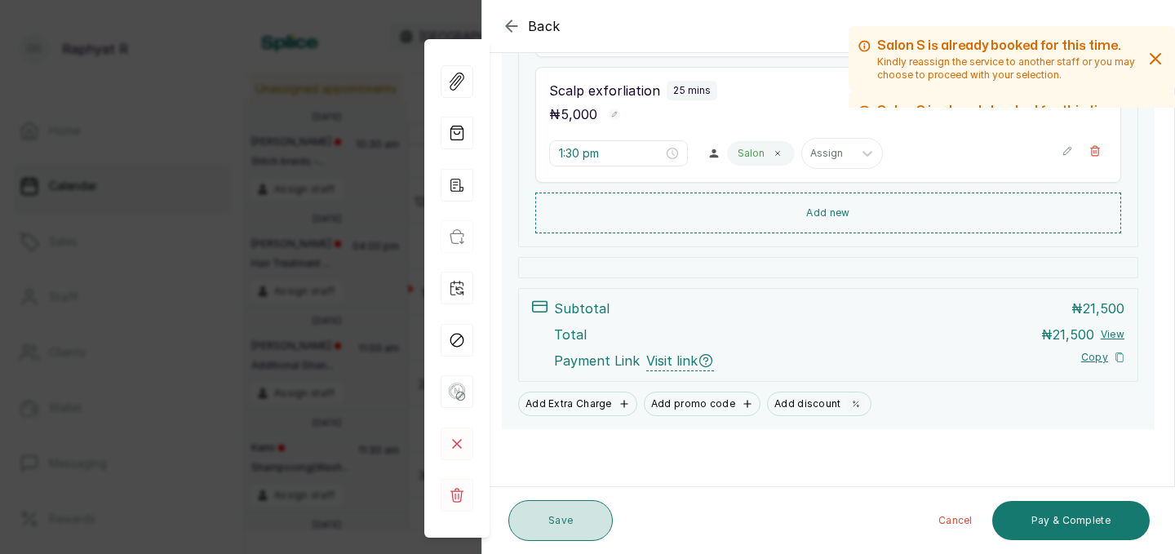
click at [580, 507] on button "Save" at bounding box center [561, 520] width 104 height 41
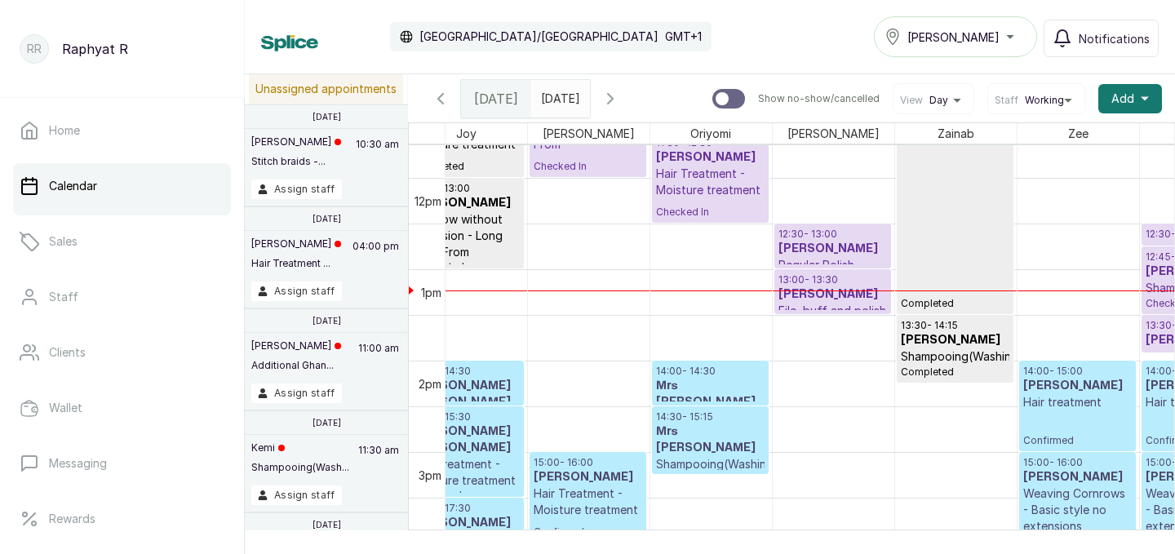
scroll to position [1064, 369]
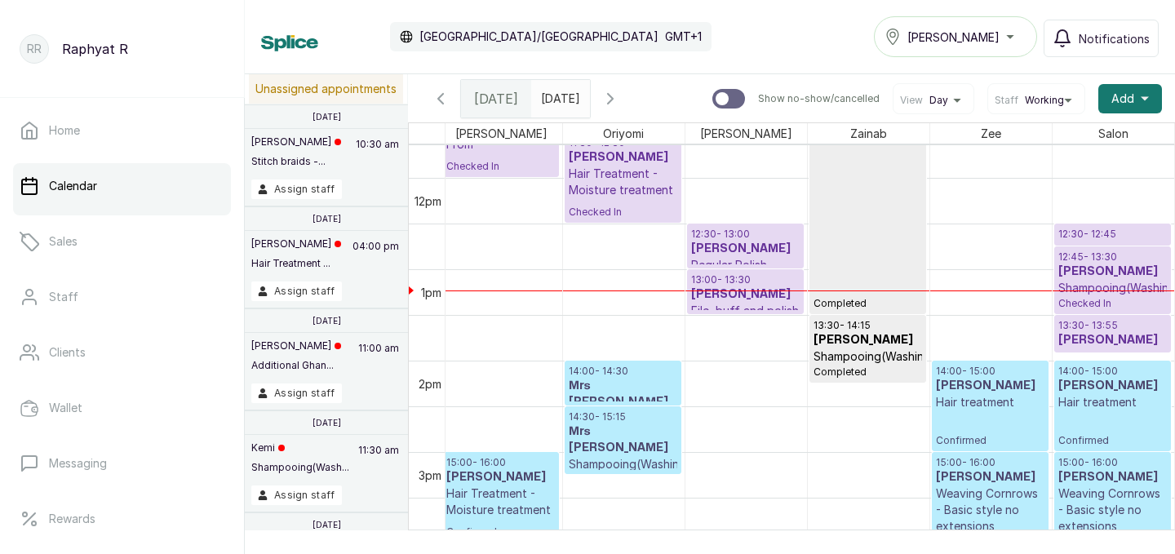
click at [1100, 273] on h3 "[PERSON_NAME]" at bounding box center [1113, 272] width 109 height 16
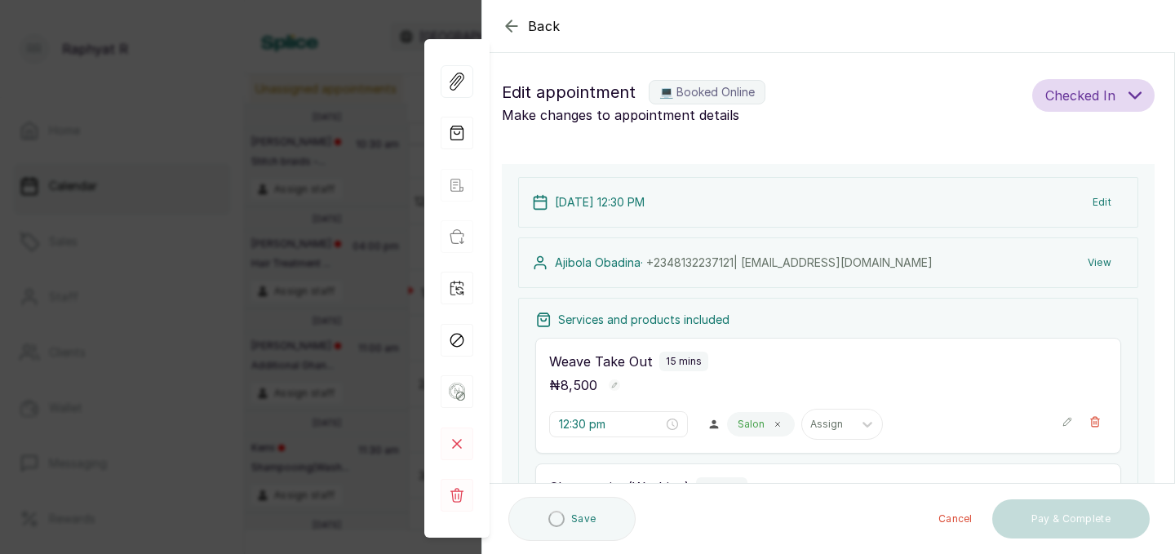
scroll to position [106, 0]
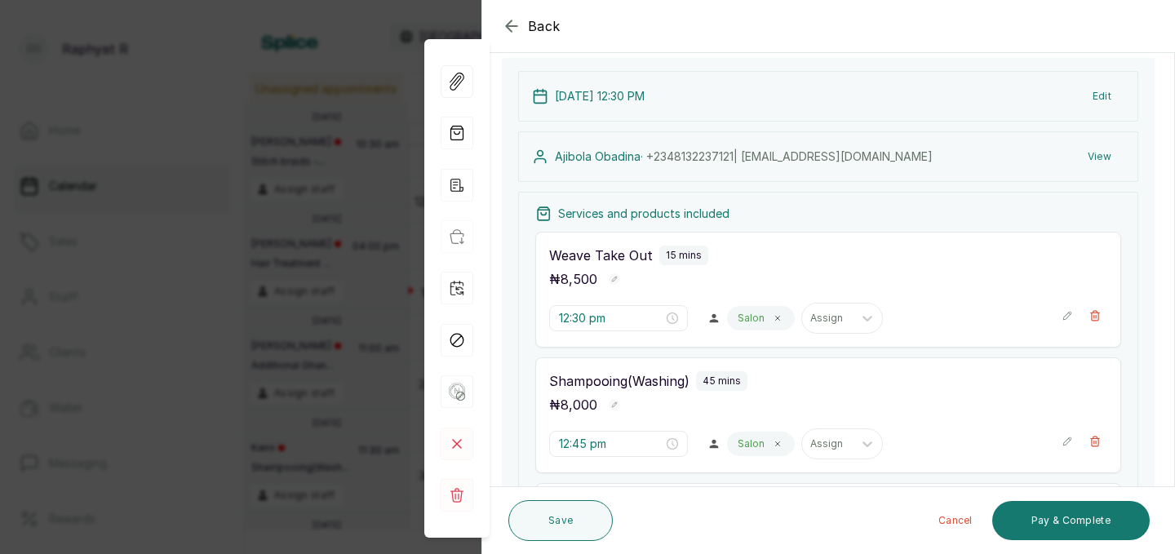
click at [503, 29] on icon "button" at bounding box center [512, 26] width 20 height 20
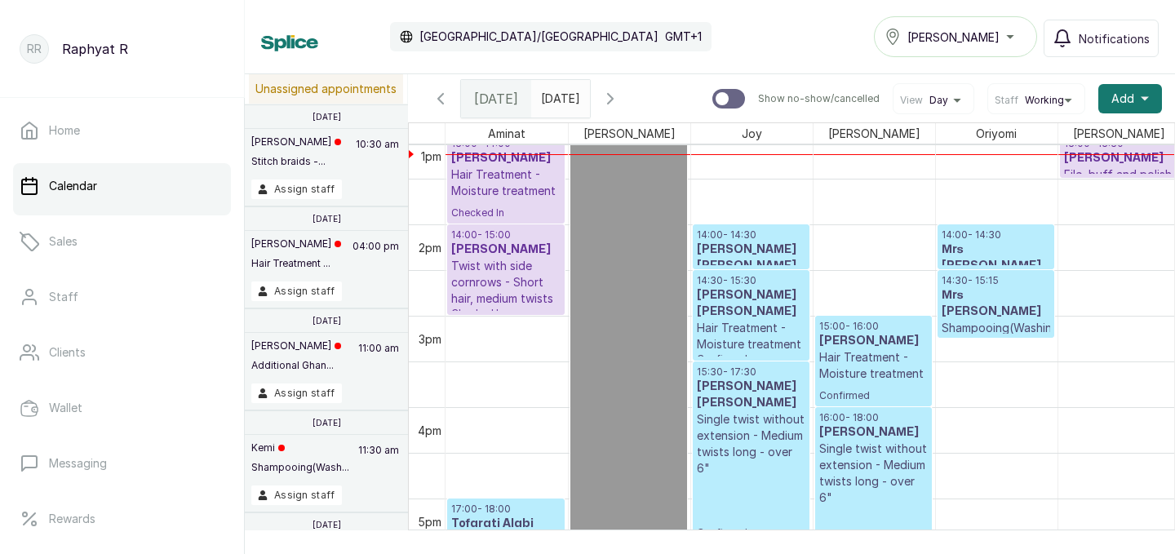
scroll to position [1229, 0]
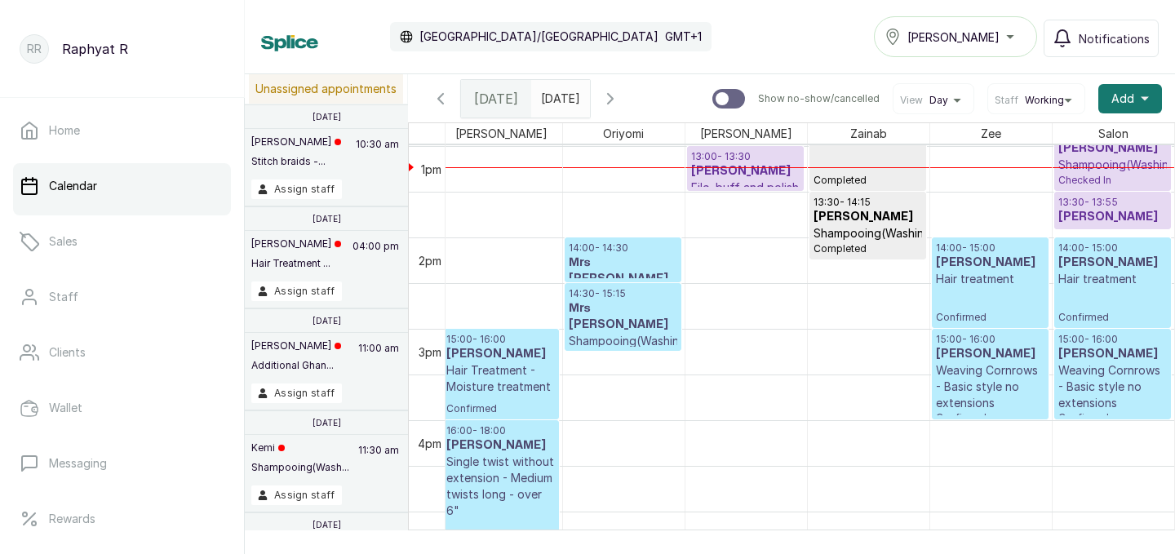
click at [655, 260] on h3 "Mrs [PERSON_NAME]" at bounding box center [623, 271] width 109 height 33
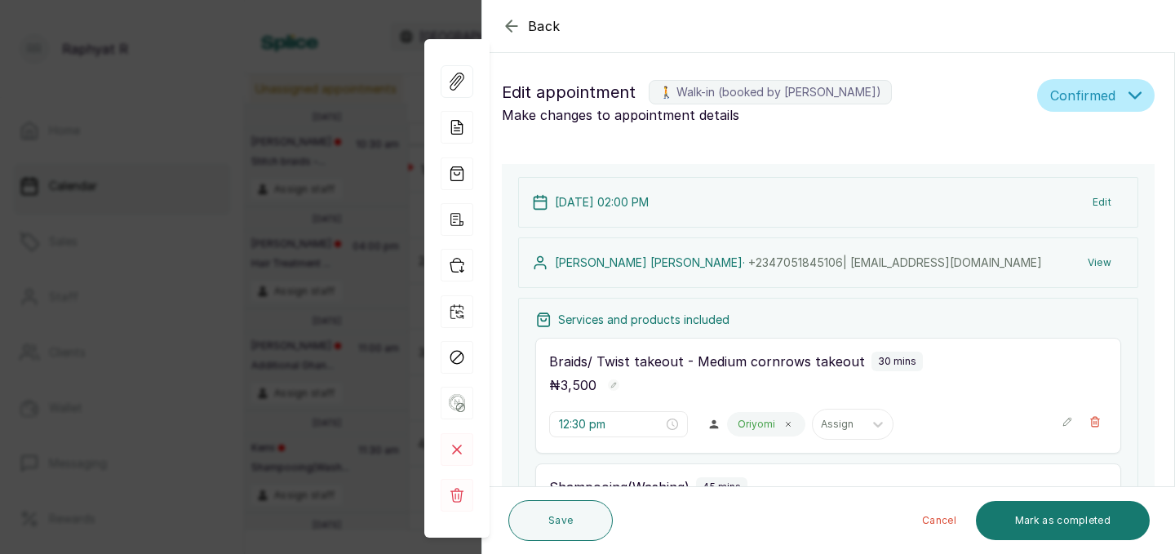
type input "2:00 pm"
type input "2:30 pm"
click at [511, 22] on icon "button" at bounding box center [512, 26] width 20 height 20
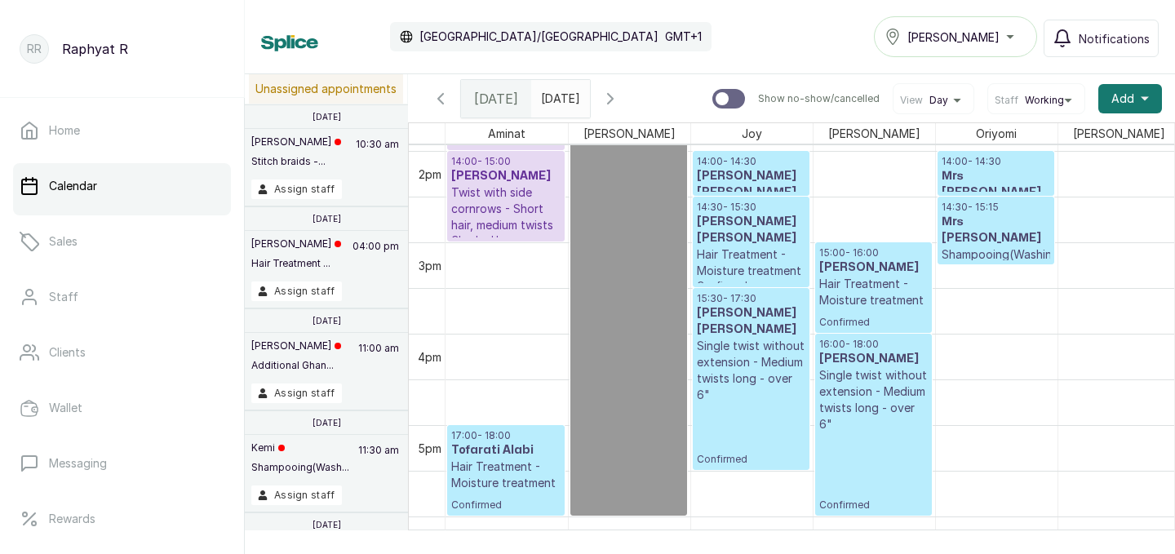
scroll to position [1258, 0]
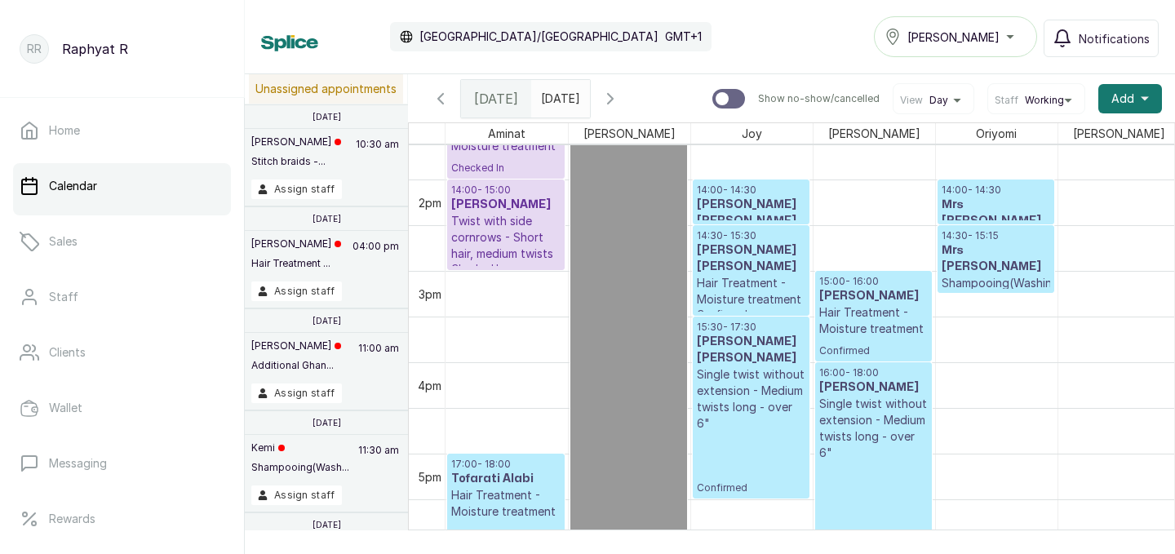
click at [789, 248] on h3 "[PERSON_NAME] [PERSON_NAME]" at bounding box center [751, 258] width 109 height 33
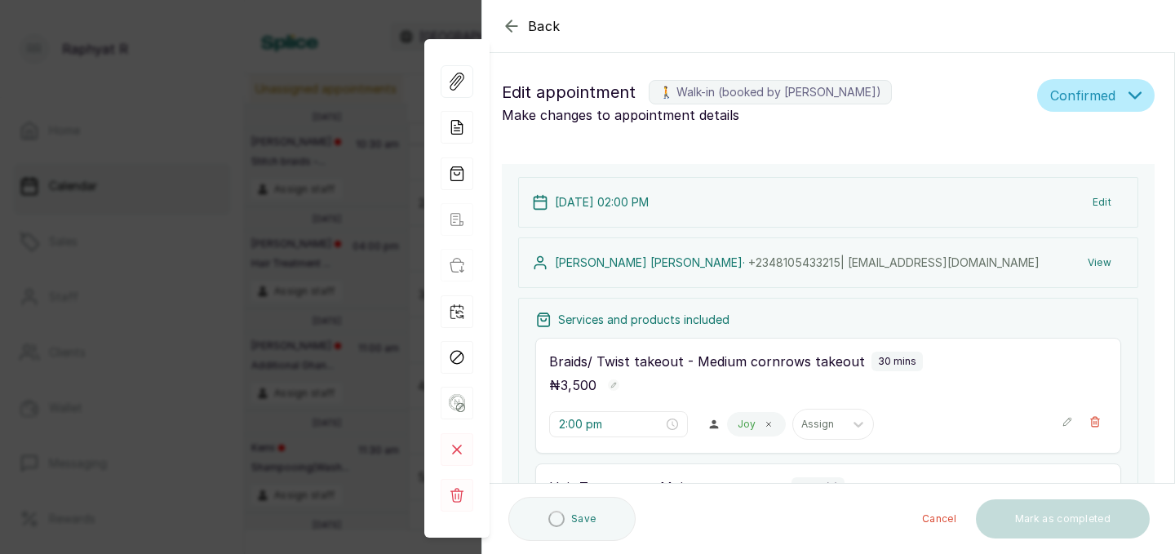
click at [502, 29] on icon "button" at bounding box center [512, 26] width 20 height 20
click at [515, 23] on div "Africa/Lagos GMT+1" at bounding box center [551, 36] width 322 height 29
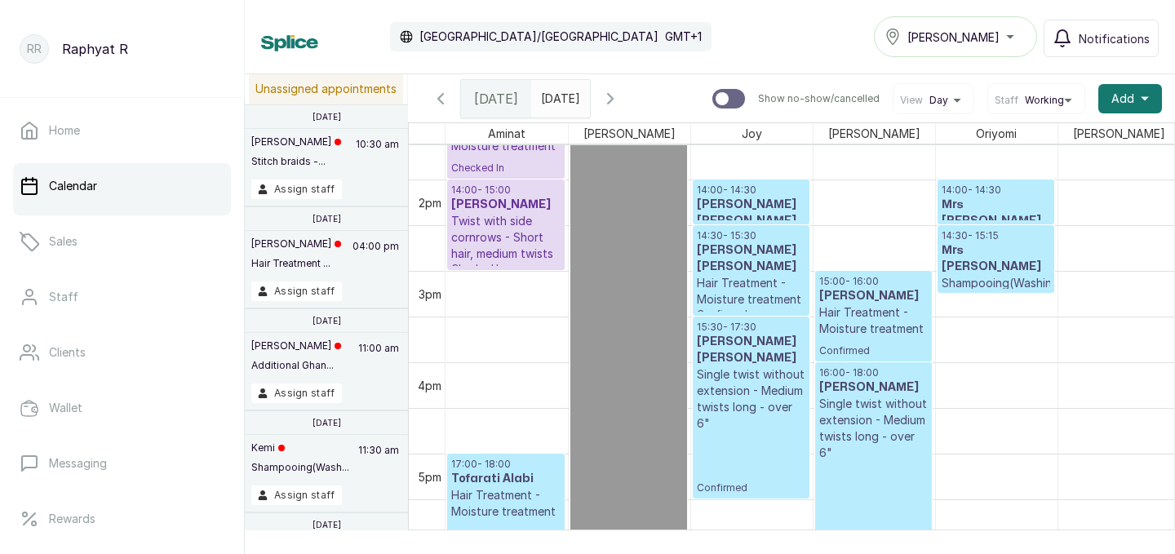
click at [837, 298] on h3 "[PERSON_NAME]" at bounding box center [874, 296] width 109 height 16
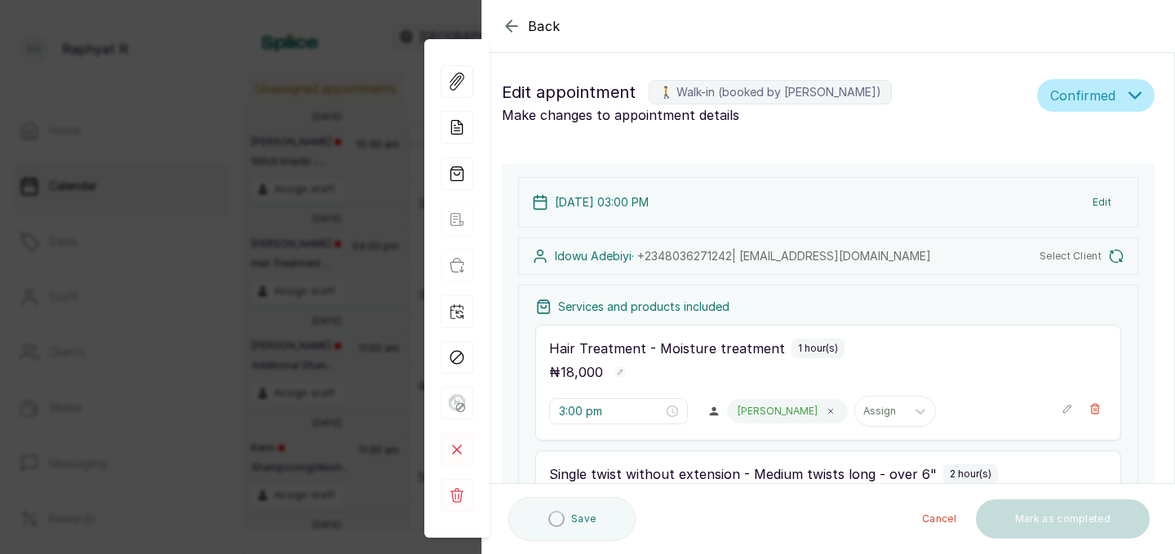
type input "3:00 pm"
type input "4:00 pm"
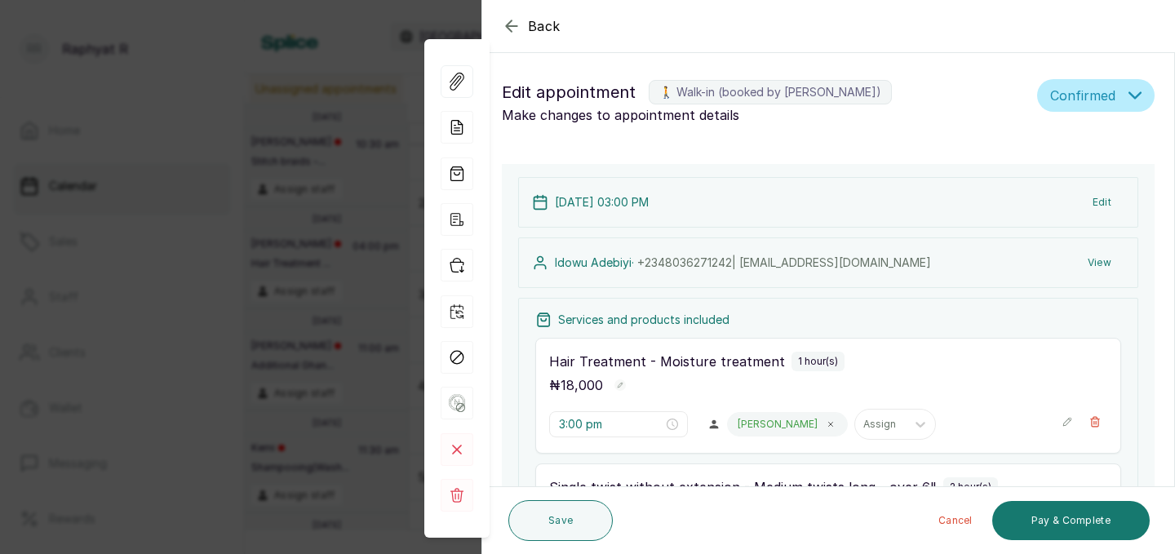
click at [511, 18] on icon "button" at bounding box center [512, 26] width 20 height 20
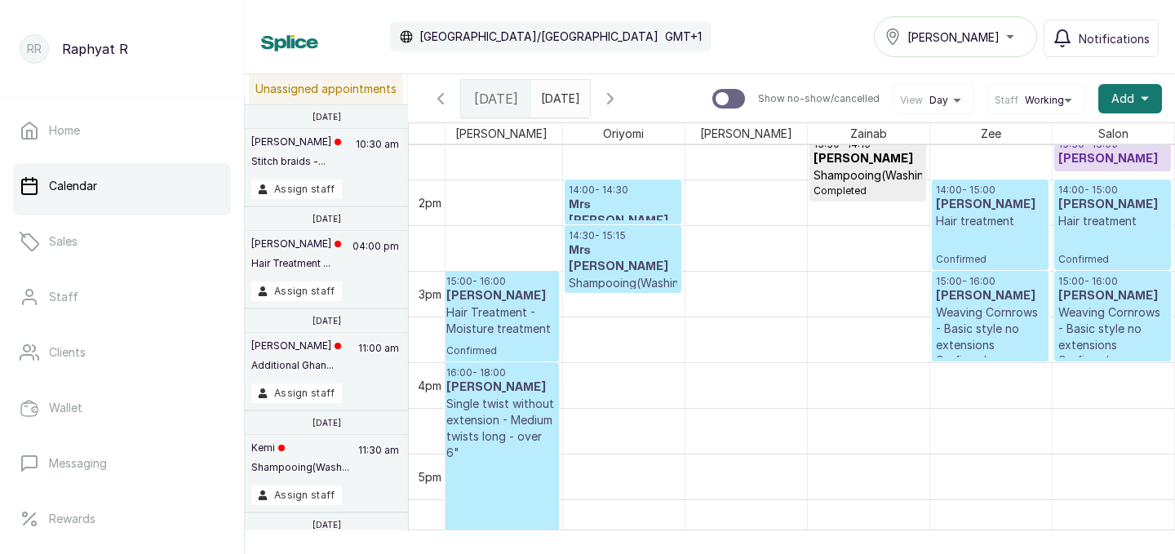
click at [976, 229] on p "Hair treatment" at bounding box center [990, 221] width 109 height 16
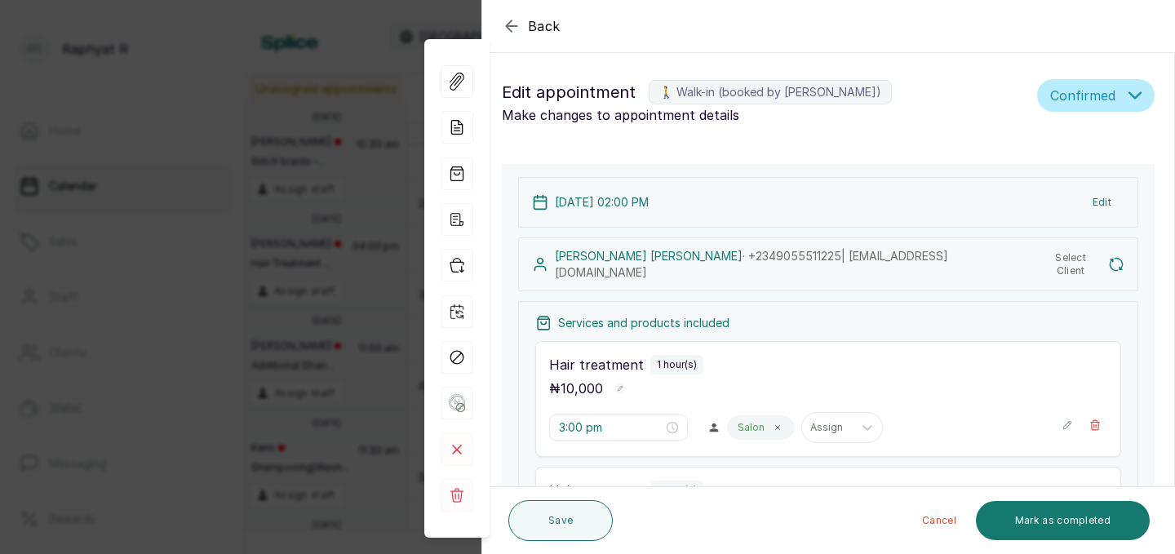
type input "2:00 pm"
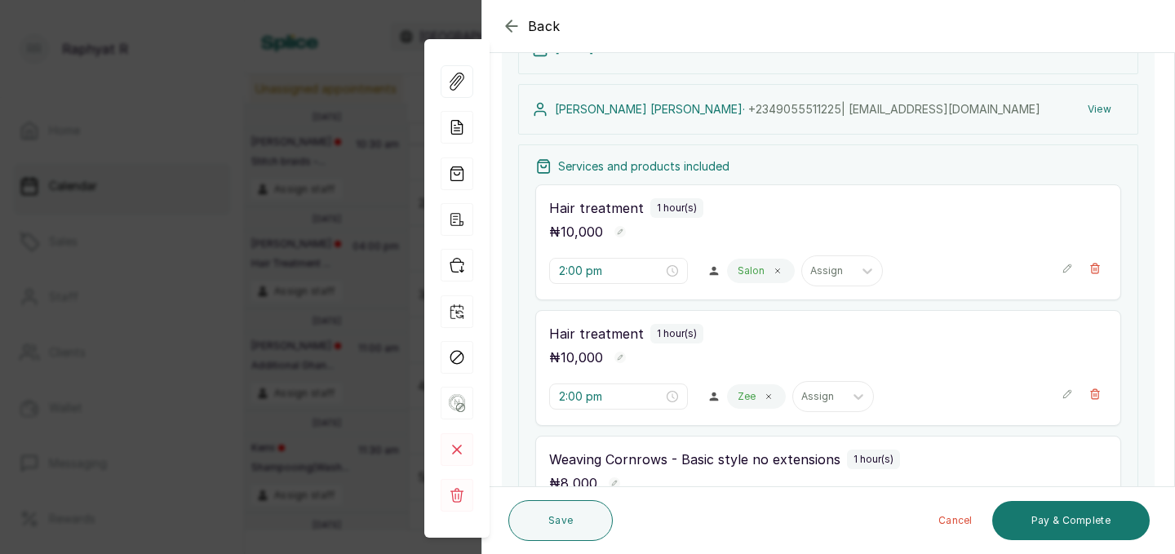
click at [507, 27] on icon "button" at bounding box center [511, 25] width 11 height 11
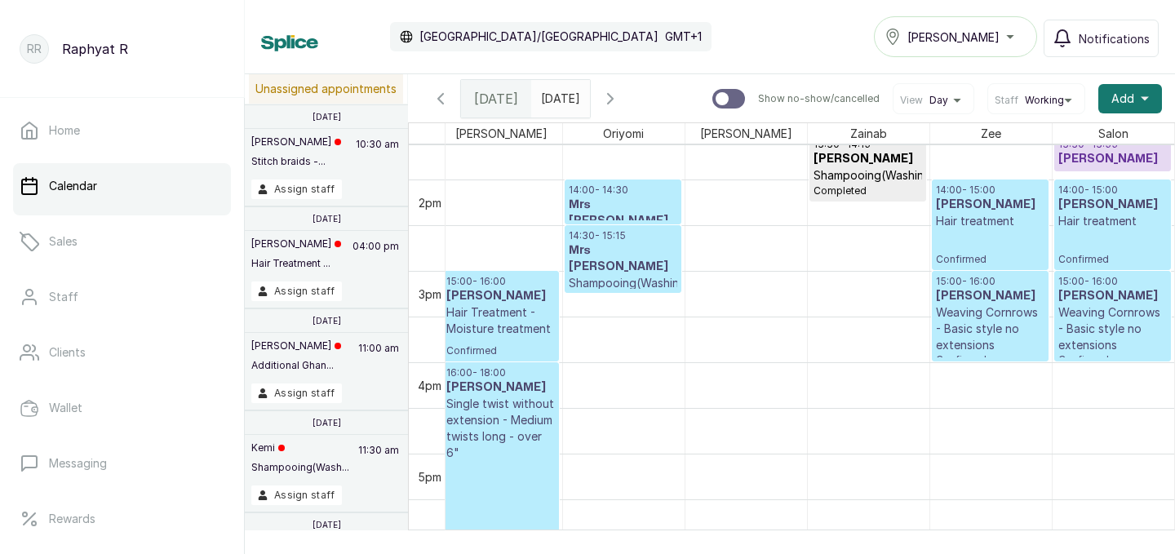
click at [1015, 36] on div "[PERSON_NAME]" at bounding box center [956, 37] width 142 height 20
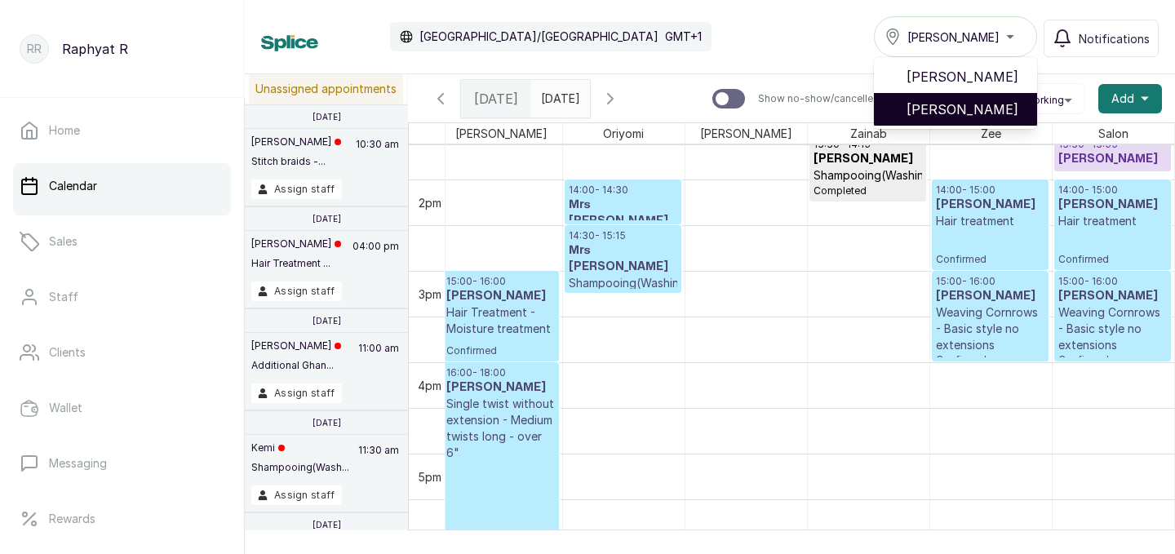
click at [1014, 103] on span "Tasala Lekki" at bounding box center [966, 110] width 118 height 20
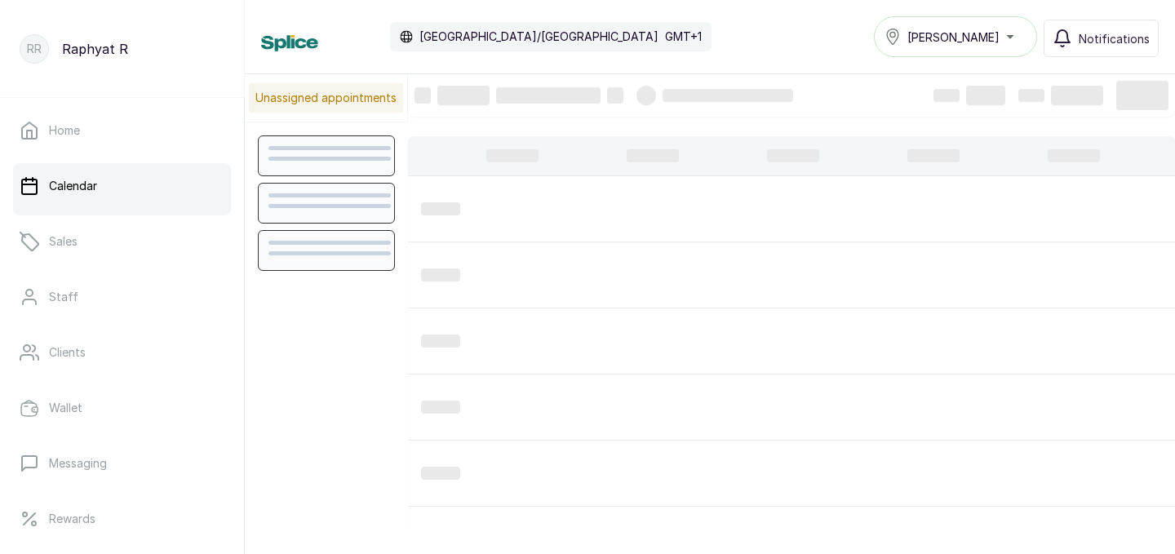
scroll to position [549, 0]
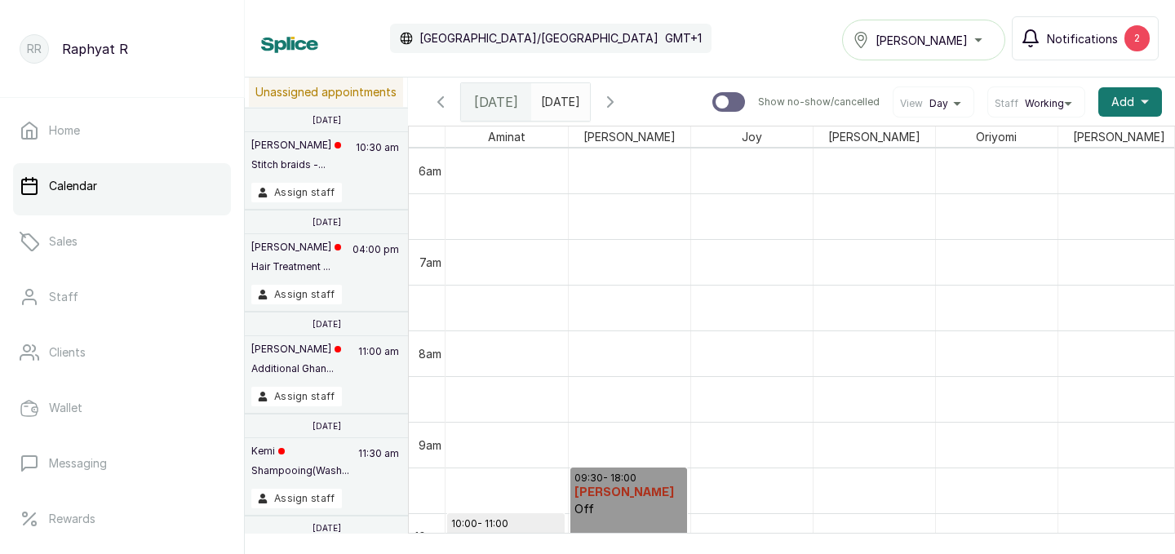
click at [1104, 32] on span "Notifications" at bounding box center [1082, 38] width 71 height 17
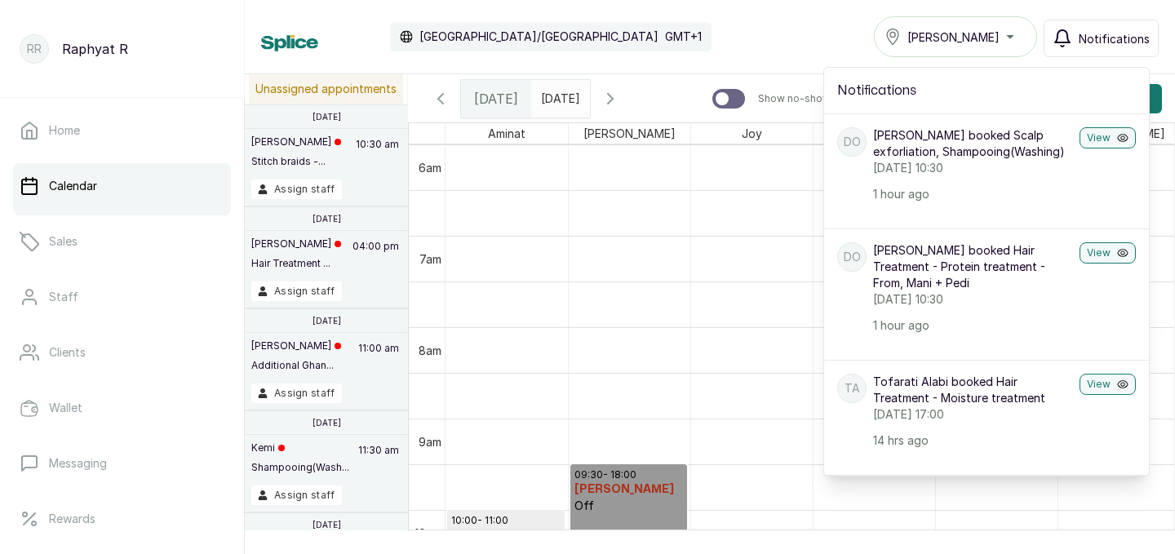
click at [811, 39] on div "Calendar Africa/Lagos GMT+1 Tasala Ikoyi Notifications Notifications DO Deola O…" at bounding box center [710, 36] width 898 height 41
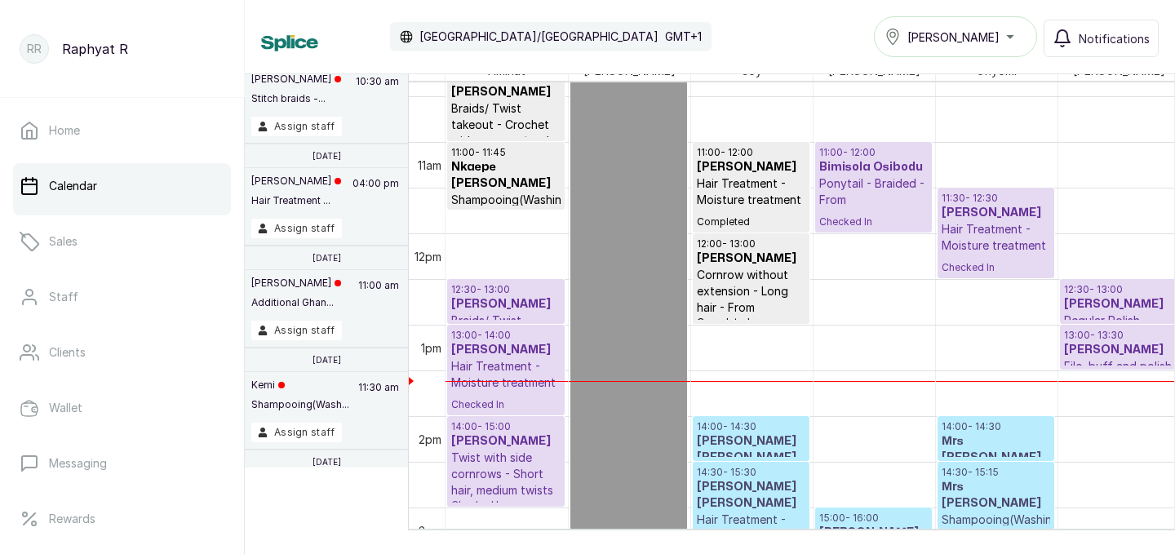
scroll to position [950, 0]
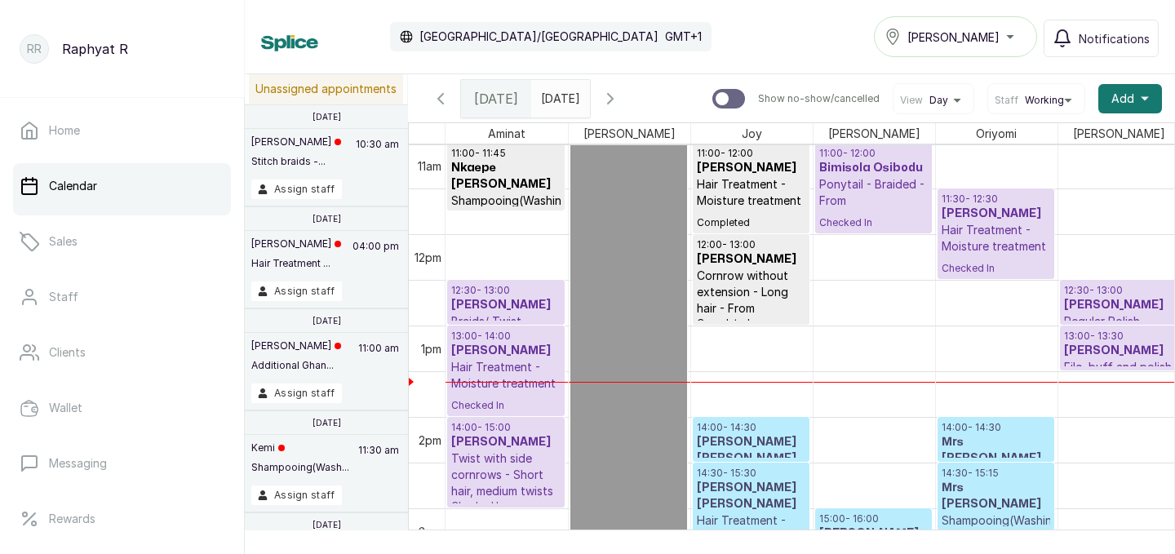
click at [999, 232] on p "Hair Treatment - Moisture treatment" at bounding box center [996, 238] width 109 height 33
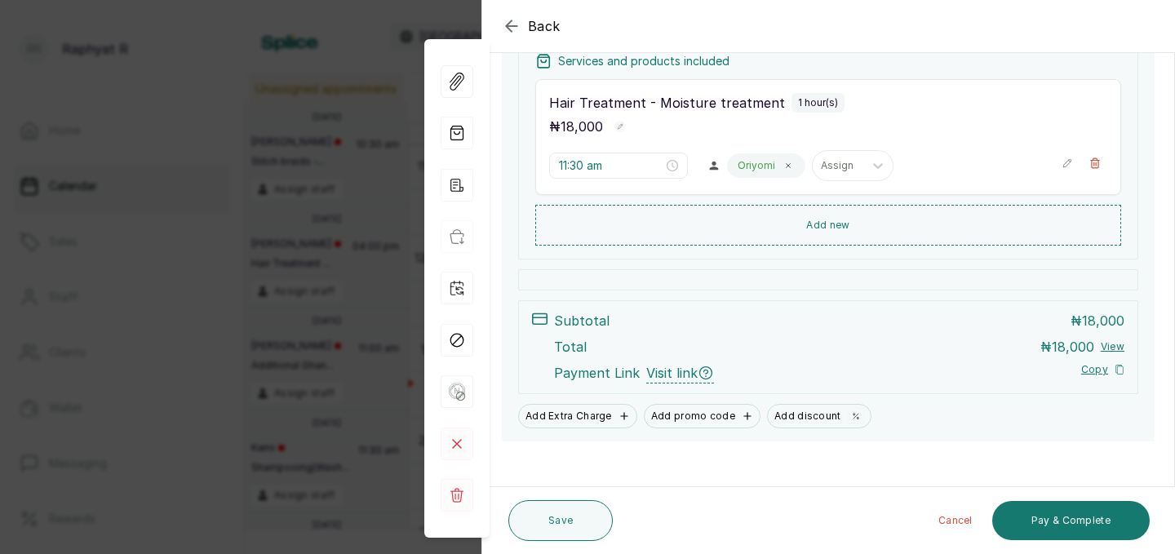
scroll to position [271, 0]
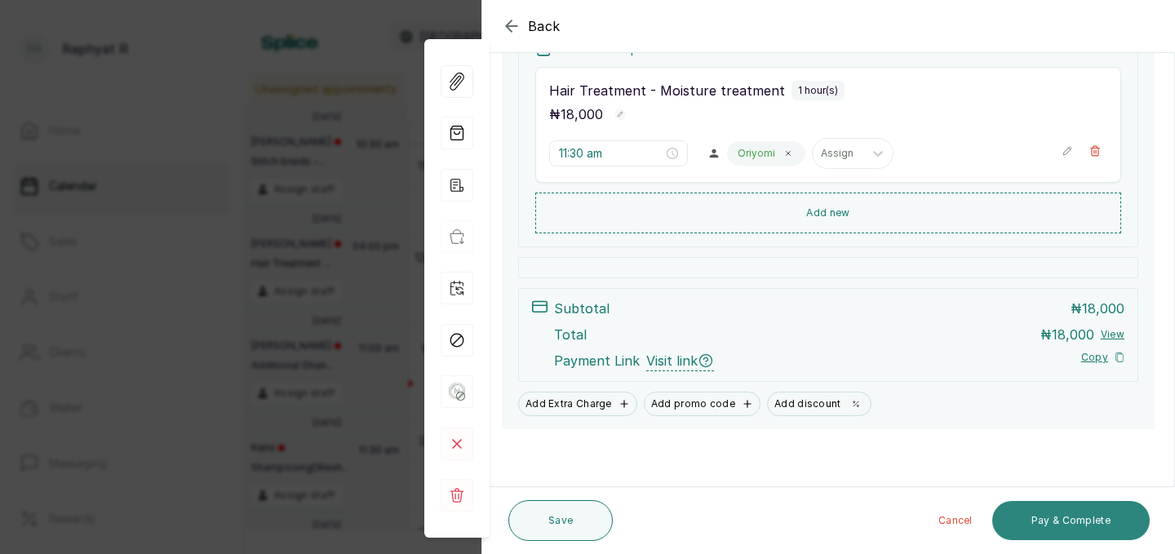
click at [1082, 514] on button "Pay & Complete" at bounding box center [1072, 520] width 158 height 39
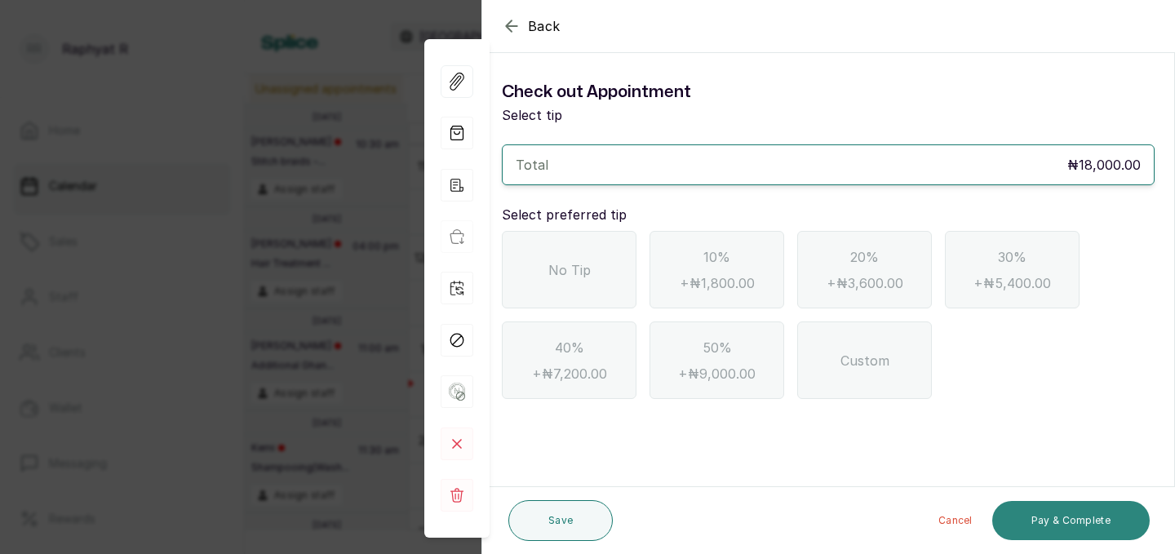
scroll to position [0, 0]
click at [587, 282] on div "No Tip" at bounding box center [569, 270] width 135 height 78
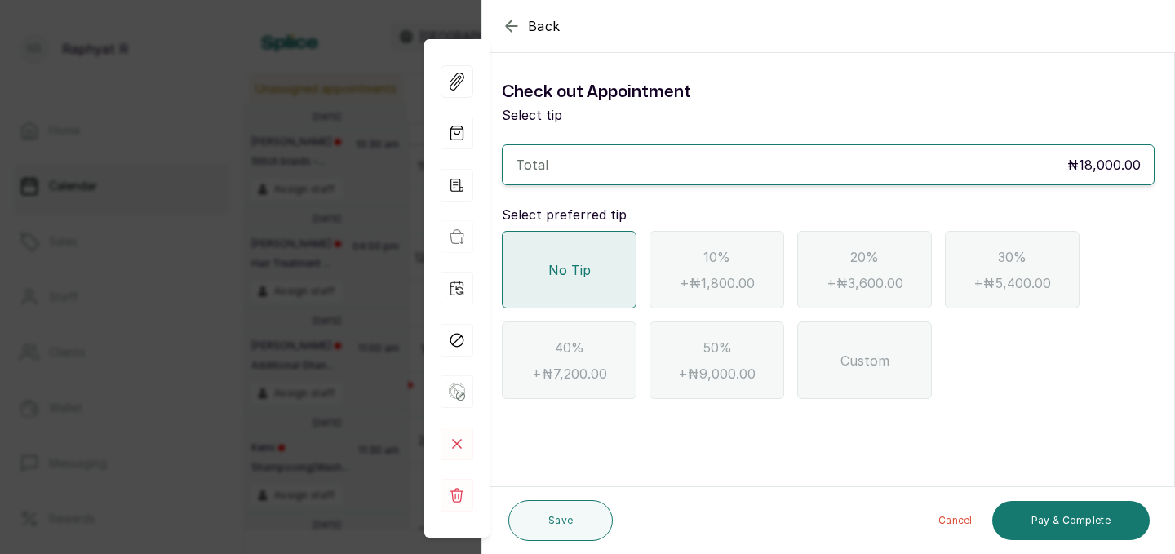
click at [514, 22] on icon "button" at bounding box center [512, 26] width 20 height 20
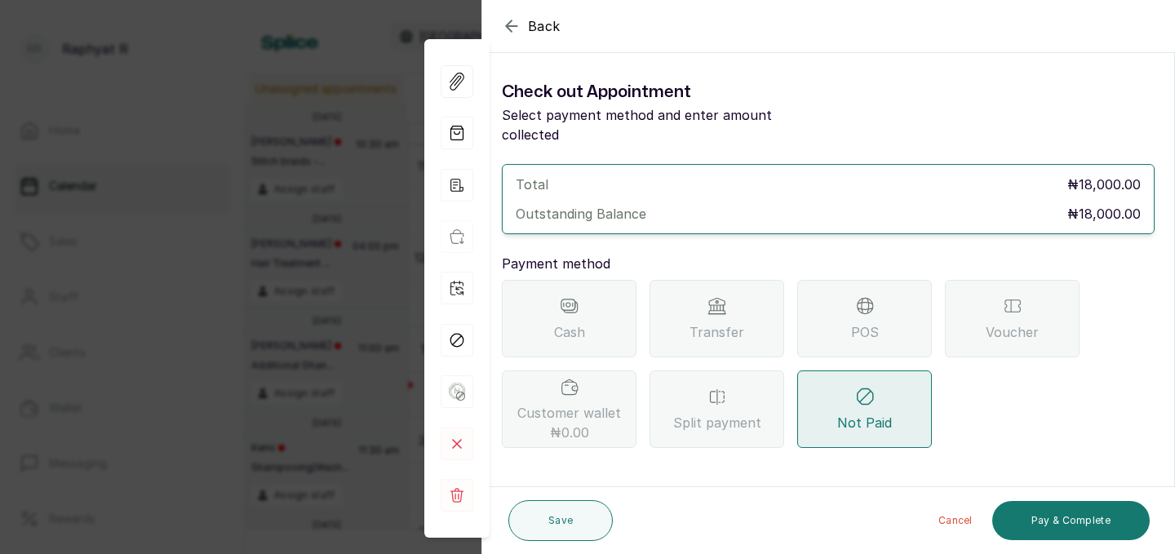
click at [514, 22] on icon "button" at bounding box center [512, 26] width 20 height 20
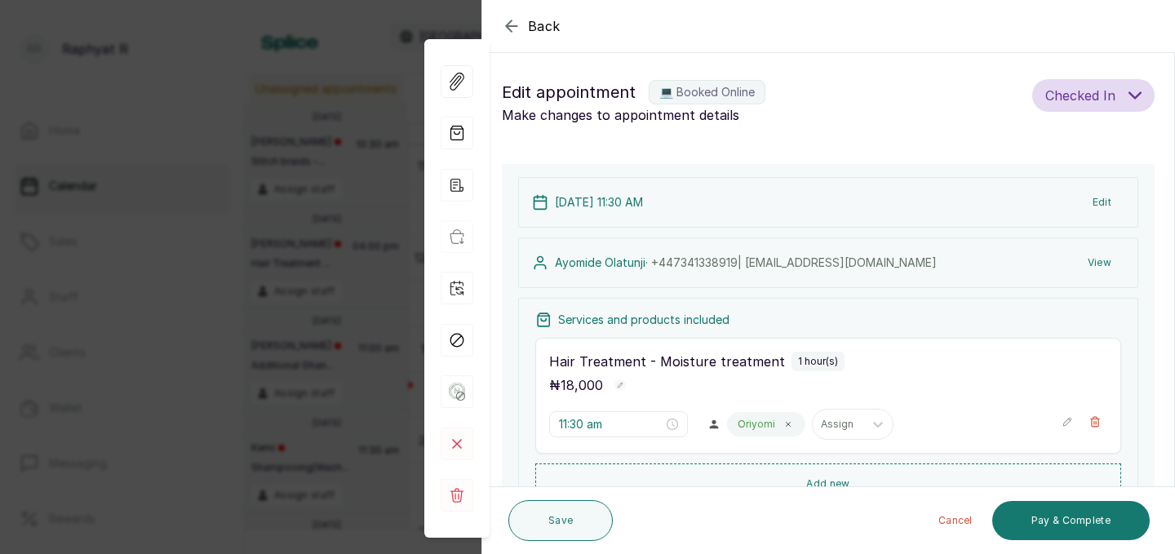
click at [514, 22] on icon "button" at bounding box center [512, 26] width 20 height 20
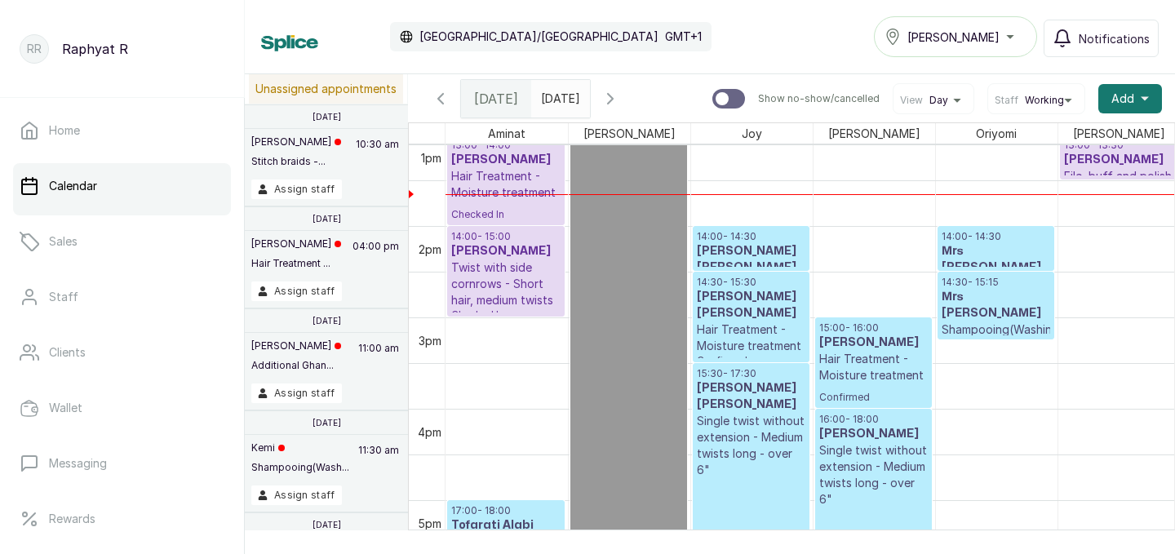
scroll to position [1202, 0]
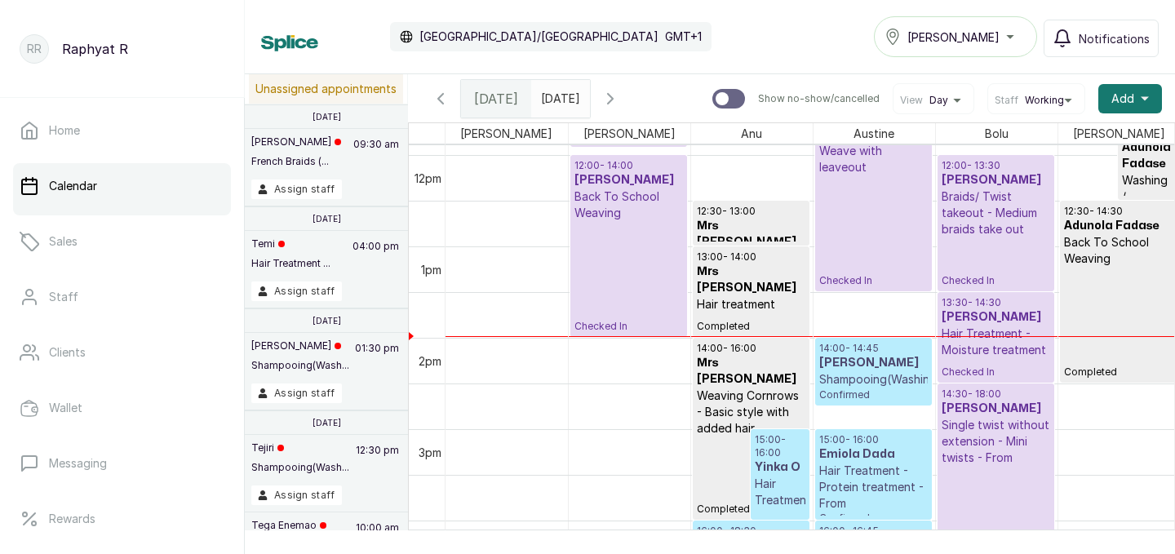
click at [984, 49] on button "[PERSON_NAME]" at bounding box center [955, 36] width 163 height 41
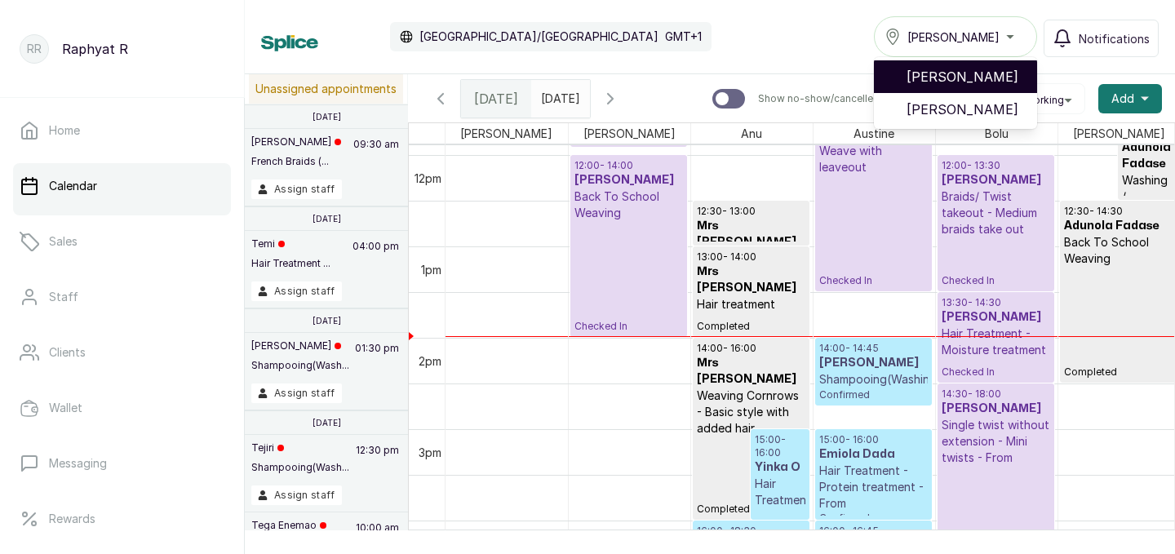
click at [967, 75] on span "[PERSON_NAME]" at bounding box center [966, 77] width 118 height 20
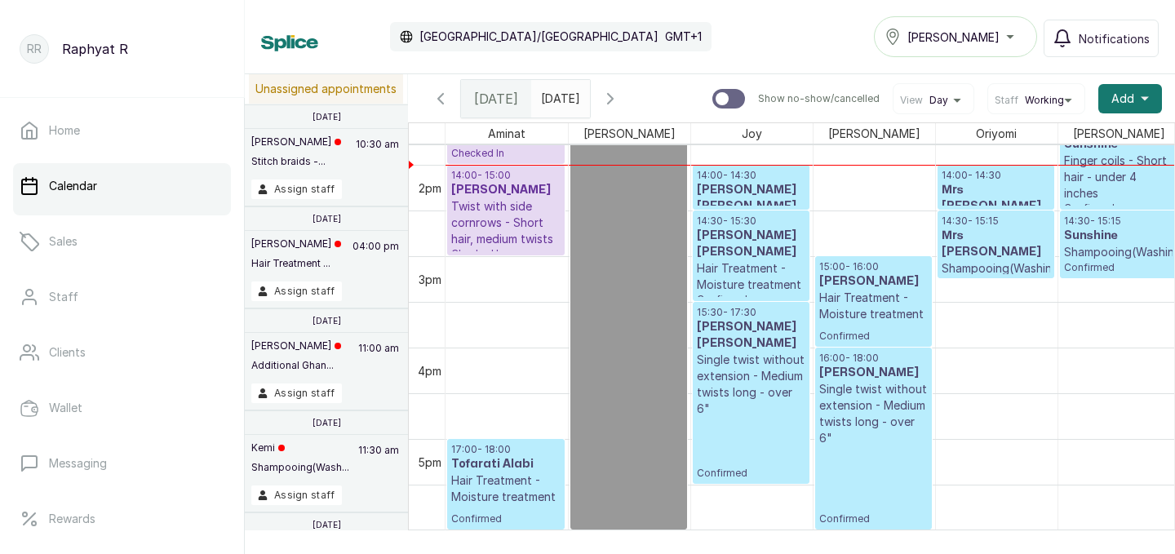
click at [1011, 176] on p "14:00 - 14:30" at bounding box center [996, 175] width 109 height 13
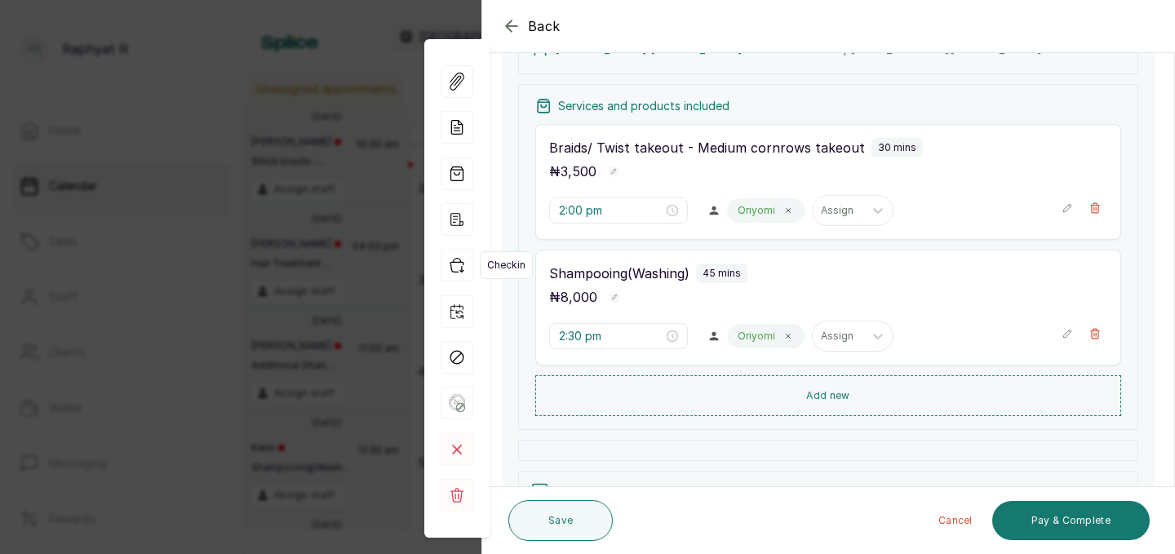
click at [453, 261] on icon "button" at bounding box center [457, 266] width 13 height 14
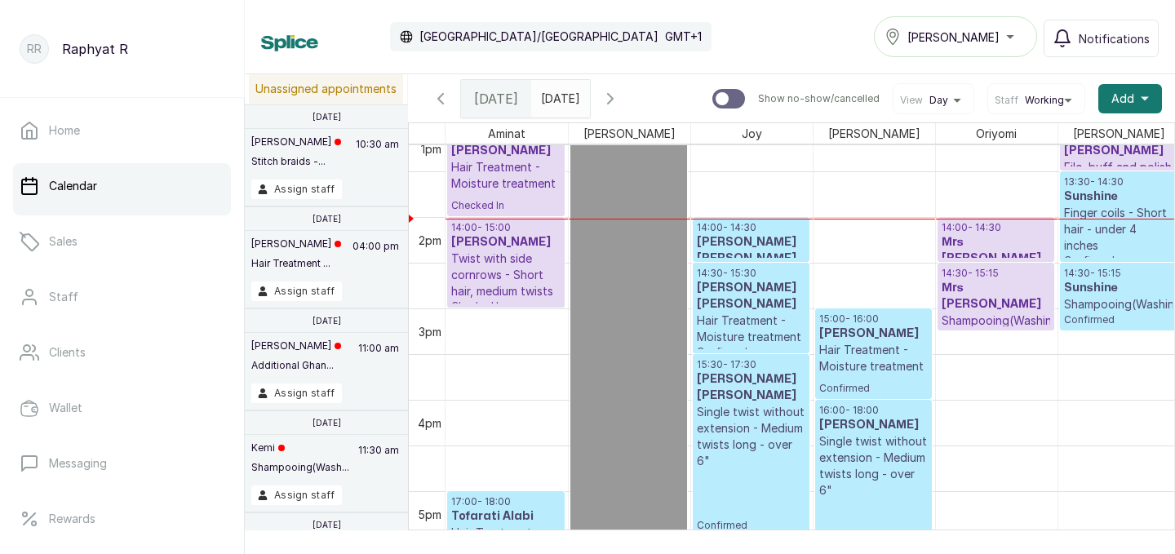
scroll to position [1202, 0]
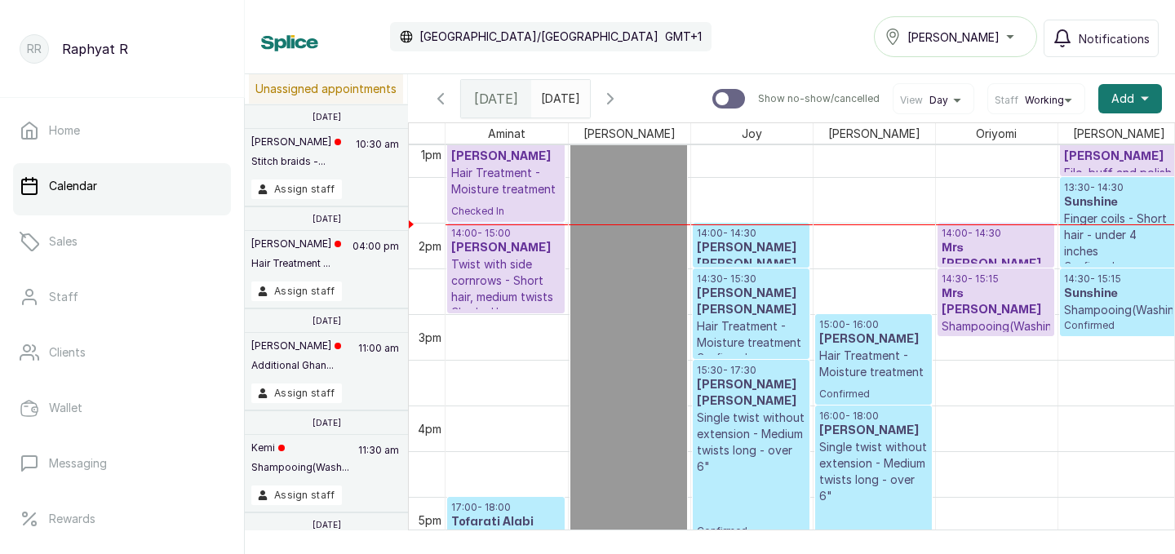
click at [979, 230] on p "14:00 - 14:30" at bounding box center [996, 233] width 109 height 13
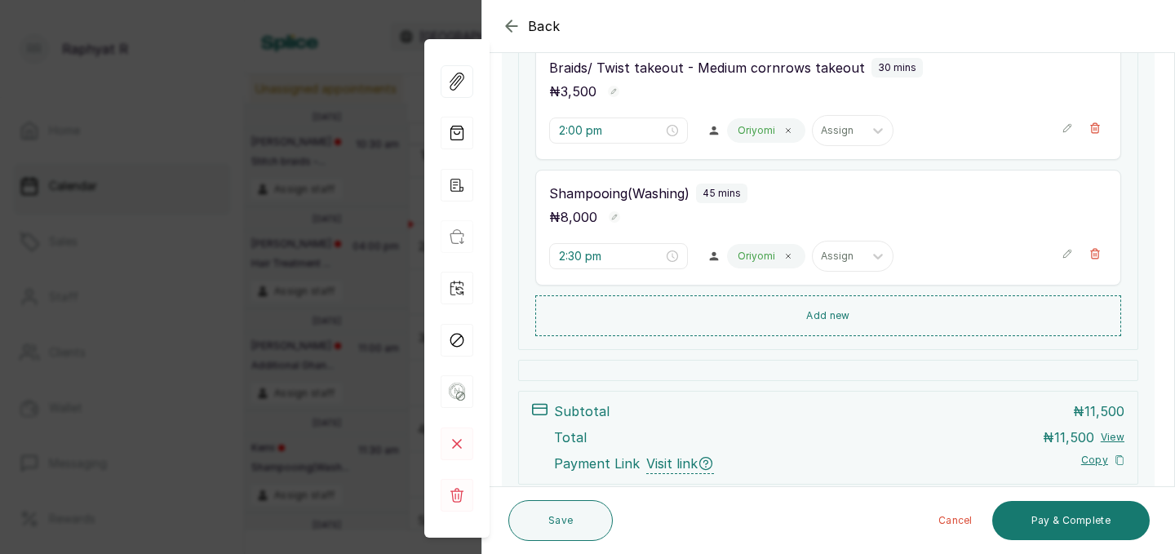
scroll to position [295, 0]
click at [860, 318] on button "Add new" at bounding box center [828, 314] width 586 height 39
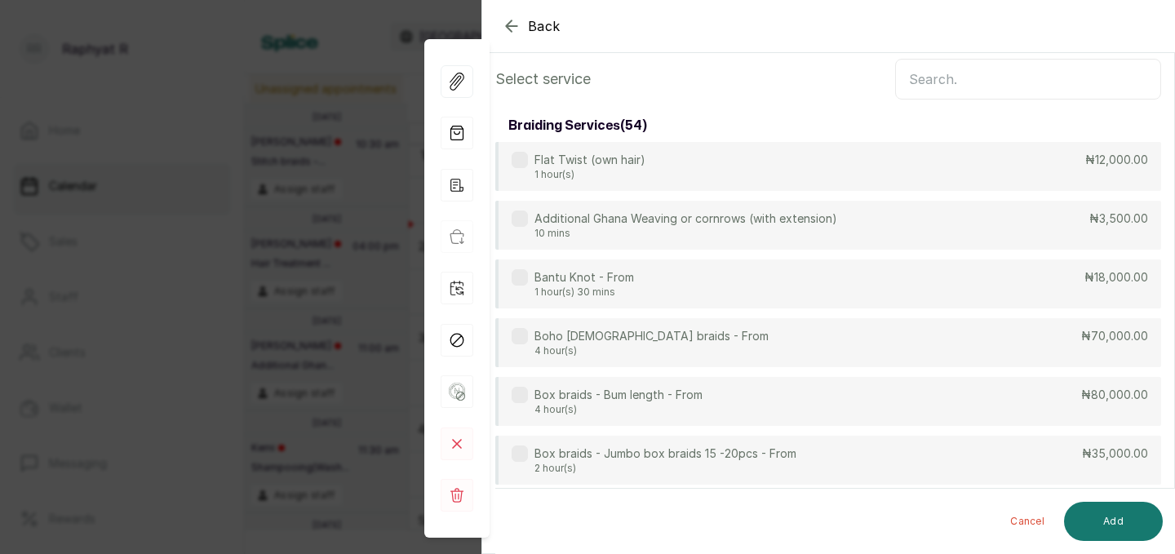
scroll to position [0, 0]
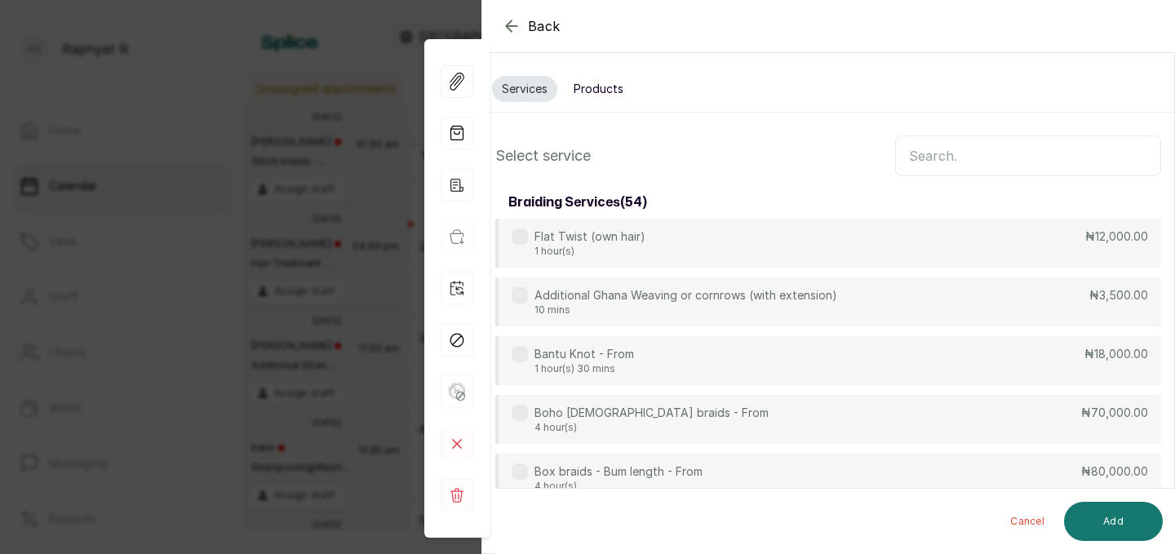
click at [931, 153] on input "text" at bounding box center [1028, 155] width 266 height 41
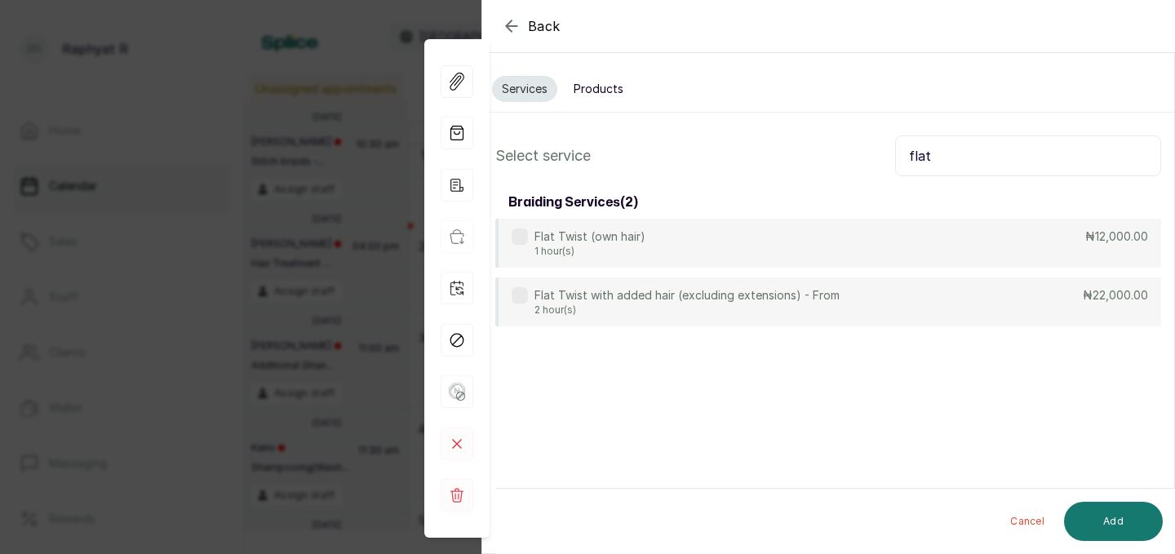
click at [931, 153] on input "flat" at bounding box center [1028, 155] width 266 height 41
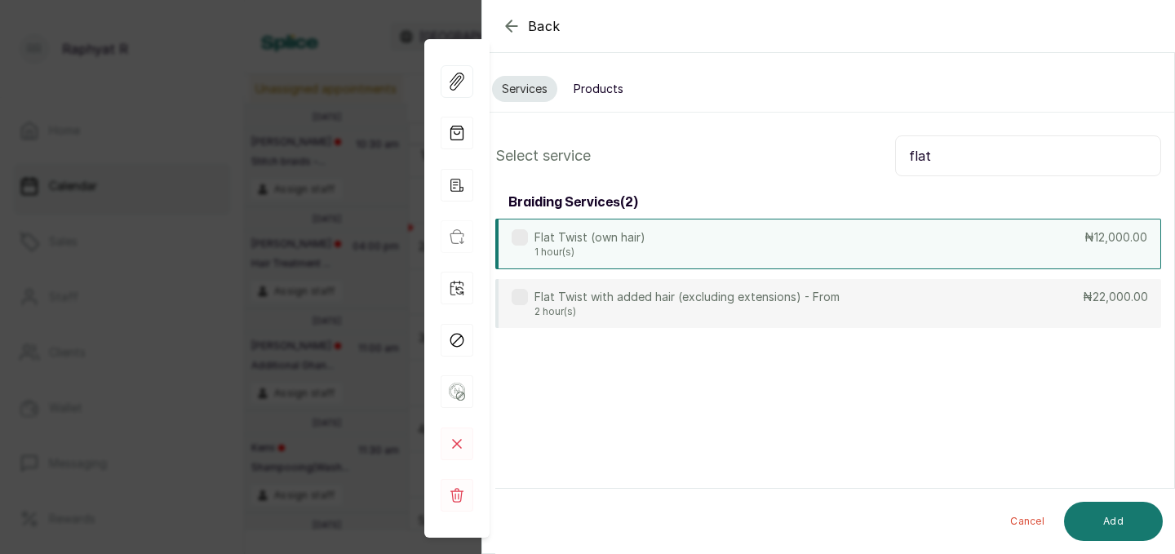
type input "flat"
click at [1072, 239] on div "Flat Twist (own hair) 1 hour(s) ₦12,000.00" at bounding box center [828, 244] width 666 height 51
click at [1098, 518] on button "Add" at bounding box center [1113, 521] width 99 height 39
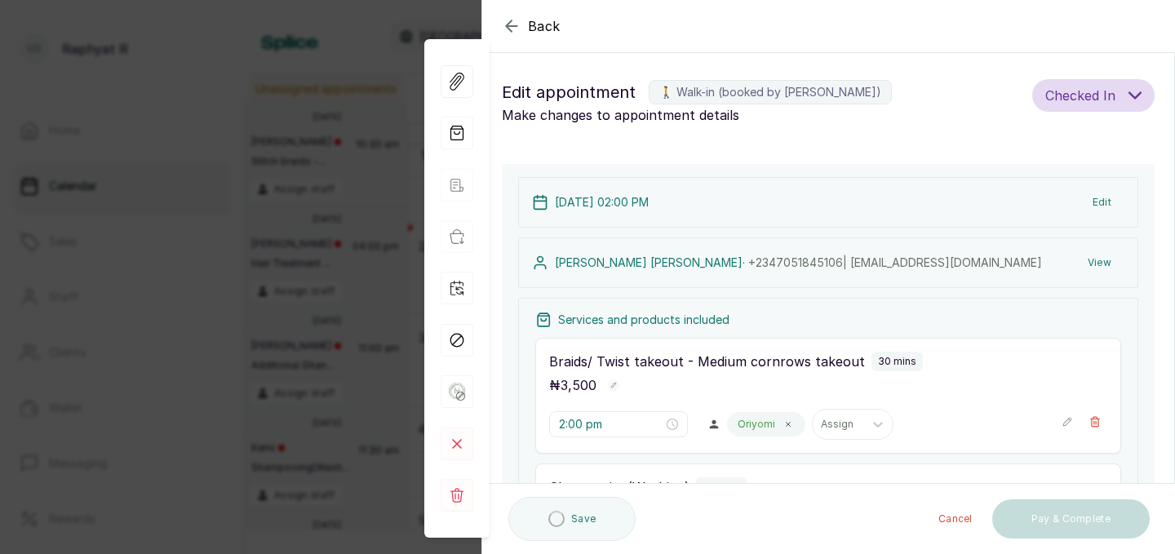
type input "3:15 pm"
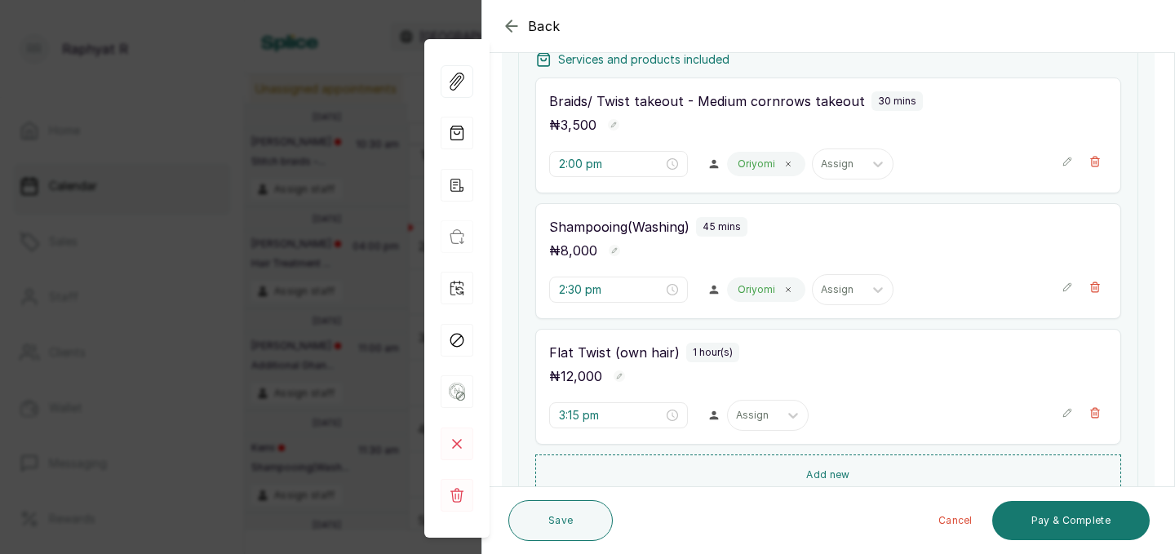
scroll to position [269, 0]
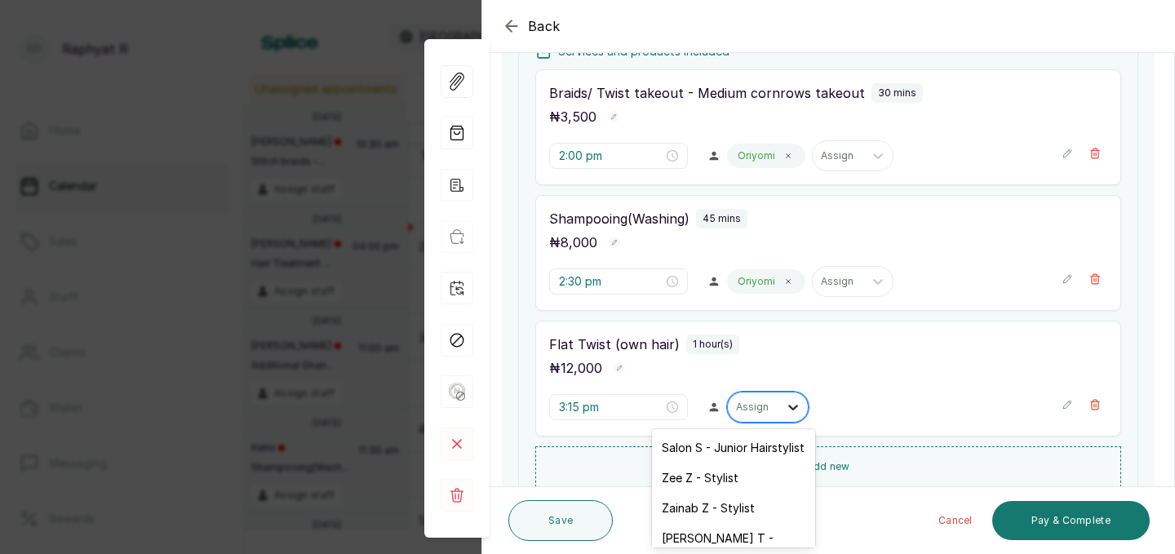
click at [785, 408] on icon at bounding box center [793, 407] width 16 height 16
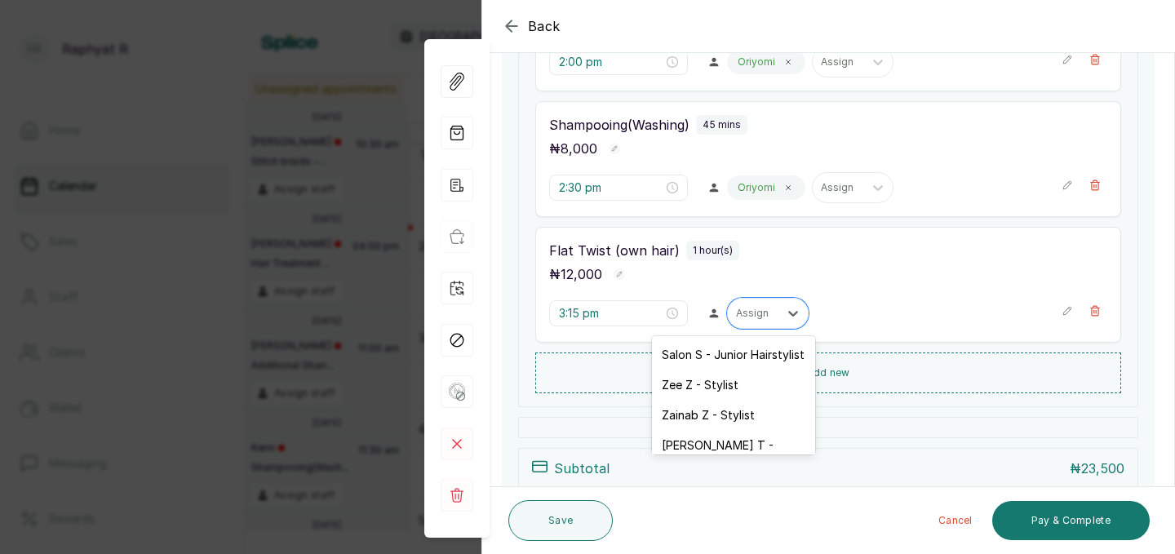
scroll to position [365, 0]
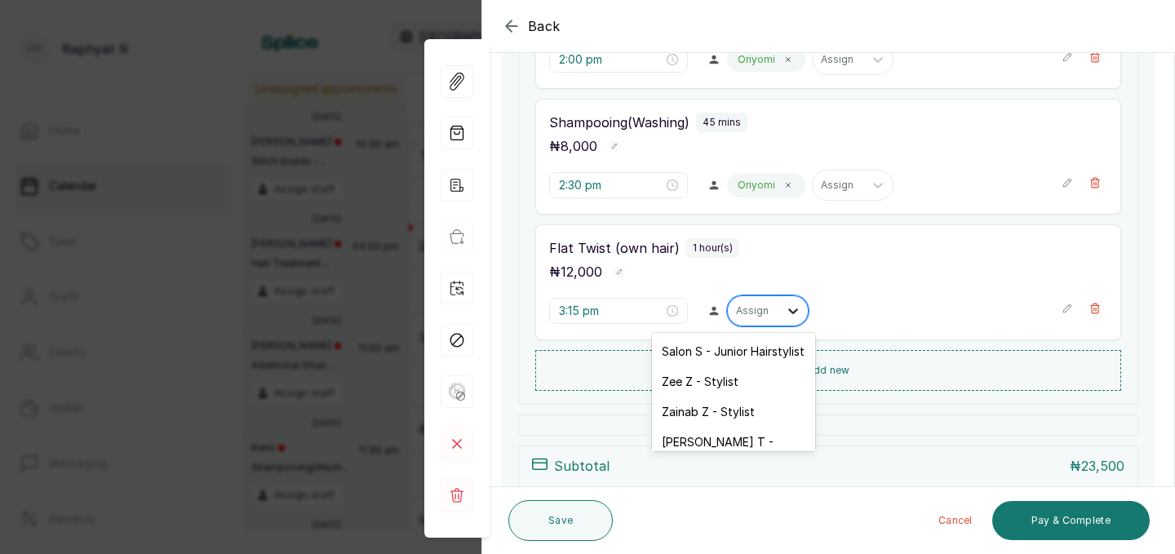
click at [785, 313] on icon at bounding box center [793, 311] width 16 height 16
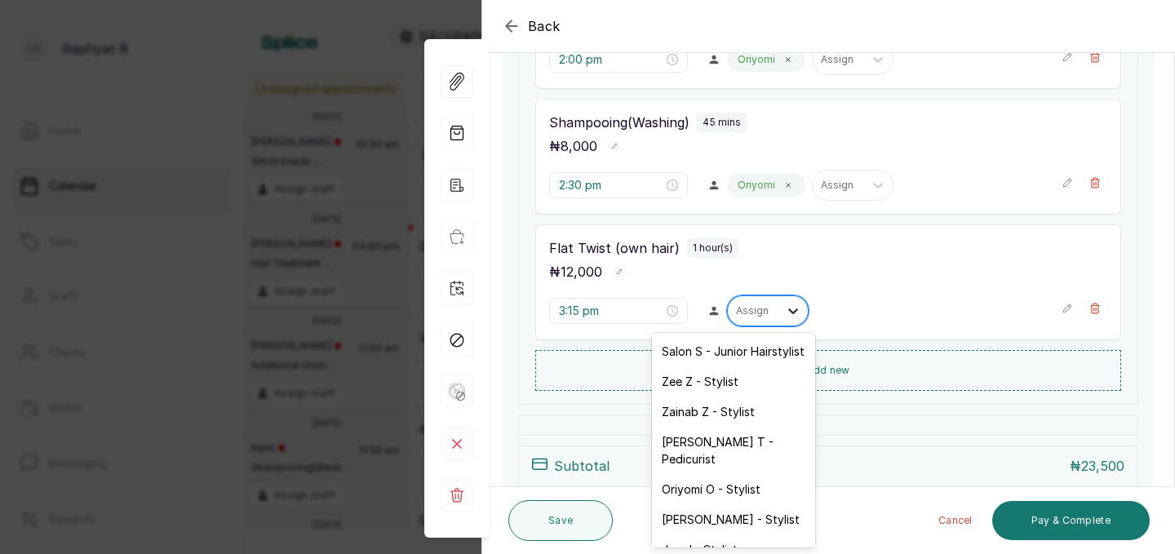
click at [785, 313] on icon at bounding box center [793, 311] width 16 height 16
click at [735, 474] on div "Oriyomi O - Stylist" at bounding box center [733, 489] width 163 height 30
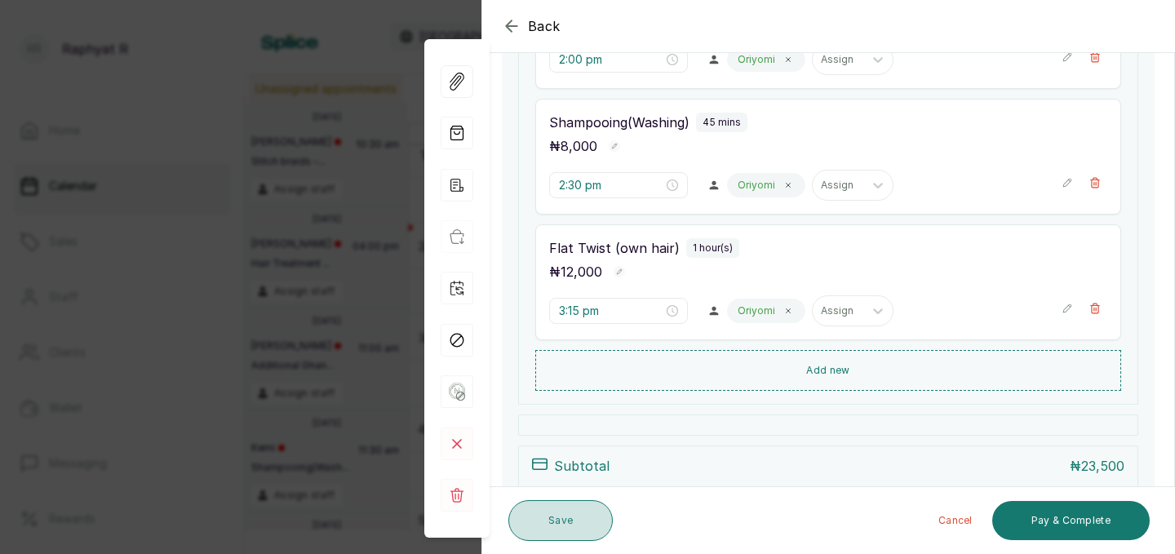
click at [583, 516] on button "Save" at bounding box center [561, 520] width 104 height 41
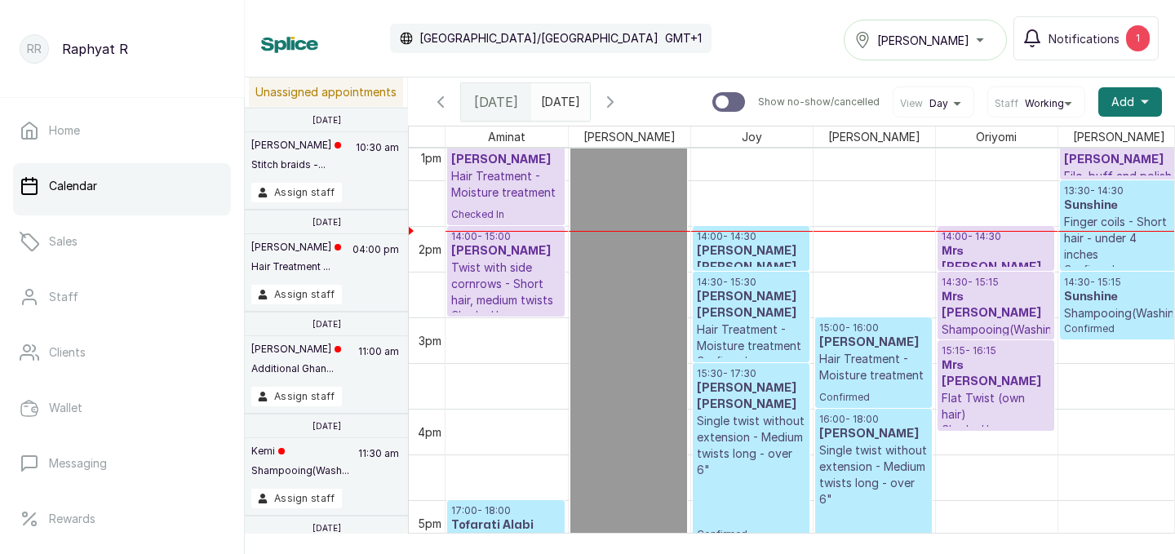
click at [1120, 209] on h3 "Sunshine" at bounding box center [1118, 206] width 109 height 16
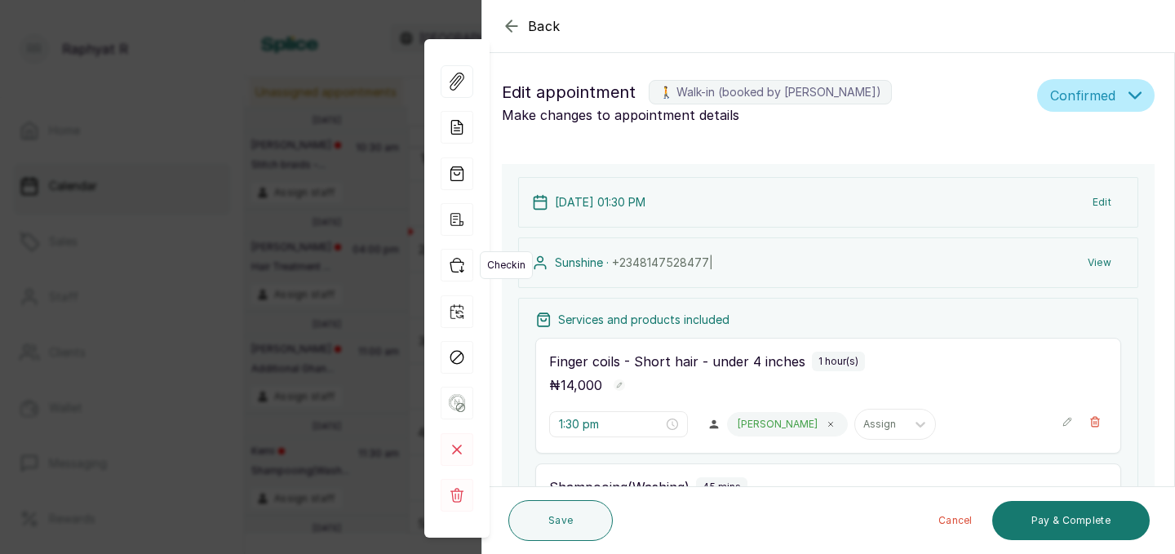
click at [465, 266] on icon "button" at bounding box center [457, 265] width 33 height 33
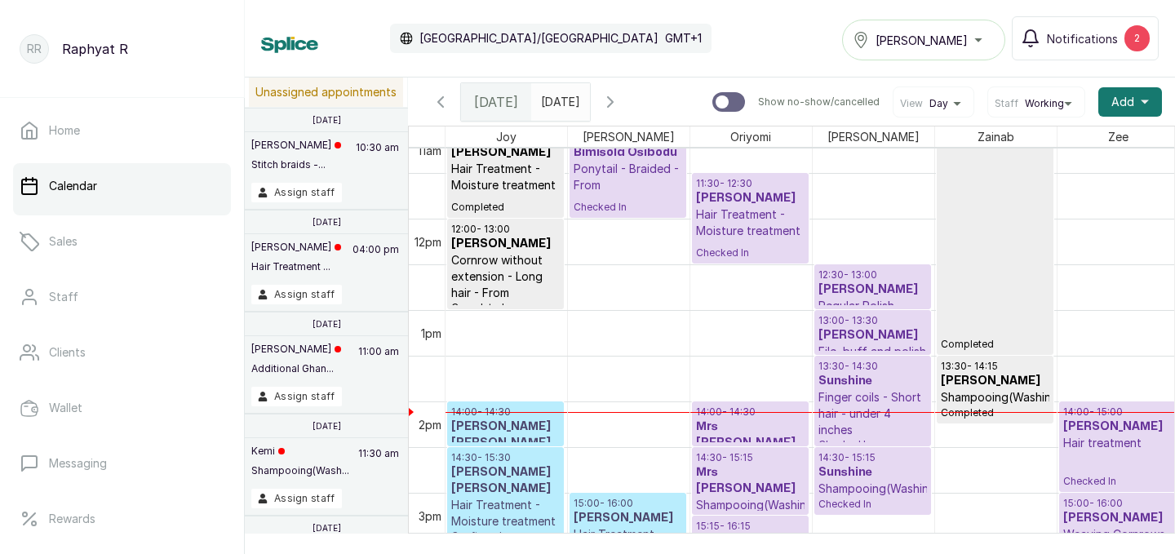
scroll to position [1027, 261]
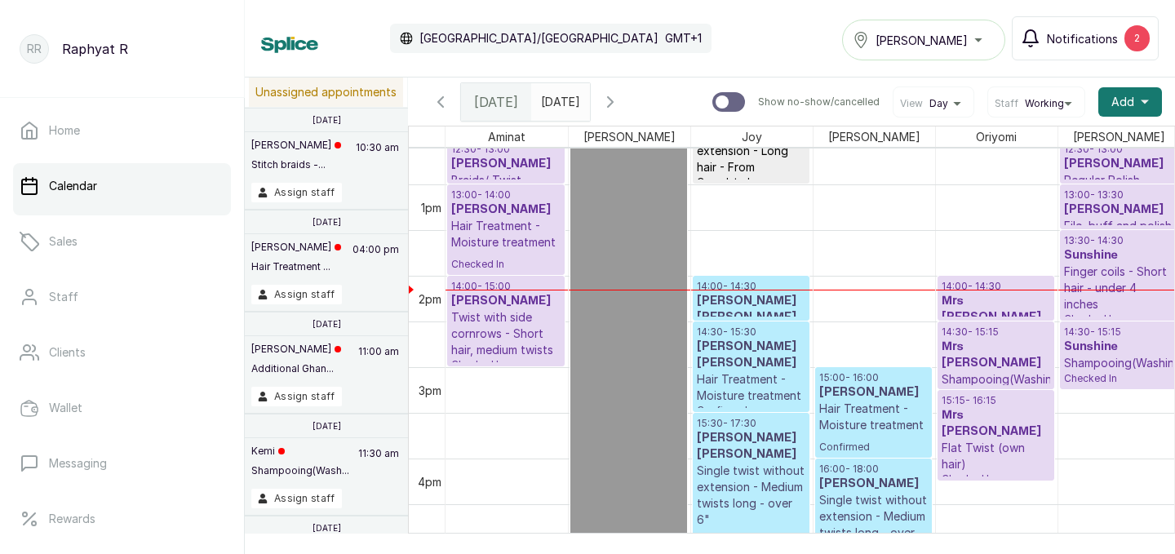
click at [1130, 37] on div "2" at bounding box center [1137, 38] width 25 height 26
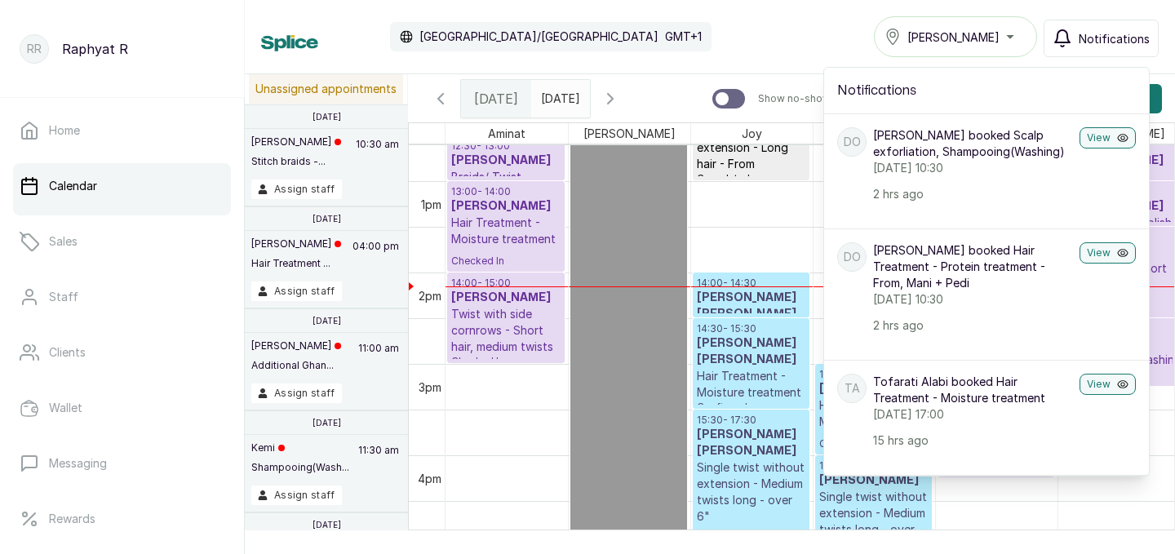
click at [1012, 38] on div "Tasala Ikoyi" at bounding box center [956, 37] width 142 height 20
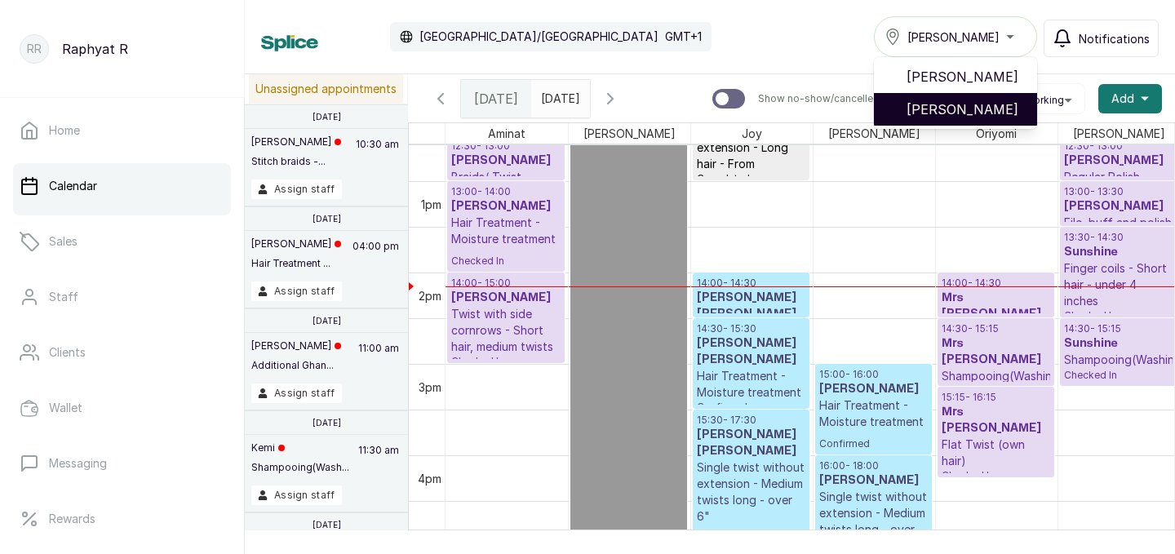
click at [1005, 109] on span "[PERSON_NAME]" at bounding box center [966, 110] width 118 height 20
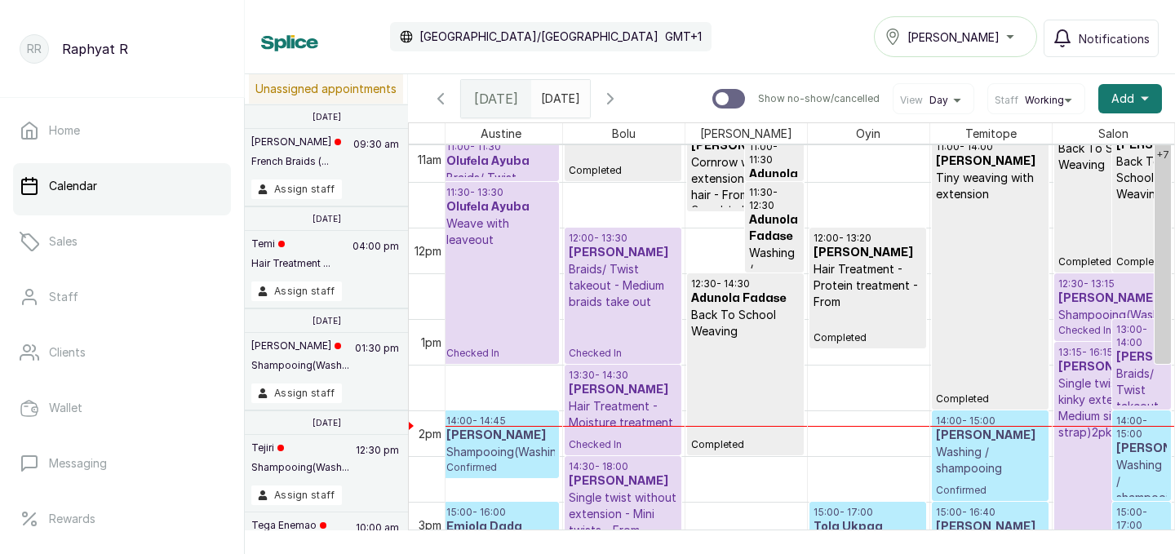
scroll to position [962, 373]
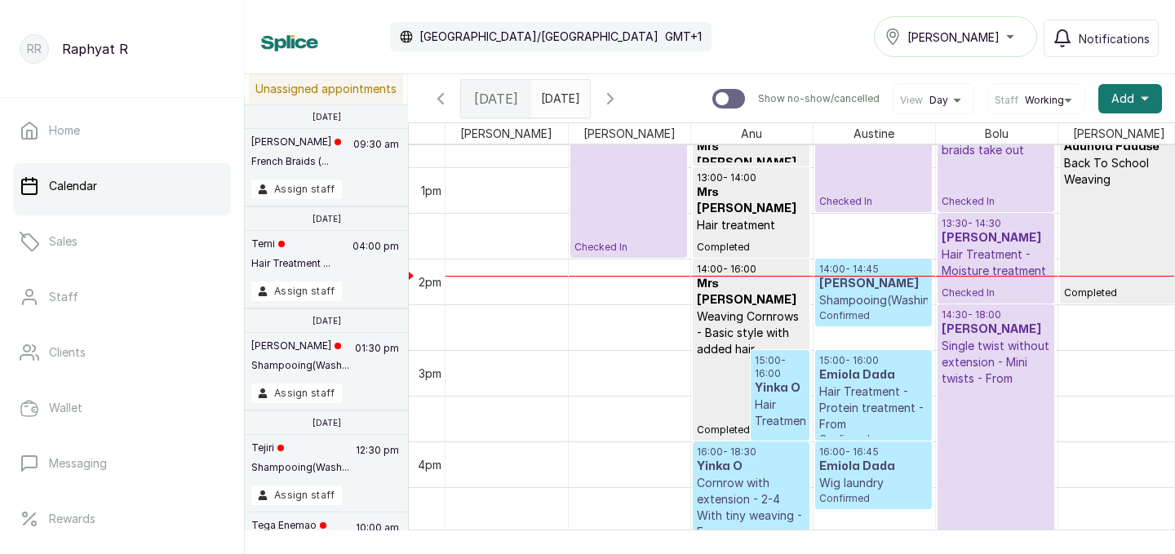
scroll to position [1133, 0]
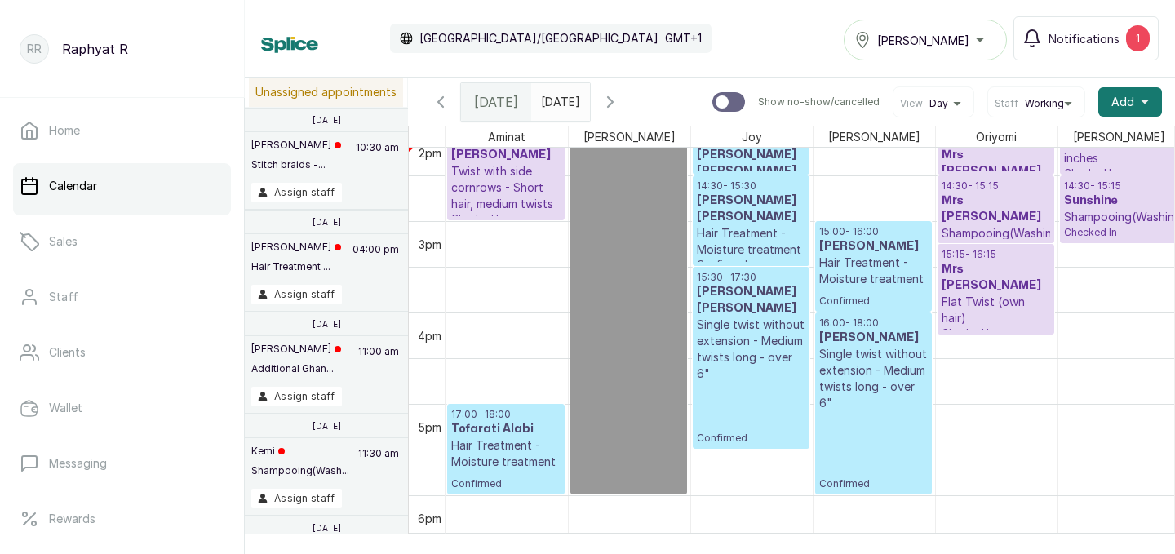
scroll to position [1269, 0]
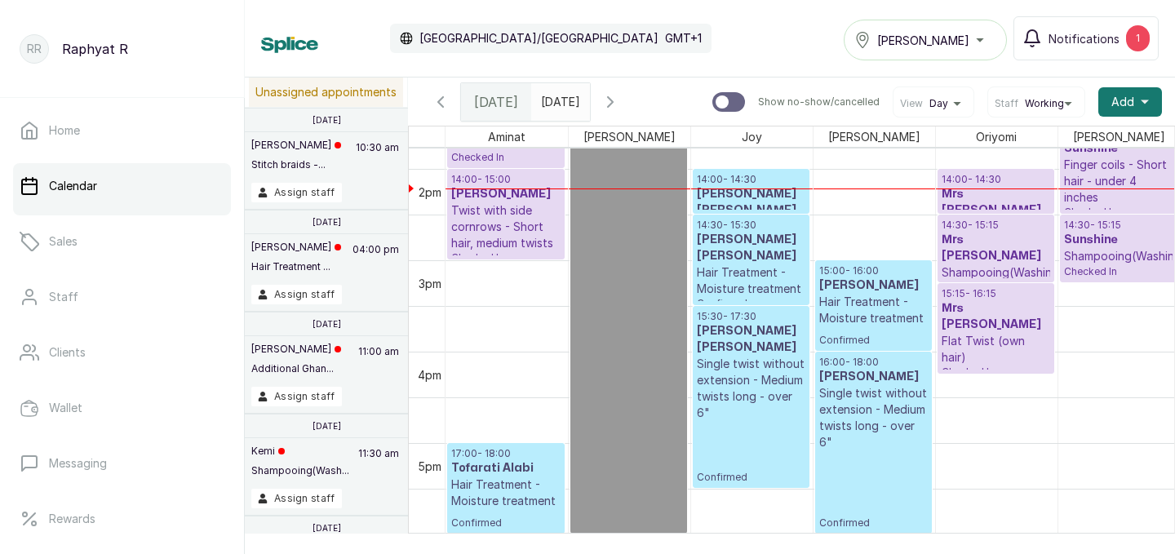
click at [776, 201] on h3 "[PERSON_NAME] [PERSON_NAME]" at bounding box center [751, 202] width 109 height 33
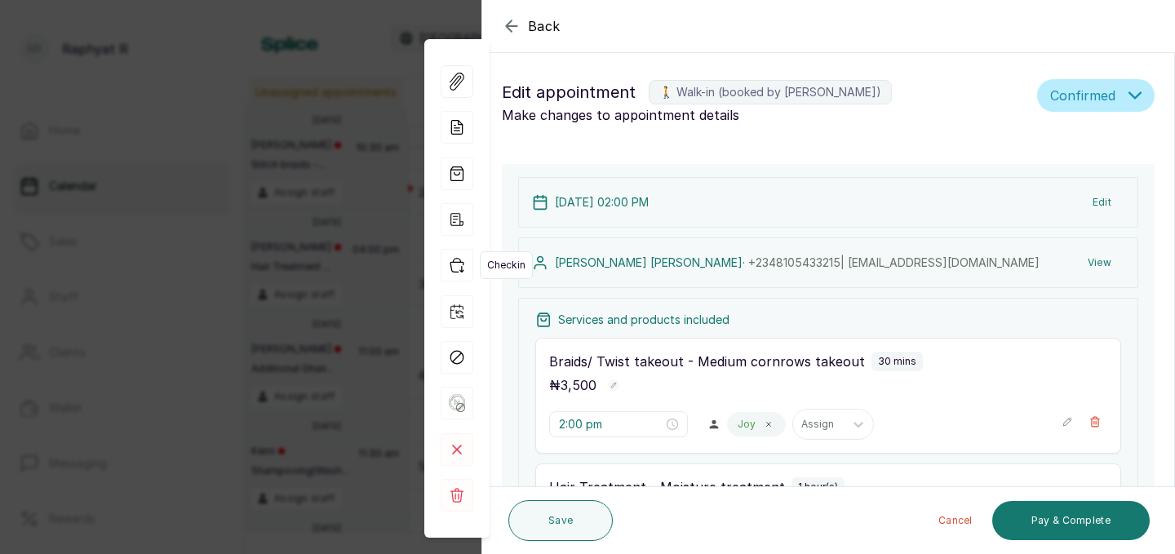
click at [460, 265] on icon "button" at bounding box center [457, 265] width 33 height 33
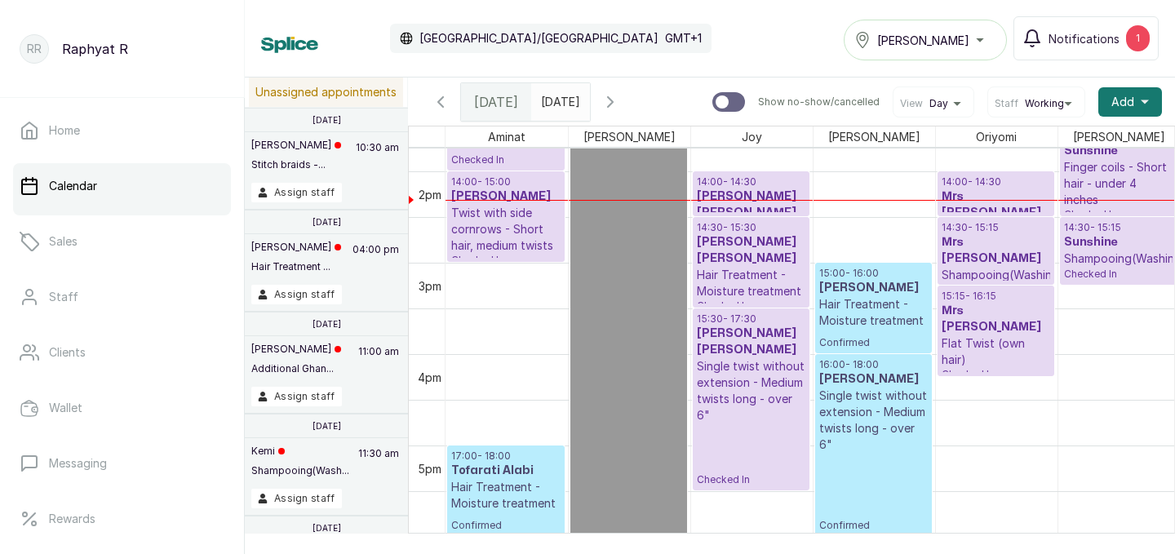
scroll to position [1254, 0]
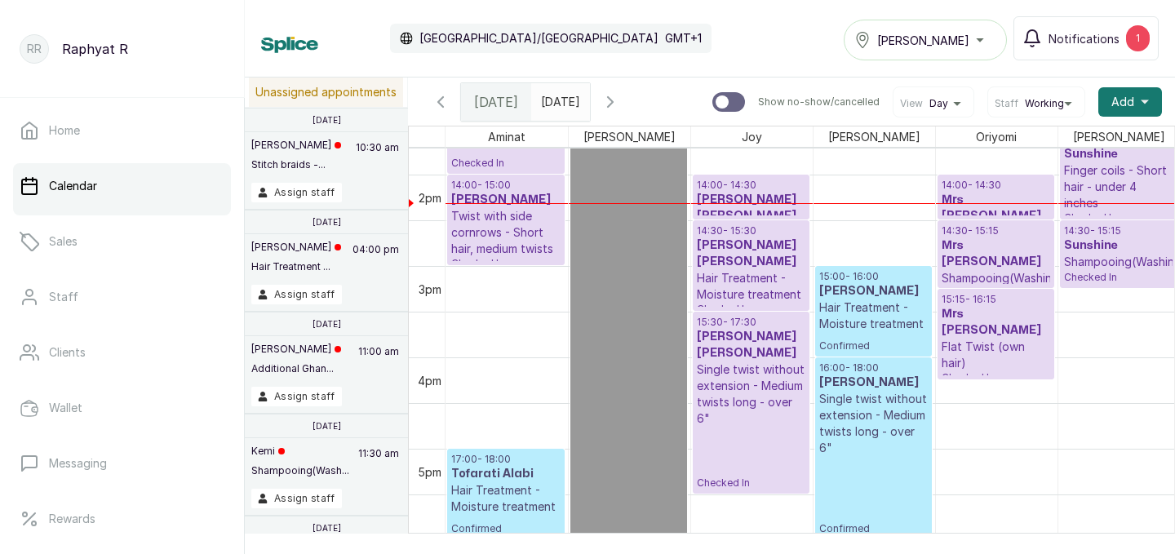
click at [738, 222] on div "14:30 - 15:30 [PERSON_NAME] [PERSON_NAME] Hair Treatment - Moisture treatment C…" at bounding box center [751, 265] width 115 height 89
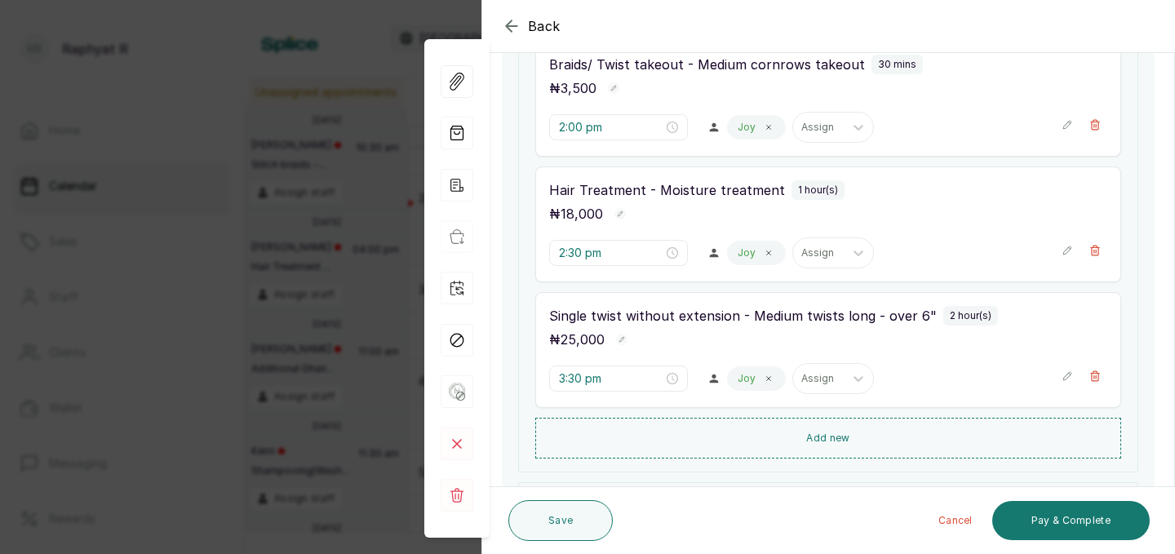
scroll to position [306, 0]
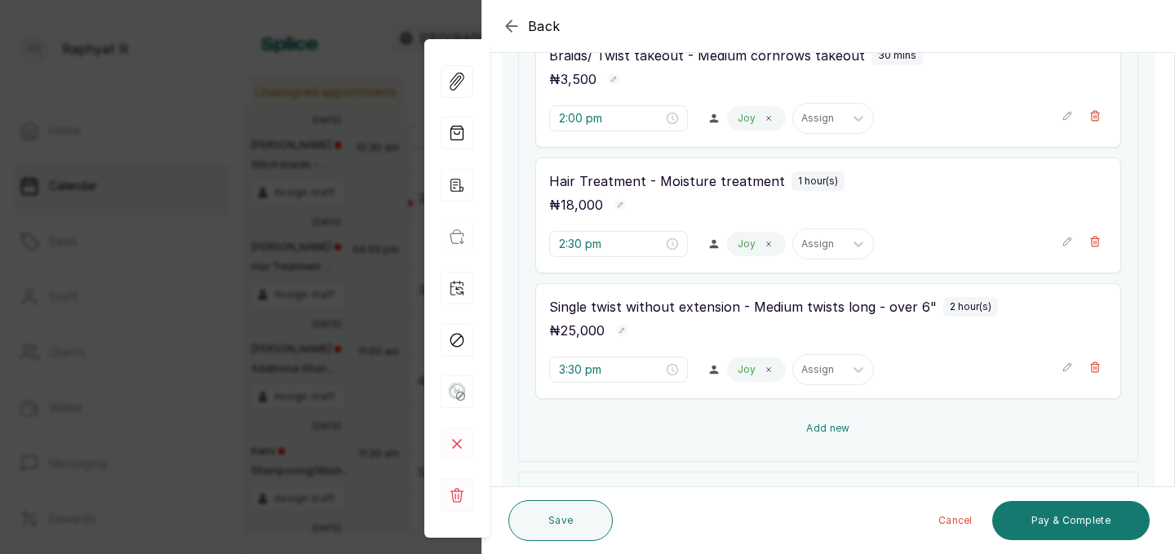
click at [818, 424] on button "Add new" at bounding box center [828, 428] width 586 height 39
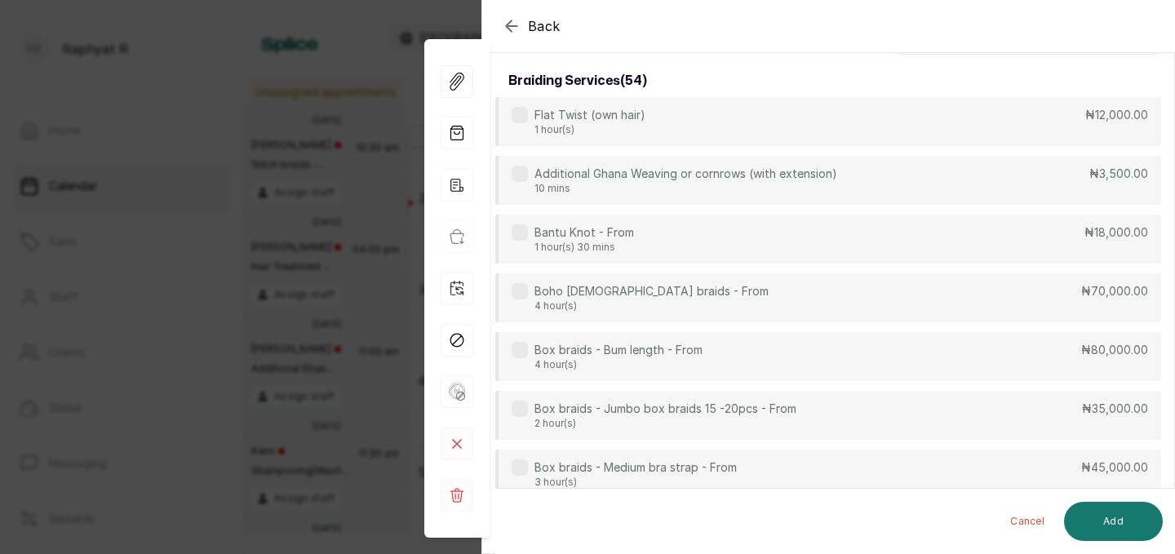
scroll to position [0, 0]
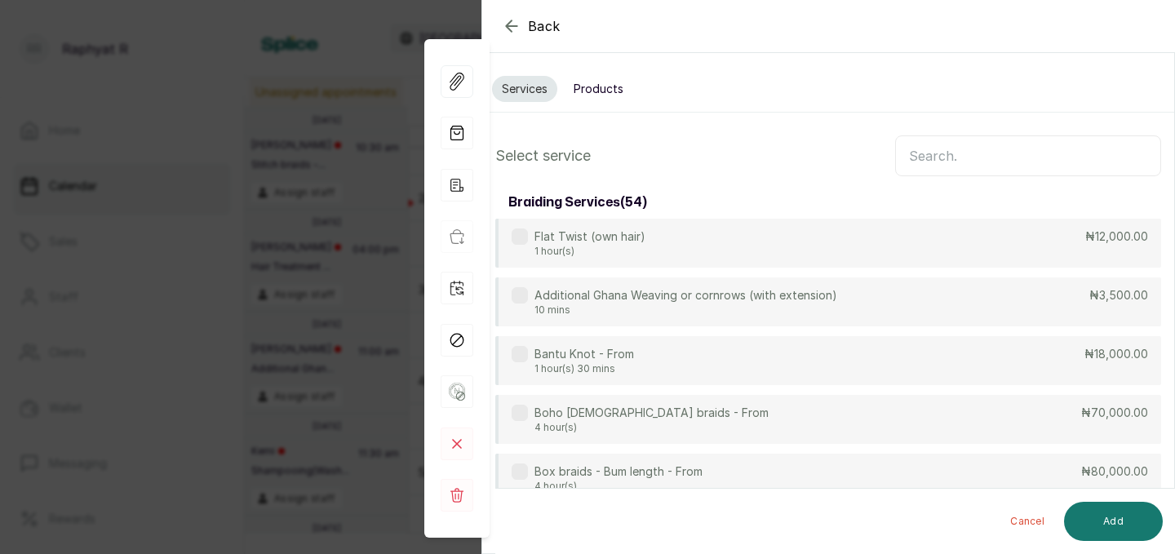
click at [915, 157] on input "text" at bounding box center [1028, 155] width 266 height 41
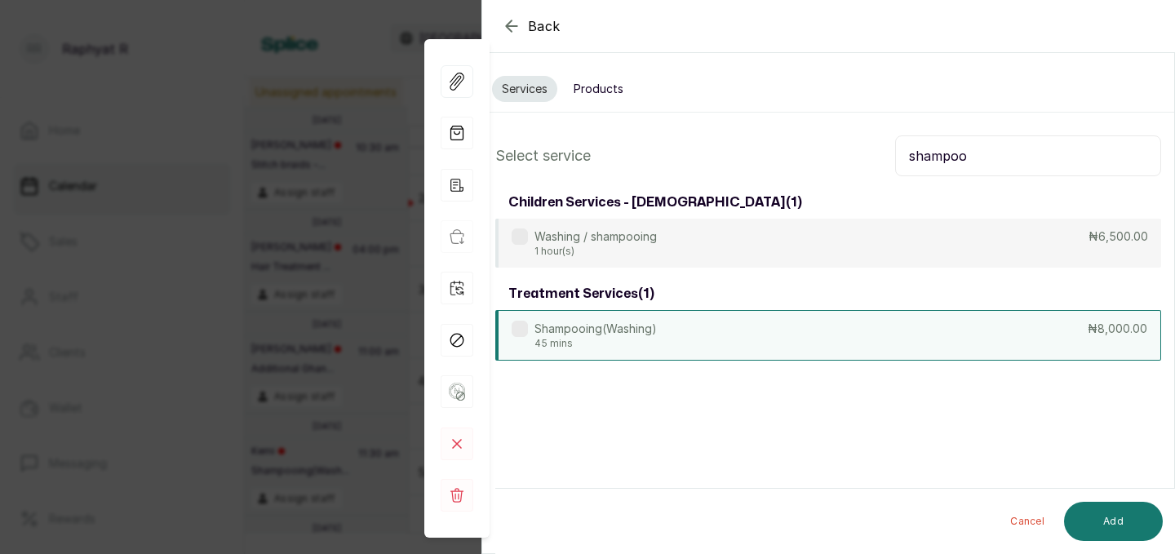
type input "shampoo"
click at [948, 344] on div "Shampooing(Washing) 45 mins ₦8,000.00" at bounding box center [828, 335] width 666 height 51
click at [1126, 514] on button "Add" at bounding box center [1113, 521] width 99 height 39
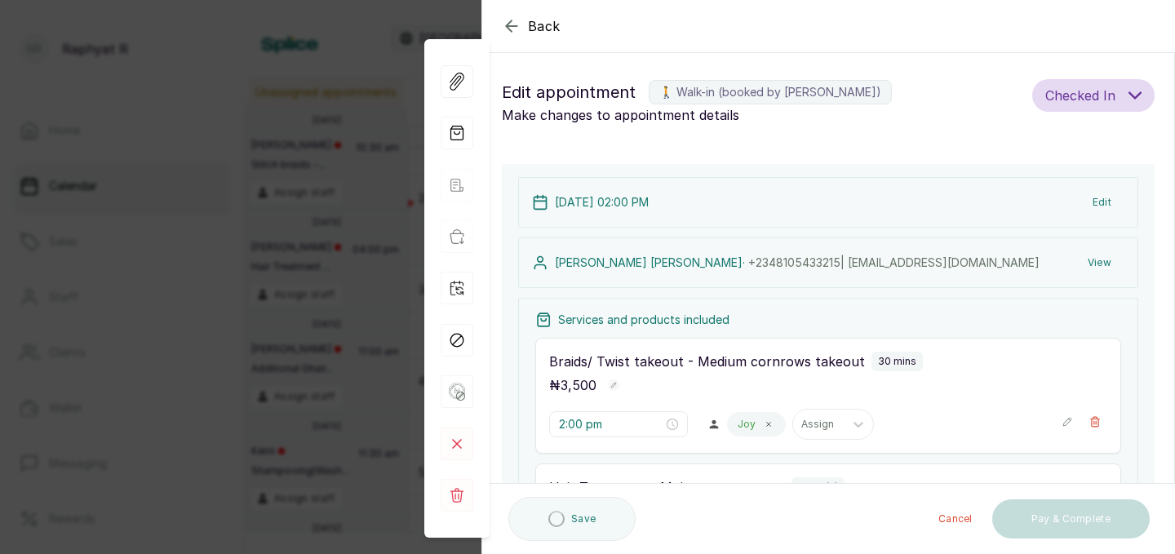
type input "5:30 pm"
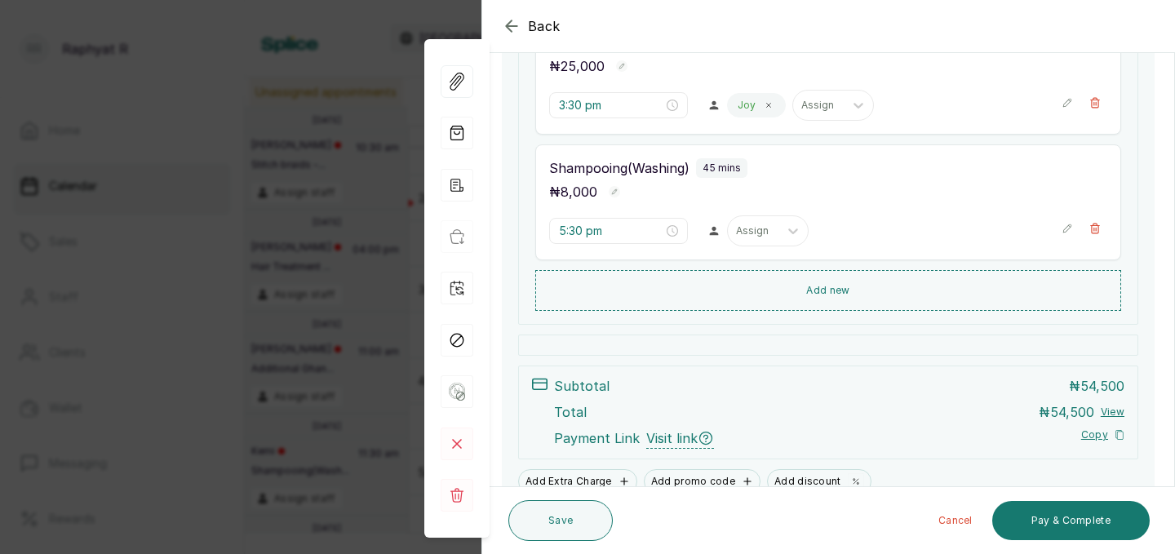
scroll to position [585, 0]
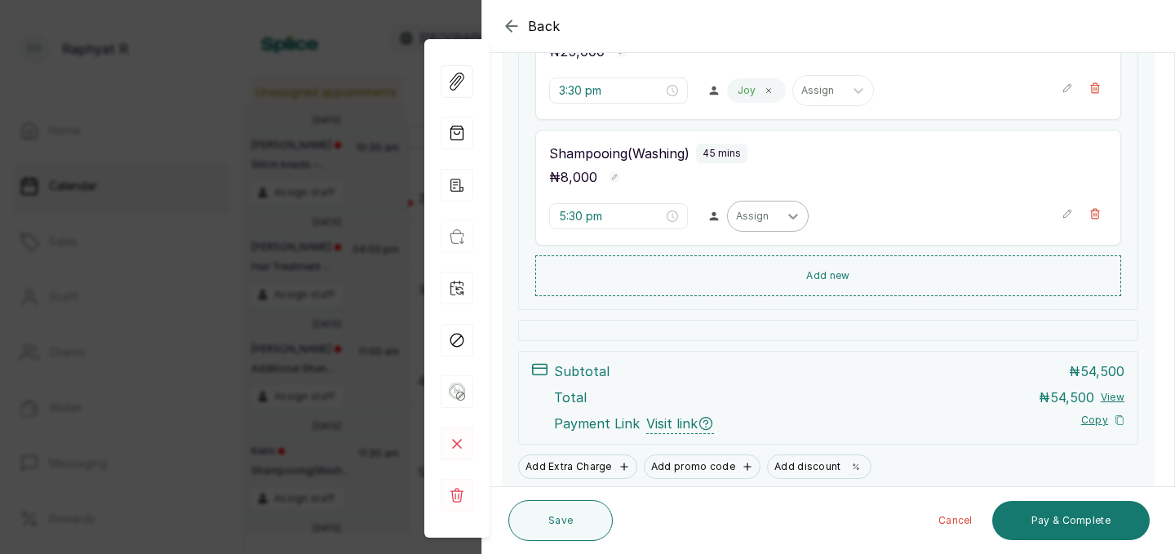
click at [779, 215] on div at bounding box center [793, 216] width 29 height 29
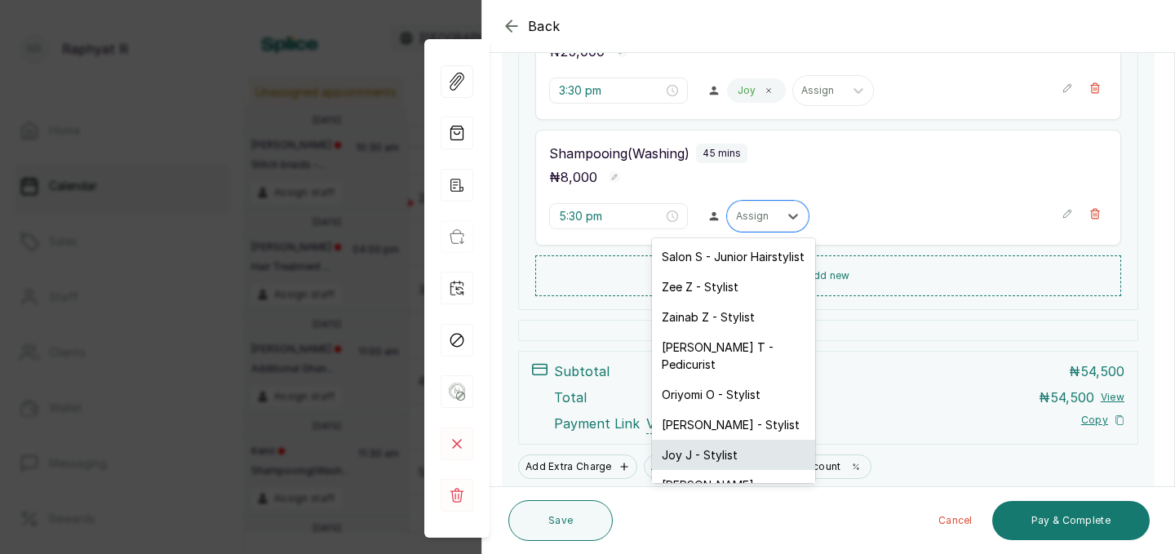
click at [751, 440] on div "Joy J - Stylist" at bounding box center [733, 455] width 163 height 30
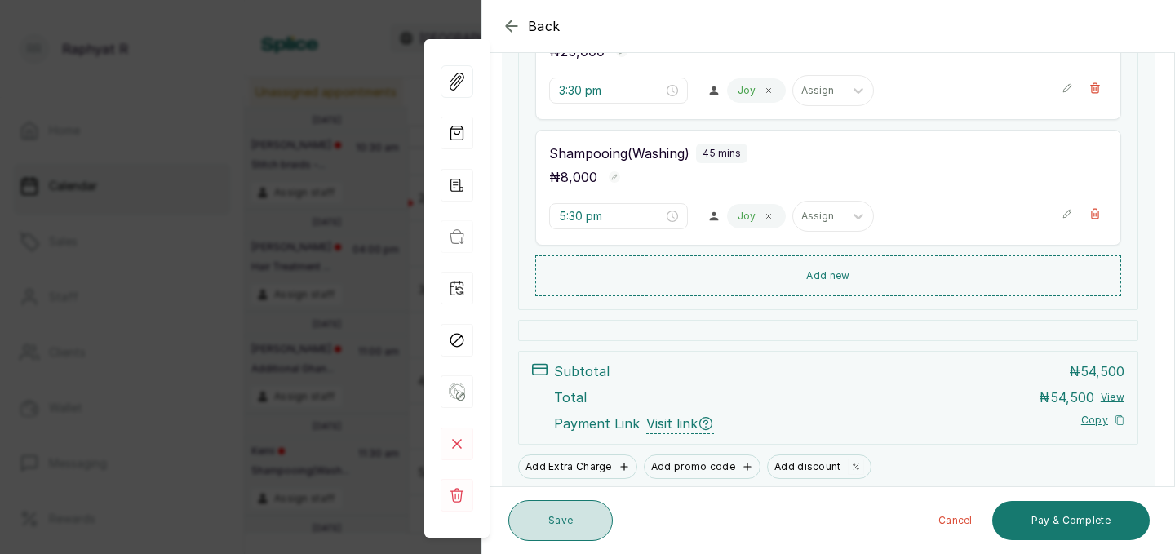
click at [571, 519] on button "Save" at bounding box center [561, 520] width 104 height 41
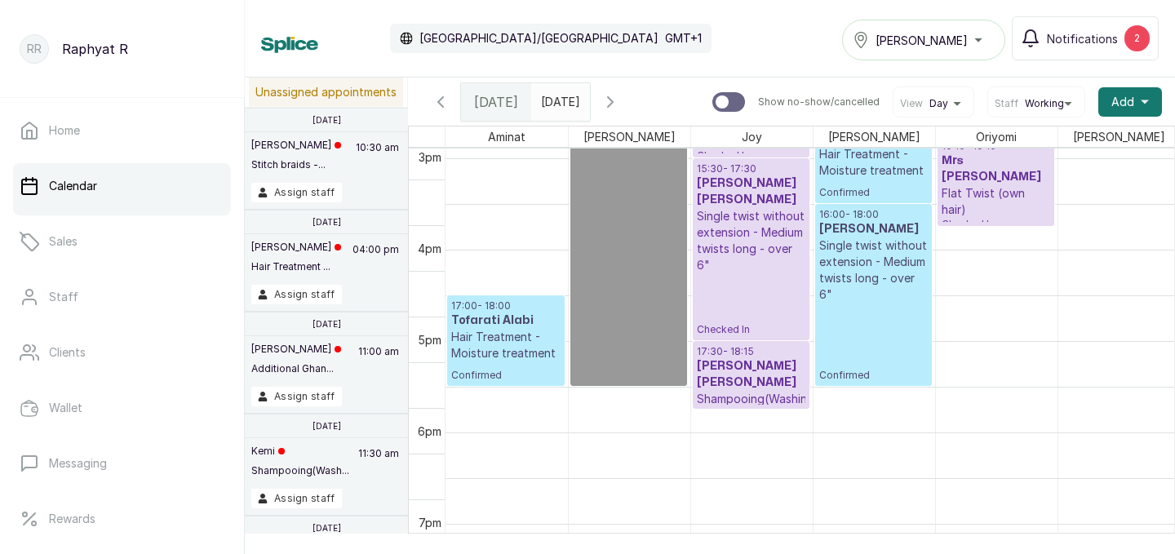
scroll to position [1424, 0]
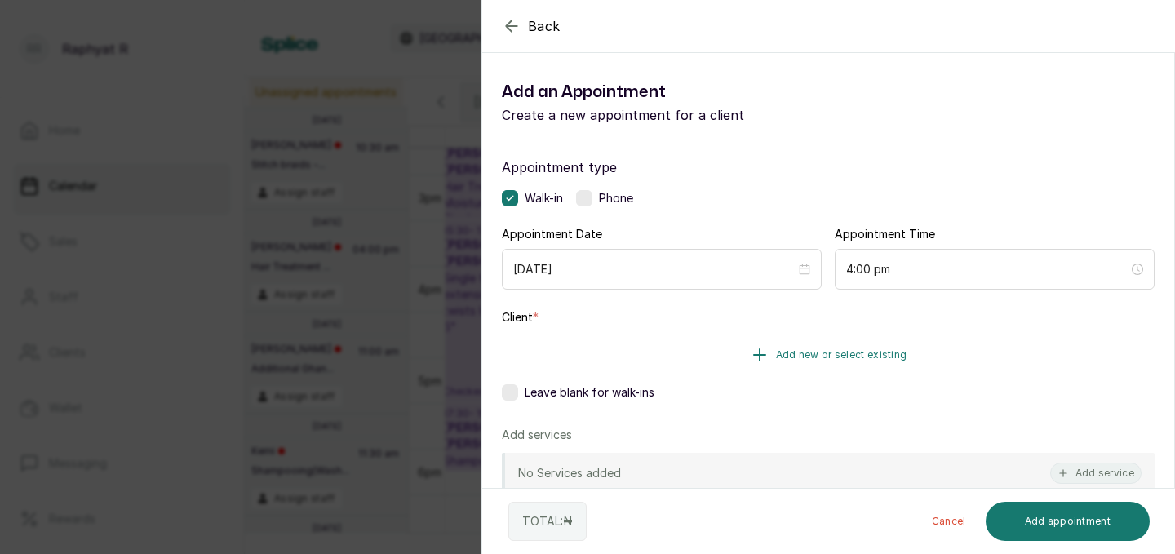
click at [798, 354] on span "Add new or select existing" at bounding box center [841, 355] width 131 height 13
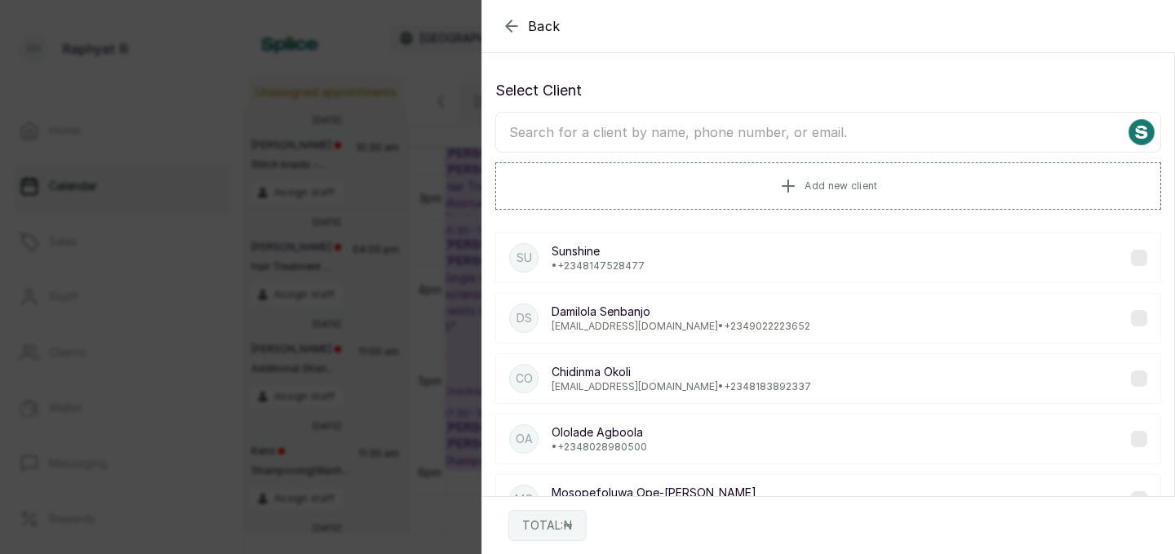
click at [558, 133] on input "text" at bounding box center [828, 132] width 666 height 41
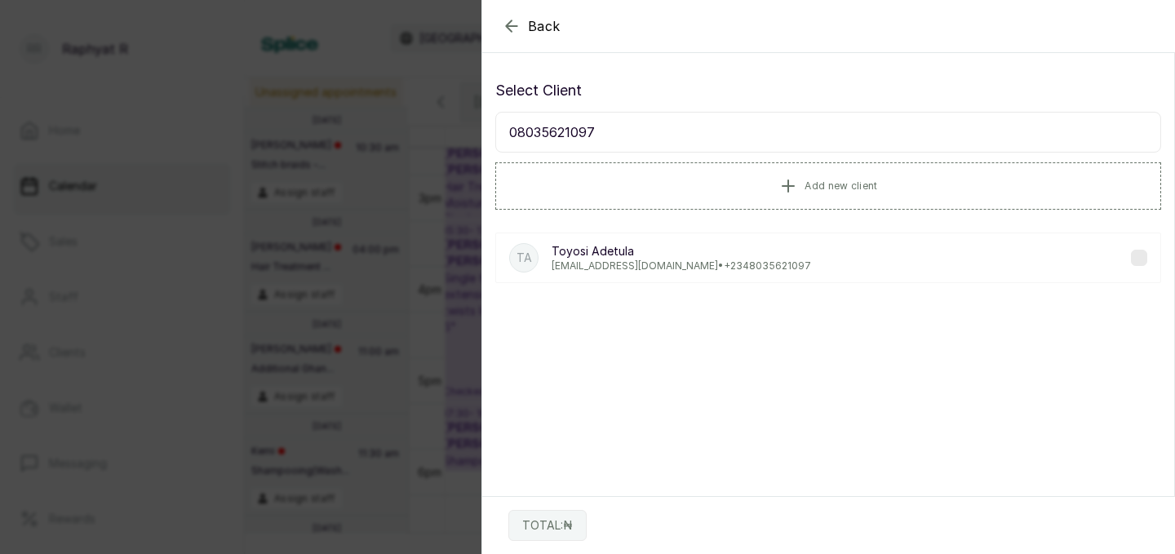
type input "08035621097"
click at [618, 255] on p "Toyosi Adetula" at bounding box center [682, 251] width 260 height 16
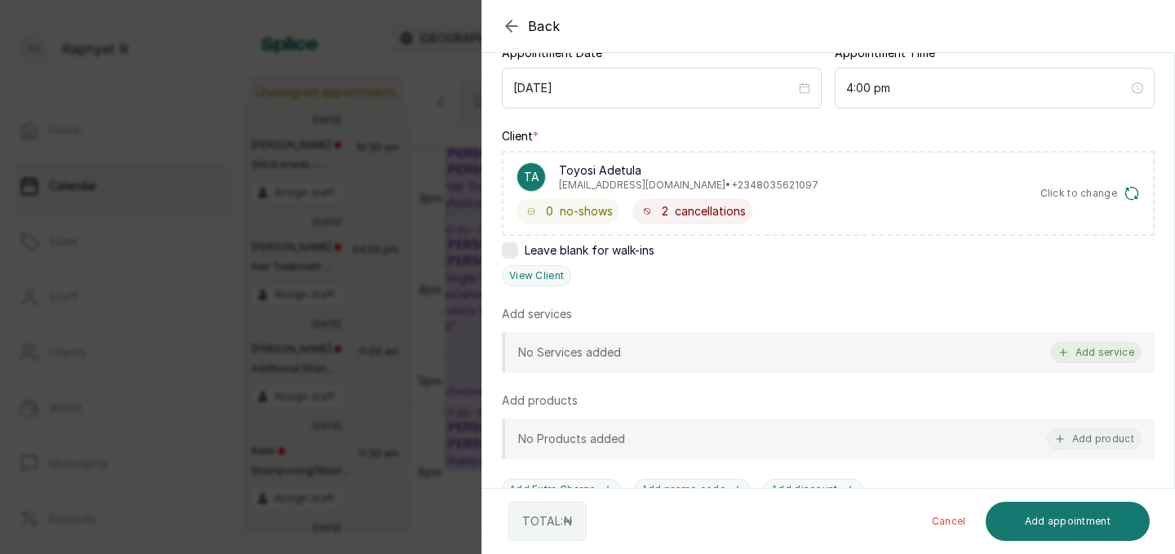
click at [1104, 346] on button "Add service" at bounding box center [1096, 352] width 91 height 21
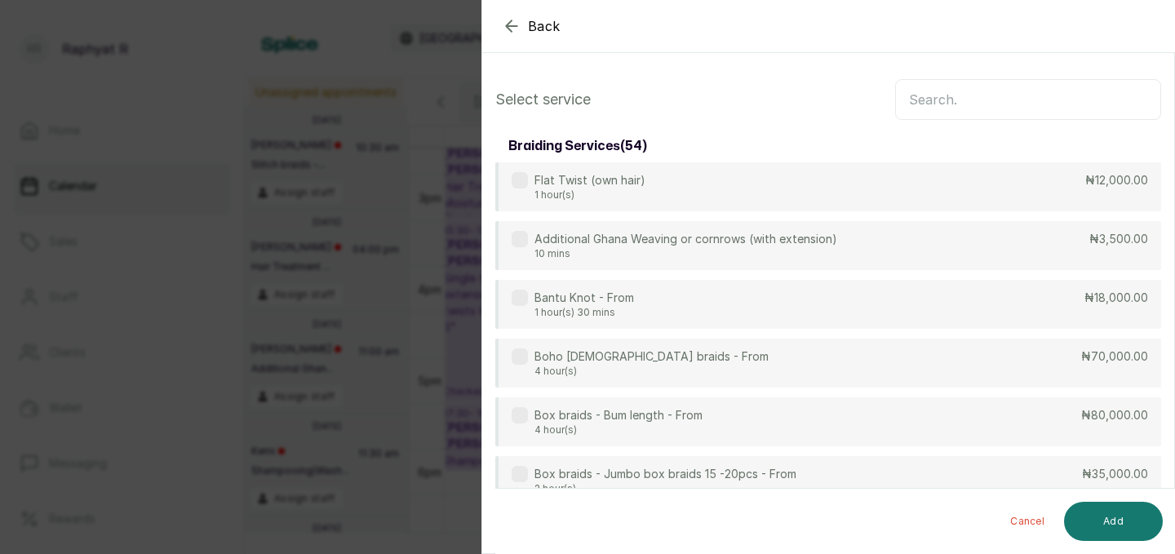
click at [921, 93] on input "text" at bounding box center [1028, 99] width 266 height 41
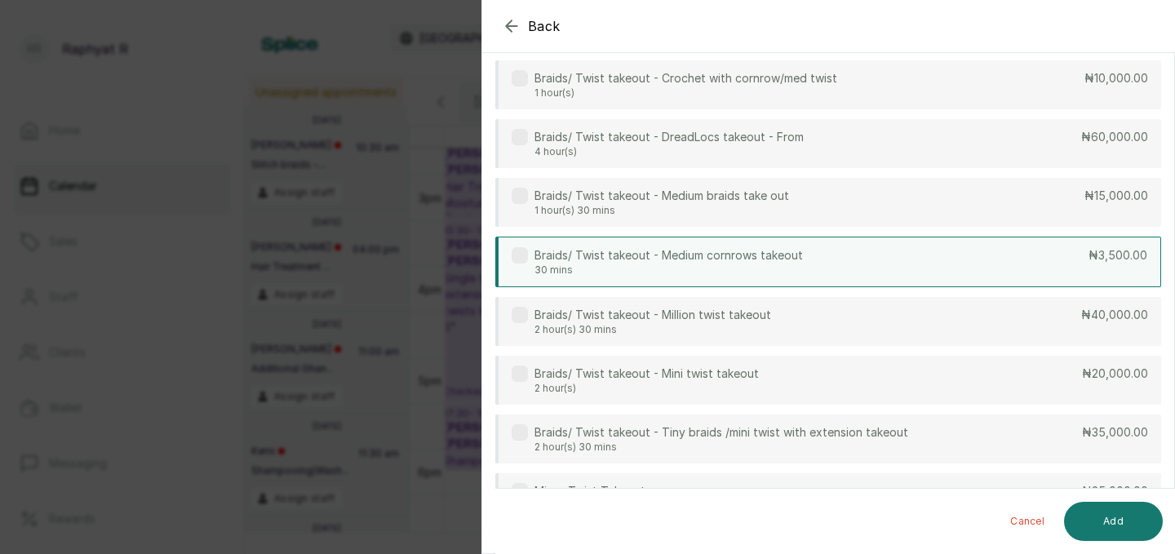
click at [938, 267] on div "Braids/ Twist takeout - Medium cornrows takeout 30 mins ₦3,500.00" at bounding box center [828, 262] width 666 height 51
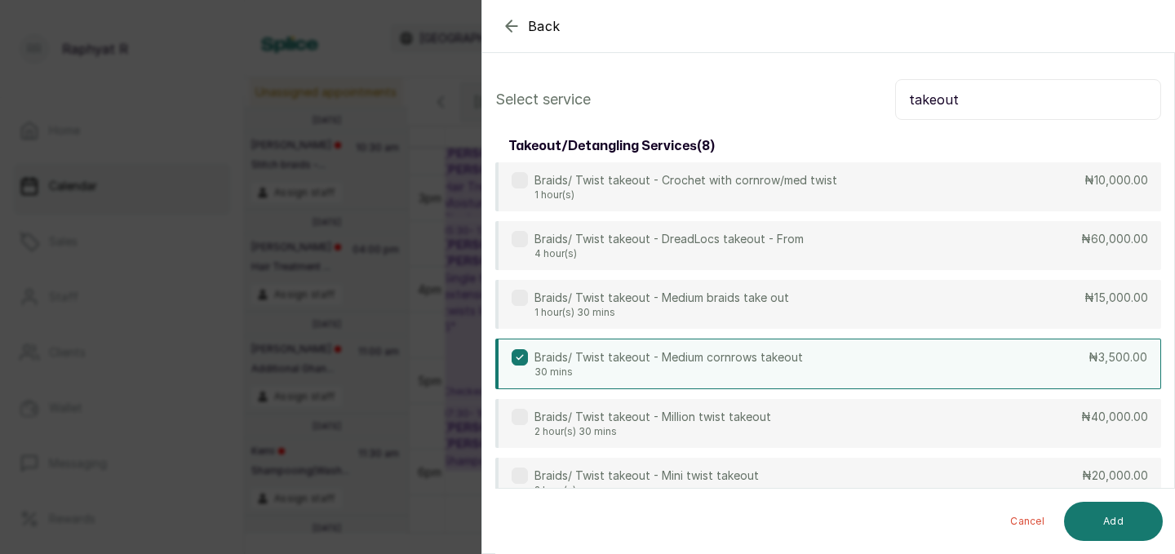
click at [962, 99] on input "takeout" at bounding box center [1028, 99] width 266 height 41
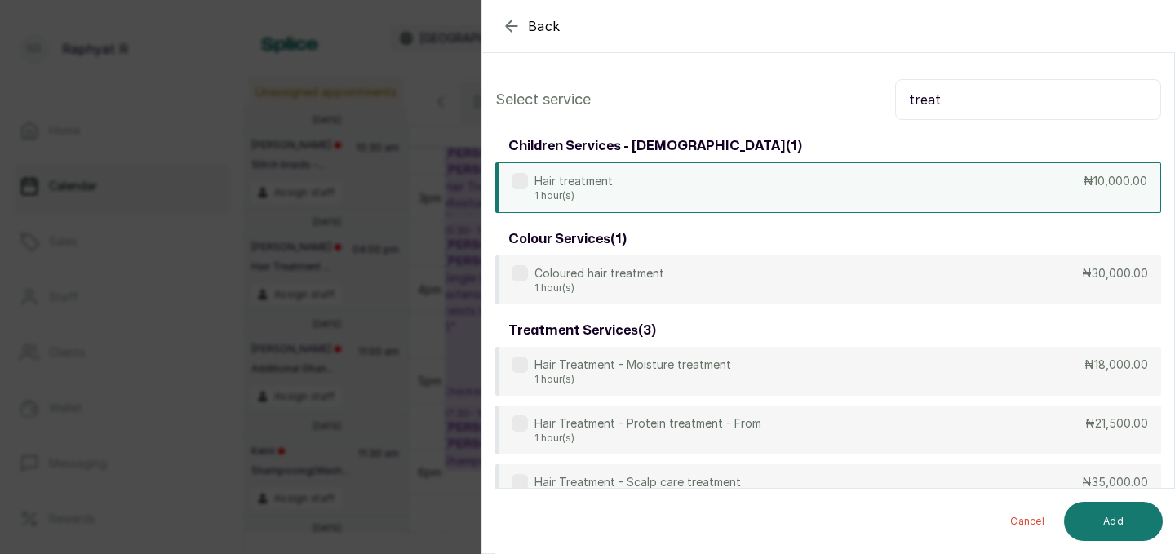
click at [944, 195] on div "Hair treatment 1 hour(s) ₦10,000.00" at bounding box center [828, 187] width 666 height 51
click at [940, 92] on input "treat" at bounding box center [1028, 99] width 266 height 41
type input "t"
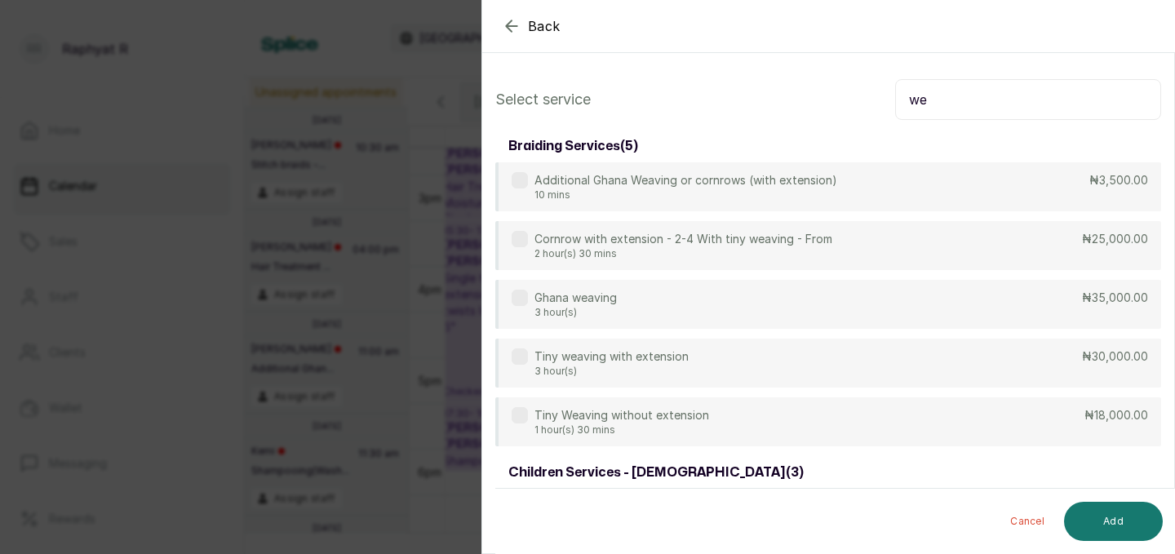
type input "w"
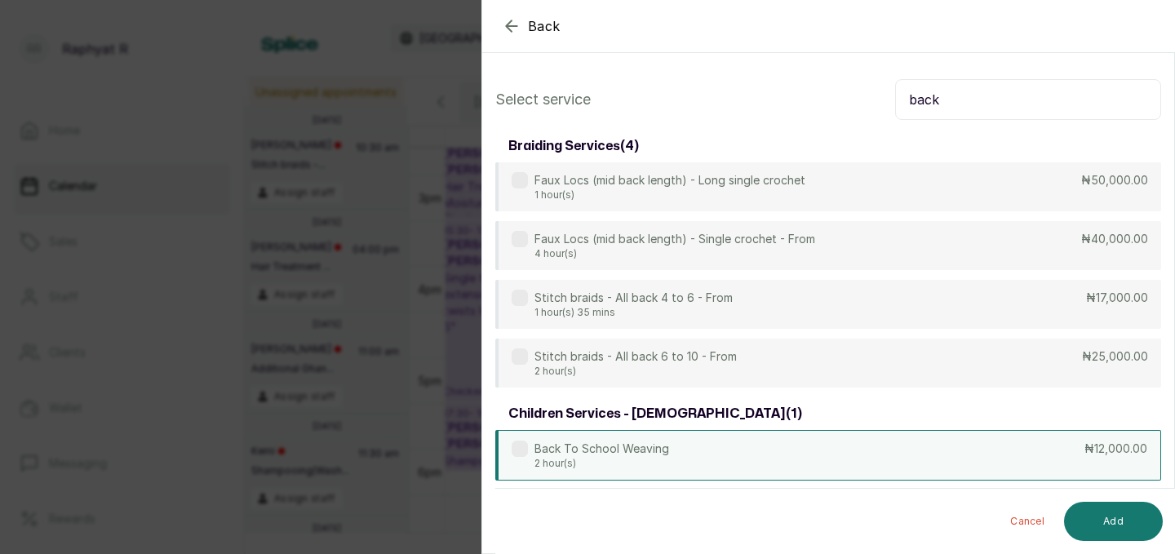
type input "back"
click at [858, 438] on div "Back To School Weaving 2 hour(s) ₦12,000.00" at bounding box center [828, 455] width 666 height 51
click at [1115, 513] on button "Add" at bounding box center [1113, 521] width 99 height 39
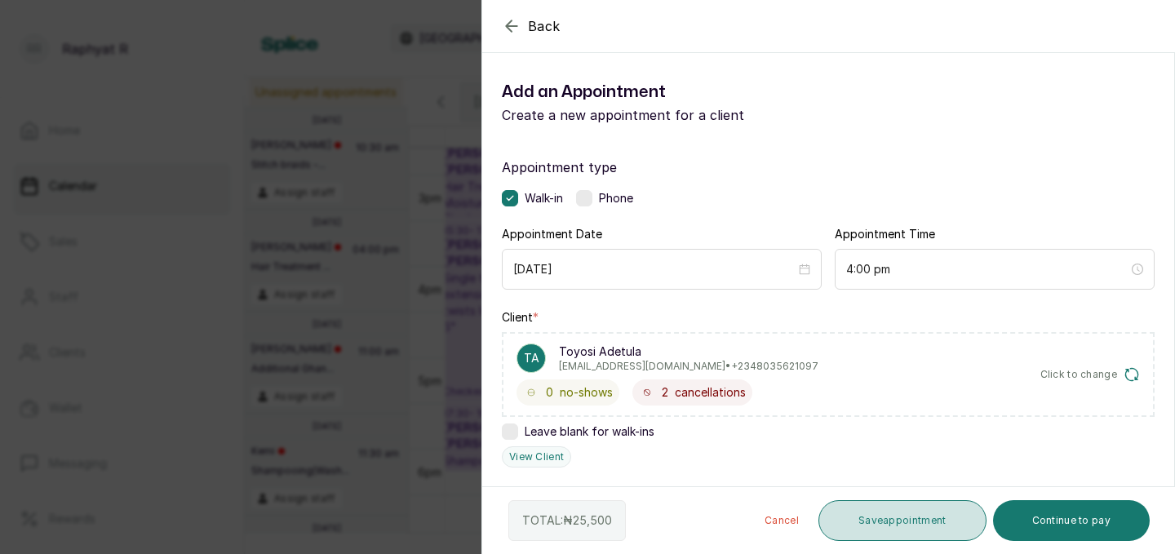
click at [944, 510] on button "Save appointment" at bounding box center [903, 520] width 168 height 41
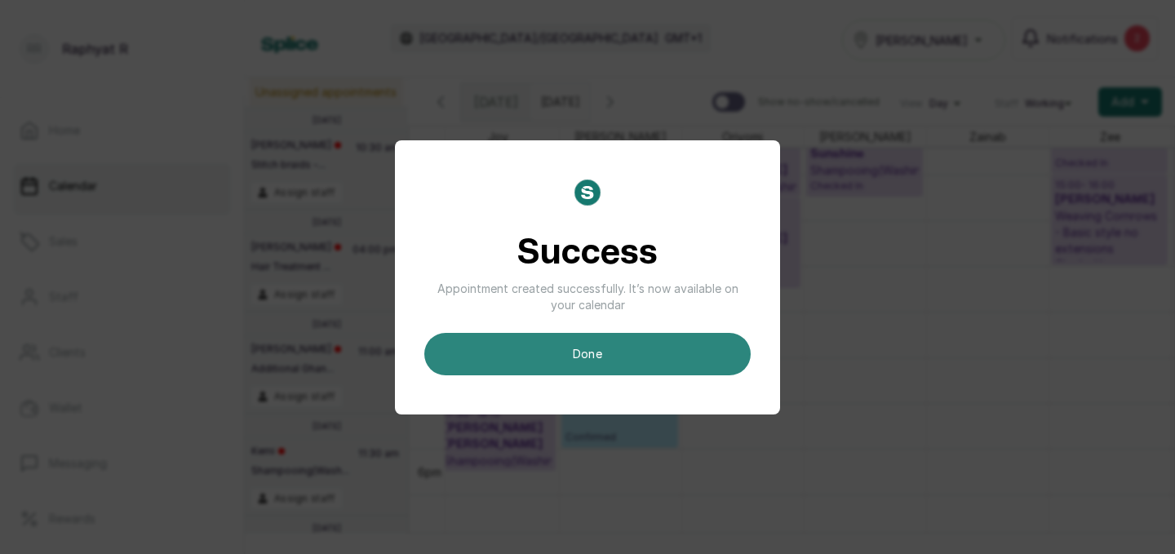
click at [660, 347] on button "done" at bounding box center [587, 354] width 326 height 42
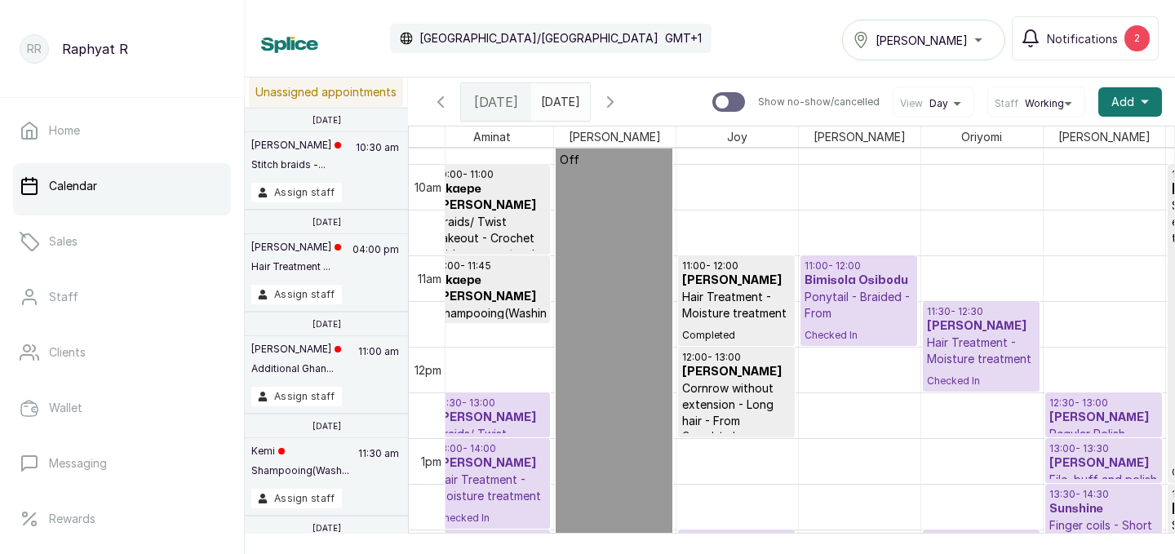
scroll to position [908, 0]
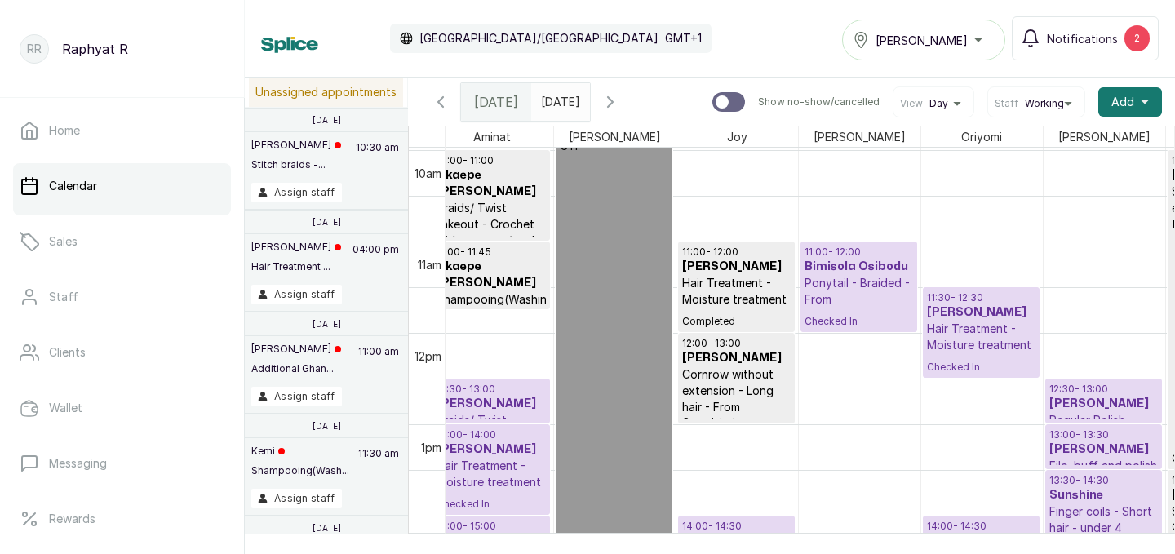
click at [976, 313] on h3 "[PERSON_NAME]" at bounding box center [981, 312] width 109 height 16
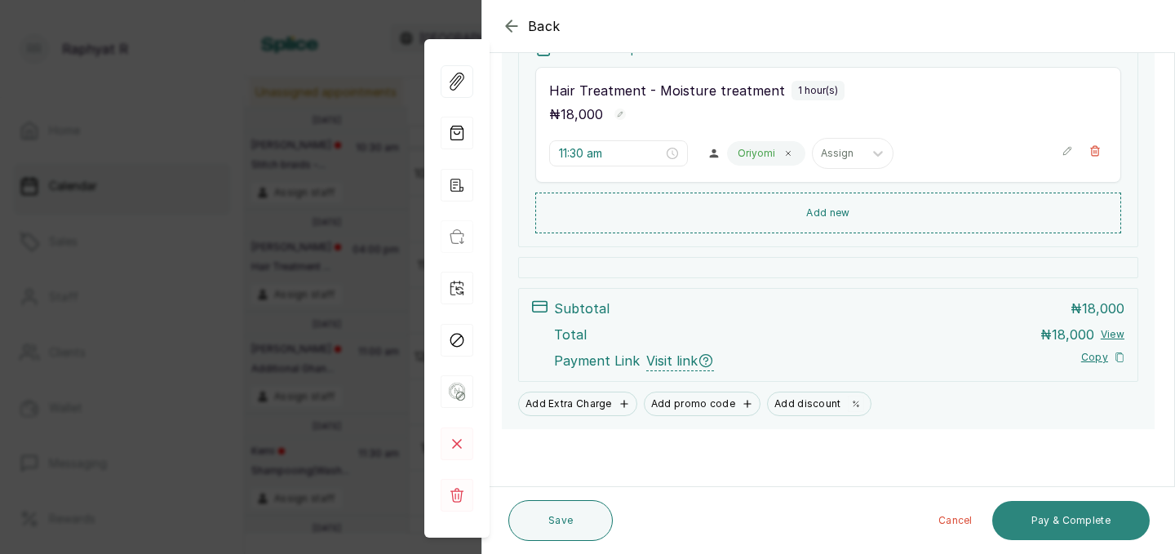
click at [1073, 524] on button "Pay & Complete" at bounding box center [1072, 520] width 158 height 39
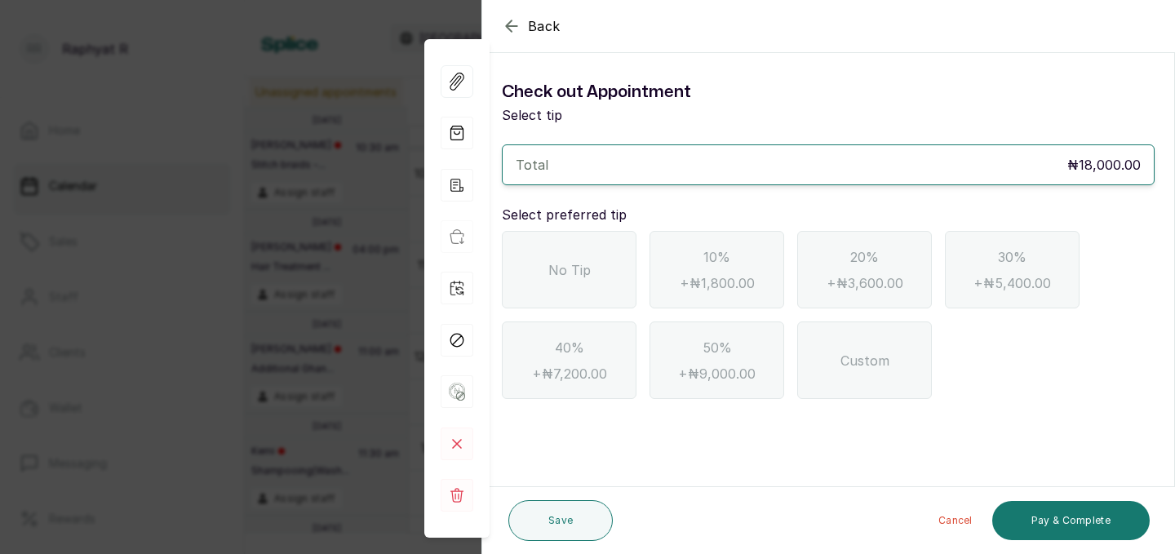
click at [574, 251] on div "No Tip" at bounding box center [569, 270] width 135 height 78
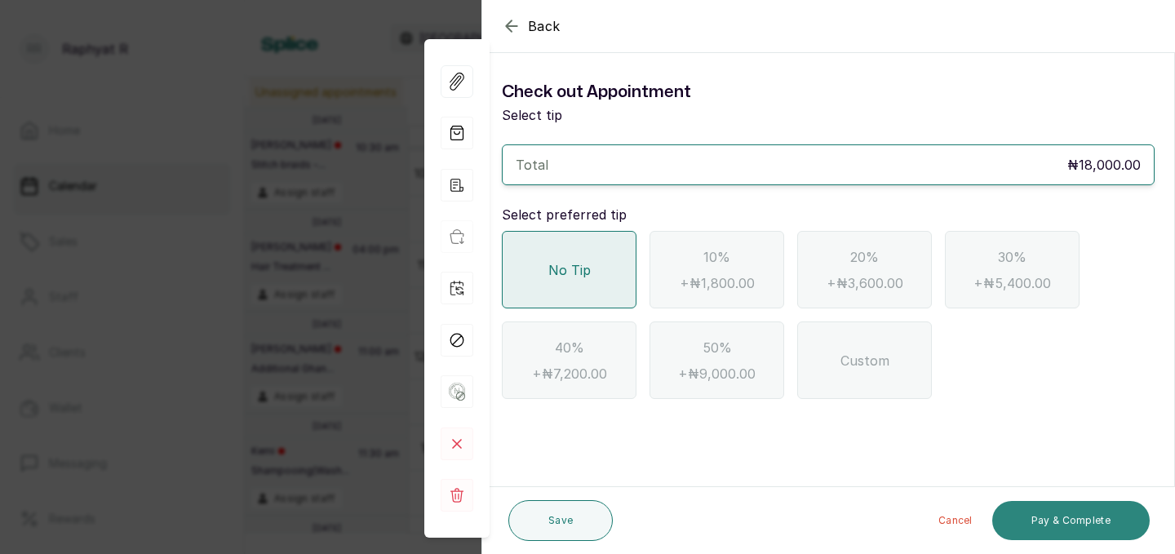
click at [1055, 514] on button "Pay & Complete" at bounding box center [1072, 520] width 158 height 39
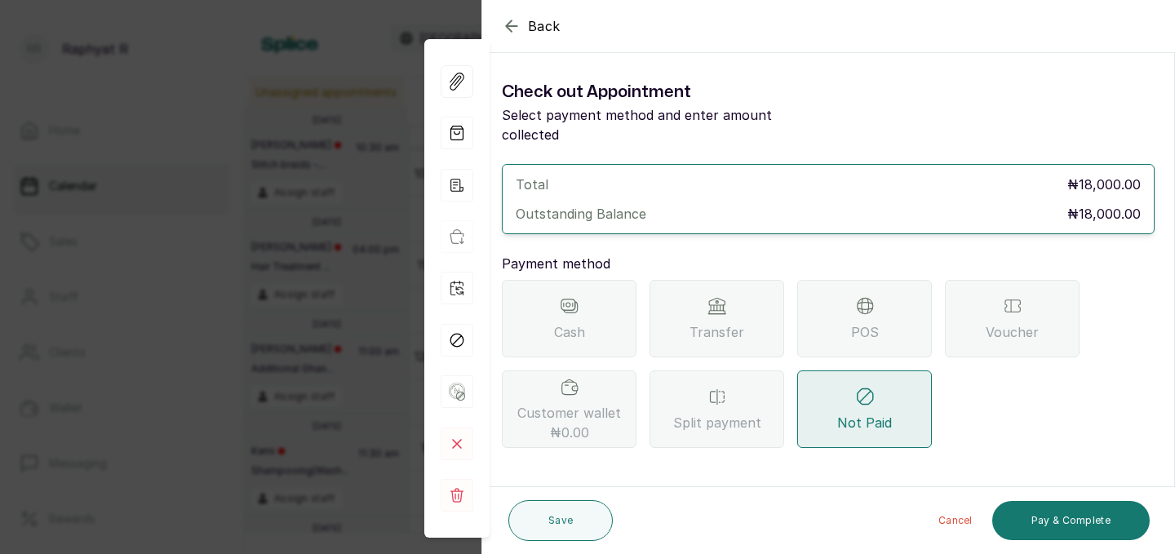
click at [714, 296] on icon at bounding box center [718, 306] width 20 height 20
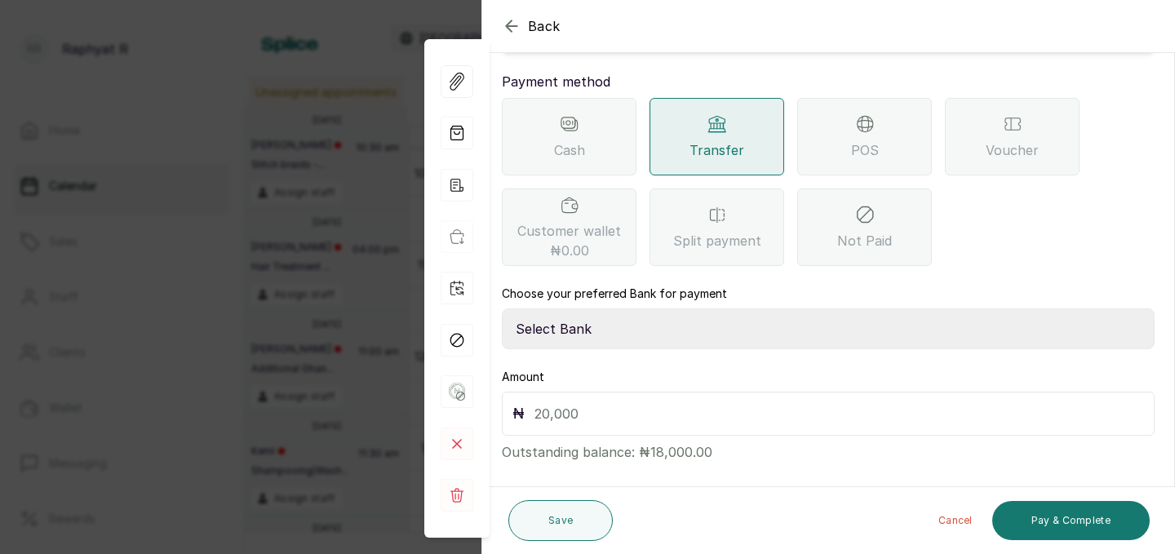
click at [657, 311] on select "Select Bank TRACTION(TRACTION) Providus Bank TASALAHQ HAIR AND BEAUTY Guaranty …" at bounding box center [828, 329] width 653 height 41
select select "d2e8ea74-1b1f-42b2-81f9-dacd6e382dd2"
click at [572, 402] on input "text" at bounding box center [840, 413] width 610 height 23
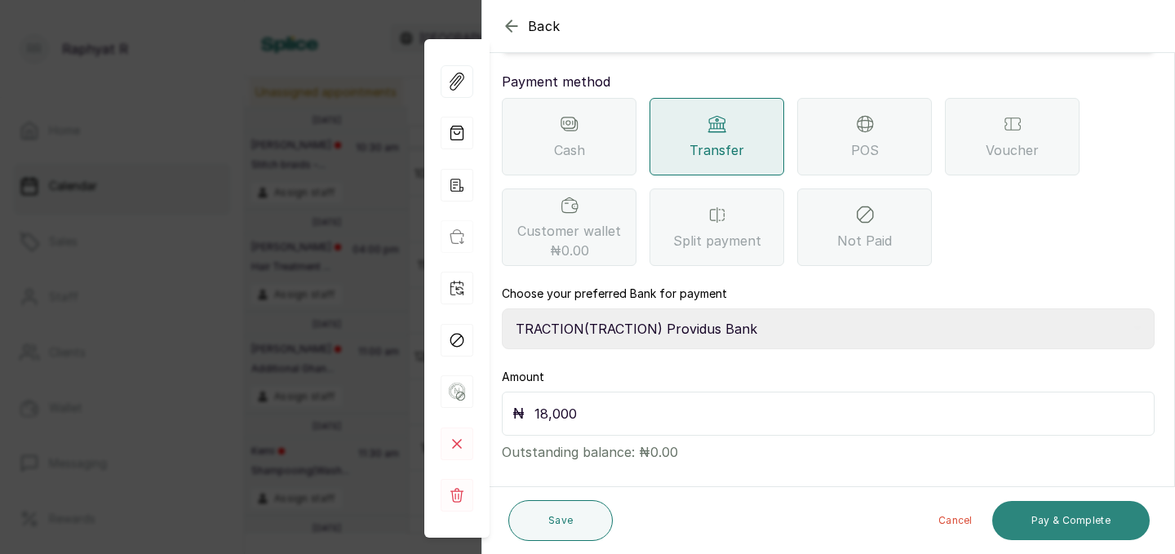
type input "18,000"
click at [1033, 520] on button "Pay & Complete" at bounding box center [1072, 520] width 158 height 39
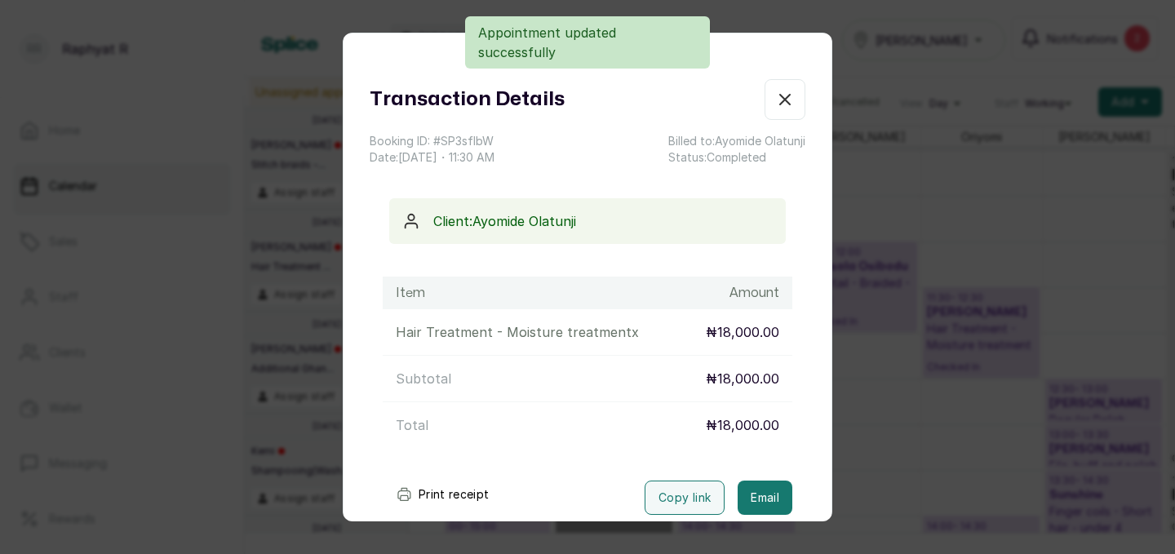
click at [788, 103] on icon "button" at bounding box center [785, 100] width 10 height 10
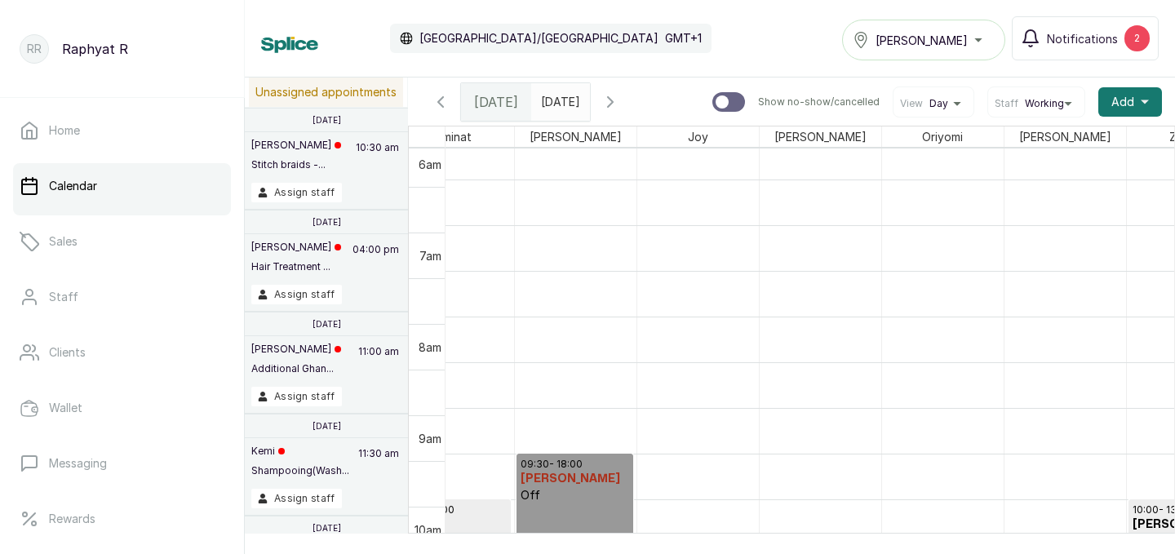
scroll to position [655, 0]
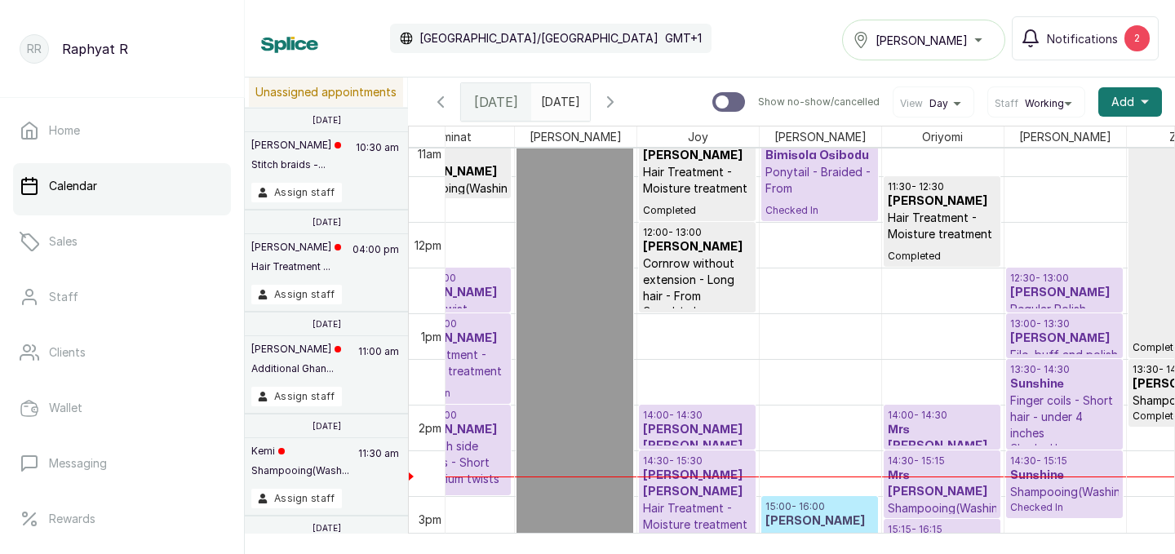
click at [784, 170] on p "Ponytail - Braided - From" at bounding box center [820, 180] width 109 height 33
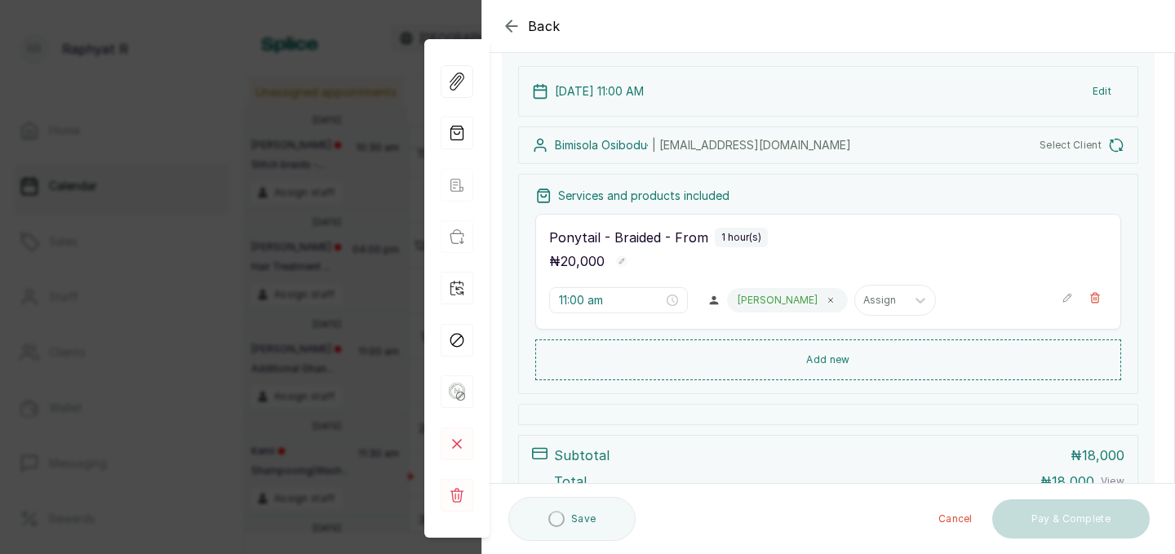
scroll to position [147, 0]
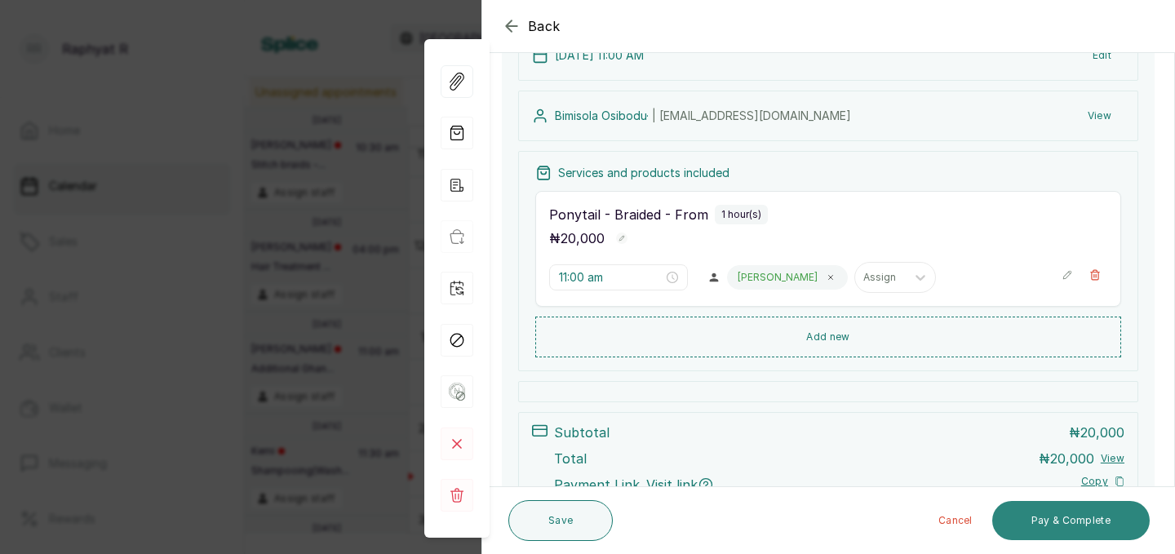
click at [1036, 522] on button "Pay & Complete" at bounding box center [1072, 520] width 158 height 39
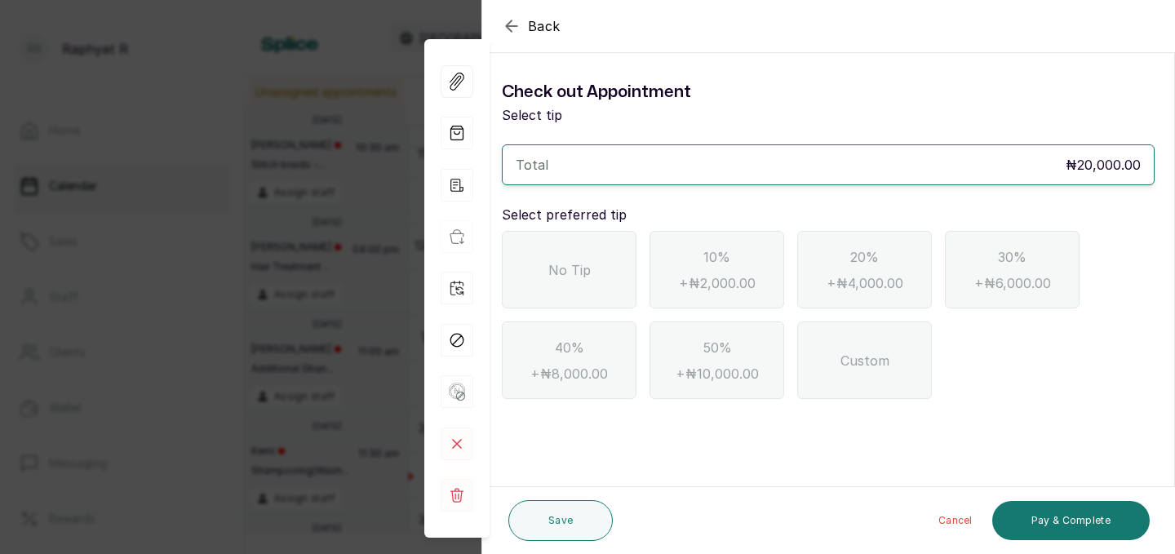
click at [580, 278] on span "No Tip" at bounding box center [570, 270] width 42 height 20
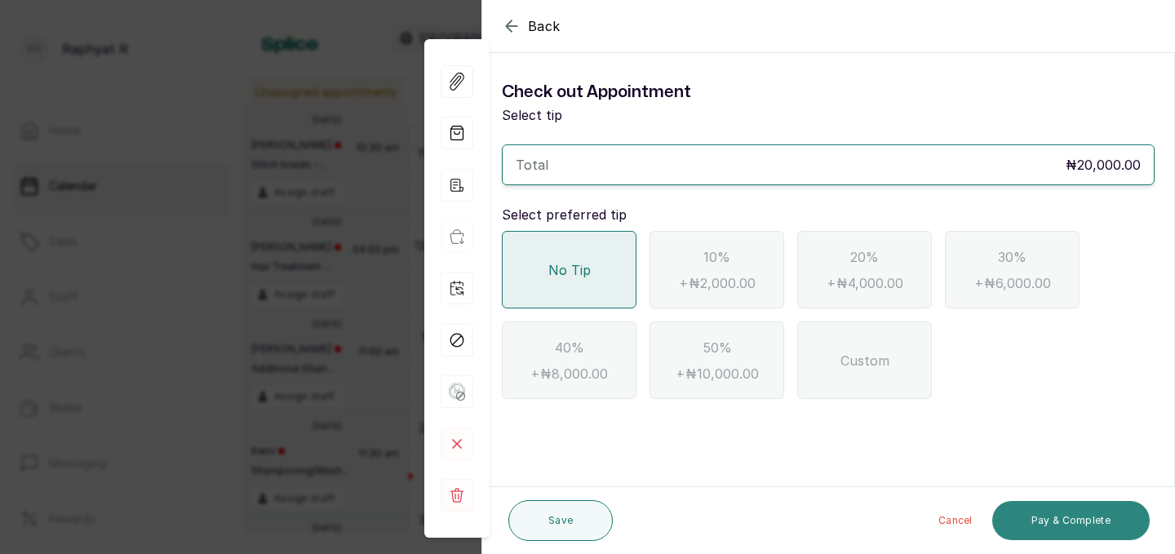
click at [1056, 517] on button "Pay & Complete" at bounding box center [1072, 520] width 158 height 39
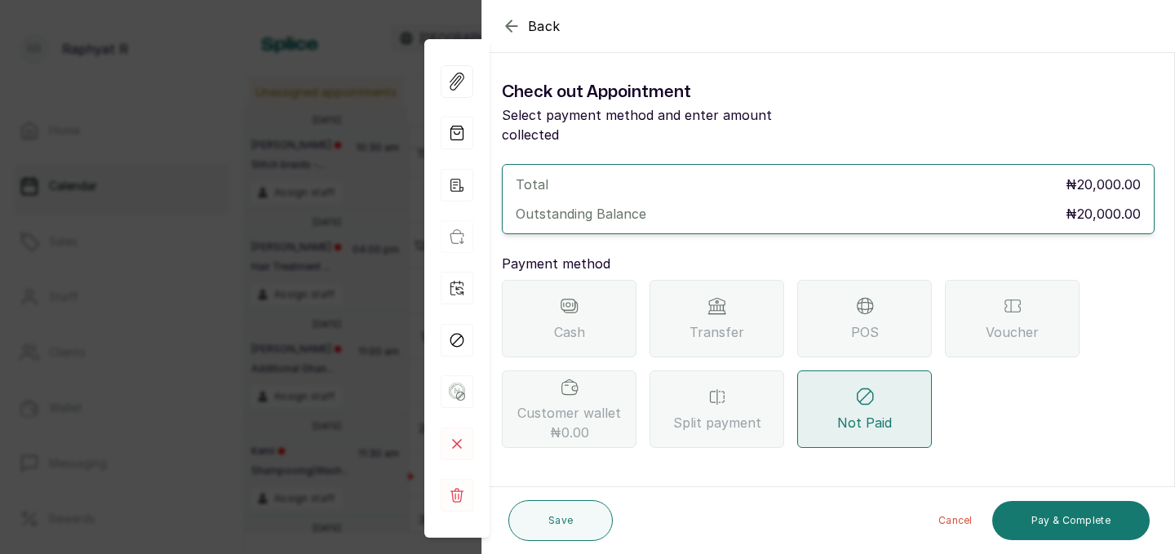
click at [852, 322] on span "POS" at bounding box center [865, 332] width 28 height 20
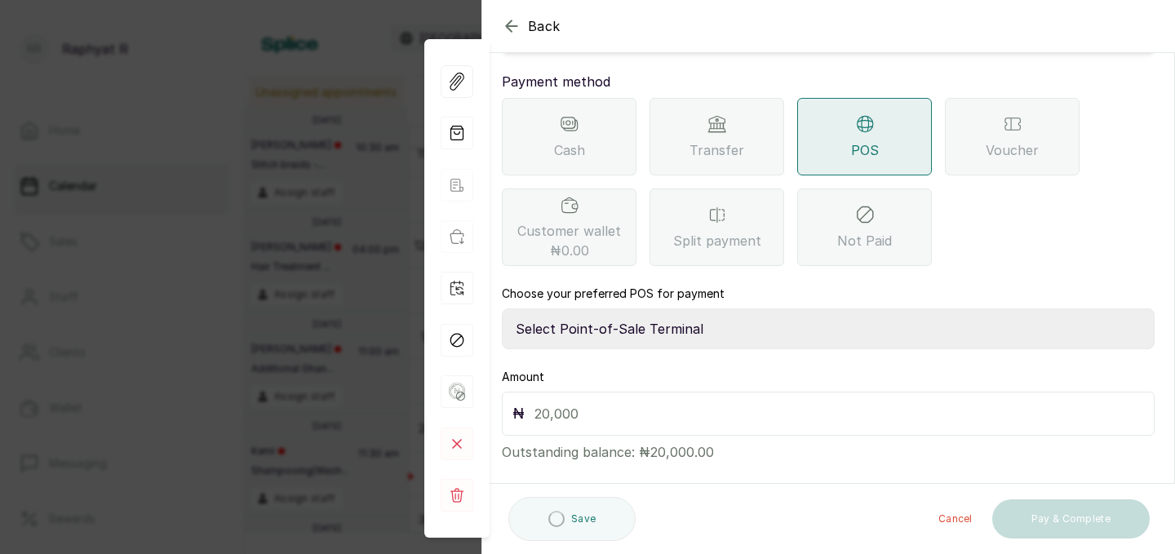
click at [670, 309] on select "Select Point-of-Sale Terminal Traction Providus Bank" at bounding box center [828, 329] width 653 height 41
select select "b1594abb-eea2-48ba-bf5f-ff0754569b84"
click at [631, 392] on div "₦" at bounding box center [828, 414] width 653 height 44
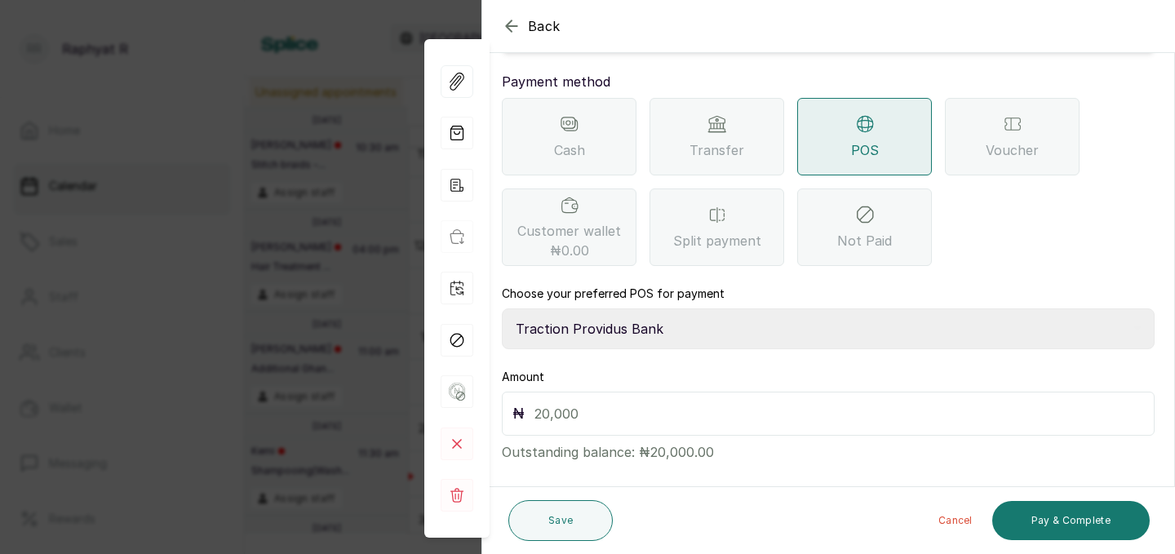
click at [562, 402] on input "text" at bounding box center [840, 413] width 610 height 23
type input "20,000"
click at [1046, 532] on button "Pay & Complete" at bounding box center [1072, 520] width 158 height 39
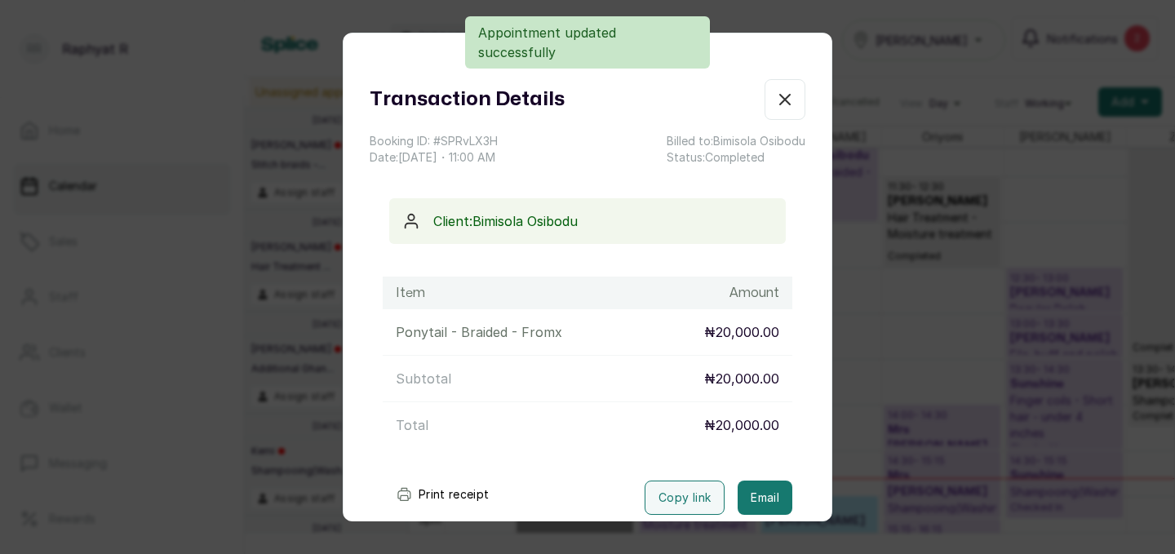
click at [784, 105] on icon "button" at bounding box center [785, 100] width 20 height 20
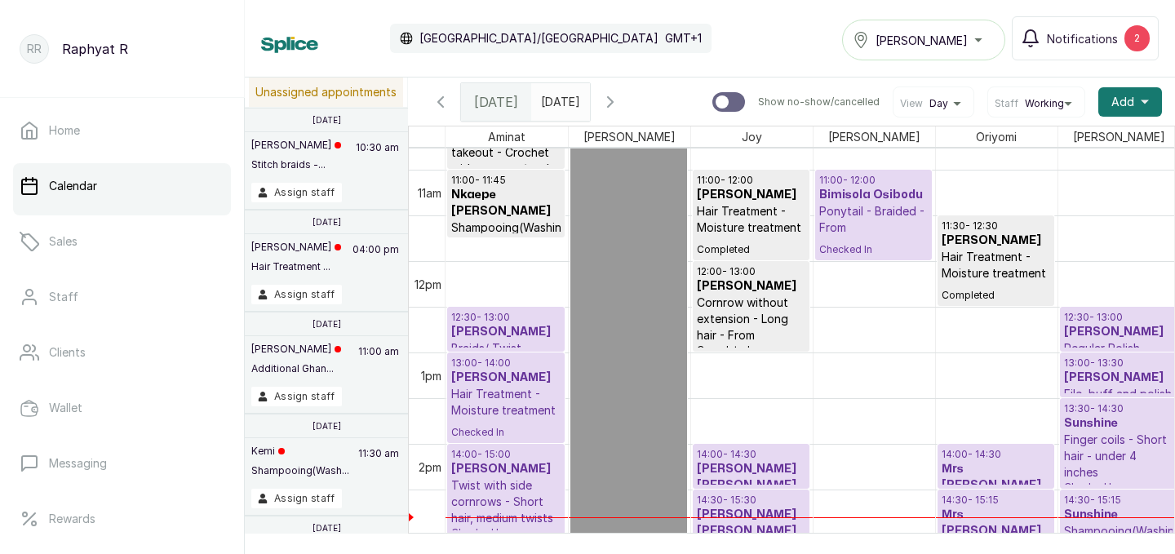
click at [893, 234] on p "Ponytail - Braided - From" at bounding box center [874, 219] width 109 height 33
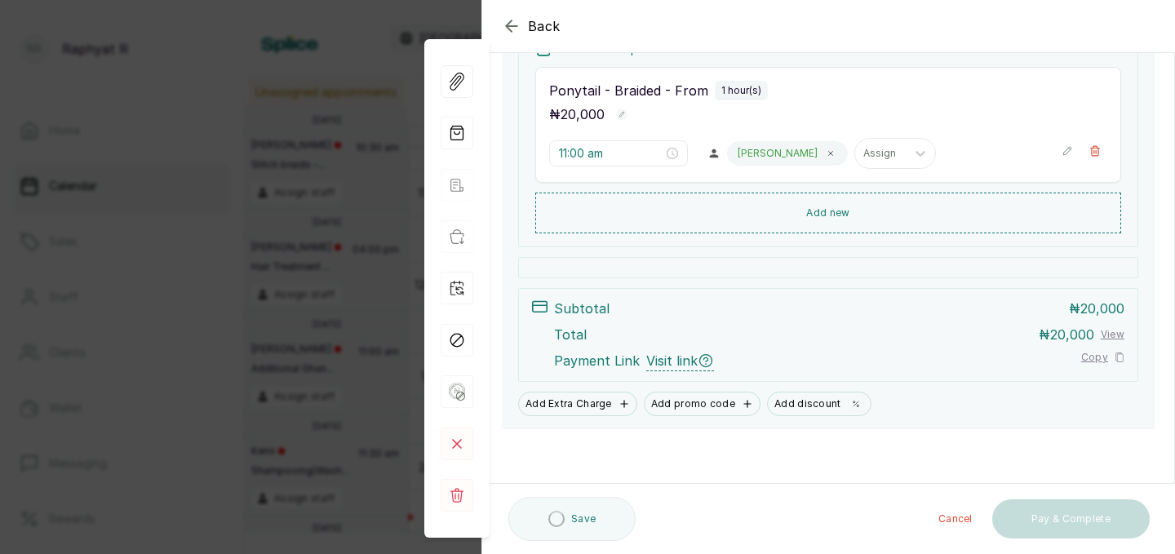
click at [287, 186] on div "Back Appointment Details Edit appointment 🚶 Walk-in (booked by [PERSON_NAME] R)…" at bounding box center [587, 277] width 1175 height 554
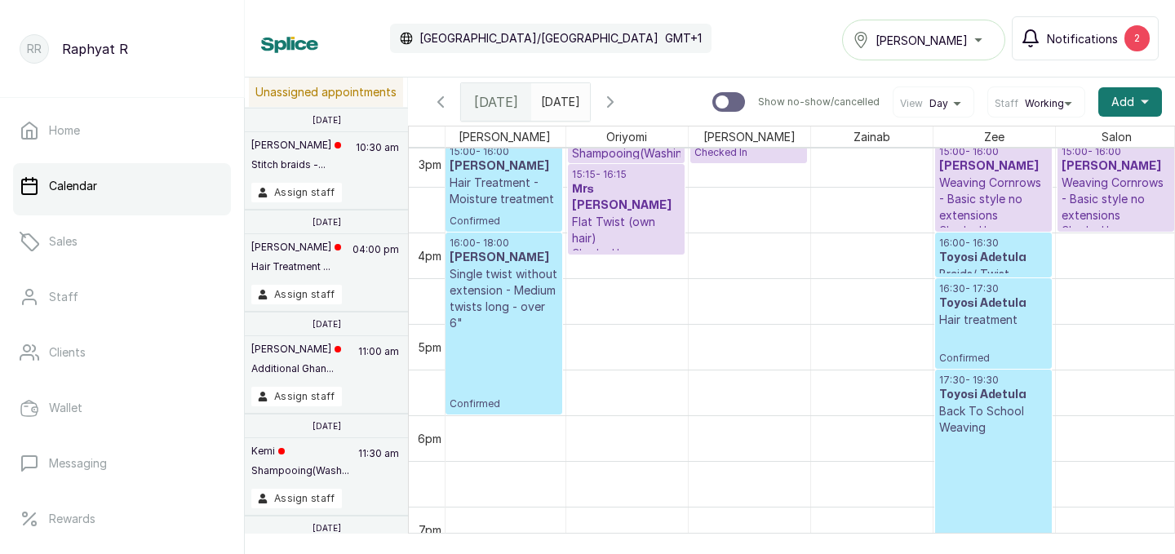
click at [1143, 34] on div "2" at bounding box center [1137, 38] width 25 height 26
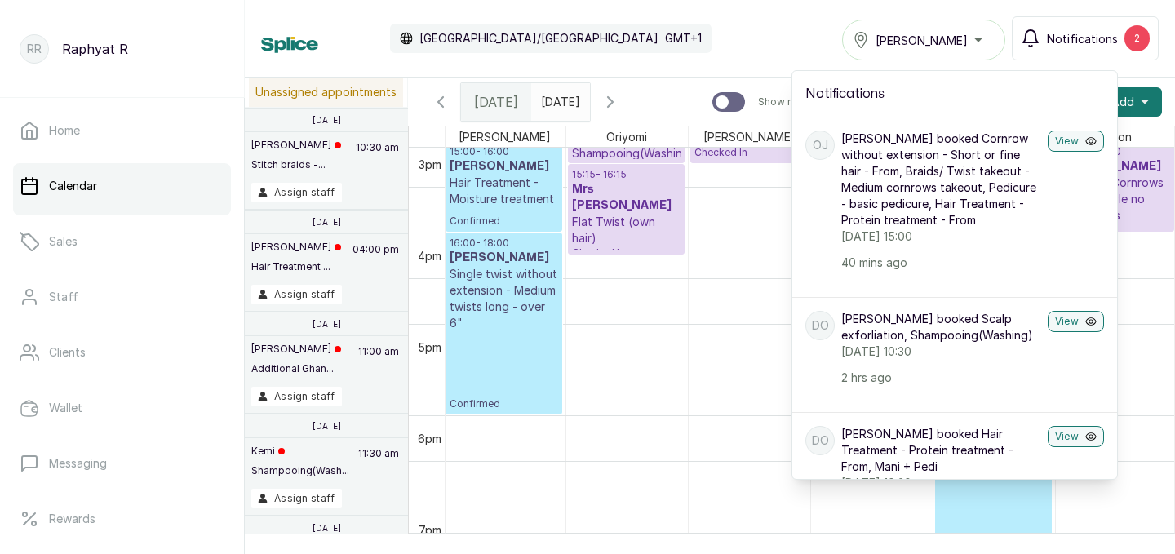
click at [812, 38] on div "Calendar [GEOGRAPHIC_DATA]/[GEOGRAPHIC_DATA] GMT+1 Tasala Ikoyi Notifications 2…" at bounding box center [710, 38] width 898 height 44
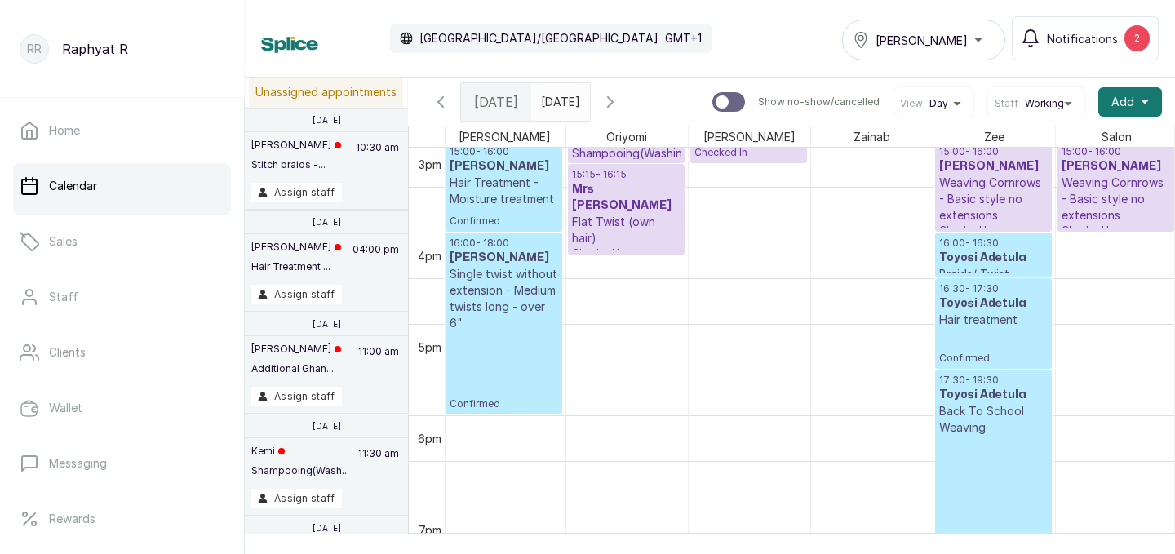
click at [620, 106] on icon "button" at bounding box center [611, 102] width 20 height 20
